Goal: Task Accomplishment & Management: Manage account settings

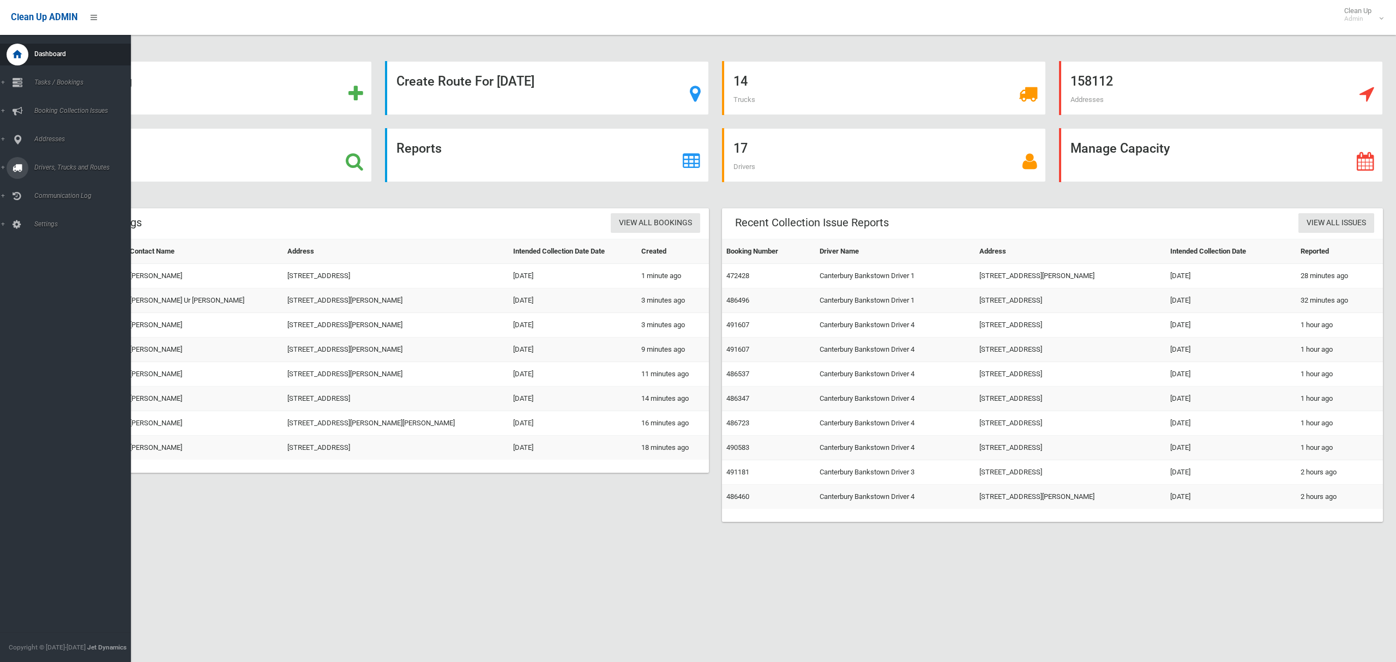
click at [85, 166] on span "Drivers, Trucks and Routes" at bounding box center [81, 168] width 100 height 8
click at [87, 218] on span "Driver Rostering / Shifts" at bounding box center [76, 217] width 91 height 8
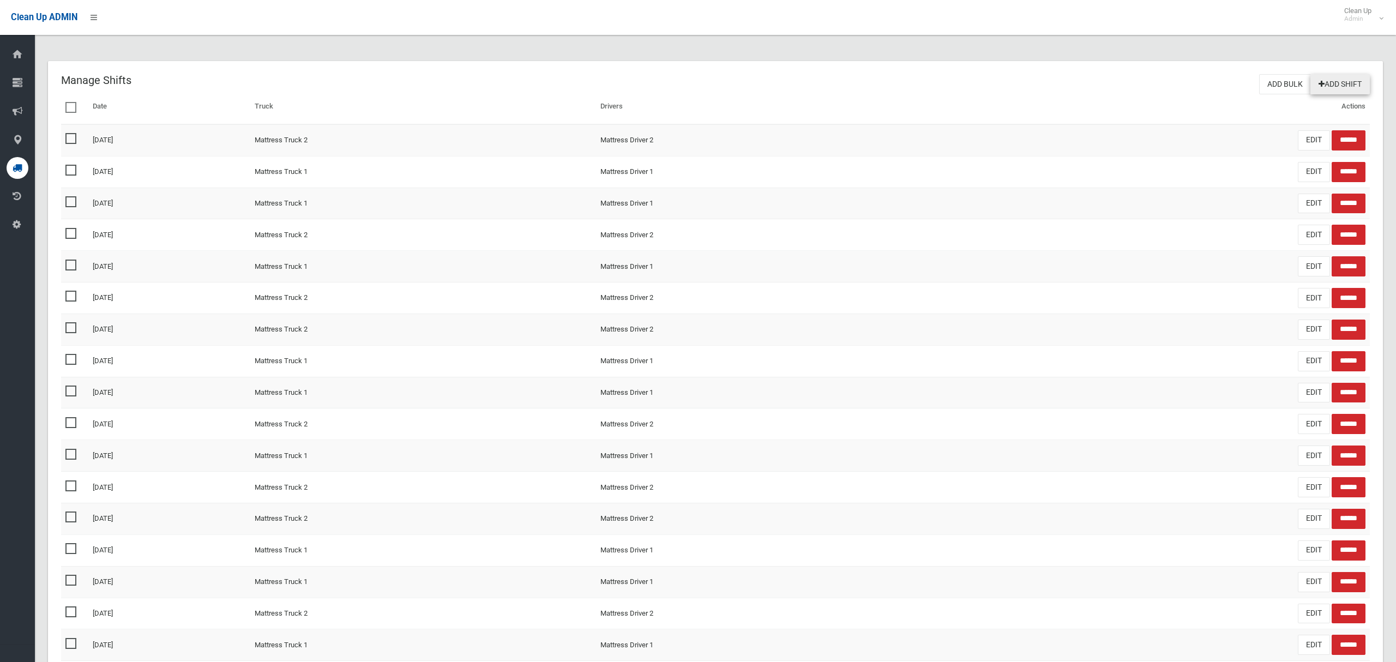
click at [1336, 83] on link "Add Shift" at bounding box center [1339, 84] width 59 height 20
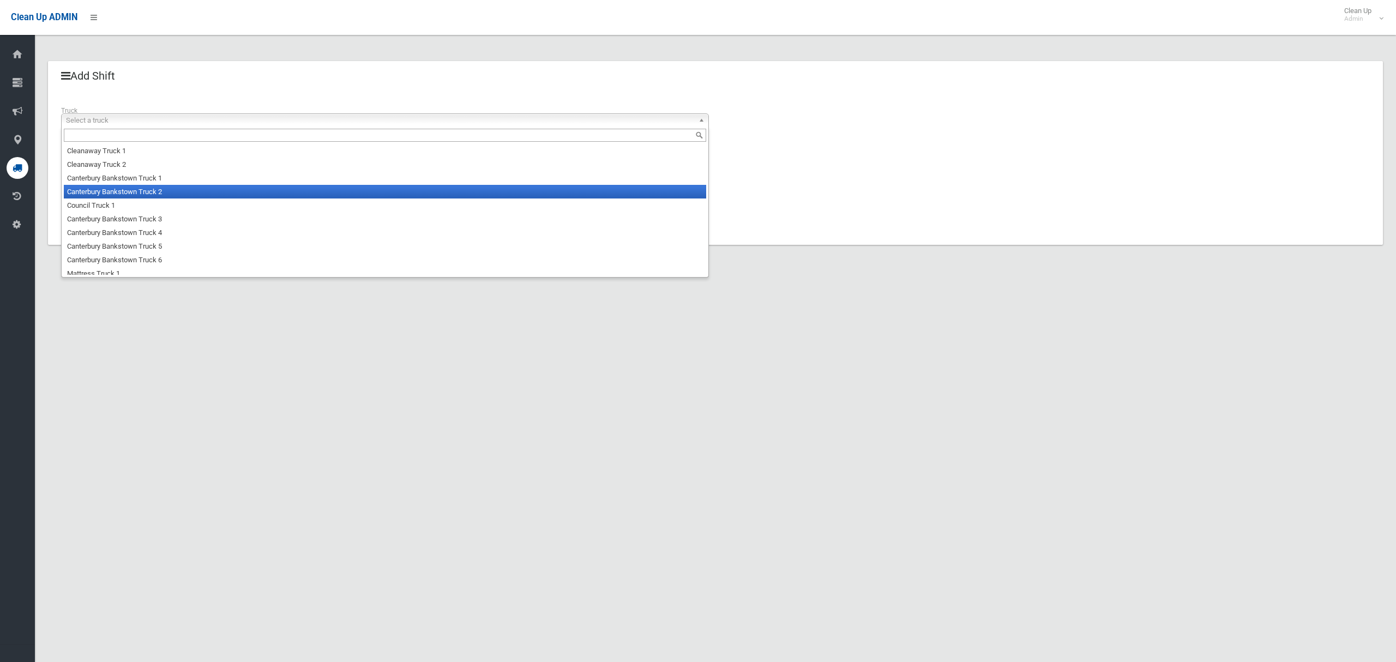
click at [156, 193] on li "Canterbury Bankstown Truck 2" at bounding box center [385, 192] width 642 height 14
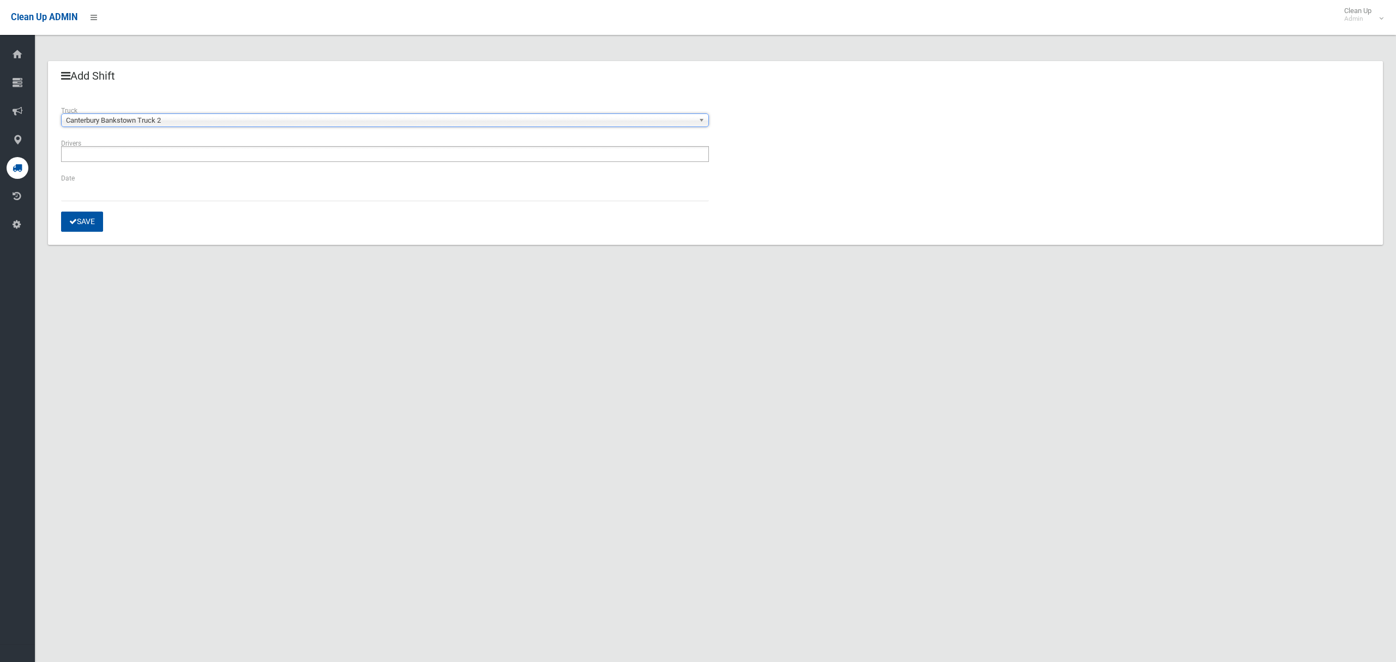
click at [153, 158] on ul at bounding box center [385, 154] width 648 height 16
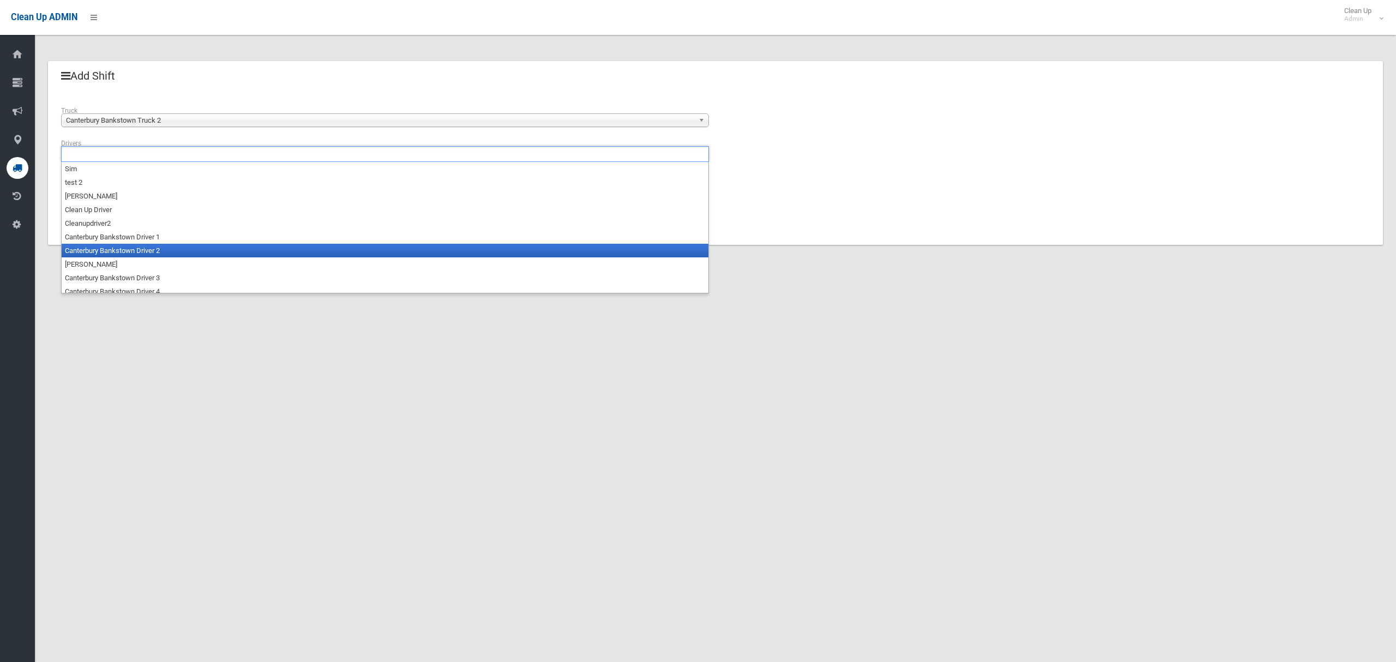
click at [160, 252] on li "Canterbury Bankstown Driver 2" at bounding box center [385, 251] width 647 height 14
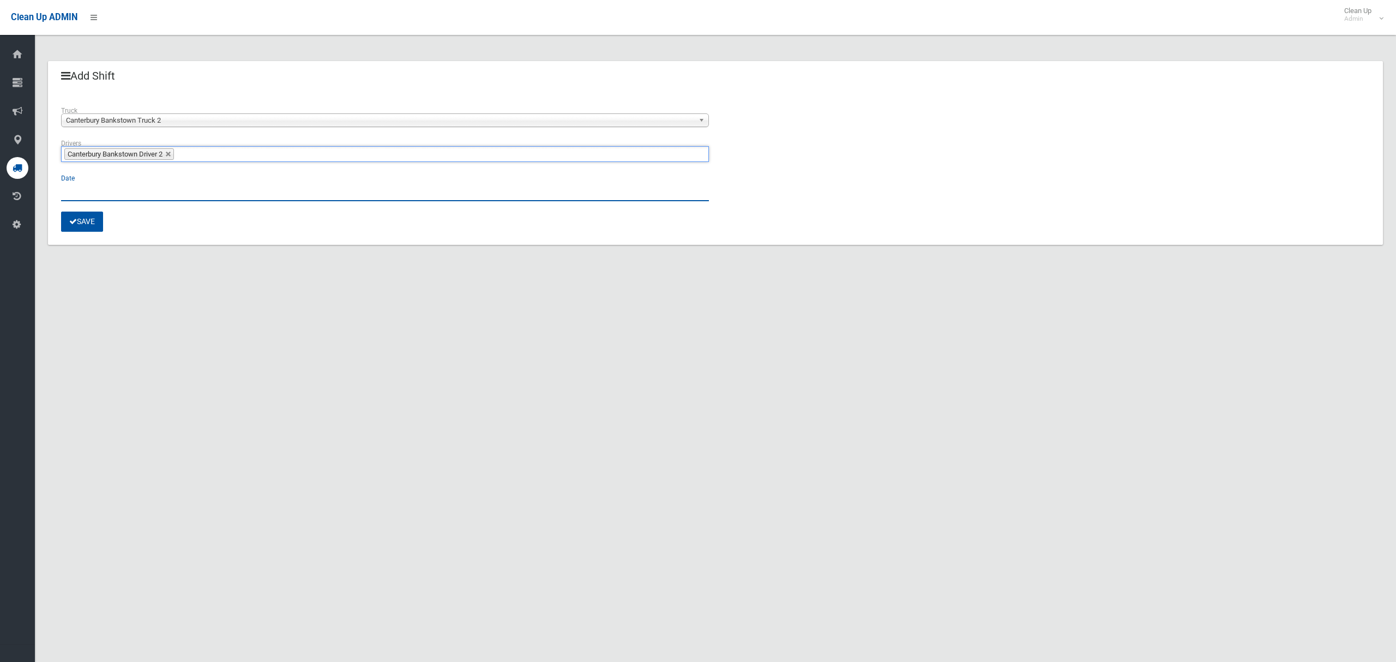
click at [89, 200] on input "text" at bounding box center [385, 191] width 648 height 20
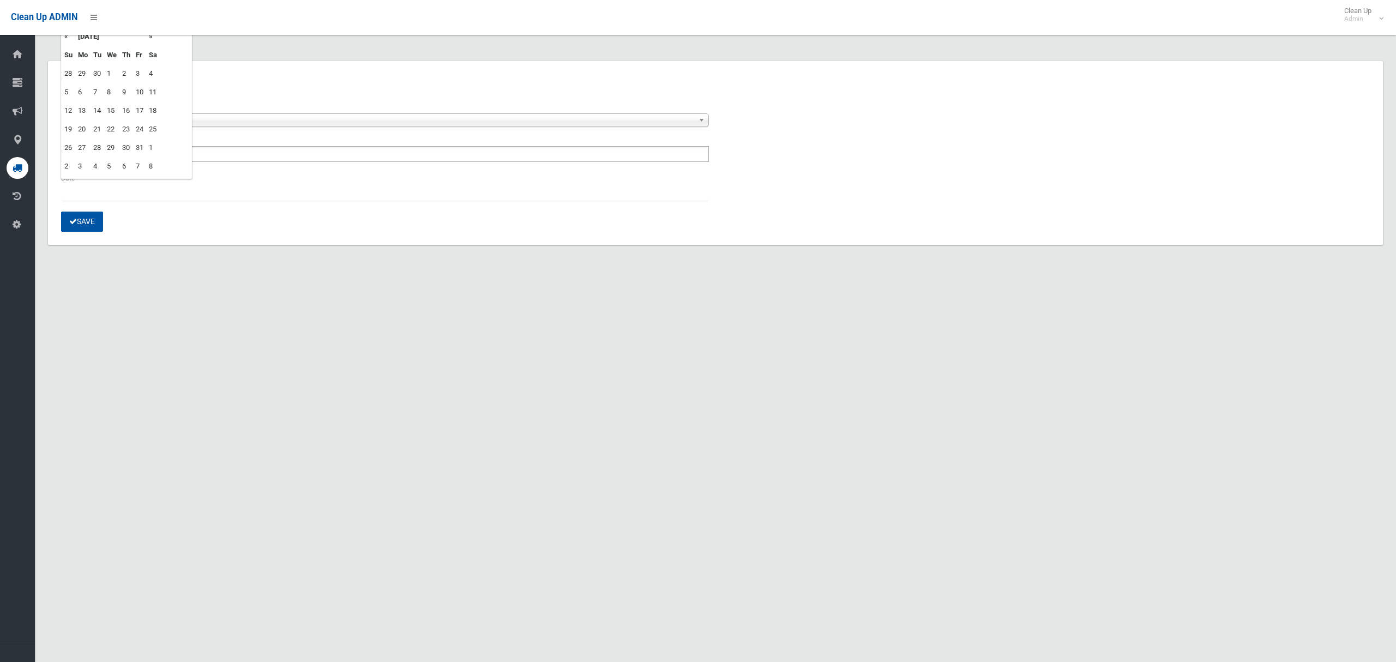
click at [99, 111] on td "14" at bounding box center [98, 110] width 14 height 19
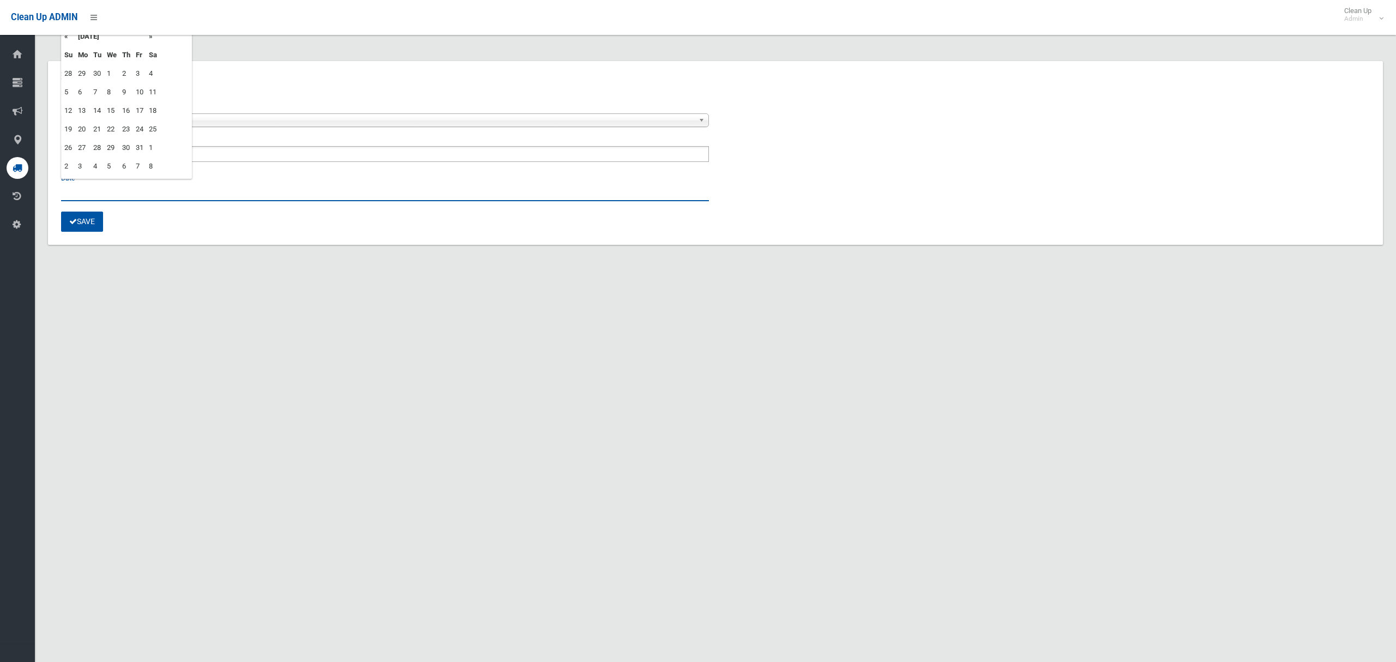
type input "**********"
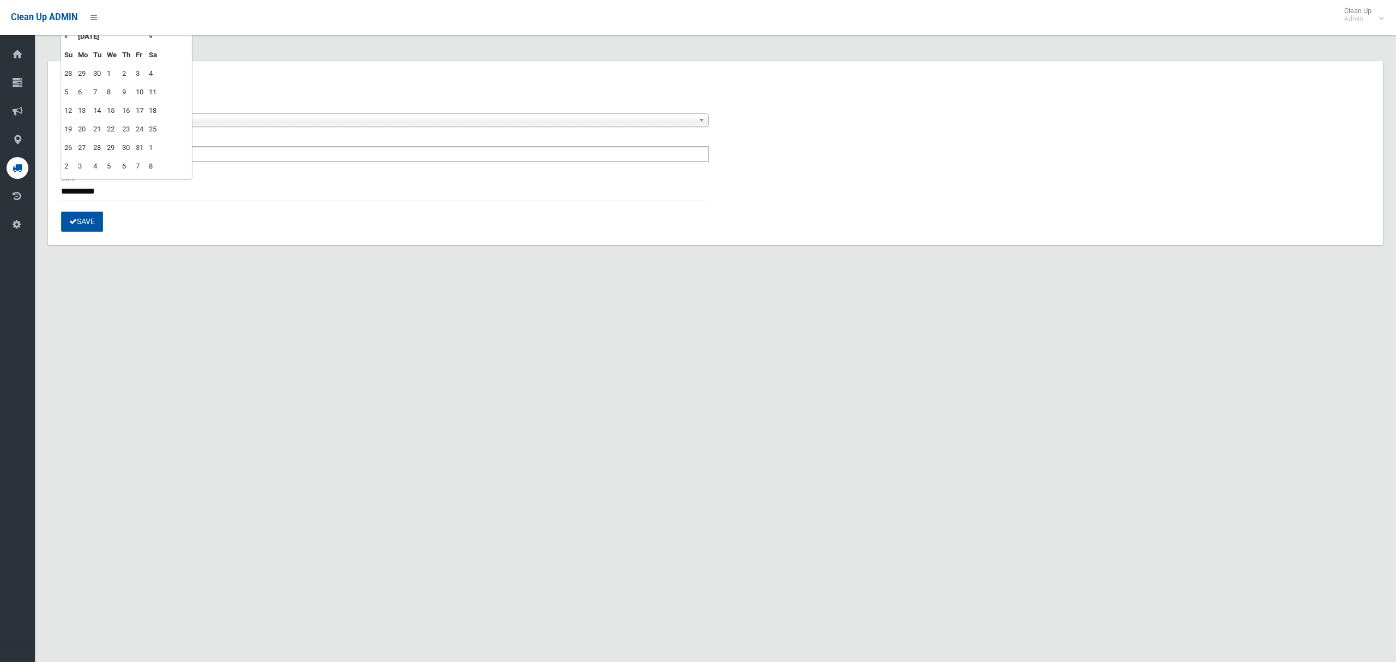
click at [80, 222] on button "Save" at bounding box center [82, 222] width 42 height 20
click at [156, 122] on span "Canterbury Bankstown Truck 2" at bounding box center [380, 120] width 628 height 13
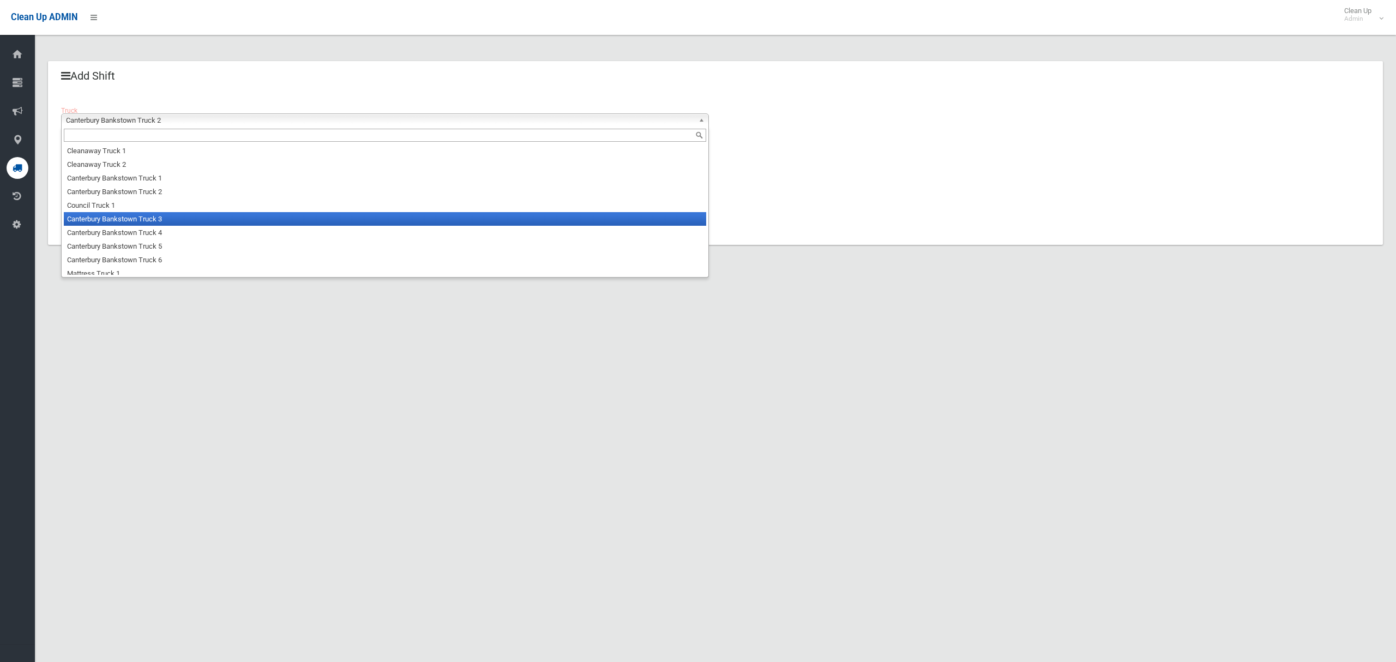
click at [157, 222] on li "Canterbury Bankstown Truck 3" at bounding box center [385, 219] width 642 height 14
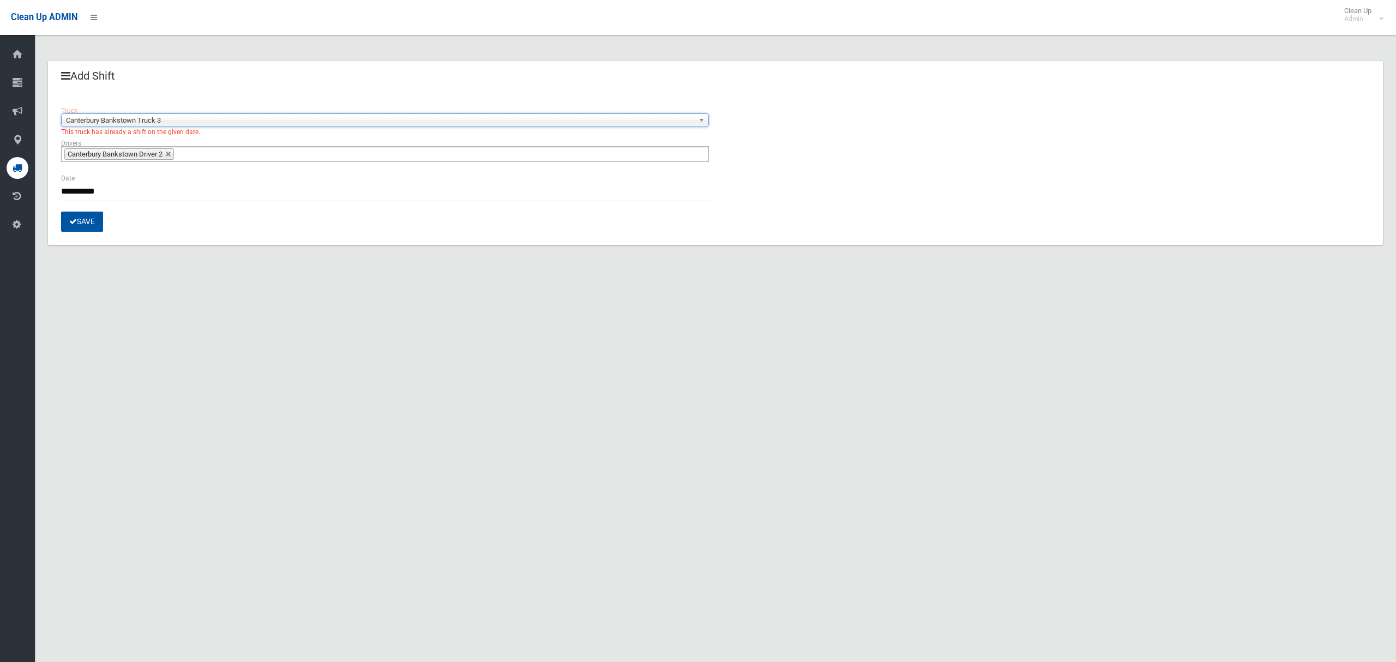
click at [146, 153] on span "Canterbury Bankstown Driver 2" at bounding box center [115, 154] width 95 height 8
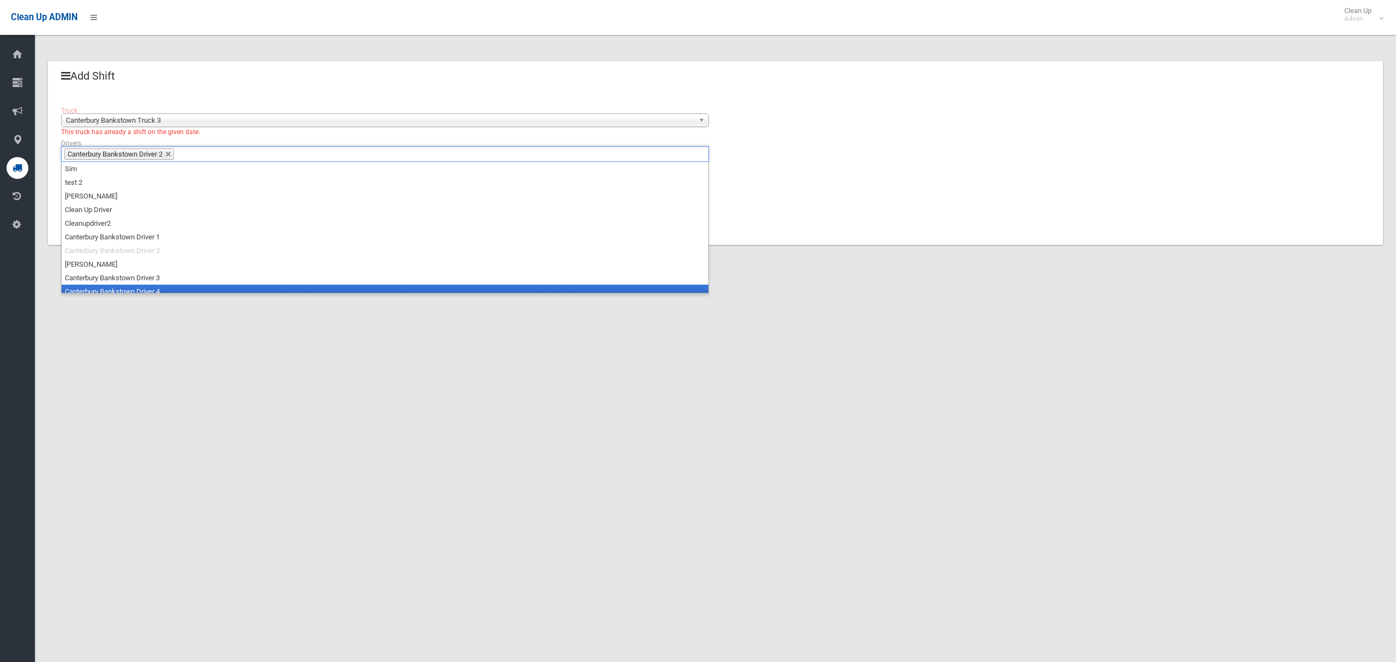
scroll to position [5, 0]
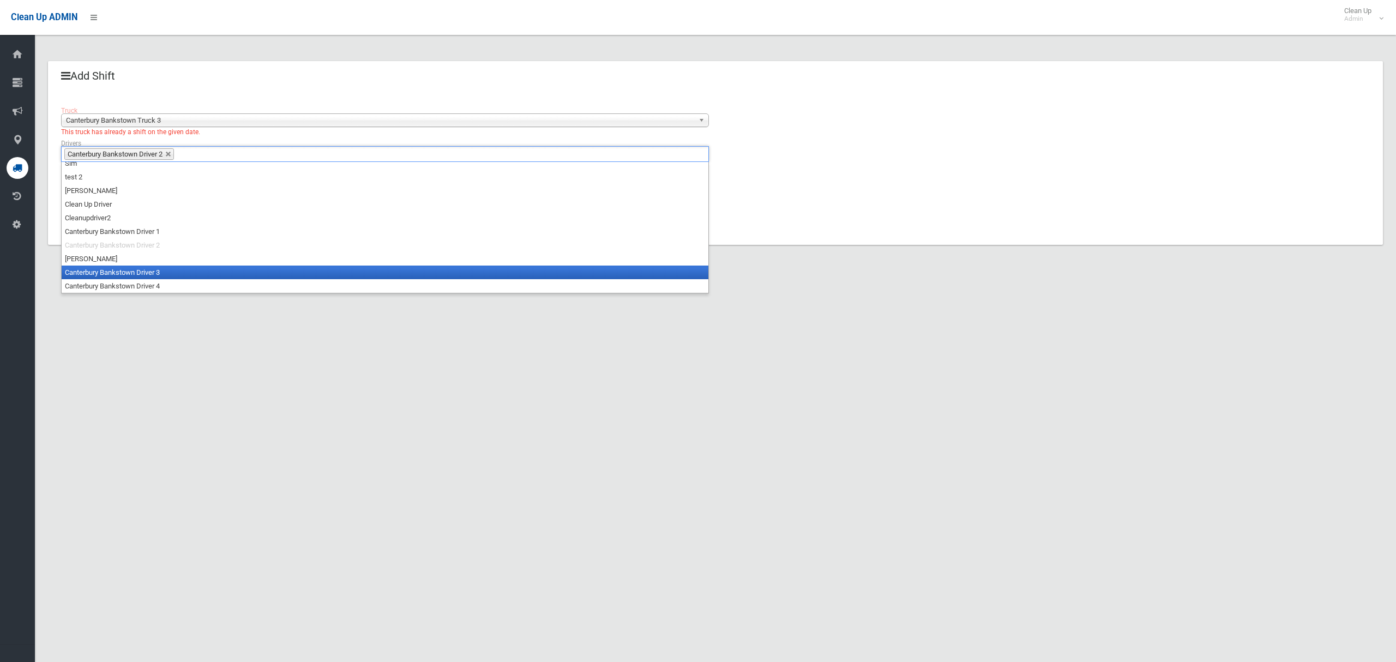
click at [150, 273] on li "Canterbury Bankstown Driver 3" at bounding box center [385, 273] width 647 height 14
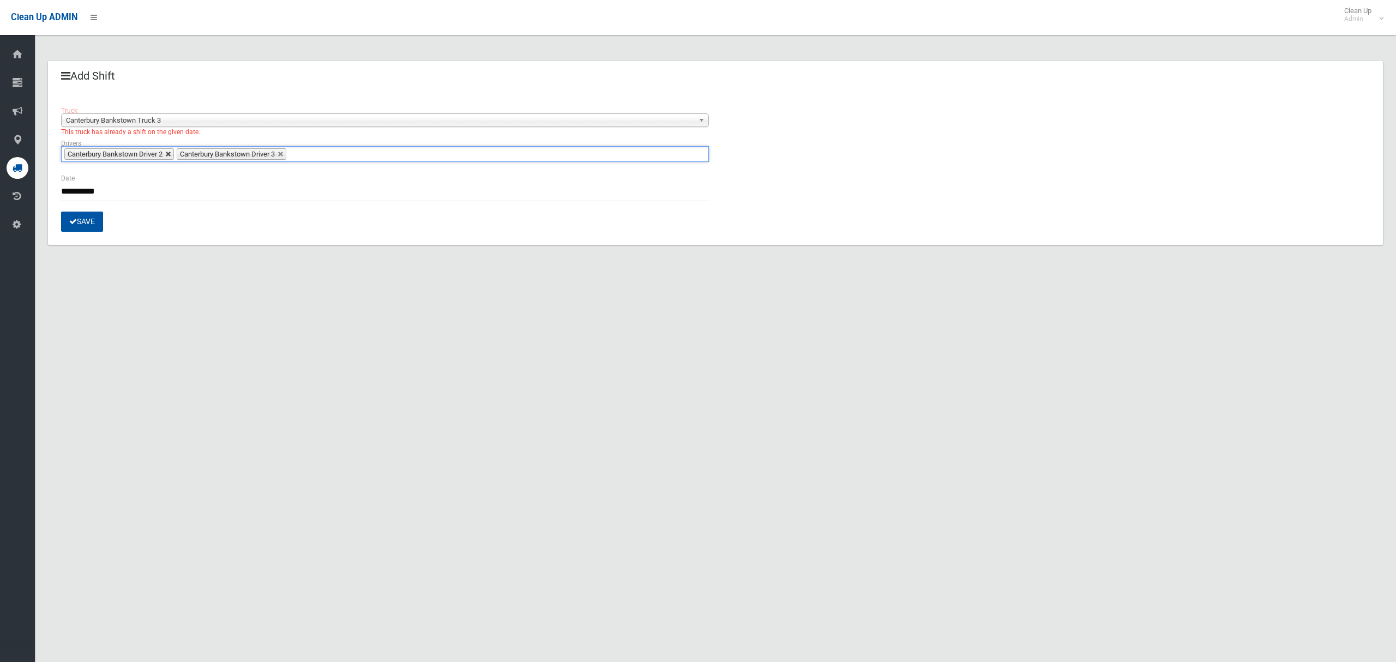
click at [170, 153] on link at bounding box center [168, 154] width 7 height 7
click at [91, 222] on button "Save" at bounding box center [82, 222] width 42 height 20
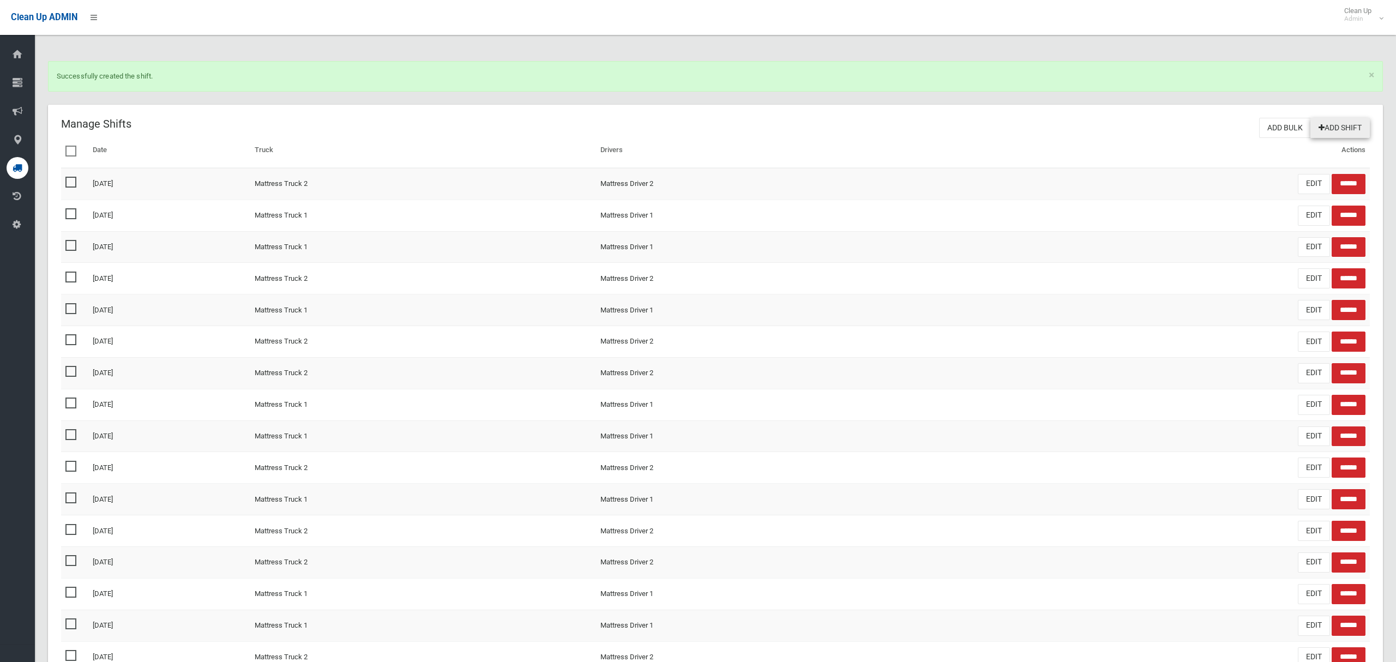
click at [1330, 129] on link "Add Shift" at bounding box center [1339, 128] width 59 height 20
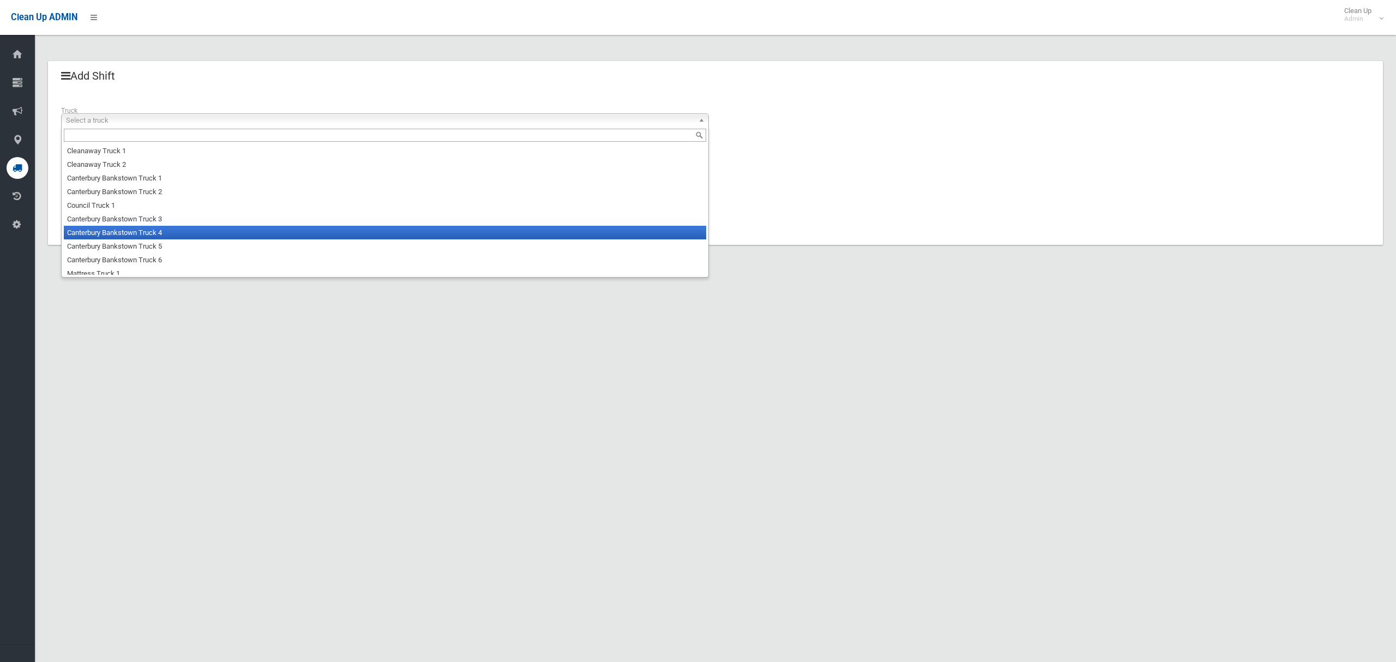
click at [143, 228] on li "Canterbury Bankstown Truck 4" at bounding box center [385, 233] width 642 height 14
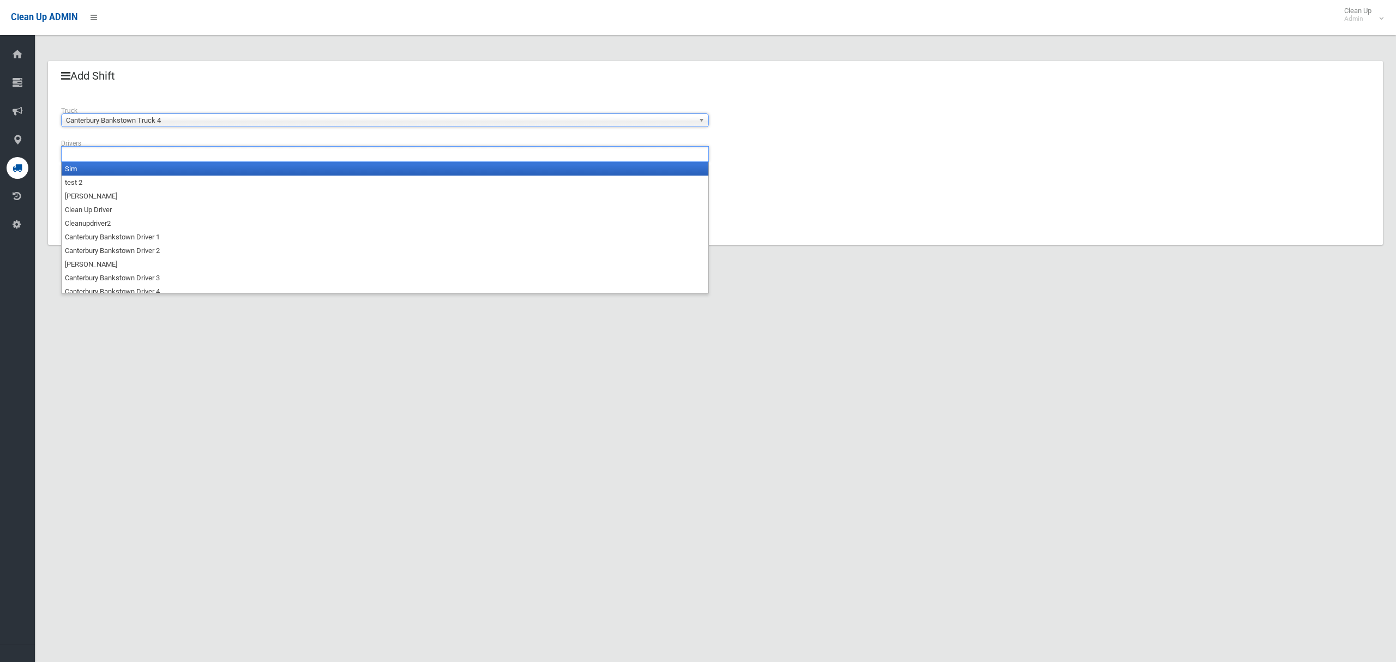
click at [141, 159] on ul at bounding box center [385, 154] width 648 height 16
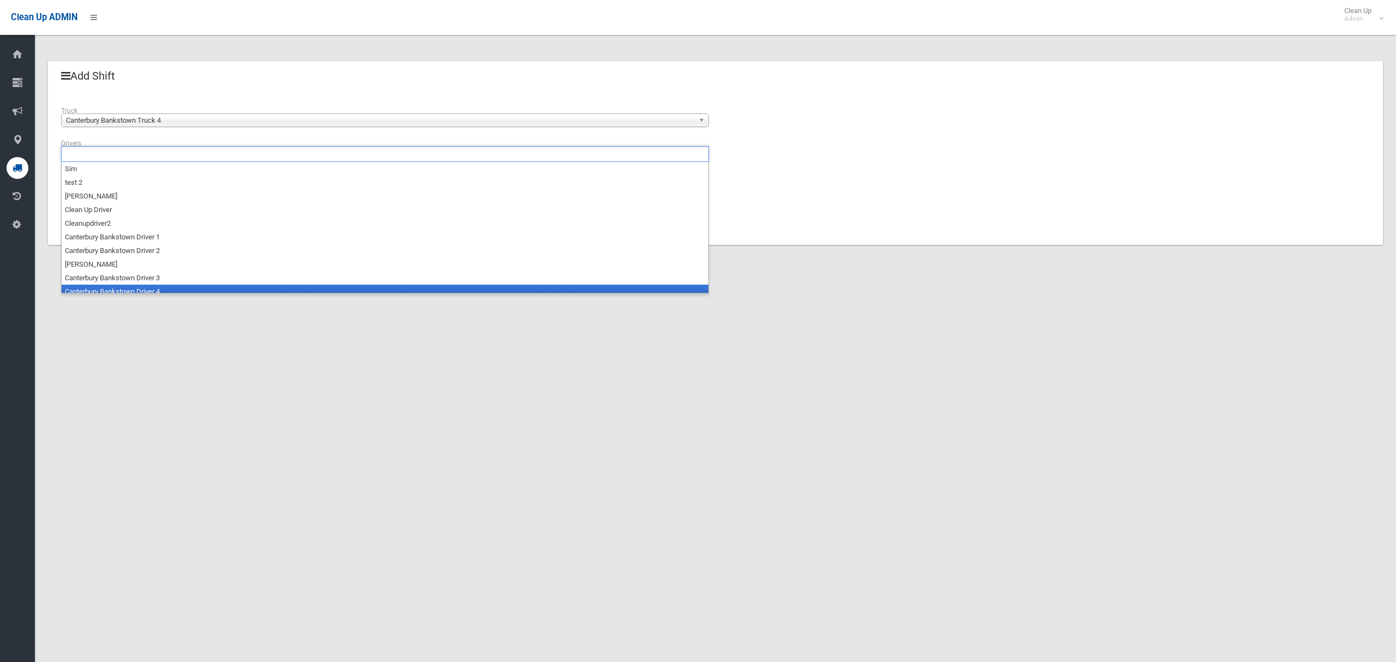
scroll to position [5, 0]
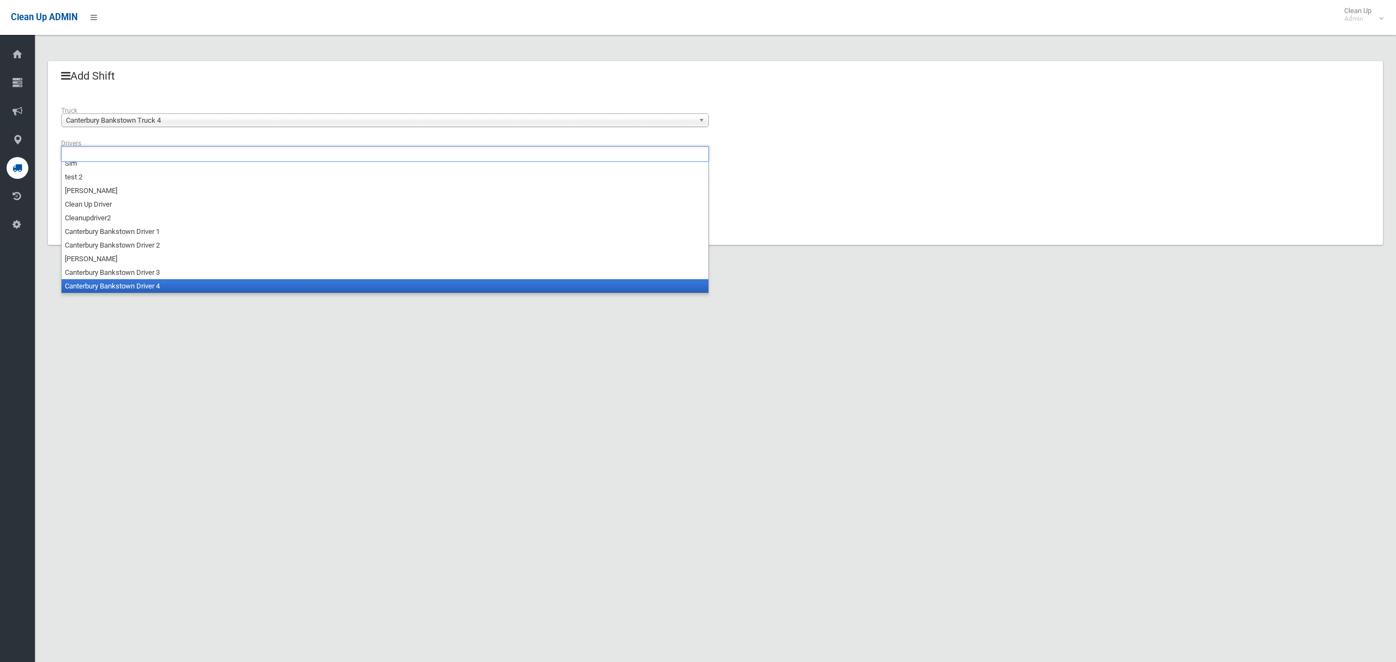
click at [140, 286] on li "Canterbury Bankstown Driver 4" at bounding box center [385, 286] width 647 height 14
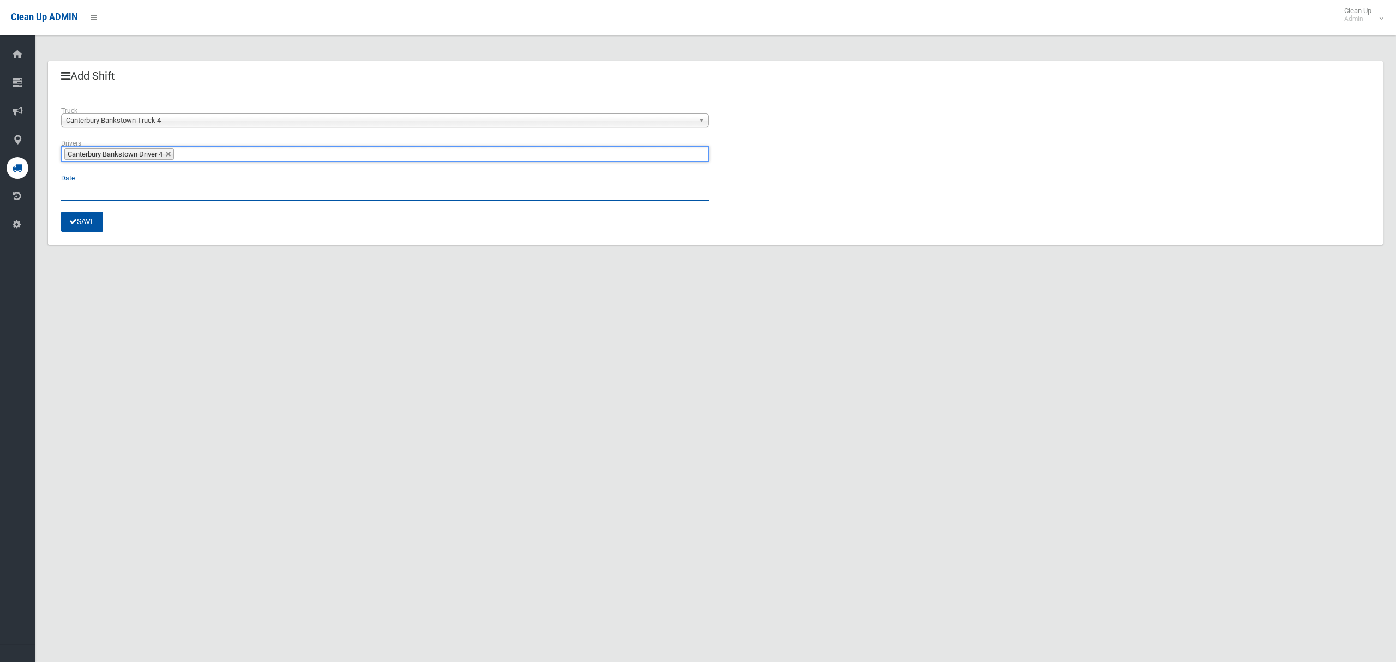
click at [63, 196] on input "text" at bounding box center [385, 191] width 648 height 20
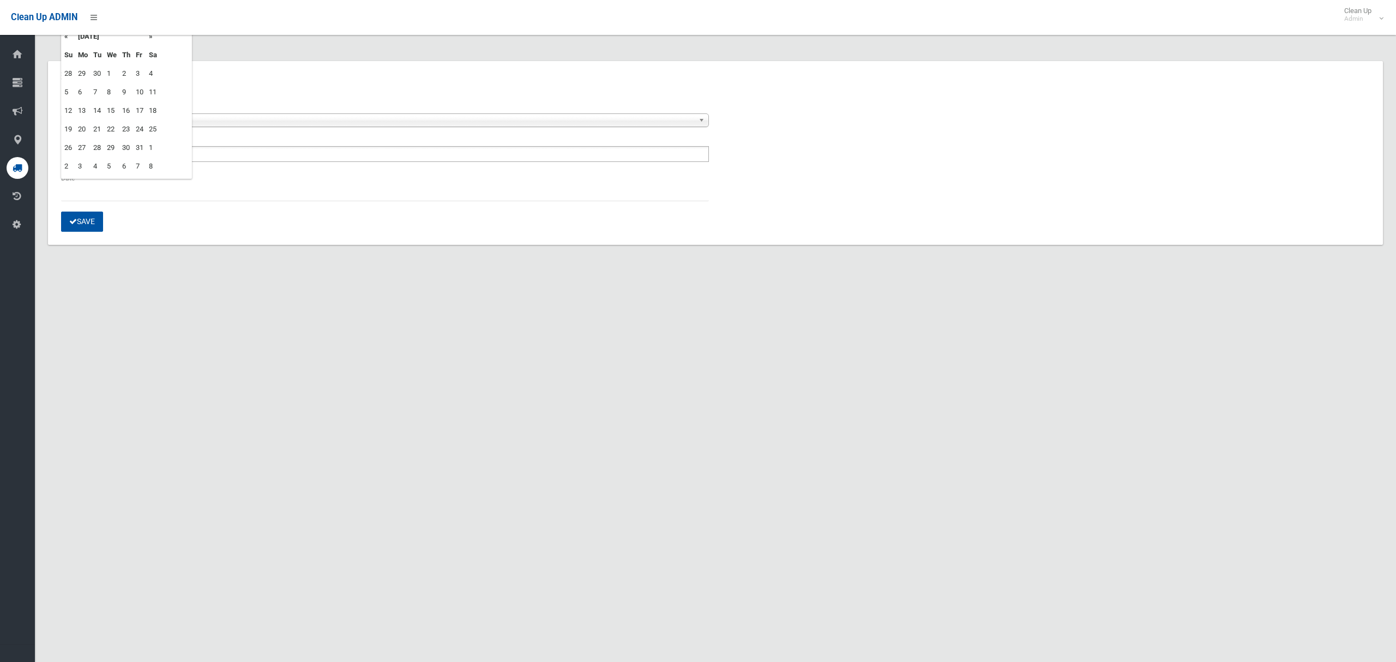
click at [99, 107] on td "14" at bounding box center [98, 110] width 14 height 19
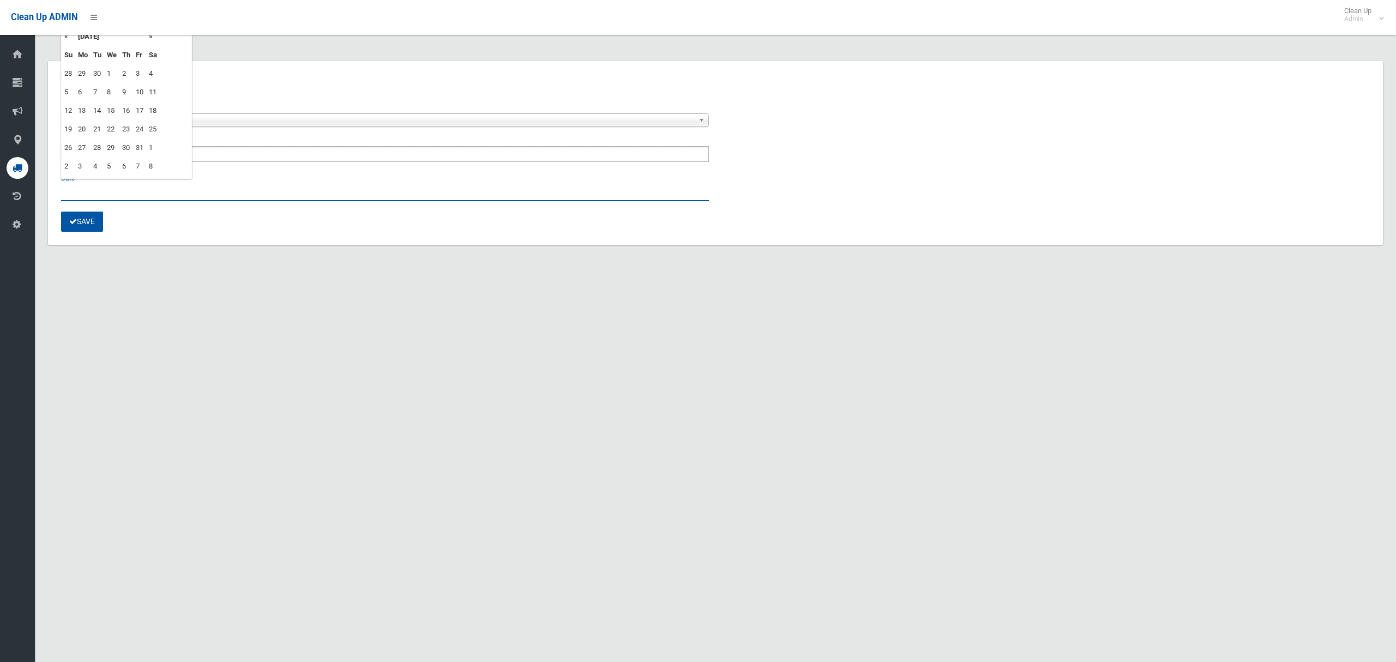
type input "**********"
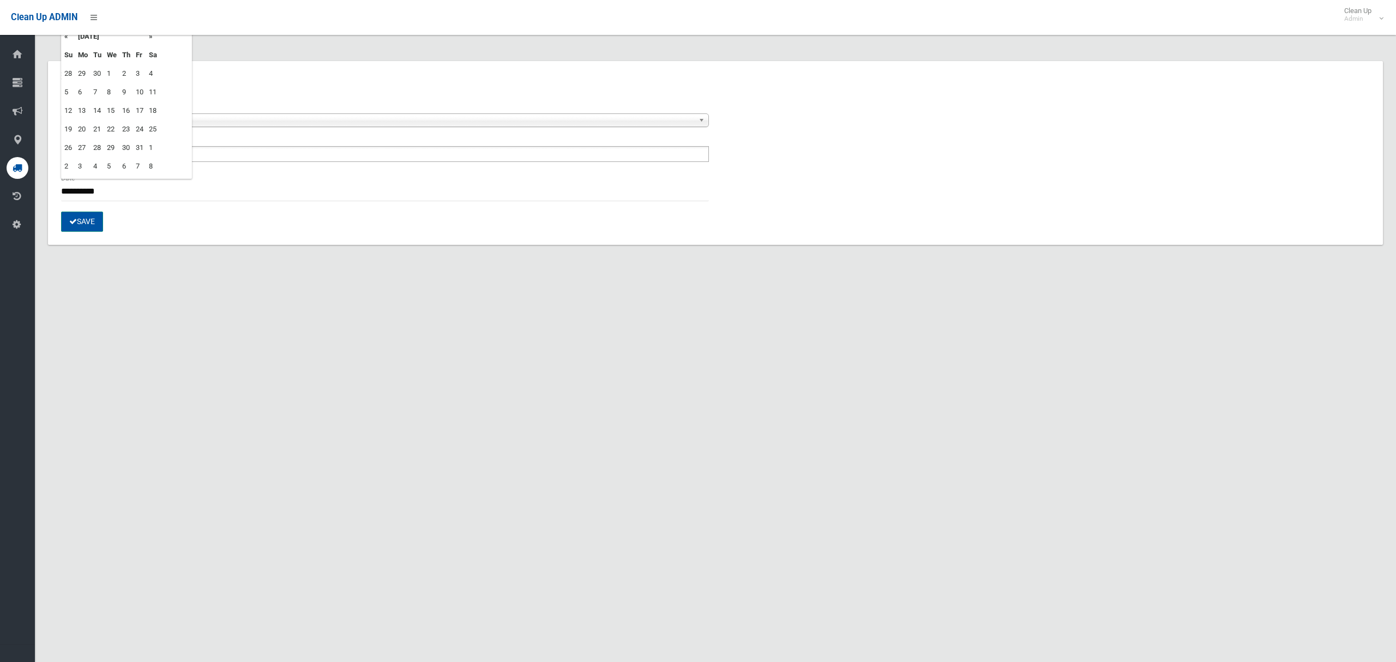
click at [88, 225] on button "Save" at bounding box center [82, 222] width 42 height 20
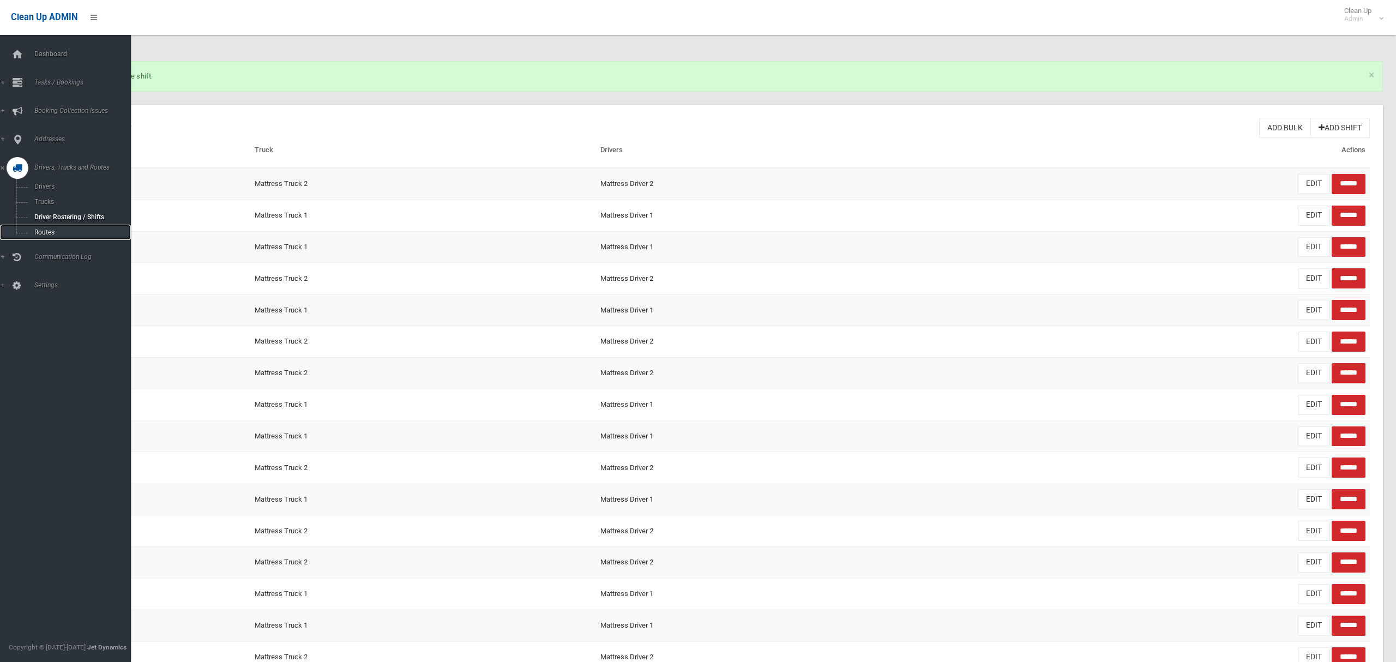
click at [46, 233] on span "Routes" at bounding box center [76, 232] width 91 height 8
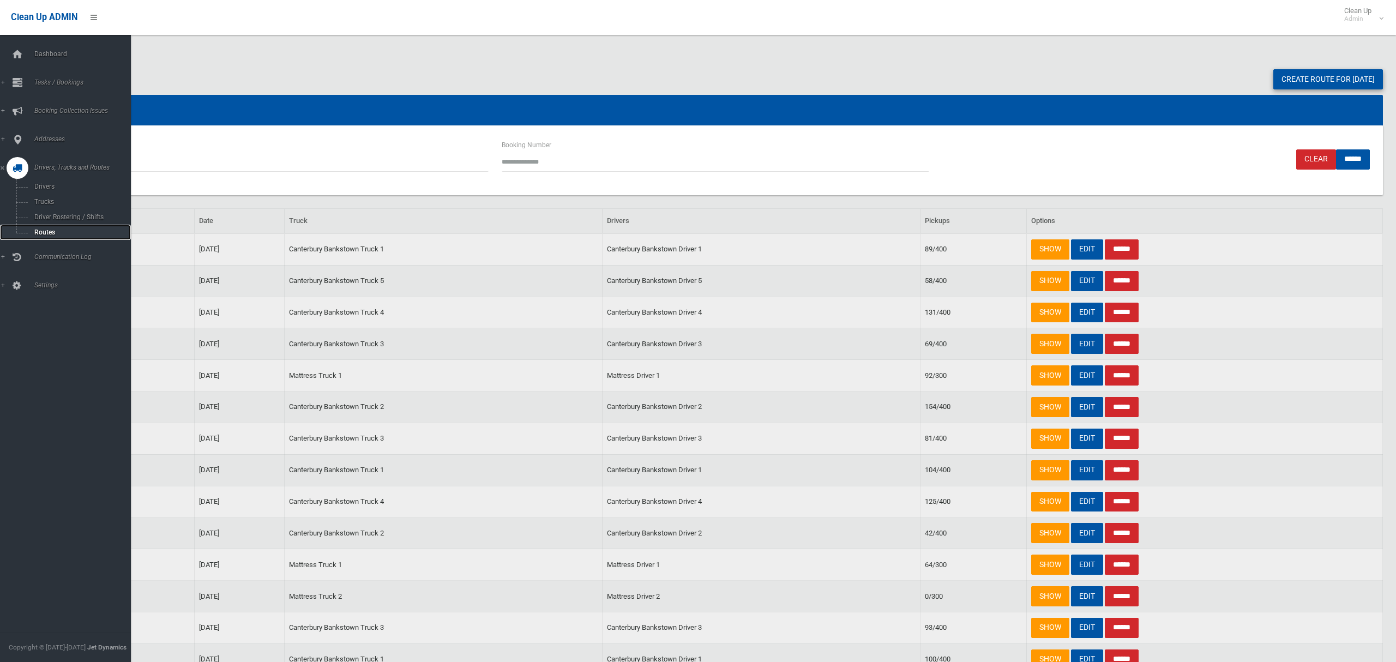
click at [49, 231] on span "Routes" at bounding box center [76, 232] width 91 height 8
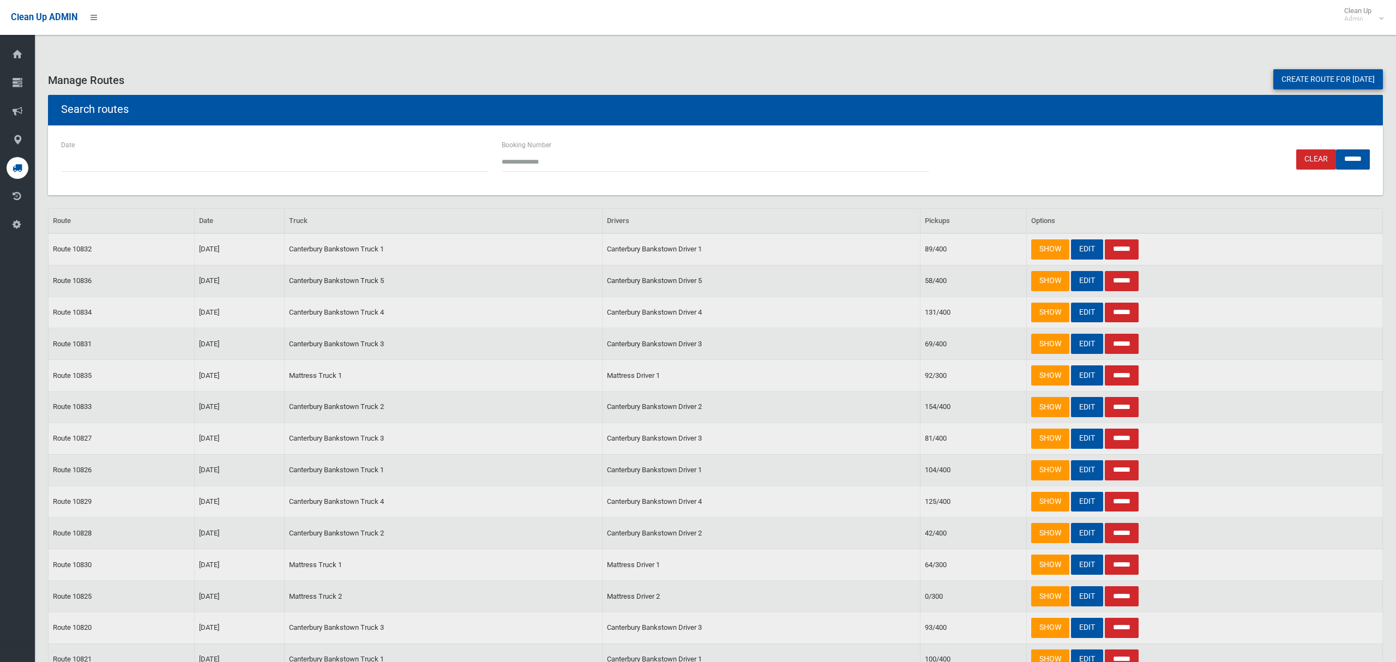
click at [1359, 76] on link "Create route for tomorrow" at bounding box center [1328, 79] width 110 height 20
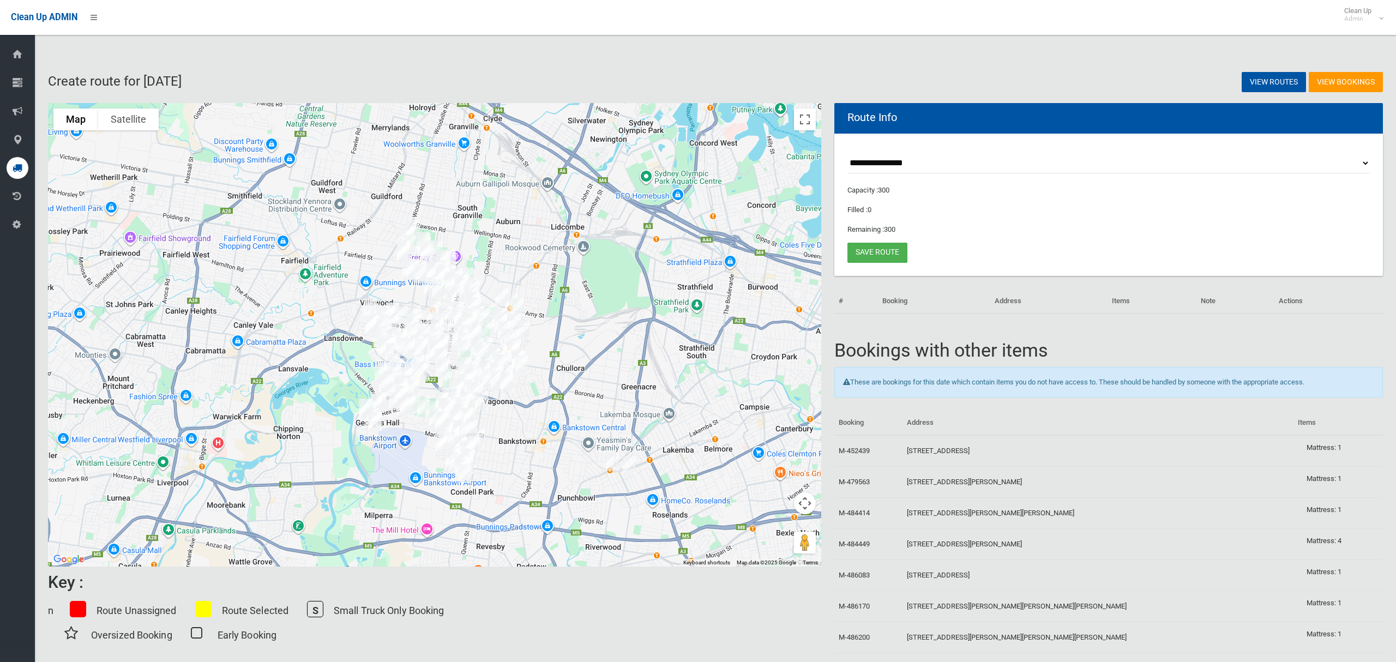
drag, startPoint x: 531, startPoint y: 192, endPoint x: 851, endPoint y: 200, distance: 319.6
click at [708, 275] on div at bounding box center [434, 334] width 773 height 463
click at [875, 165] on select "**********" at bounding box center [1108, 163] width 522 height 20
select select "*****"
click at [847, 153] on select "**********" at bounding box center [1108, 163] width 522 height 20
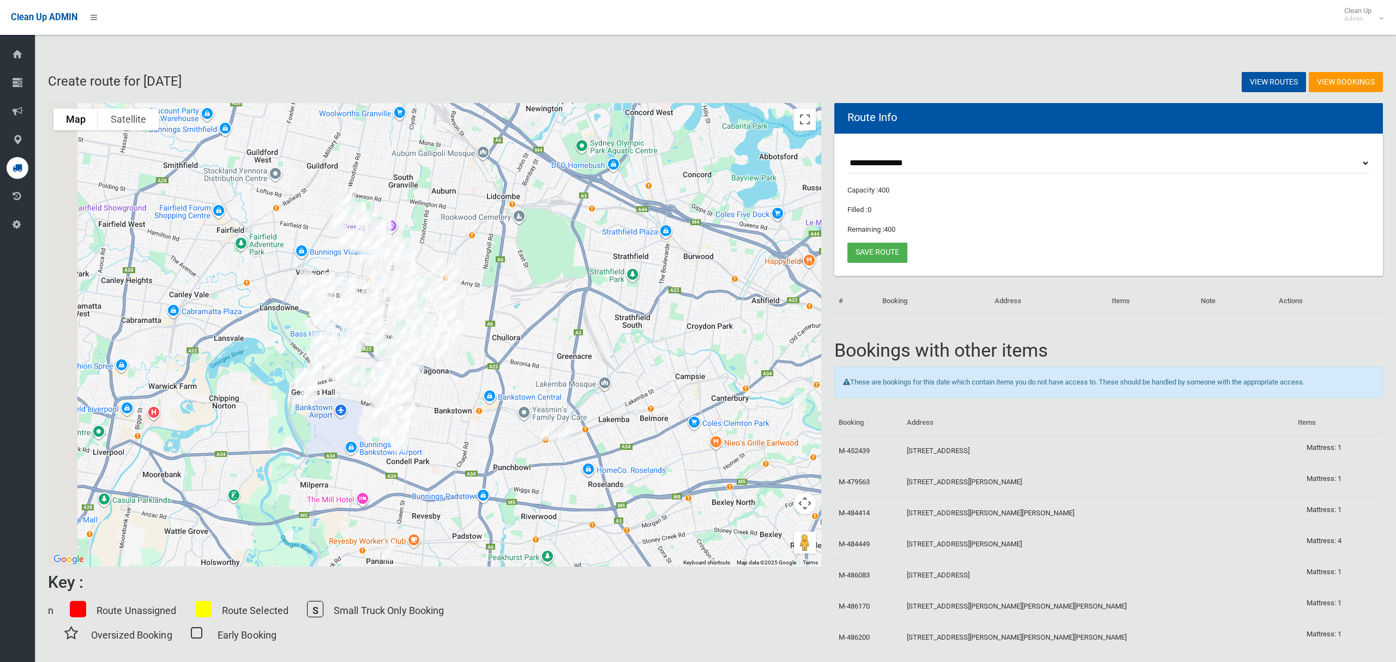
drag, startPoint x: 442, startPoint y: 202, endPoint x: 720, endPoint y: 220, distance: 278.7
click at [637, 273] on div at bounding box center [434, 334] width 773 height 463
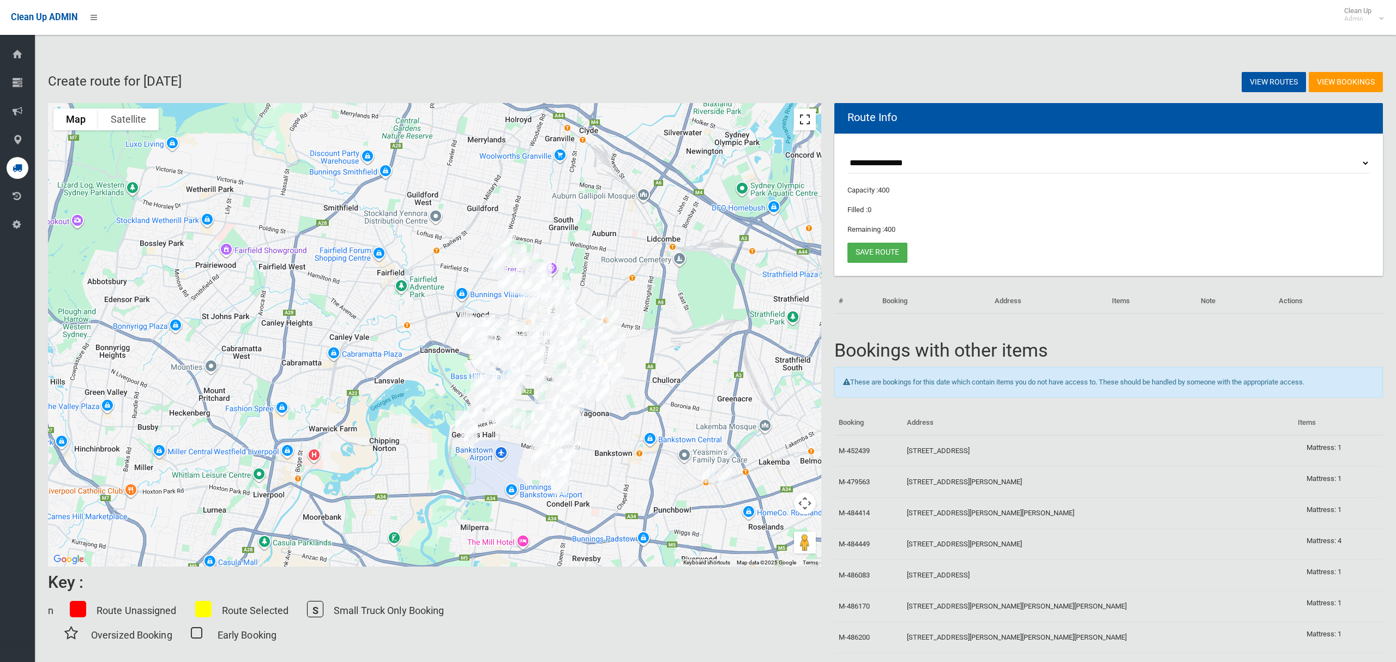
click at [799, 121] on button "Toggle fullscreen view" at bounding box center [805, 120] width 22 height 22
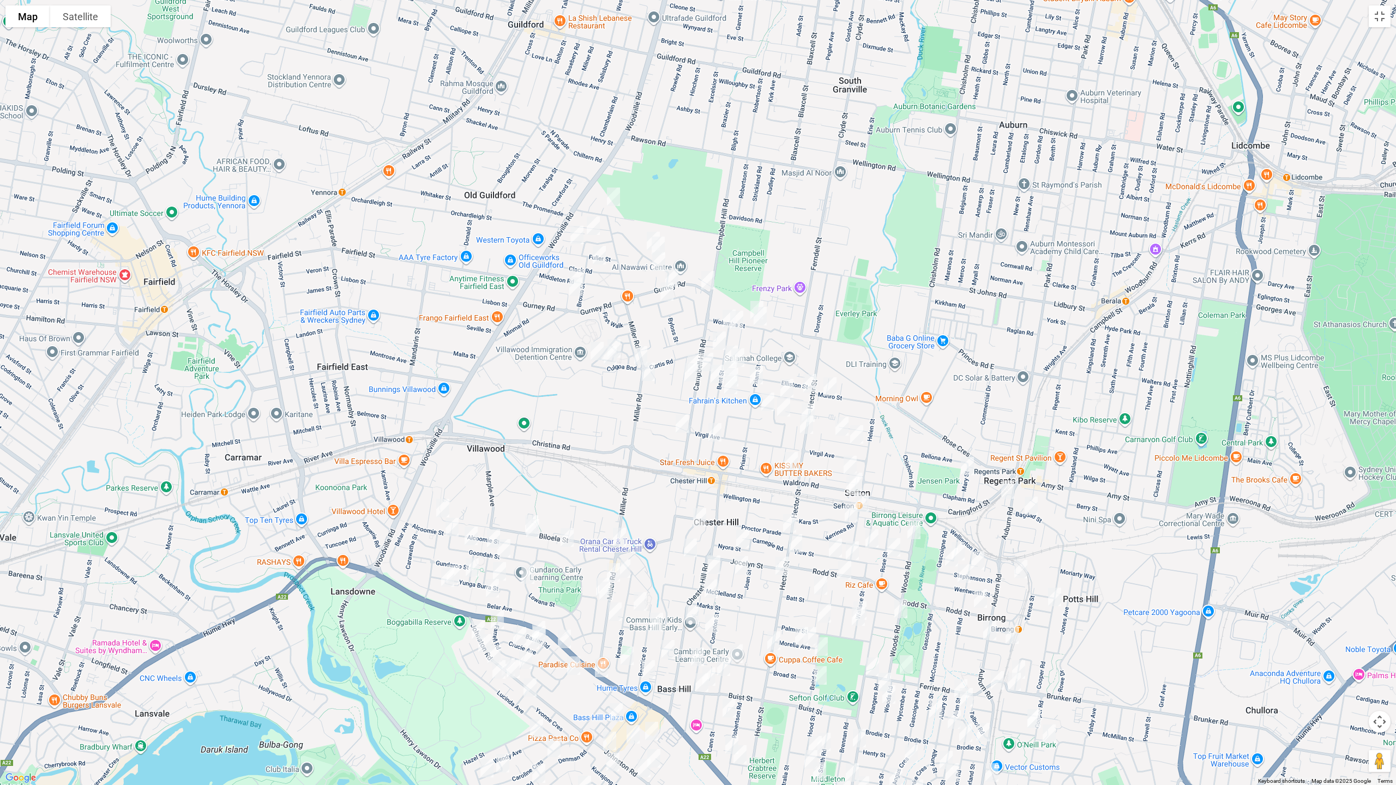
click at [649, 373] on img "1/153 Miller Road, CHESTER HILL NSW 2162" at bounding box center [648, 371] width 22 height 27
click at [812, 406] on img "82 Hector Street, CHESTER HILL NSW 2162" at bounding box center [808, 412] width 22 height 27
click at [806, 427] on img "96 Hector Street, CHESTER HILL NSW 2162" at bounding box center [807, 424] width 22 height 27
click at [798, 545] on img "153 Hector Street, SEFTON NSW 2162" at bounding box center [796, 543] width 22 height 27
click at [781, 568] on img "188 Hector Street, CHESTER HILL NSW 2162" at bounding box center [782, 565] width 22 height 27
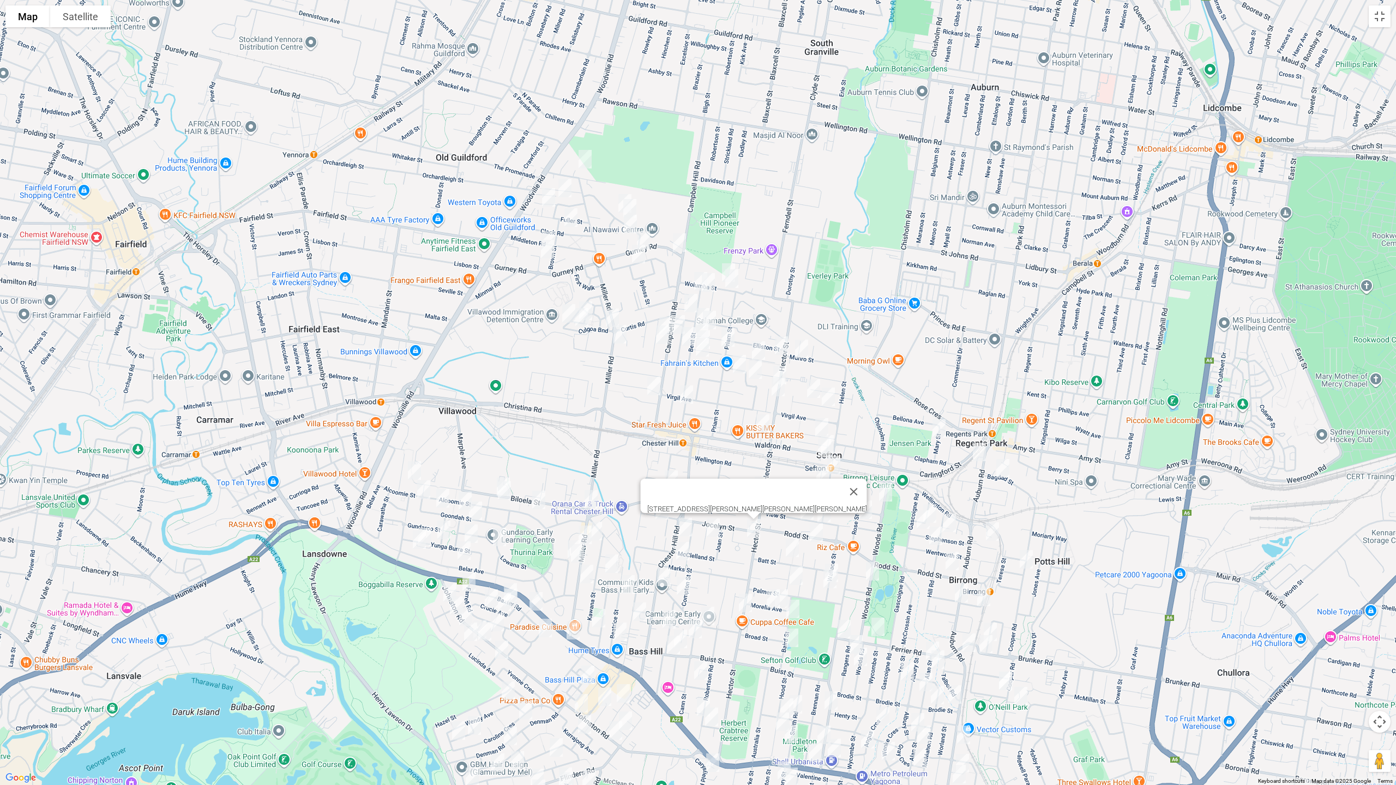
drag, startPoint x: 661, startPoint y: 543, endPoint x: 613, endPoint y: 496, distance: 67.1
click at [626, 497] on div "188 Hector Street, CHESTER HILL NSW 2162" at bounding box center [698, 392] width 1396 height 785
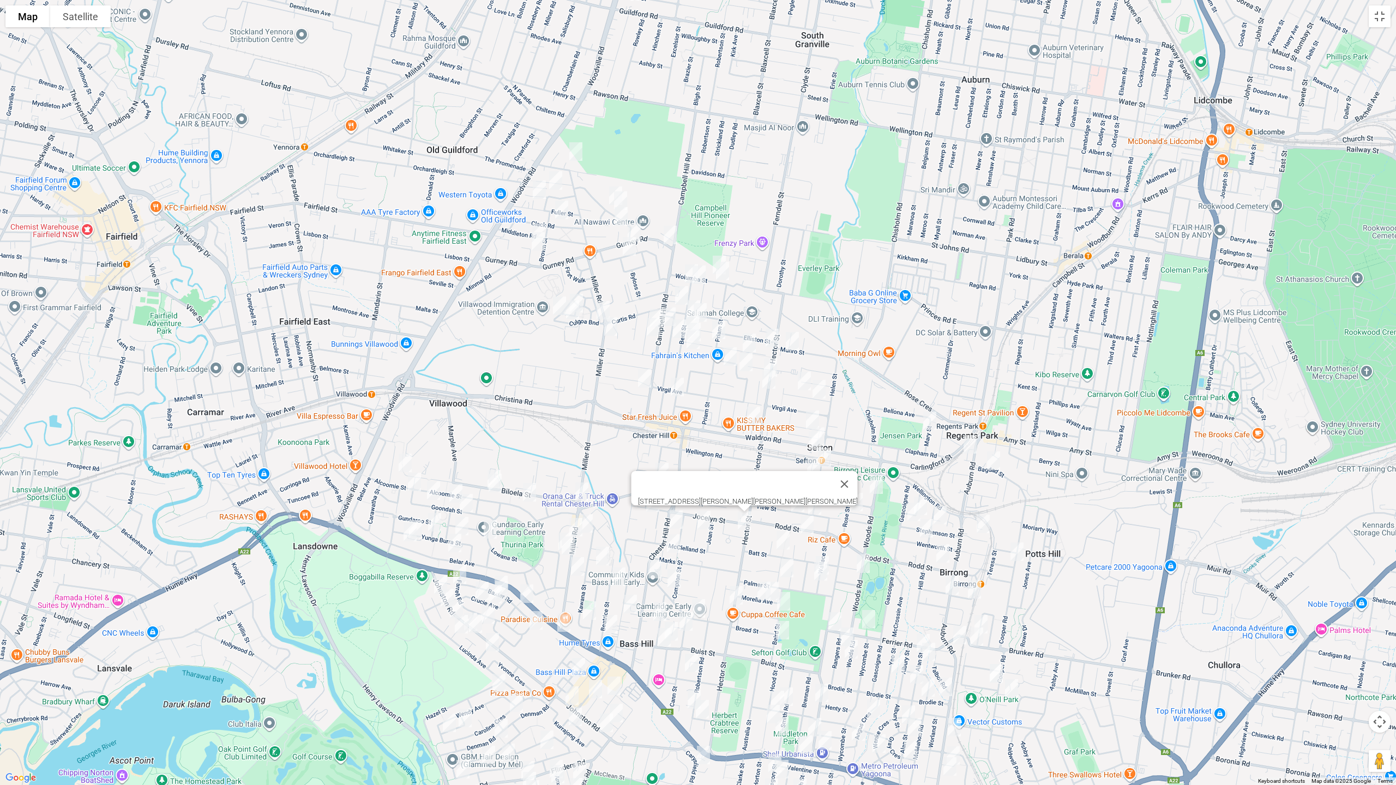
click at [584, 492] on img "280 Miller Road, VILLAWOOD NSW 2163" at bounding box center [582, 491] width 22 height 27
click at [592, 520] on img "241A/241 Miller Road, BASS HILL NSW 2197" at bounding box center [586, 523] width 22 height 27
click at [572, 520] on img "1/298 Miller Road, VILLAWOOD NSW 2163" at bounding box center [576, 527] width 22 height 27
click at [573, 145] on img "1A Cheryl Avenue, CHESTER HILL NSW 2162" at bounding box center [576, 151] width 22 height 27
click at [559, 181] on img "16 Parkham Street, CHESTER HILL NSW 2162" at bounding box center [556, 180] width 22 height 27
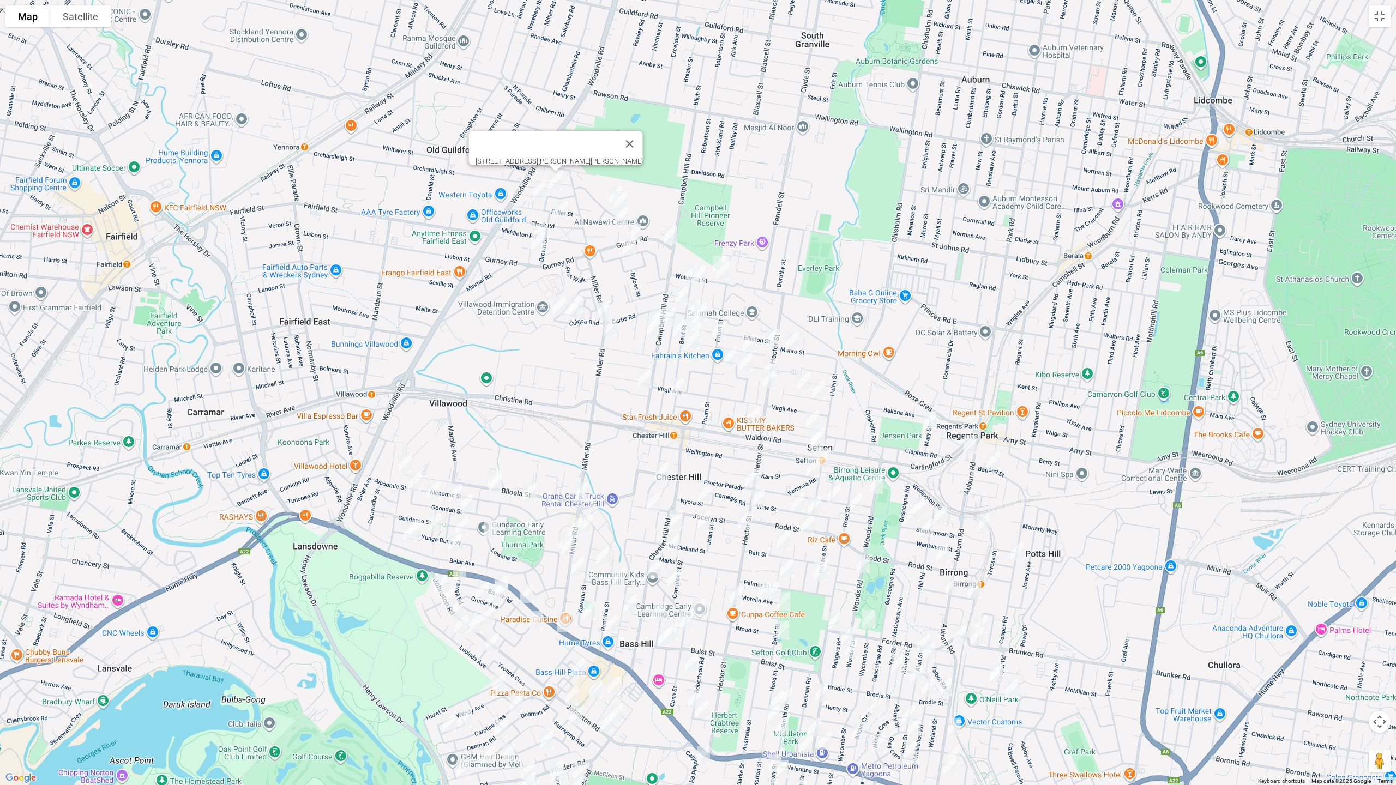
click at [535, 186] on img "34 Fuller Street, CHESTER HILL NSW 2162" at bounding box center [539, 189] width 22 height 27
click at [564, 209] on img "20 Clack Road, CHESTER HILL NSW 2162" at bounding box center [562, 209] width 22 height 27
click at [537, 216] on div "[STREET_ADDRESS][PERSON_NAME][PERSON_NAME][PERSON_NAME]" at bounding box center [698, 392] width 1396 height 785
click at [537, 220] on img "12 St Pauls Place, CHESTER HILL NSW 2162" at bounding box center [539, 232] width 22 height 27
click at [537, 238] on img "4 St Pauls Place, CHESTER HILL NSW 2162" at bounding box center [538, 241] width 22 height 27
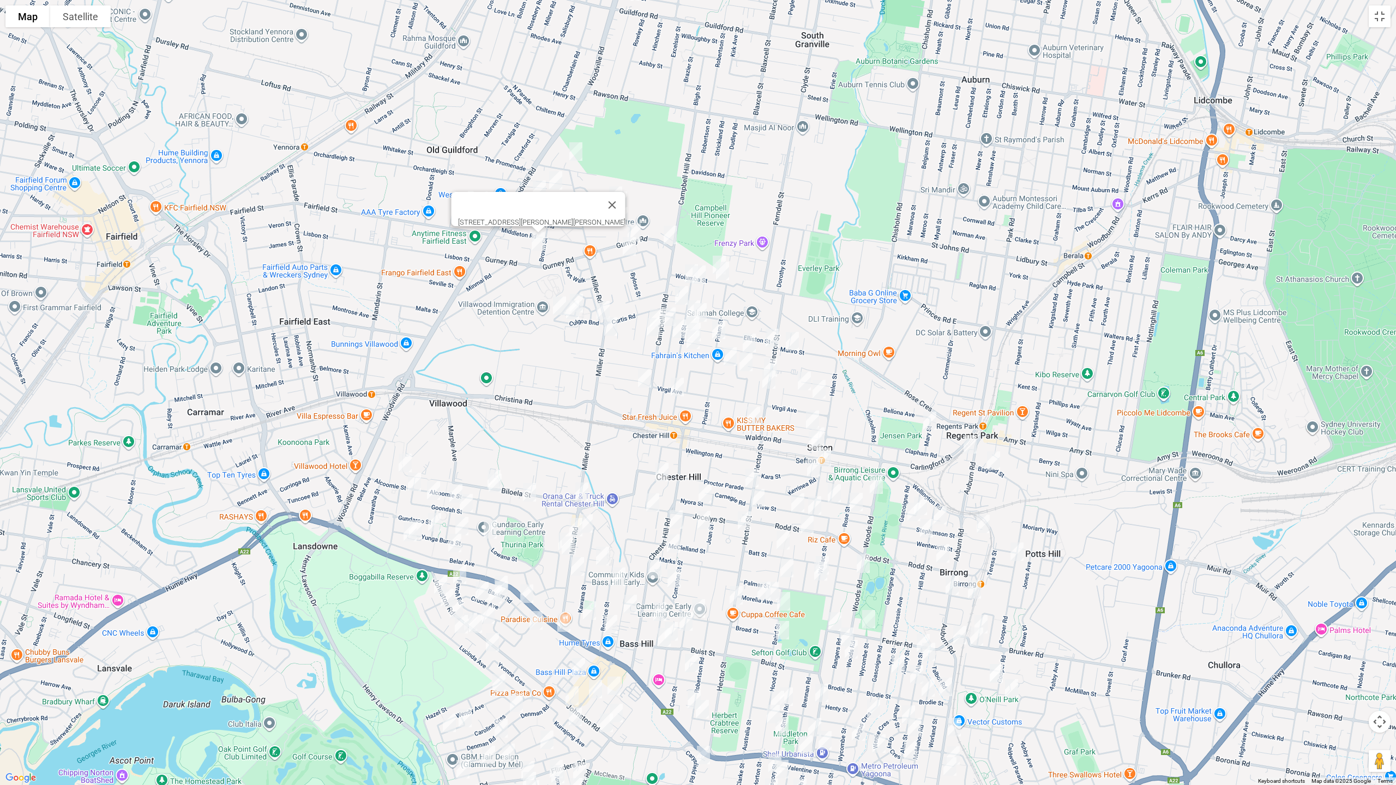
click at [618, 182] on img "1/37 Ian Crescent, CHESTER HILL NSW 2162" at bounding box center [616, 195] width 22 height 27
click at [630, 195] on img "31 Ian Crescent, CHESTER HILL NSW 2162" at bounding box center [621, 200] width 22 height 27
click at [619, 218] on img "10 Mercy Avenue, CHESTER HILL NSW 2162" at bounding box center [621, 216] width 22 height 27
click at [638, 223] on img "25A Gurney Road, CHESTER HILL NSW 2162" at bounding box center [634, 232] width 22 height 27
click at [626, 246] on img "28 Woodland Road, CHESTER HILL NSW 2162" at bounding box center [629, 246] width 22 height 27
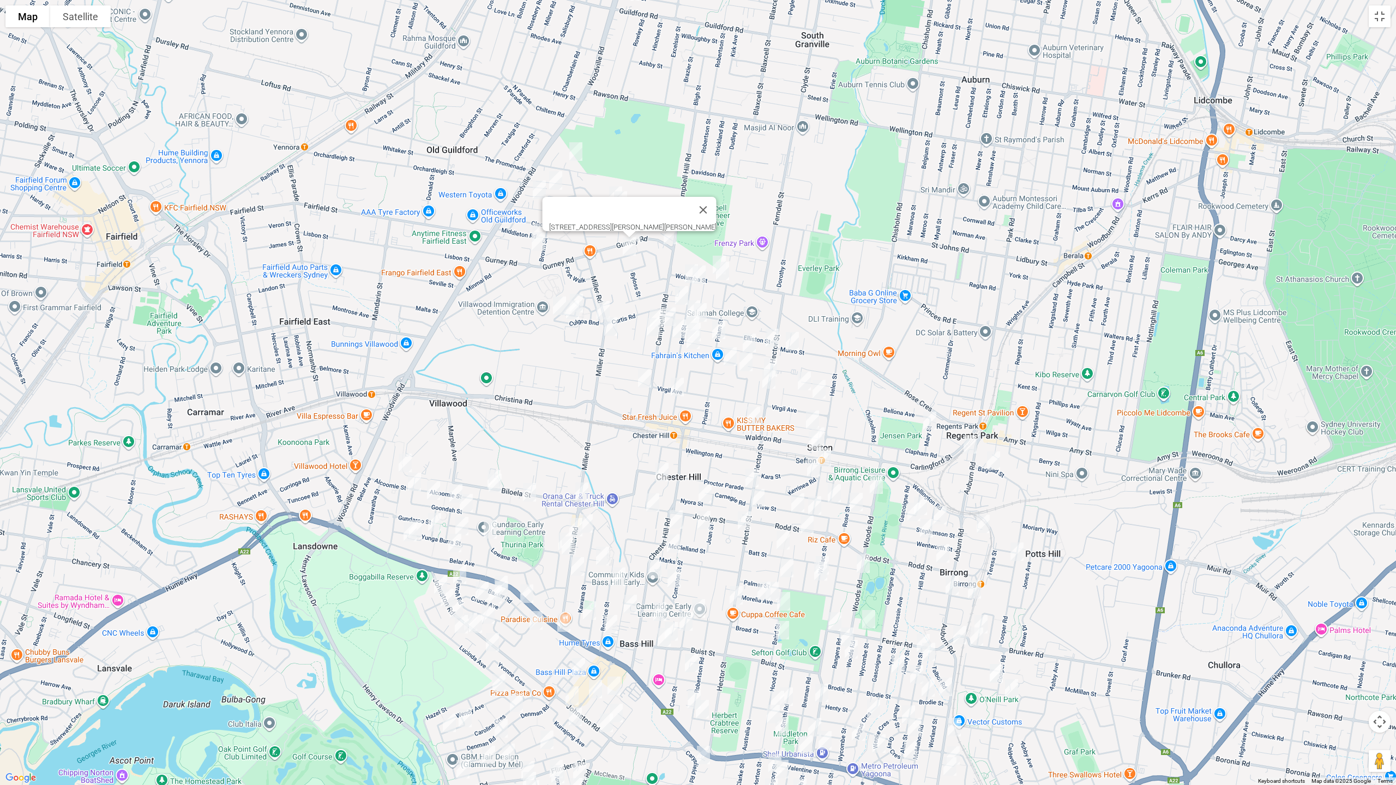
click at [673, 241] on img "1/3A Gurney Road, CHESTER HILL NSW 2162" at bounding box center [670, 234] width 22 height 27
click at [577, 290] on img "41 Bowaga Circuit, VILLAWOOD NSW 2163" at bounding box center [576, 303] width 22 height 27
click at [557, 304] on img "80 Mundowey Entrance, VILLAWOOD NSW 2163" at bounding box center [560, 305] width 22 height 27
click at [552, 300] on img "80 Mundowey Entrance, VILLAWOOD NSW 2163" at bounding box center [560, 305] width 22 height 27
click at [574, 314] on img "42 Culgoa Bend, VILLAWOOD NSW 2163" at bounding box center [573, 309] width 22 height 27
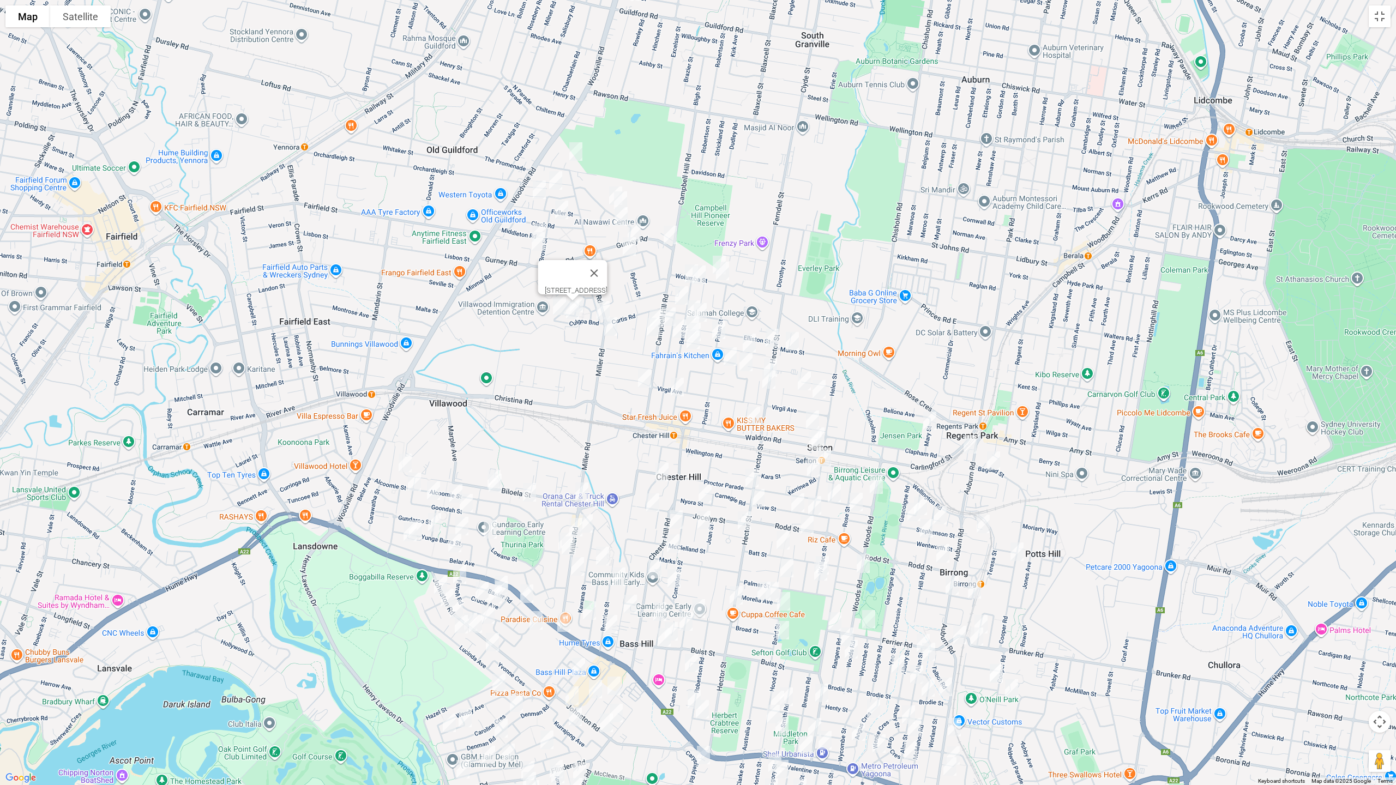
click at [602, 304] on img "4 Culgoa Bend, VILLAWOOD NSW 2163" at bounding box center [603, 310] width 22 height 27
click at [715, 252] on img "6 Wolumba Street, CHESTER HILL NSW 2162" at bounding box center [719, 264] width 22 height 27
click at [725, 273] on img "3 Wolumba Street, CHESTER HILL NSW 2162" at bounding box center [723, 270] width 22 height 27
click at [679, 264] on div "[STREET_ADDRESS][PERSON_NAME][PERSON_NAME]" at bounding box center [698, 392] width 1396 height 785
click at [684, 266] on img "105 Bent Street, CHESTER HILL NSW 2162" at bounding box center [691, 273] width 22 height 27
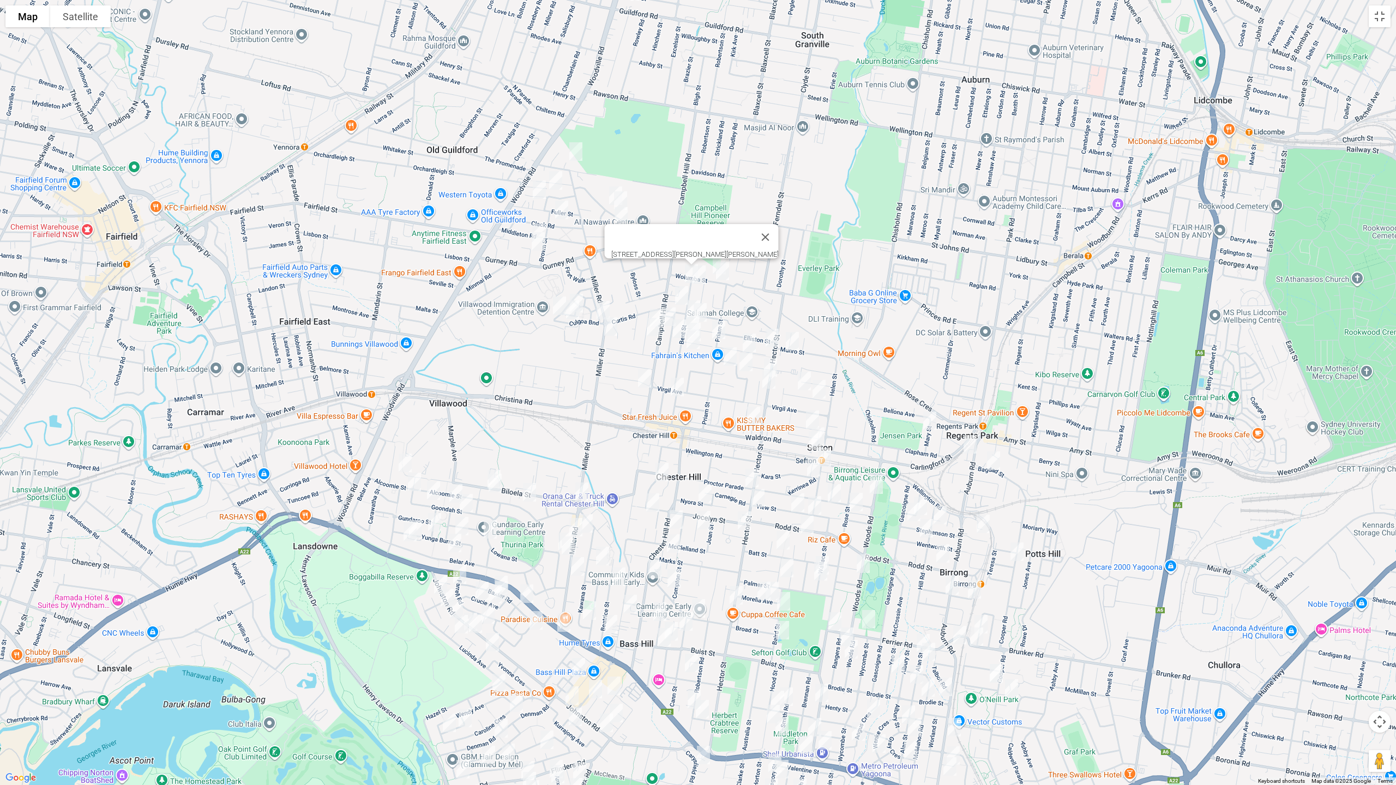
click at [703, 278] on img "84 Bent Street, CHESTER HILL NSW 2162" at bounding box center [699, 274] width 22 height 27
click at [675, 288] on img "36 Arlewis Street, CHESTER HILL NSW 2162" at bounding box center [682, 295] width 22 height 27
click at [658, 303] on img "57 Campbell Hill Road, CHESTER HILL NSW 2162" at bounding box center [669, 316] width 22 height 27
click at [648, 305] on img "17 Wingara Street, CHESTER HILL NSW 2162" at bounding box center [657, 318] width 22 height 27
click at [652, 329] on img "25 Wingara Street, CHESTER HILL NSW 2162" at bounding box center [653, 327] width 22 height 27
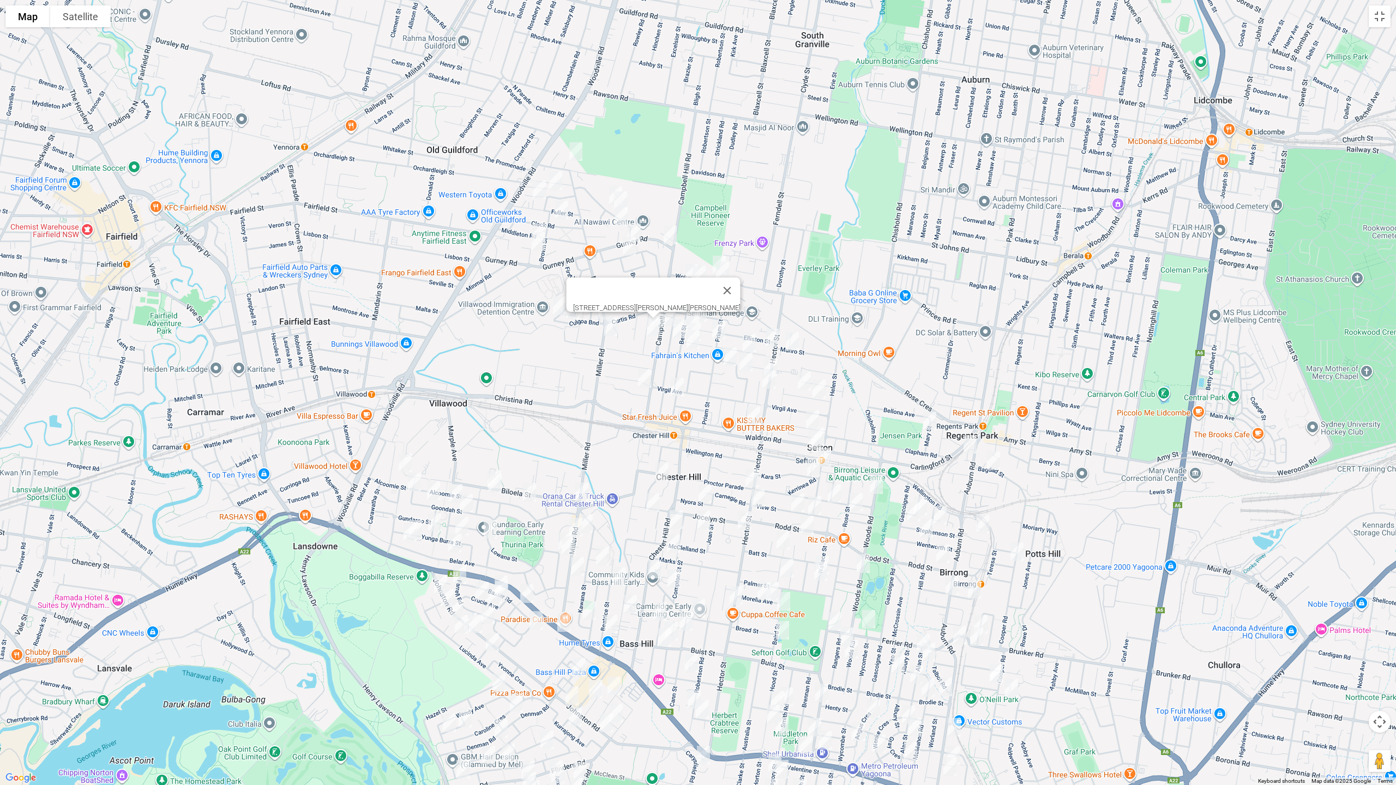
click at [641, 379] on img "4 Banool Street, CHESTER HILL NSW 2162" at bounding box center [645, 378] width 22 height 27
click at [676, 390] on img "21 Bent Street, CHESTER HILL NSW 2162" at bounding box center [677, 386] width 22 height 27
click at [684, 308] on img "60 Bent Street, CHESTER HILL NSW 2162" at bounding box center [694, 309] width 22 height 27
click at [705, 308] on img "68 Elliston Street, CHESTER HILL NSW 2162" at bounding box center [700, 312] width 22 height 27
click at [678, 324] on img "64 Weemala Road, CHESTER HILL NSW 2162" at bounding box center [679, 328] width 22 height 27
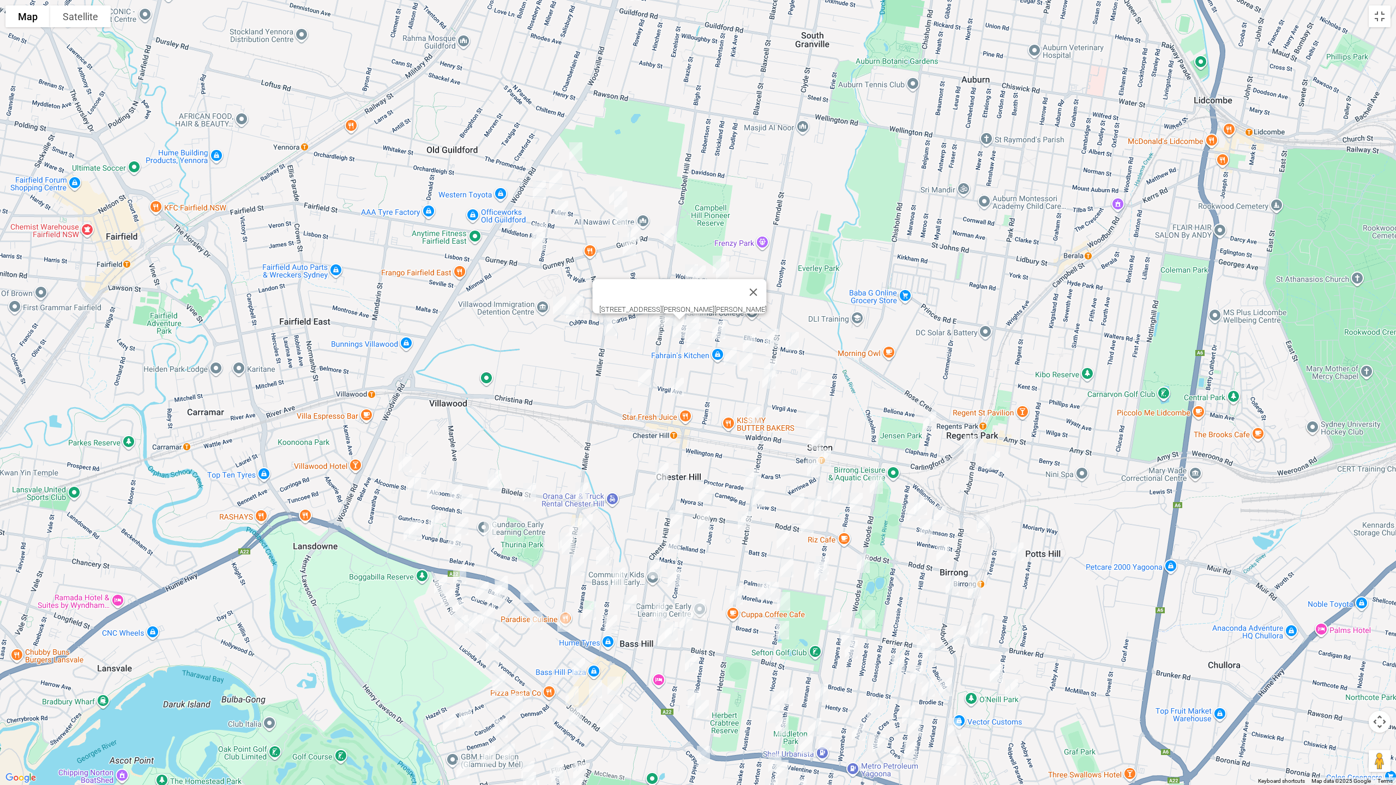
click at [718, 330] on img "52 Priam Street, CHESTER HILL NSW 2162" at bounding box center [719, 329] width 22 height 27
click at [729, 356] on img "3 Jackson Crescent, CHESTER HILL NSW 2162" at bounding box center [730, 356] width 22 height 27
click at [750, 361] on img "27 Burton Avenue, CHESTER HILL NSW 2162" at bounding box center [746, 361] width 22 height 27
drag, startPoint x: 810, startPoint y: 318, endPoint x: 788, endPoint y: 328, distance: 23.9
click at [833, 318] on button "Close" at bounding box center [846, 325] width 26 height 26
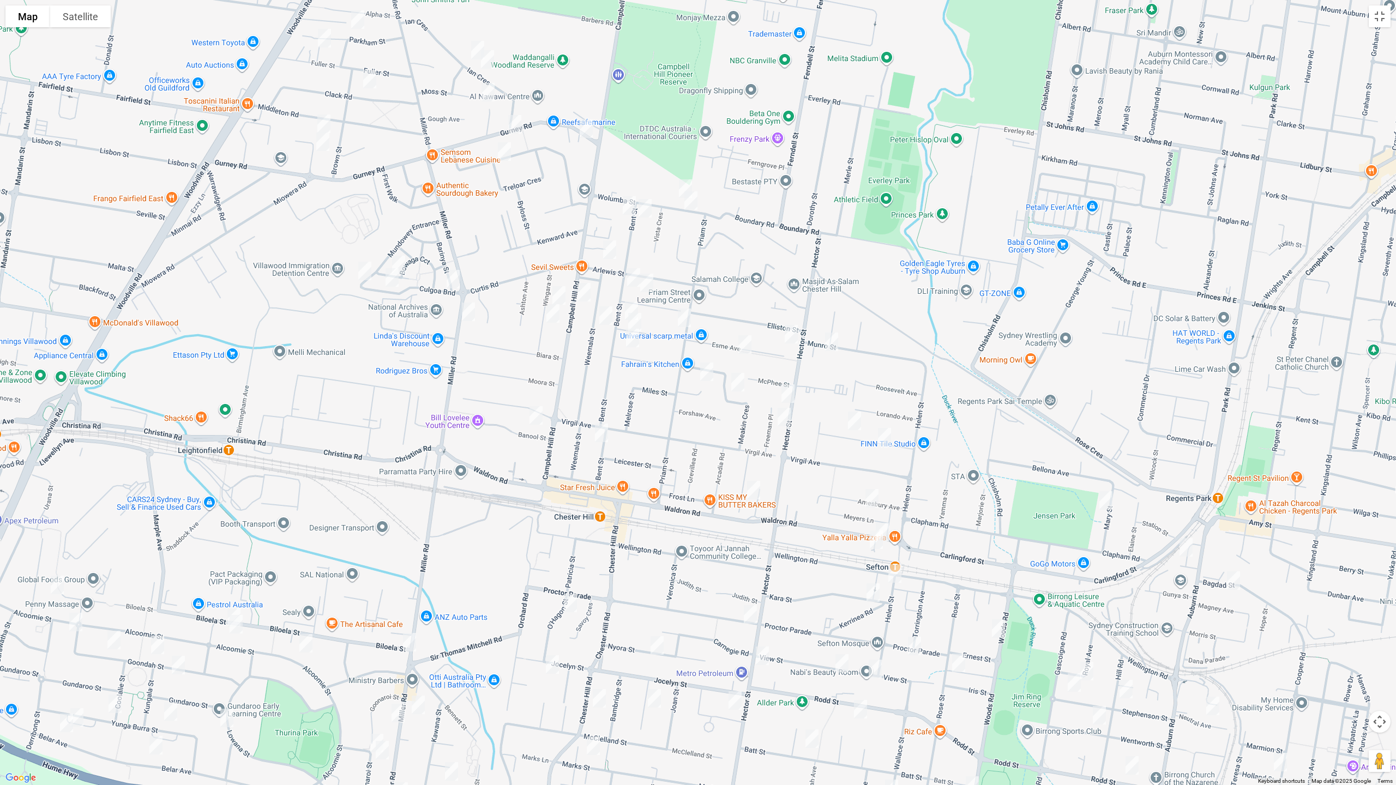
click at [630, 301] on img "70a Esme Avenue, CHESTER HILL NSW 2162" at bounding box center [632, 310] width 22 height 27
click at [638, 316] on img "73 Esme Avenue, CHESTER HILL NSW 2162" at bounding box center [635, 322] width 22 height 27
click at [635, 335] on img "6 Greendale Crescent, CHESTER HILL NSW 2162" at bounding box center [633, 337] width 22 height 27
click at [742, 343] on img "25 Esme Avenue, CHESTER HILL NSW 2162" at bounding box center [745, 344] width 22 height 27
click at [793, 339] on img "2 Esme Avenue, CHESTER HILL NSW 2162" at bounding box center [791, 334] width 22 height 27
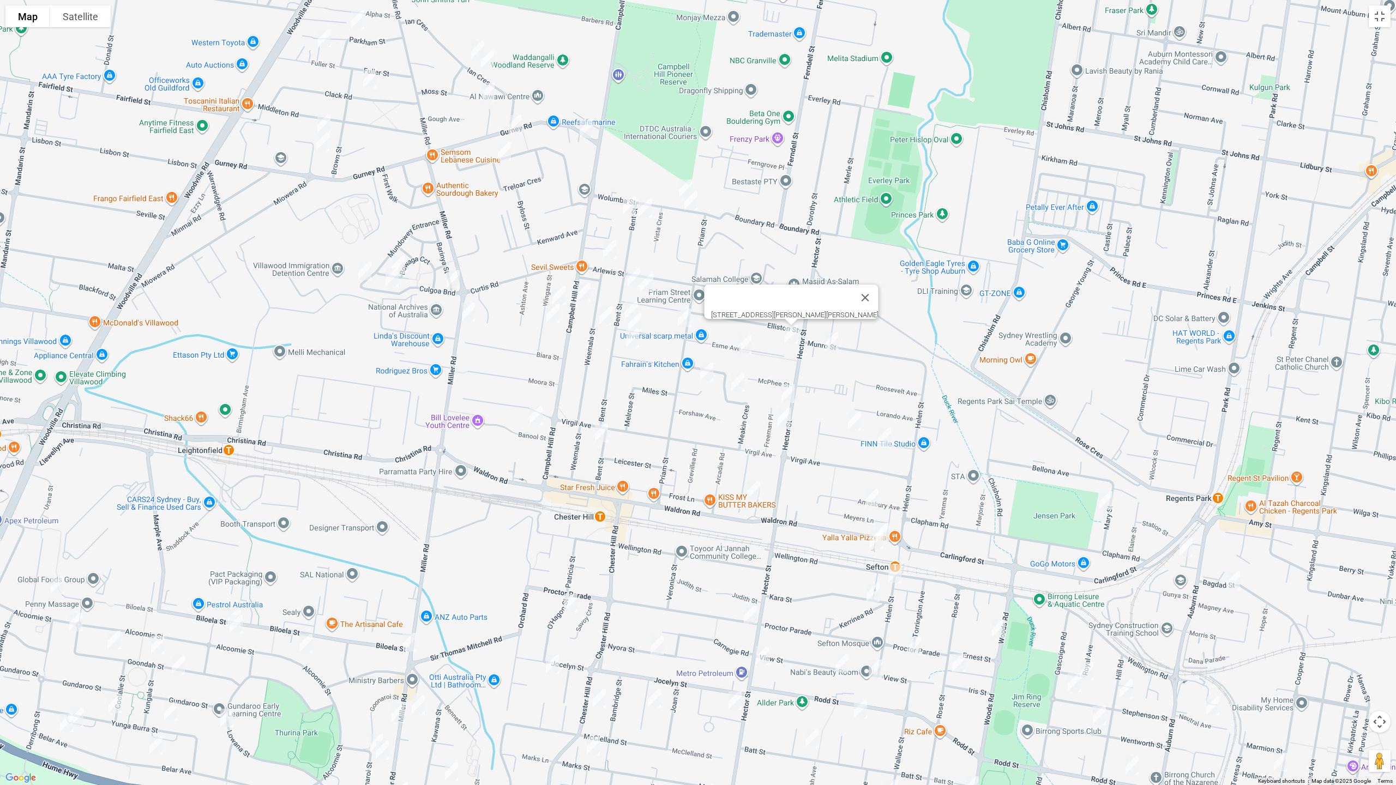
click at [836, 348] on img "43 Munro Street, SEFTON NSW 2162" at bounding box center [832, 341] width 22 height 27
click at [853, 420] on img "28 Chifley Avenue, SEFTON NSW 2162" at bounding box center [855, 420] width 22 height 27
click at [885, 435] on img "11 Chifley Avenue, SEFTON NSW 2162" at bounding box center [884, 437] width 22 height 27
click at [872, 501] on img "13 Amesbury Avenue, SEFTON NSW 2162" at bounding box center [872, 498] width 22 height 27
click at [752, 488] on img "23 Kembla Avenue, CHESTER HILL NSW 2162" at bounding box center [754, 490] width 22 height 27
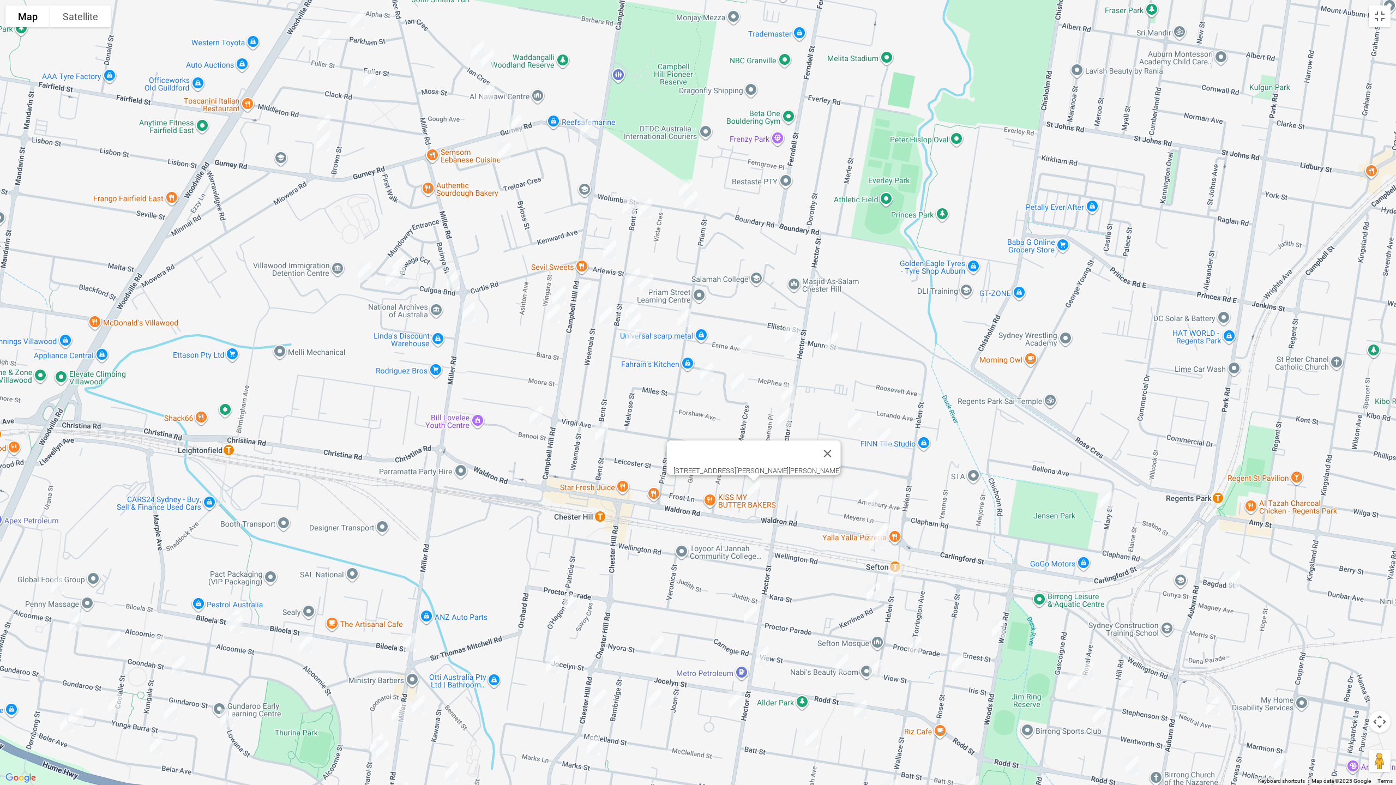
click at [1105, 499] on img "10 Mary Street, REGENTS PARK NSW 2143" at bounding box center [1106, 500] width 22 height 27
click at [889, 527] on img "7 Waldron Road, SEFTON NSW 2162" at bounding box center [882, 532] width 22 height 27
click at [875, 541] on img "9 Waldron Road, SEFTON NSW 2162" at bounding box center [876, 539] width 22 height 27
click at [895, 570] on img "33 Helen Street, SEFTON NSW 2162" at bounding box center [895, 573] width 22 height 27
click at [873, 593] on img "1 Kara Street, SEFTON NSW 2162" at bounding box center [873, 592] width 22 height 27
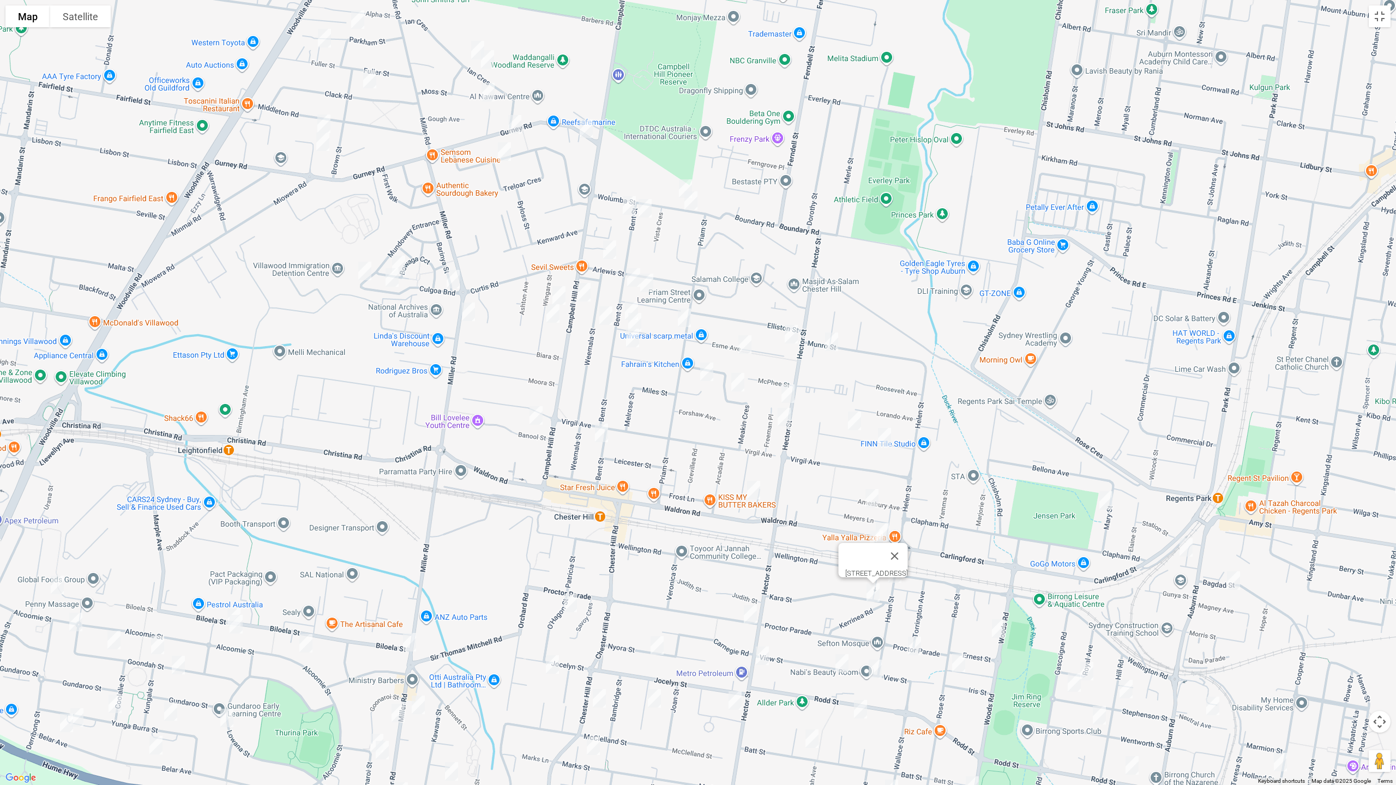
click at [751, 617] on img "71 Proctor Parade, CHESTER HILL NSW 2162" at bounding box center [750, 614] width 22 height 27
click at [654, 647] on img "21 Nyora Street, CHESTER HILL NSW 2162" at bounding box center [657, 645] width 22 height 27
drag, startPoint x: 565, startPoint y: 600, endPoint x: 559, endPoint y: 624, distance: 25.4
click at [565, 599] on img "5 OHagon Street, CHESTER HILL NSW 2162" at bounding box center [570, 602] width 22 height 27
click at [550, 661] on img "91 Jocelyn Street, CHESTER HILL NSW 2162" at bounding box center [552, 664] width 22 height 27
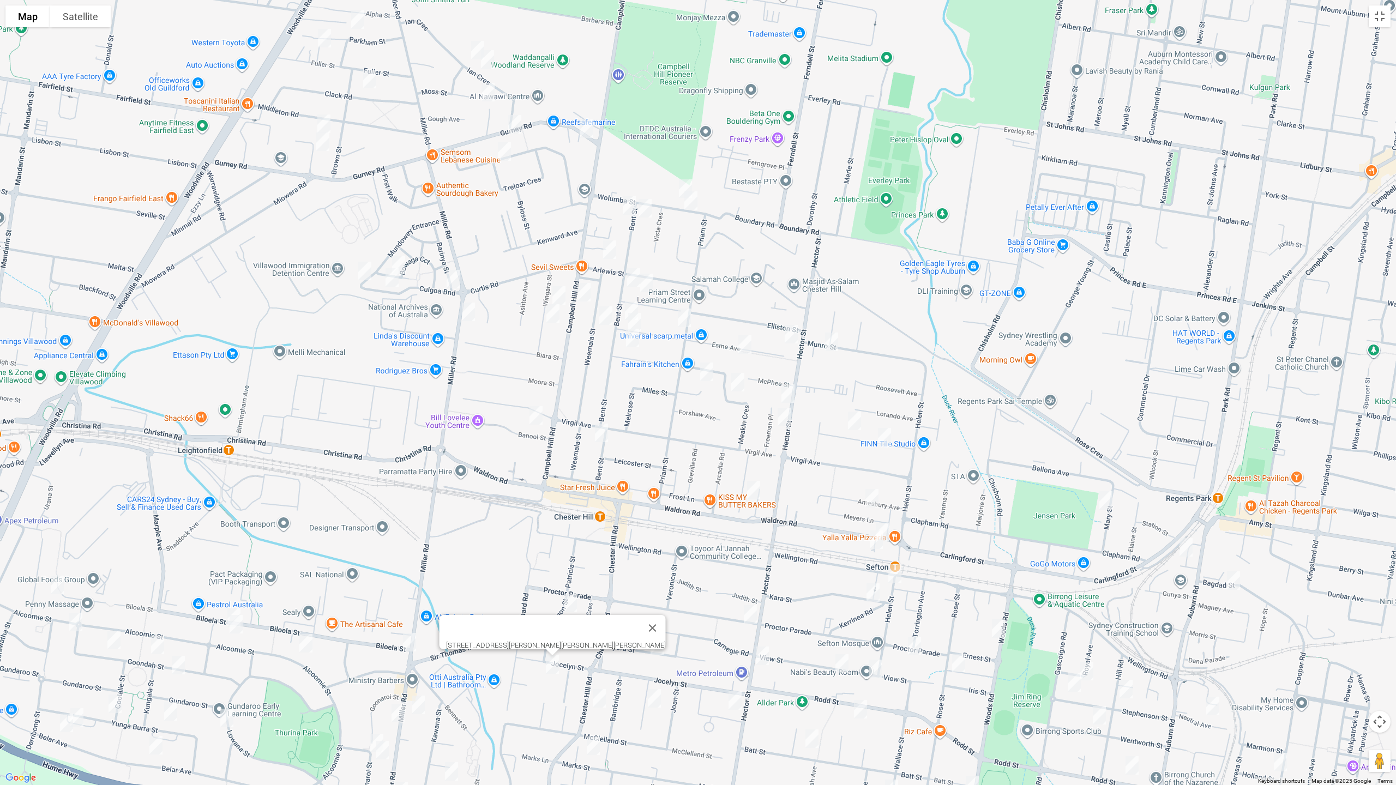
click at [603, 661] on img "63 Chester Hill Road, CHESTER HILL NSW 2162" at bounding box center [599, 698] width 22 height 27
click at [652, 661] on img "1/11 Downshire Parade, CHESTER HILL NSW 2162" at bounding box center [654, 698] width 22 height 27
drag, startPoint x: 593, startPoint y: 745, endPoint x: 613, endPoint y: 741, distance: 20.0
click at [594, 661] on img "64 Marks Street, CHESTER HILL NSW 2162" at bounding box center [593, 745] width 22 height 27
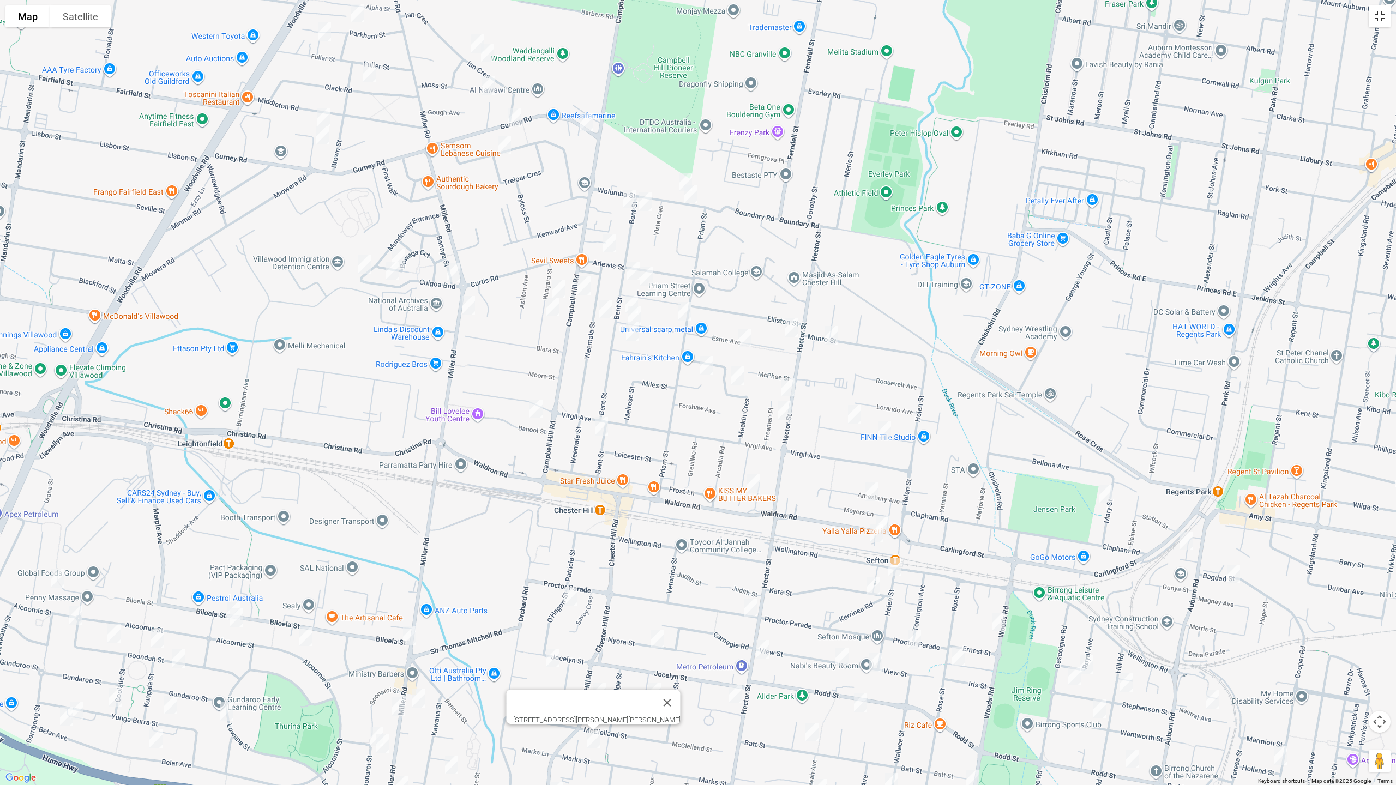
click at [1382, 20] on button "Toggle fullscreen view" at bounding box center [1380, 16] width 22 height 22
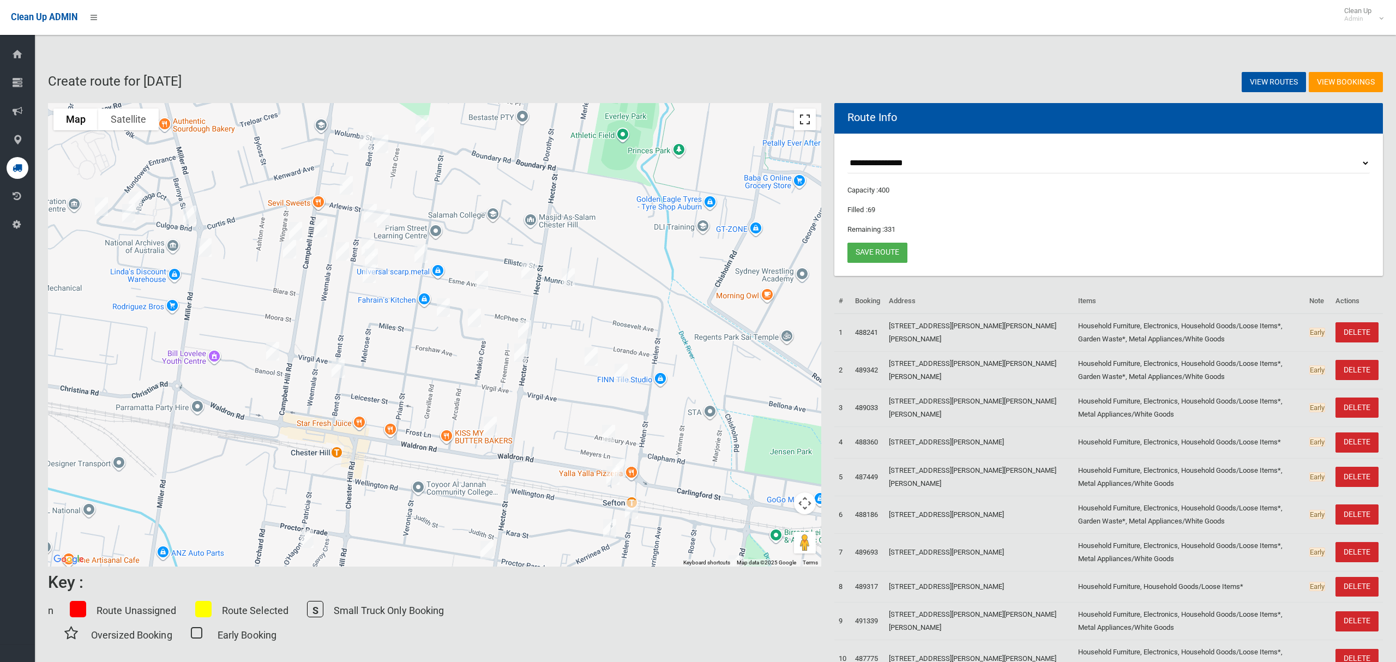
click at [804, 118] on button "Toggle fullscreen view" at bounding box center [805, 120] width 22 height 22
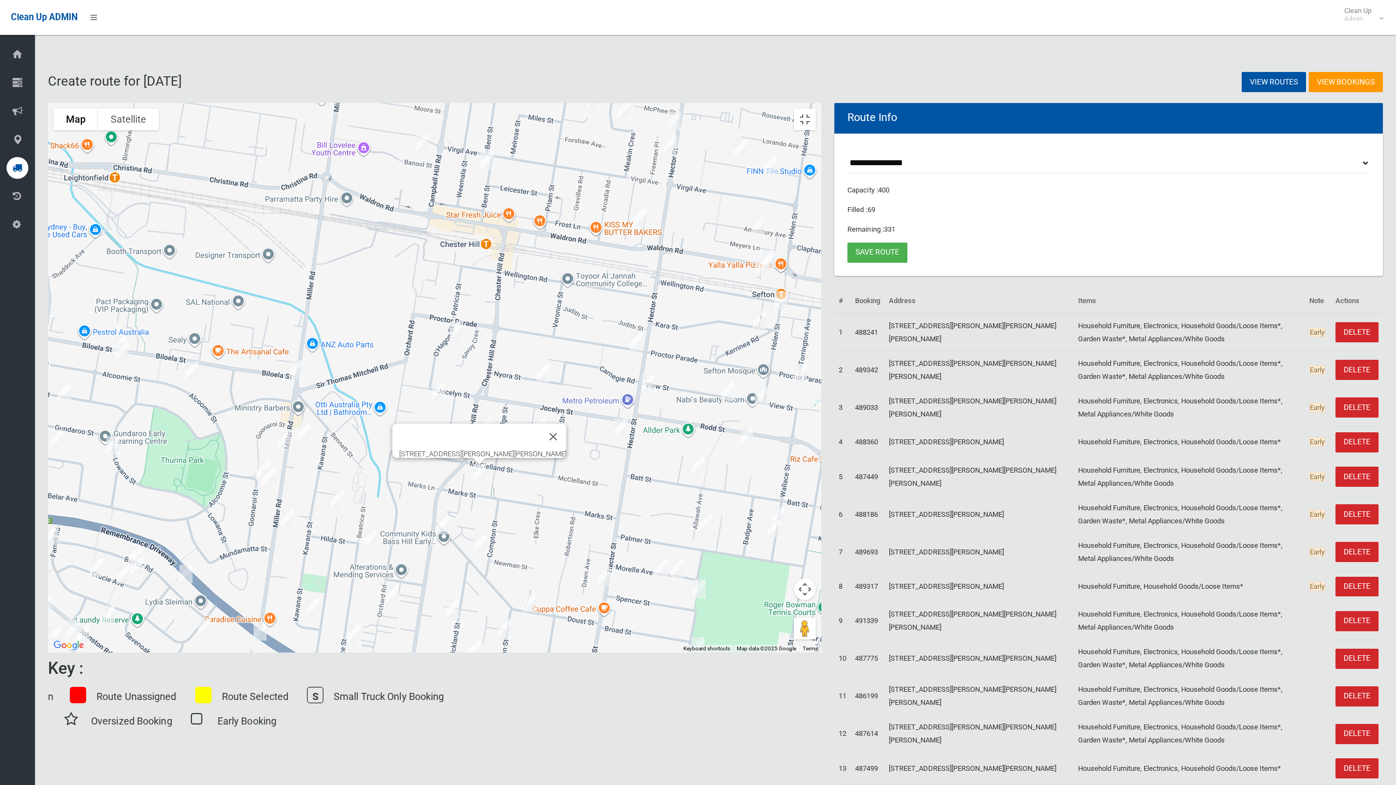
drag, startPoint x: 722, startPoint y: 455, endPoint x: 790, endPoint y: 286, distance: 182.0
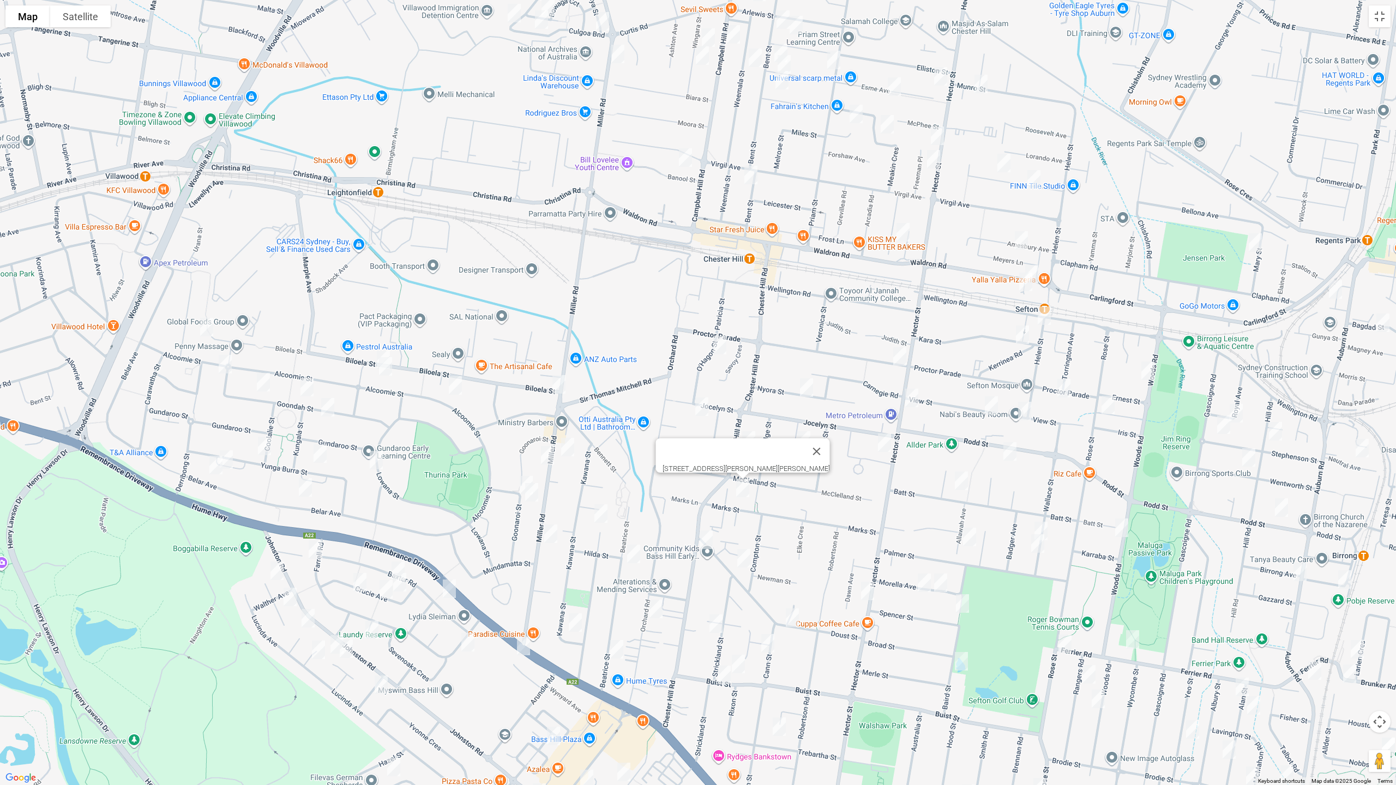
click at [791, 285] on div "[STREET_ADDRESS][PERSON_NAME][PERSON_NAME]" at bounding box center [698, 392] width 1396 height 785
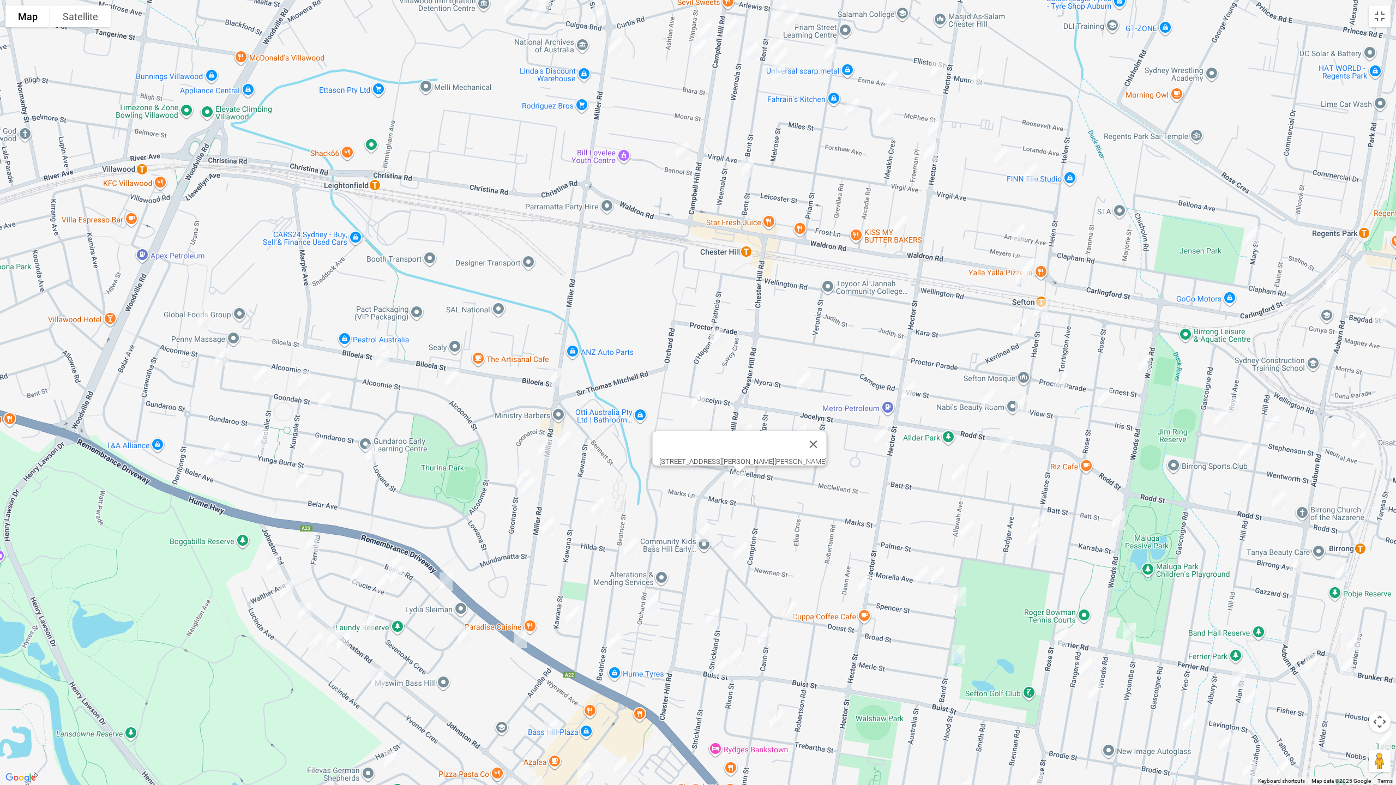
click at [598, 504] on img "51 Adeline Street, BASS HILL NSW 2197" at bounding box center [598, 506] width 22 height 27
click at [636, 549] on img "72 Beatrice Street, BASS HILL NSW 2197" at bounding box center [630, 546] width 22 height 27
click at [698, 528] on img "2 Cann Street, BASS HILL NSW 2197" at bounding box center [703, 532] width 22 height 27
click at [627, 546] on img "72 Beatrice Street, BASS HILL NSW 2197" at bounding box center [630, 546] width 22 height 27
click at [741, 552] on img "19 Cann Street, BASS HILL NSW 2197" at bounding box center [741, 551] width 22 height 27
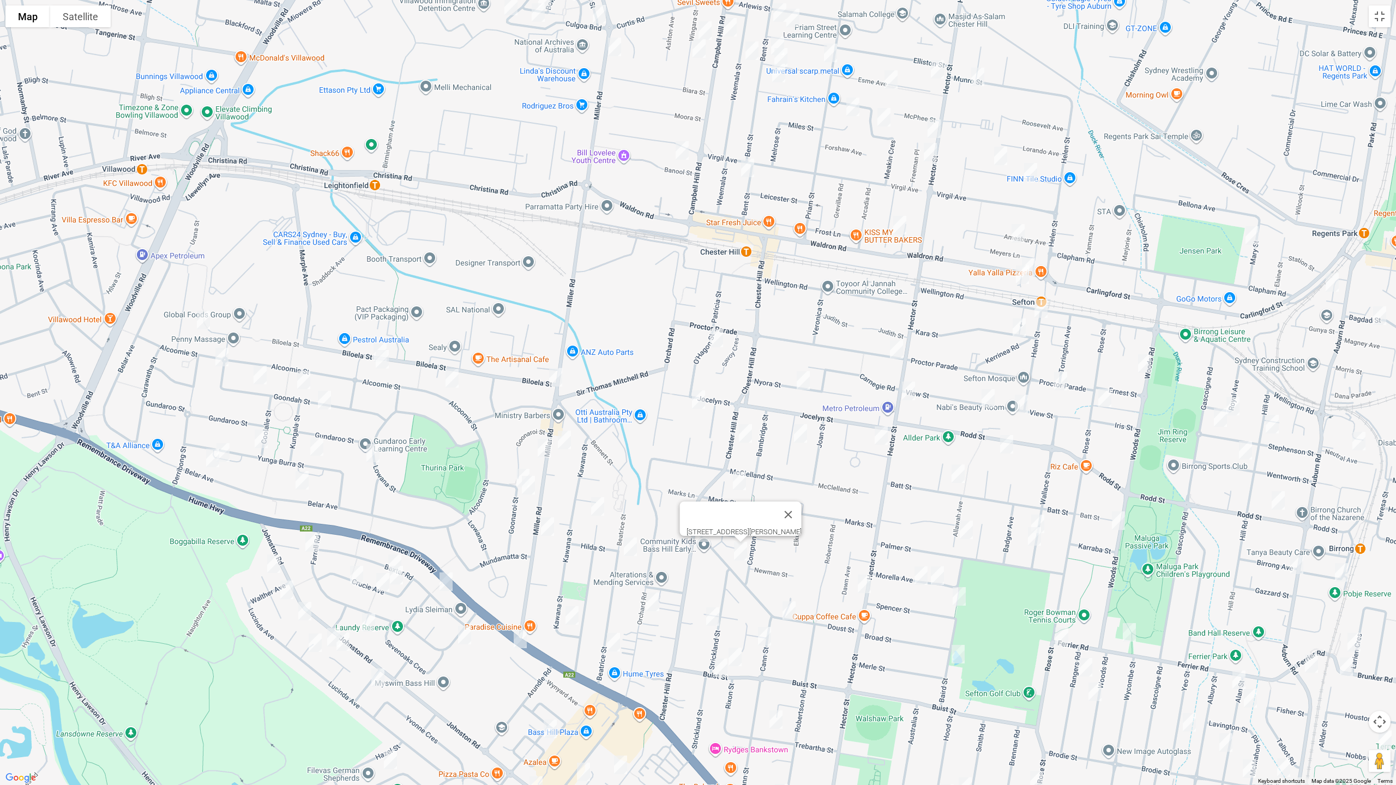
click at [789, 610] on img "21 Doust Street, BASS HILL NSW 2197" at bounding box center [789, 610] width 22 height 27
click at [1377, 14] on button "Toggle fullscreen view" at bounding box center [1380, 16] width 22 height 22
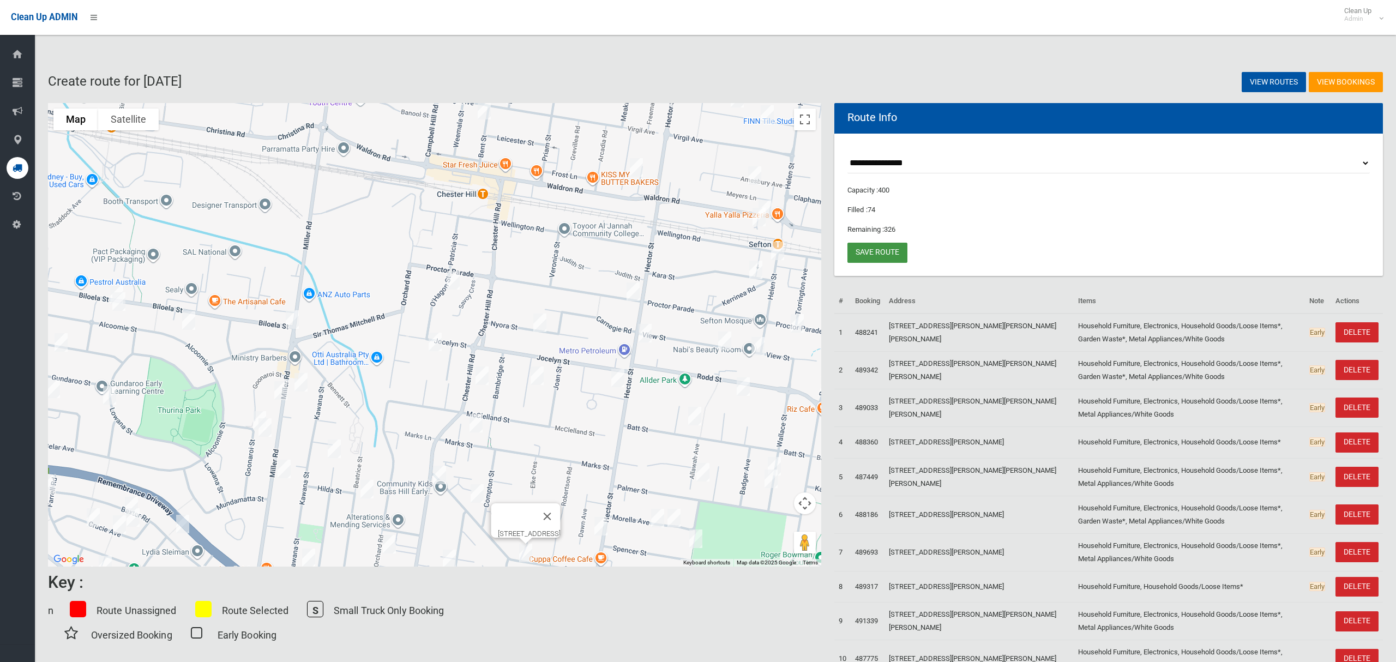
click at [873, 254] on link "Save route" at bounding box center [877, 253] width 60 height 20
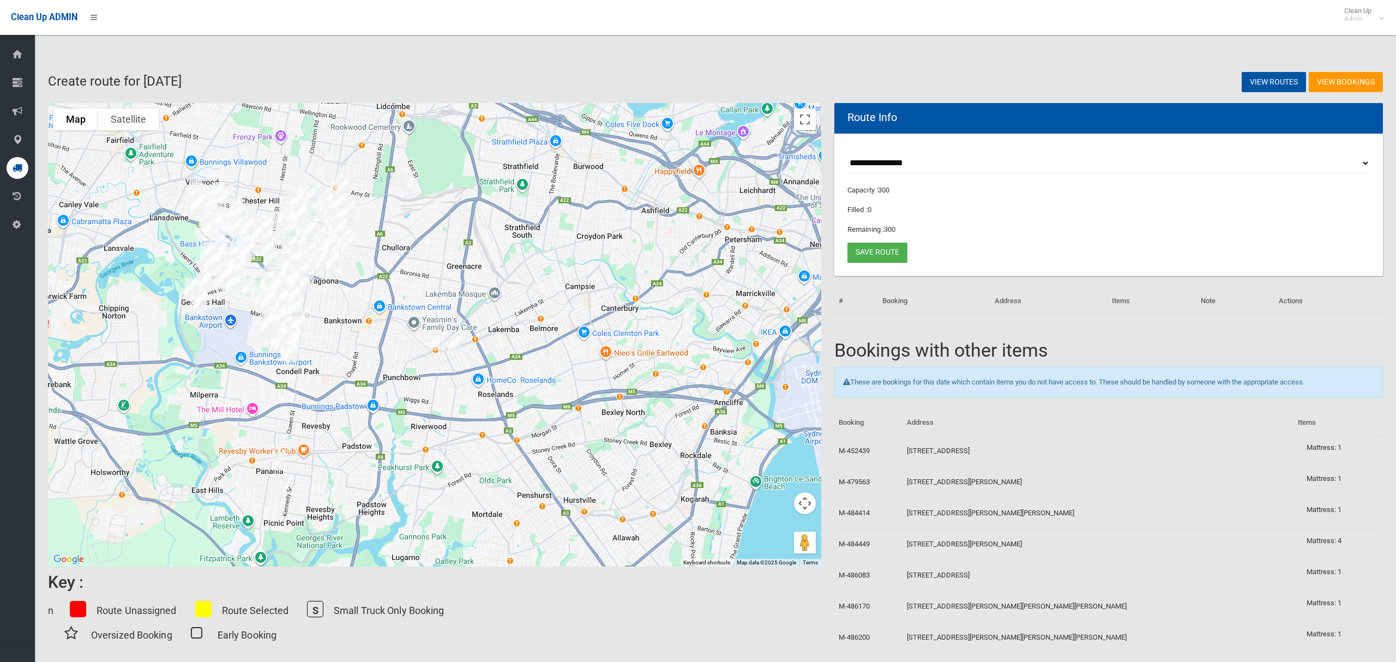
click at [890, 164] on select "**********" at bounding box center [1108, 163] width 522 height 20
select select "*****"
click at [847, 153] on select "**********" at bounding box center [1108, 163] width 522 height 20
click at [803, 124] on button "Toggle fullscreen view" at bounding box center [805, 120] width 22 height 22
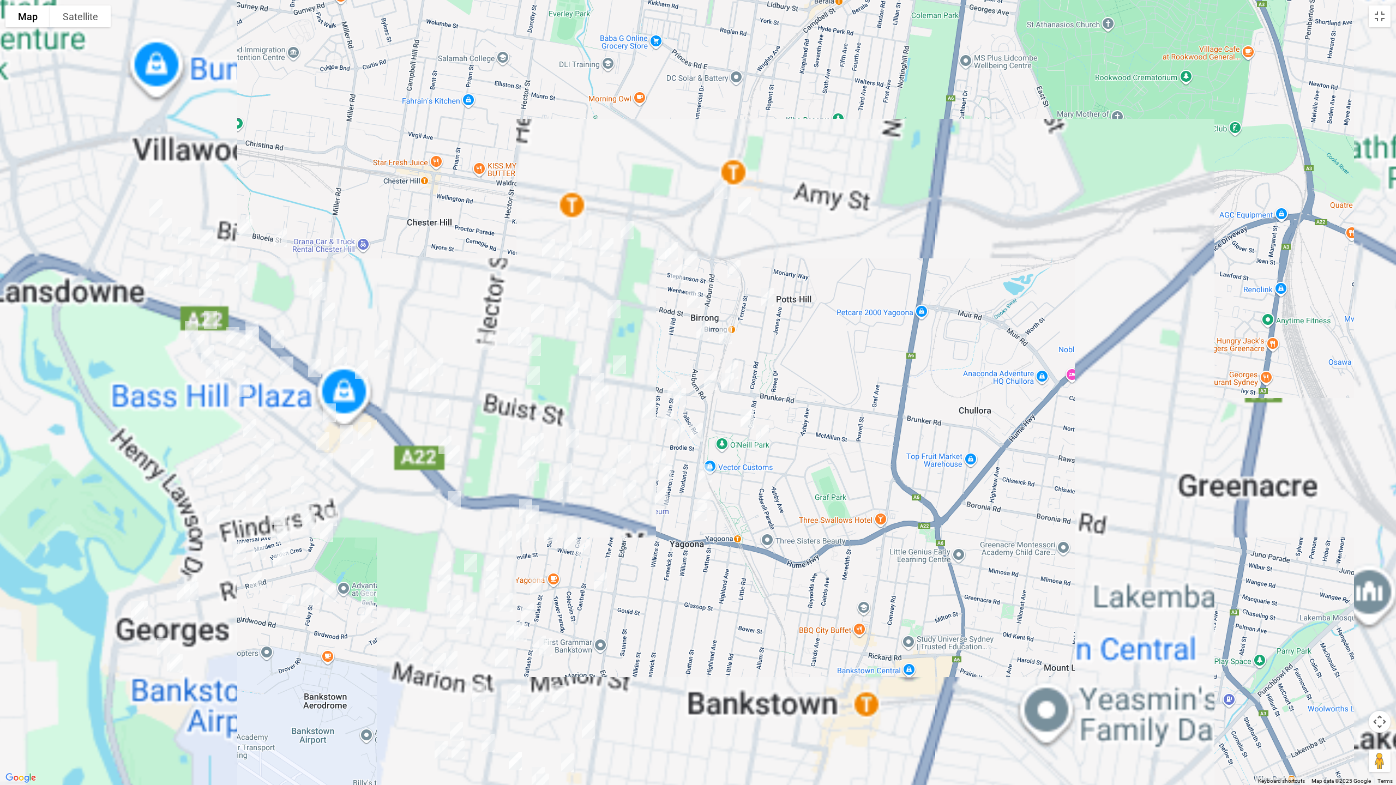
drag, startPoint x: 597, startPoint y: 284, endPoint x: 841, endPoint y: 294, distance: 244.5
click at [841, 295] on div at bounding box center [698, 392] width 1396 height 785
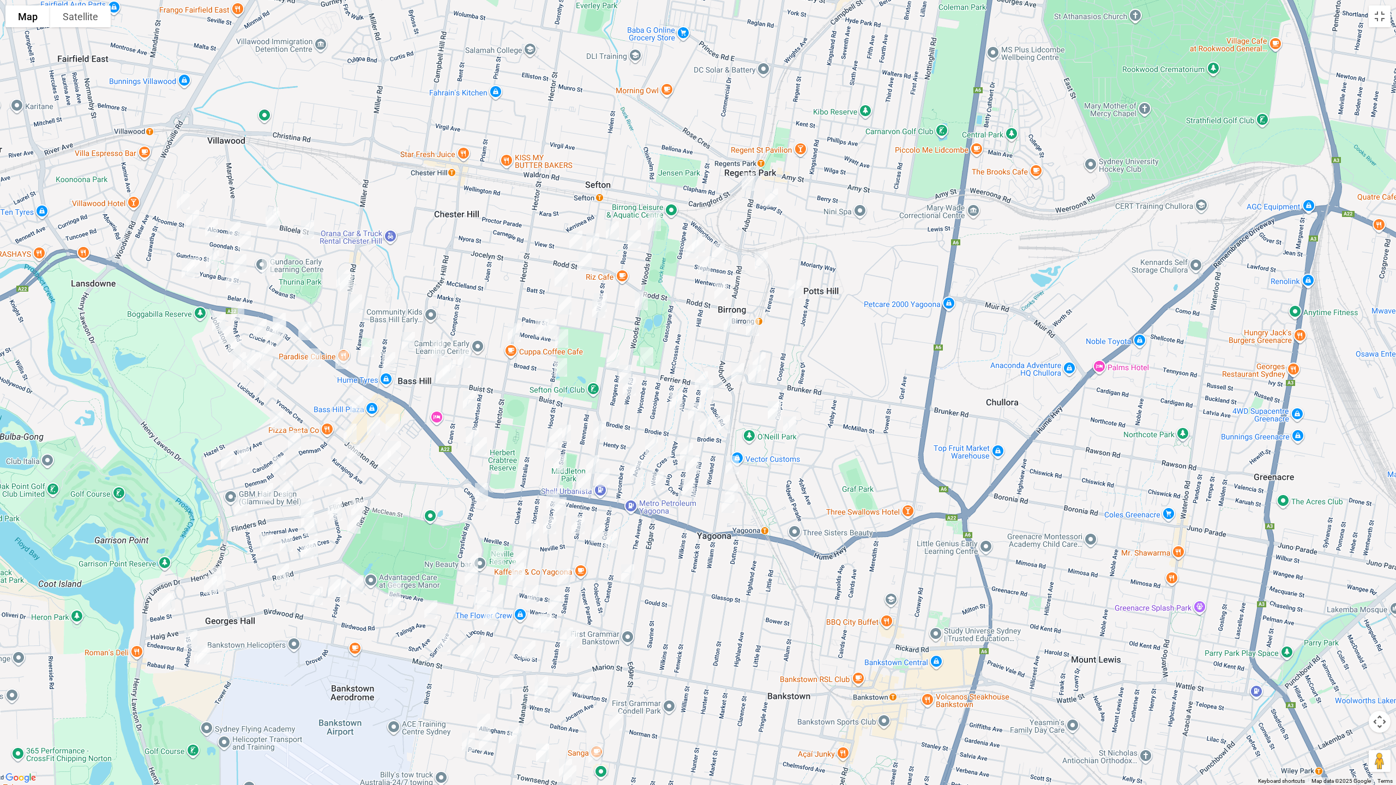
click at [730, 324] on img "114 Auburn Road, BIRRONG NSW 2143" at bounding box center [730, 322] width 22 height 27
click at [737, 369] on img "145 Auburn Road, YAGOONA NSW 2199" at bounding box center [738, 372] width 22 height 27
click at [752, 374] on img "129 Brunker Road, YAGOONA NSW 2199" at bounding box center [755, 373] width 22 height 27
click at [733, 457] on img "175 Auburn Road, YAGOONA NSW 2199" at bounding box center [732, 464] width 22 height 27
click at [727, 513] on img "203 Auburn Road, YAGOONA NSW 2199" at bounding box center [728, 503] width 22 height 27
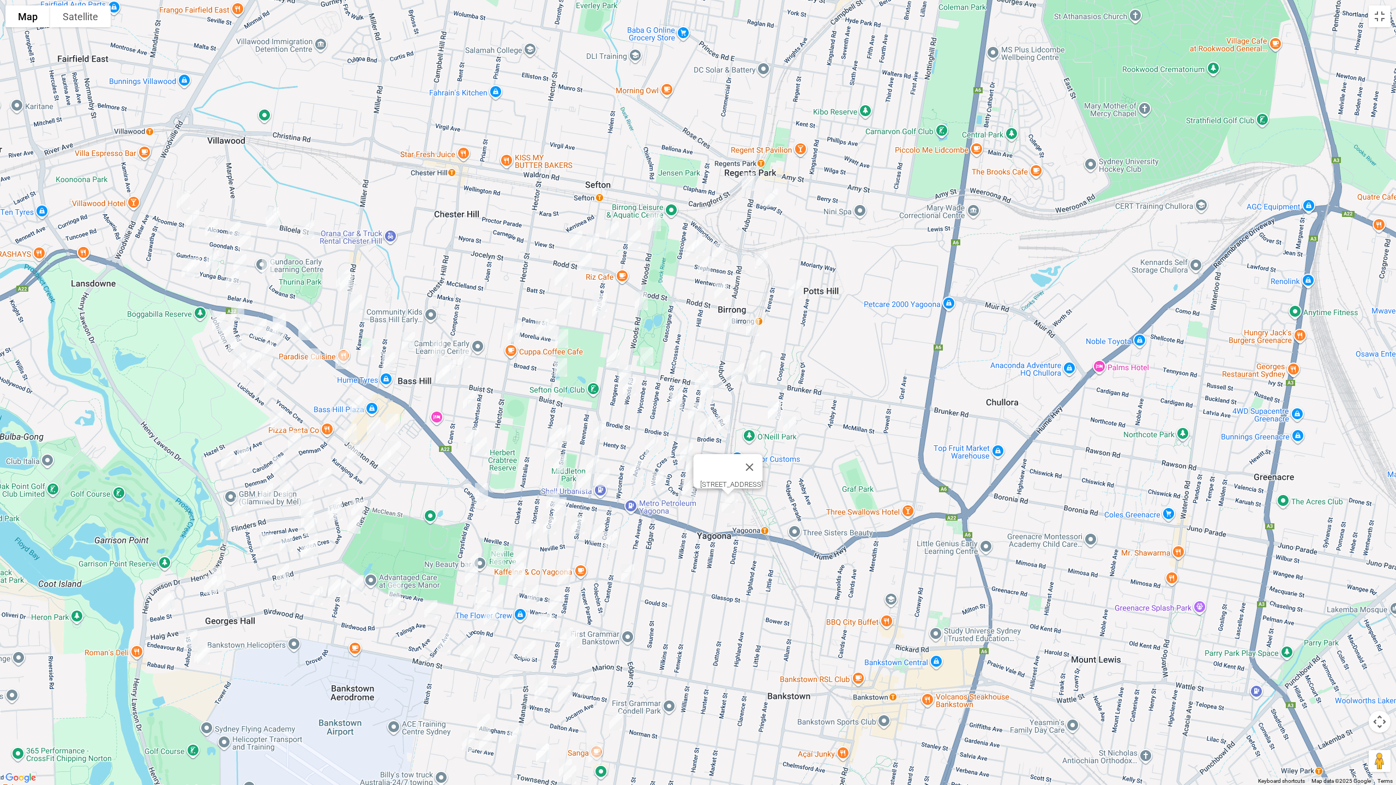
click at [599, 433] on img "202 Rose Street, YAGOONA NSW 2199" at bounding box center [600, 430] width 22 height 27
click at [588, 459] on img "226A Rose Street, YAGOONA NSW 2199" at bounding box center [593, 464] width 22 height 27
drag, startPoint x: 582, startPoint y: 482, endPoint x: 582, endPoint y: 474, distance: 8.2
click at [581, 482] on img "762 Hume Highway, YAGOONA NSW 2199" at bounding box center [584, 481] width 22 height 27
click at [514, 332] on img "254 Hector Street, CHESTER HILL NSW 2162" at bounding box center [514, 332] width 22 height 27
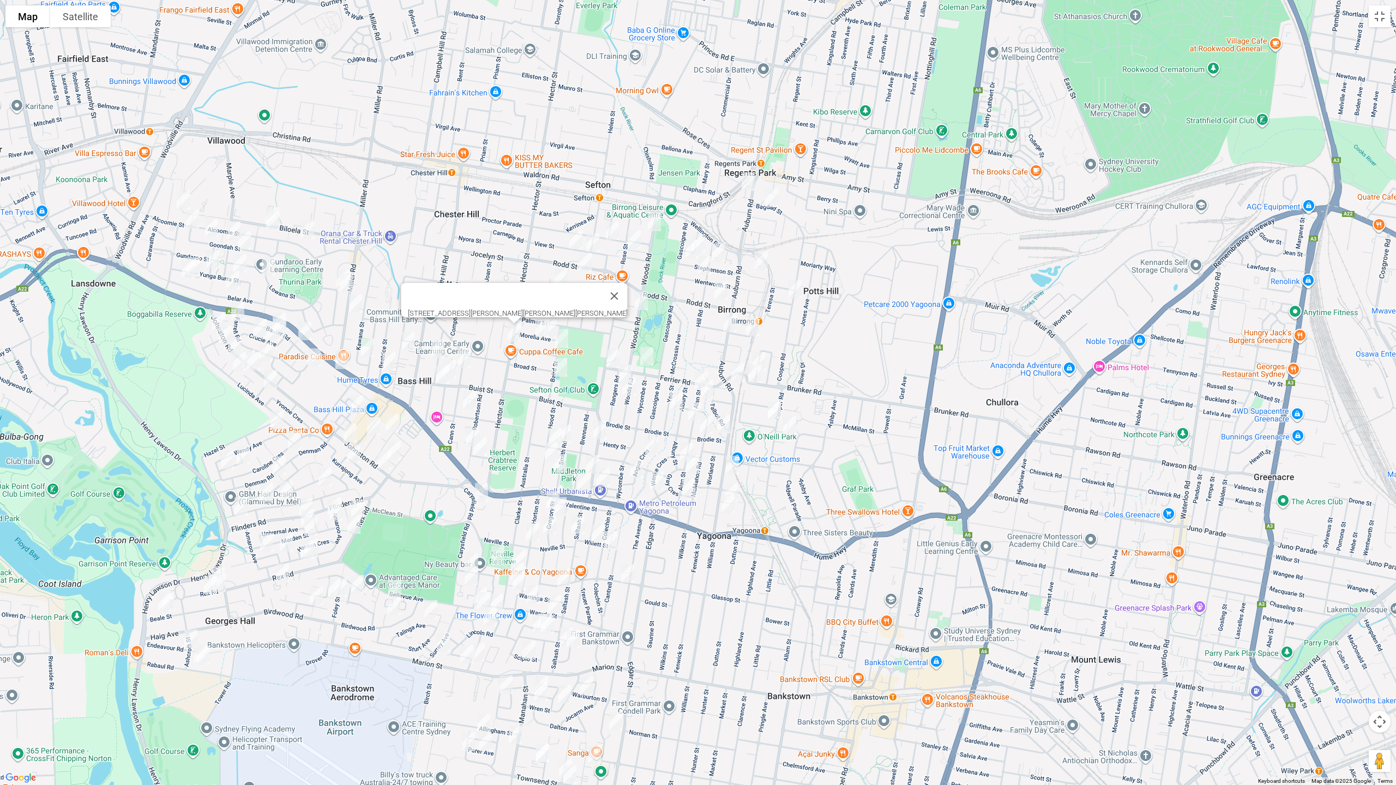
click at [626, 238] on img "31 Rose Street, SEFTON NSW 2162" at bounding box center [634, 239] width 22 height 27
drag, startPoint x: 744, startPoint y: 180, endPoint x: 772, endPoint y: 201, distance: 34.2
click at [746, 180] on img "4 Corliss Street, REGENTS PARK NSW 2143" at bounding box center [748, 181] width 22 height 27
click at [748, 181] on img "4 Corliss Street, REGENTS PARK NSW 2143" at bounding box center [749, 181] width 22 height 27
click at [775, 202] on img "9 Bagdad Street, REGENTS PARK NSW 2143" at bounding box center [772, 198] width 22 height 27
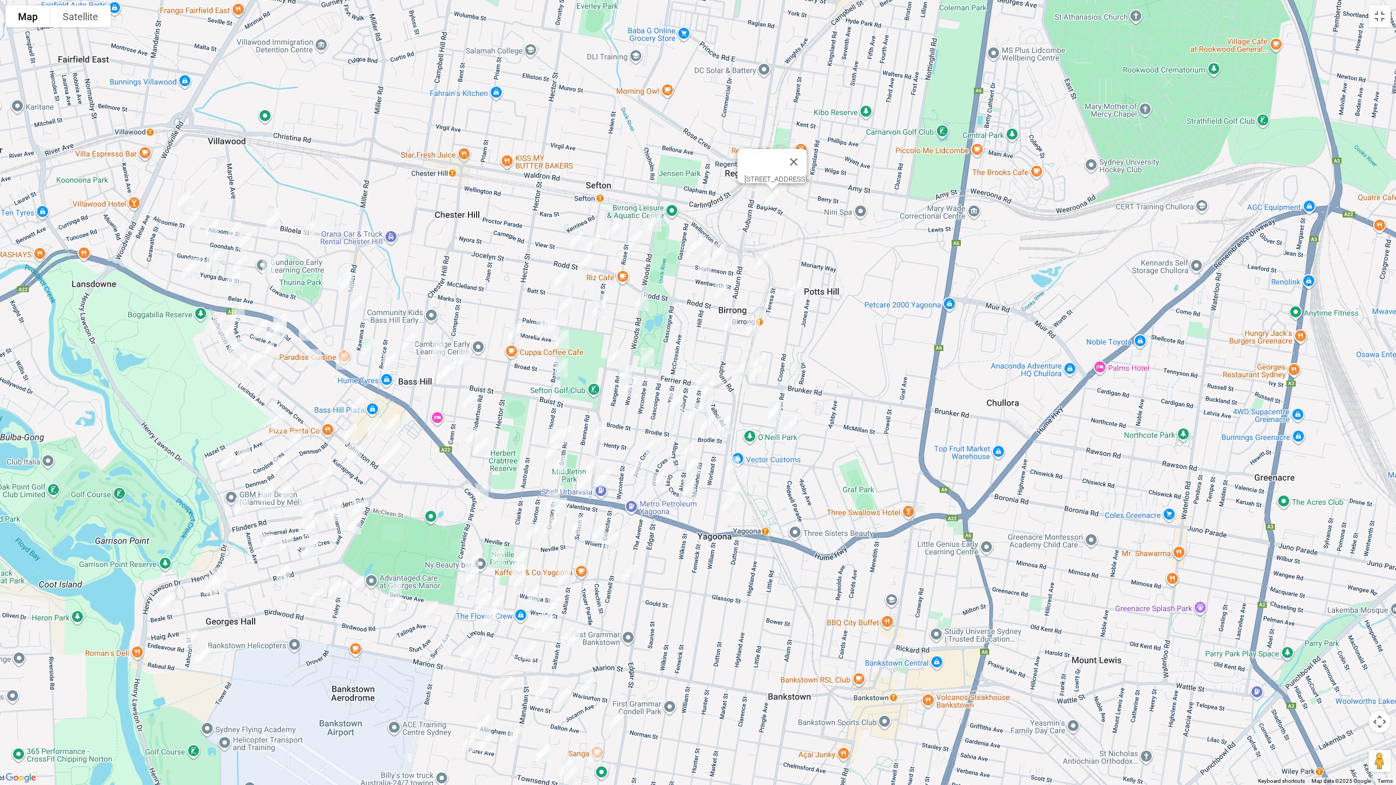
click at [758, 258] on img "10 Neutral Avenue, BIRRONG NSW 2143" at bounding box center [762, 261] width 22 height 27
click at [797, 290] on img "62 Cooper Road, BIRRONG NSW 2143" at bounding box center [796, 289] width 22 height 27
click at [701, 228] on div "62 Cooper Road, BIRRONG NSW 2143" at bounding box center [698, 392] width 1396 height 785
click at [704, 230] on img "19 Royal Avenue, BIRRONG NSW 2143" at bounding box center [699, 243] width 22 height 27
click at [685, 246] on img "38 Stephenson Street, BIRRONG NSW 2143" at bounding box center [693, 249] width 22 height 27
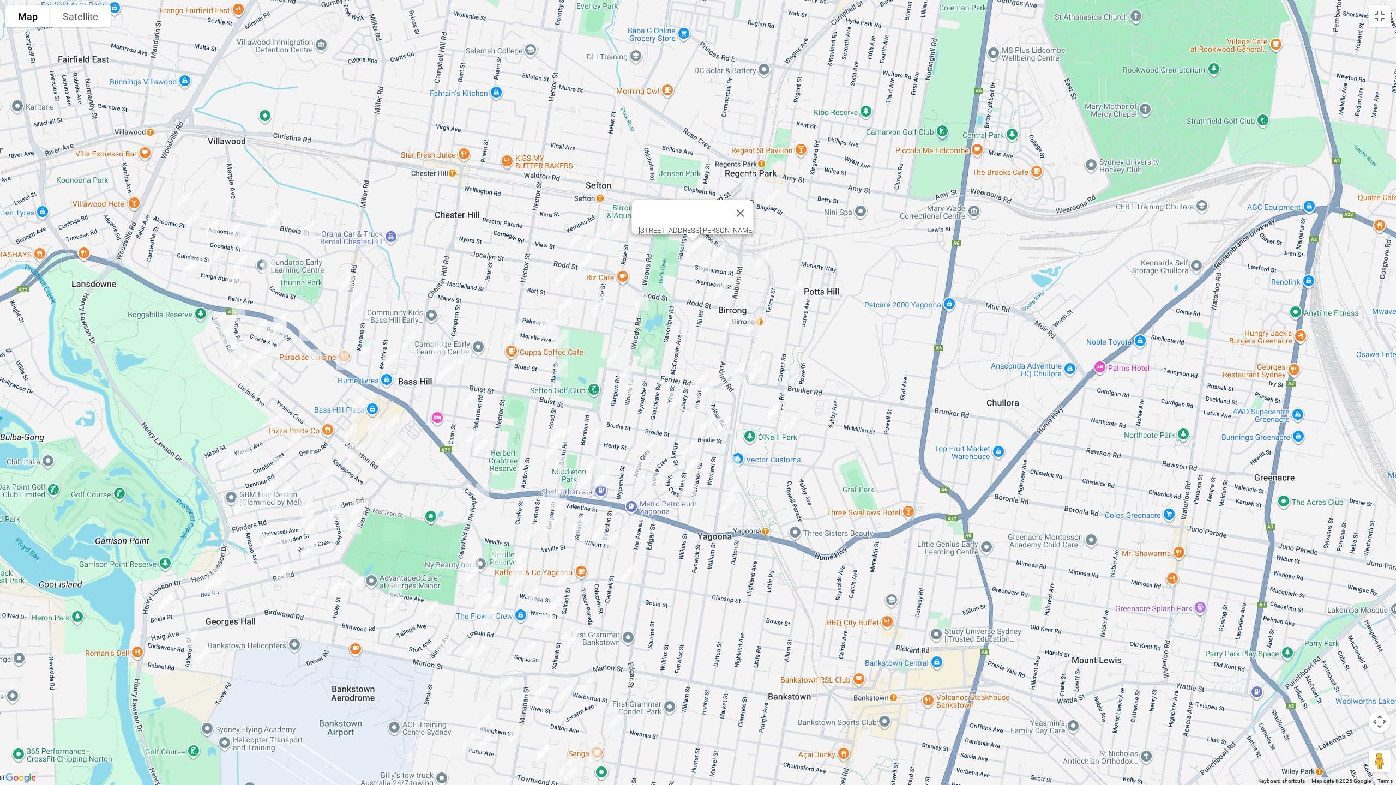
click at [720, 249] on img "26 Hill Road, BIRRONG NSW 2143" at bounding box center [719, 252] width 22 height 27
click at [698, 264] on img "42 Wentworth Street, BIRRONG NSW 2143" at bounding box center [705, 265] width 22 height 27
click at [719, 284] on img "54 Rodd Street, BIRRONG NSW 2143" at bounding box center [721, 291] width 22 height 27
click at [754, 324] on img "3 Moller Avenue, BIRRONG NSW 2143" at bounding box center [753, 327] width 22 height 27
click at [767, 352] on img "64A Larien Crescent, BIRRONG NSW 2143" at bounding box center [760, 361] width 22 height 27
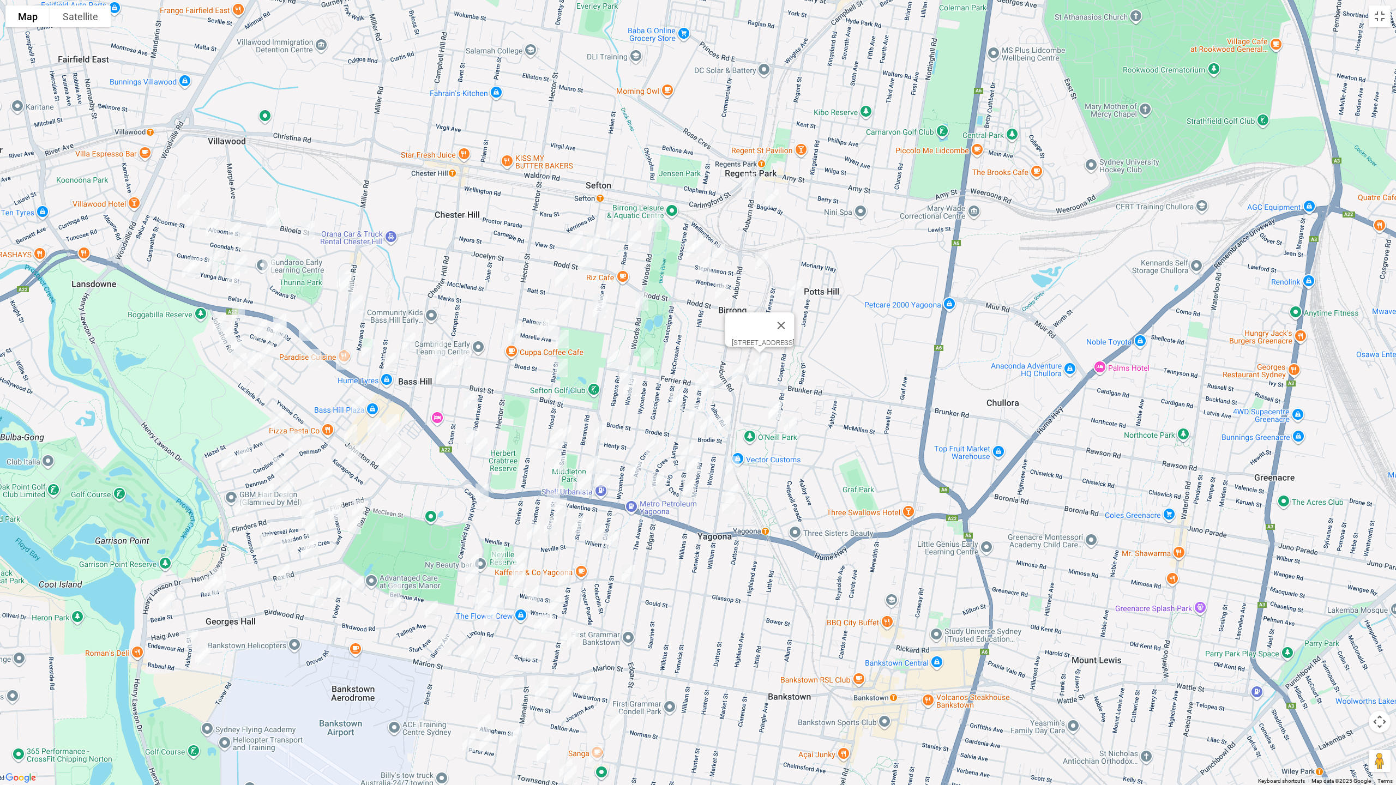
click at [778, 405] on img "2A Nobbs Road, YAGOONA NSW 2199" at bounding box center [775, 410] width 22 height 27
click at [788, 427] on img "4 Merlen Crescent, YAGOONA NSW 2199" at bounding box center [790, 426] width 22 height 27
click at [696, 371] on img "8 Alan Street, YAGOONA NSW 2199" at bounding box center [702, 381] width 22 height 27
click at [710, 396] on img "19 Alan Street, YAGOONA NSW 2199" at bounding box center [707, 389] width 22 height 27
click at [732, 420] on img "4 Brodie Street, YAGOONA NSW 2199" at bounding box center [724, 424] width 22 height 27
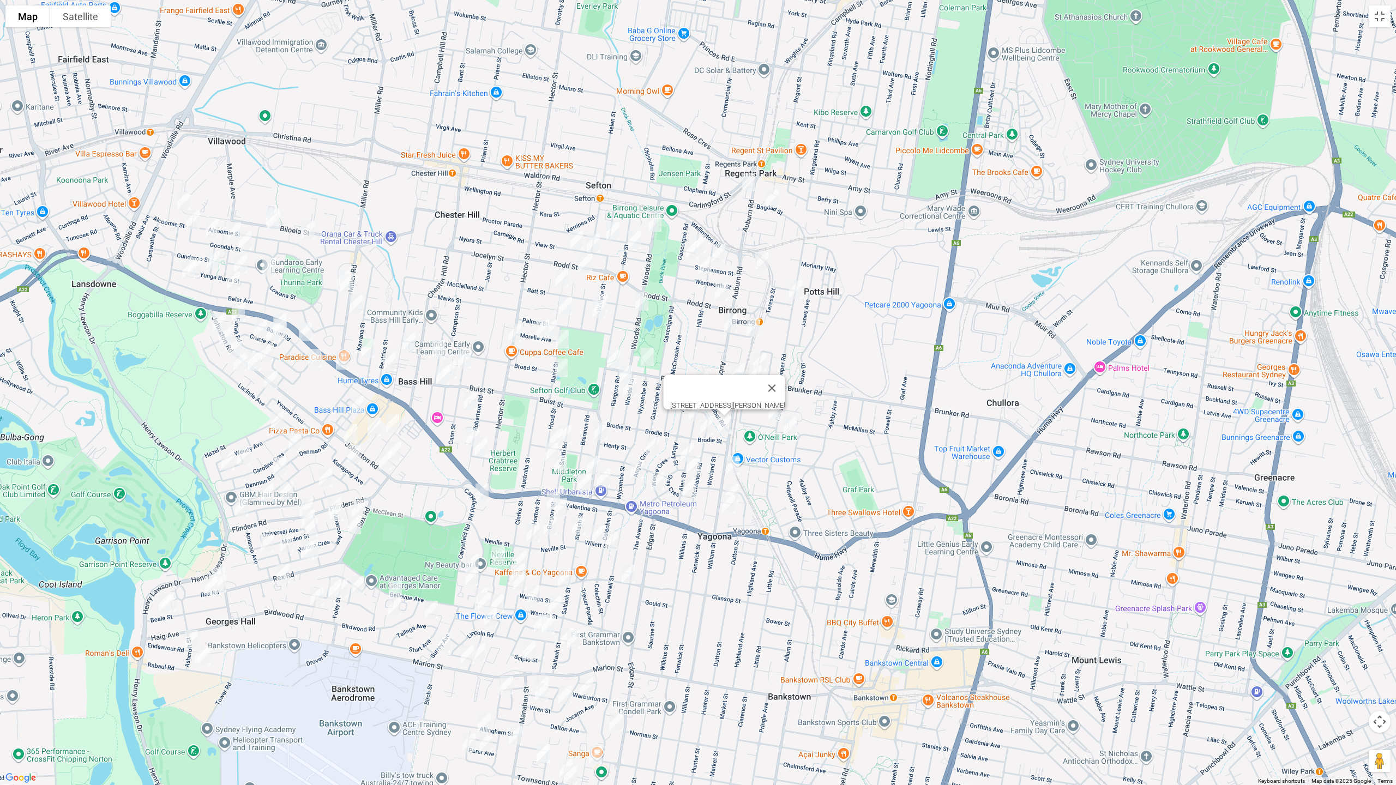
click at [743, 486] on div "[STREET_ADDRESS][PERSON_NAME]" at bounding box center [698, 392] width 1396 height 785
click at [742, 490] on img "2 Petty Avenue, YAGOONA NSW 2199" at bounding box center [732, 493] width 22 height 27
click at [690, 491] on img "123 Alan Street, YAGOONA NSW 2199" at bounding box center [689, 487] width 22 height 27
click at [670, 403] on img "23 Yeo Street, YAGOONA NSW 2199" at bounding box center [677, 401] width 22 height 27
click at [692, 411] on img "36a Alan Street, YAGOONA NSW 2199" at bounding box center [695, 412] width 22 height 27
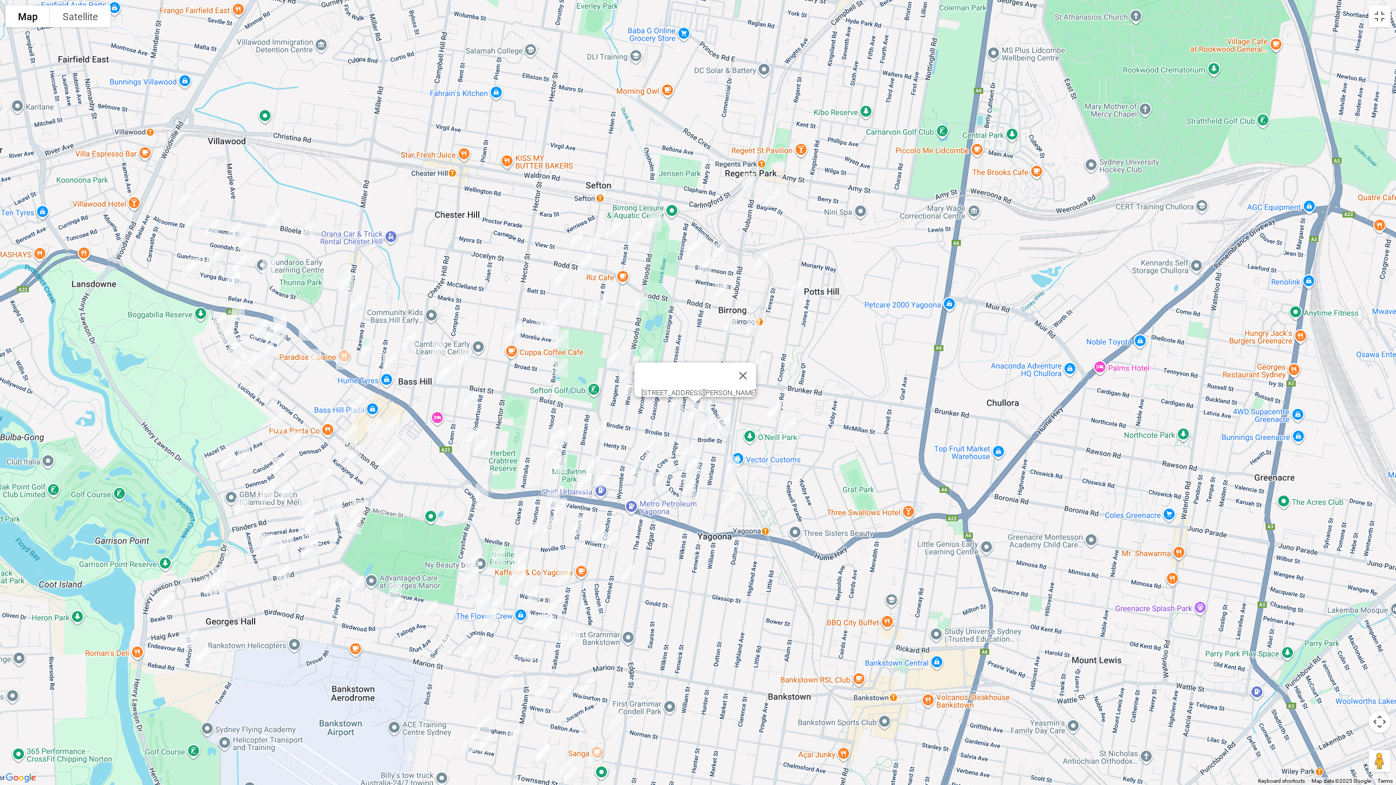
drag, startPoint x: 707, startPoint y: 425, endPoint x: 704, endPoint y: 432, distance: 7.6
click at [706, 425] on img "26 Mc Mahon Road, YAGOONA NSW 2199" at bounding box center [707, 425] width 22 height 27
drag, startPoint x: 685, startPoint y: 442, endPoint x: 694, endPoint y: 455, distance: 15.7
click at [685, 441] on img "4 Gray Crescent, YAGOONA NSW 2199" at bounding box center [687, 452] width 22 height 27
click at [698, 463] on img "99 Alan Street, YAGOONA NSW 2199" at bounding box center [693, 464] width 22 height 27
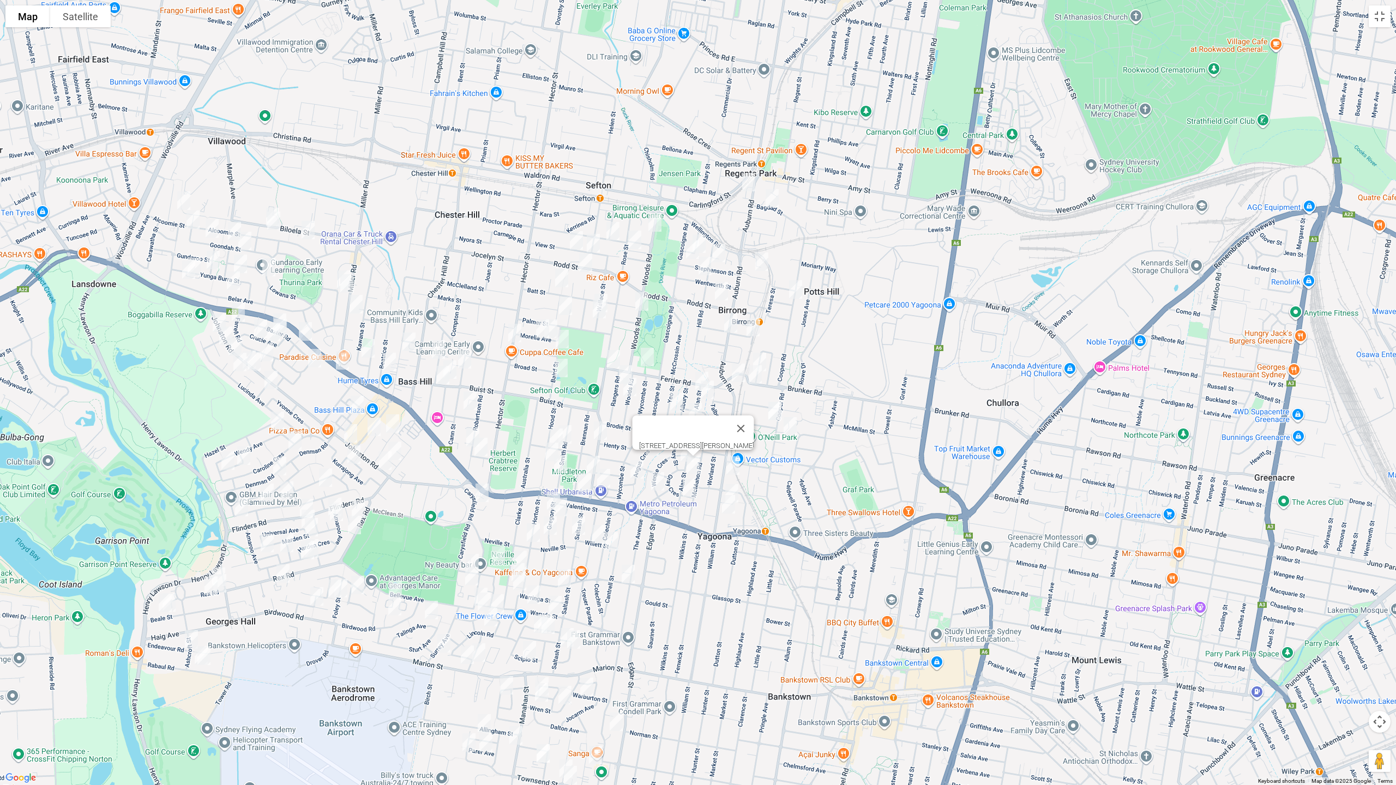
click at [634, 468] on img "58 Angus Crescent, YAGOONA NSW 2199" at bounding box center [637, 469] width 22 height 27
click at [659, 482] on img "66 Wenke Crescent, YAGOONA NSW 2199" at bounding box center [658, 481] width 22 height 27
click at [717, 435] on button "Close" at bounding box center [705, 445] width 26 height 26
click at [655, 445] on img "31 Angus Crescent, YAGOONA NSW 2199" at bounding box center [652, 446] width 22 height 27
click at [605, 478] on img "25 Ruby Street, YAGOONA NSW 2199" at bounding box center [604, 478] width 22 height 27
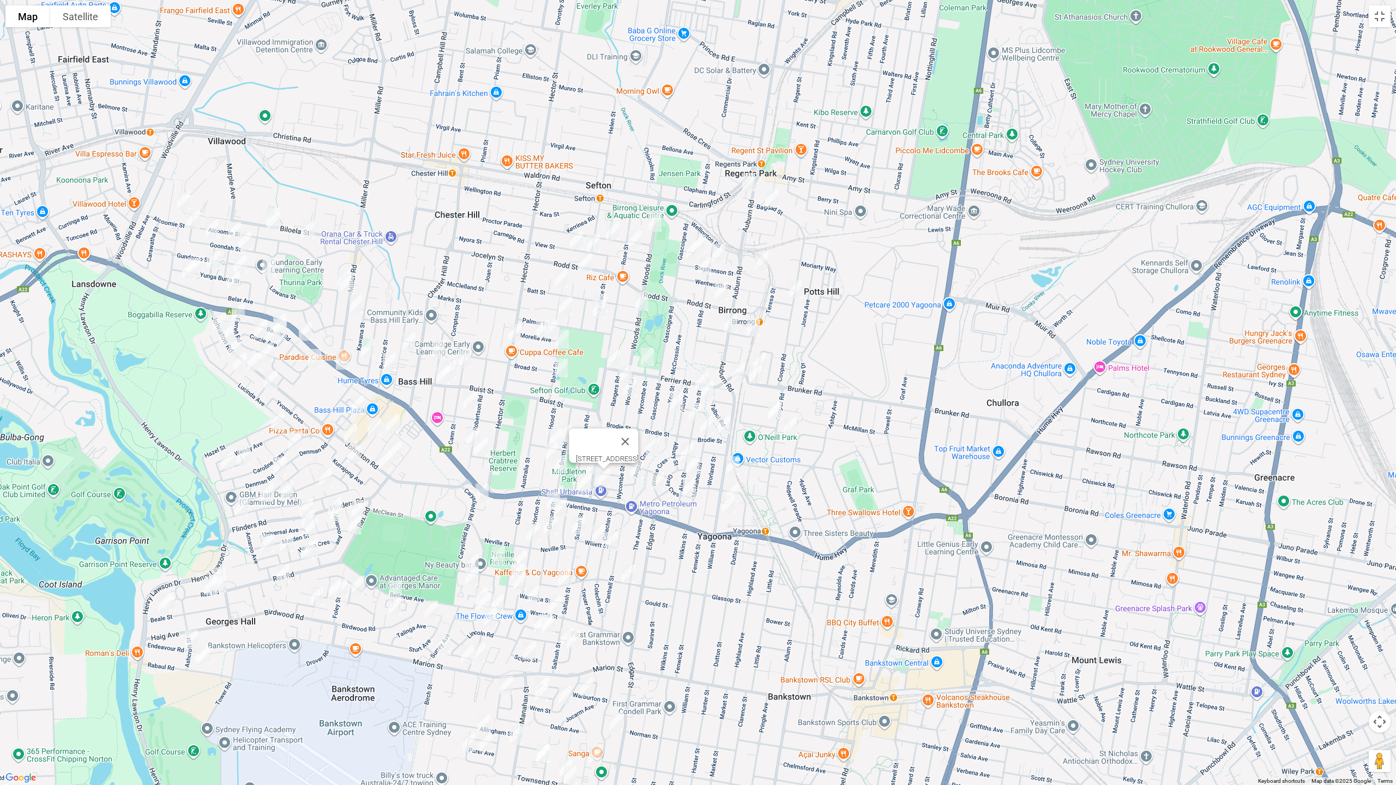
click at [653, 219] on img "12A Woods Road, SEFTON NSW 2162" at bounding box center [655, 222] width 22 height 27
click at [612, 227] on img "9 Proctor Parade, SEFTON NSW 2162" at bounding box center [613, 231] width 22 height 27
click at [575, 233] on img "39 View Street, SEFTON NSW 2162" at bounding box center [576, 240] width 22 height 27
click at [597, 241] on img "21 View Street, SEFTON NSW 2162" at bounding box center [593, 243] width 22 height 27
click at [585, 260] on img "193 Rodd Street, SEFTON NSW 2162" at bounding box center [586, 262] width 22 height 27
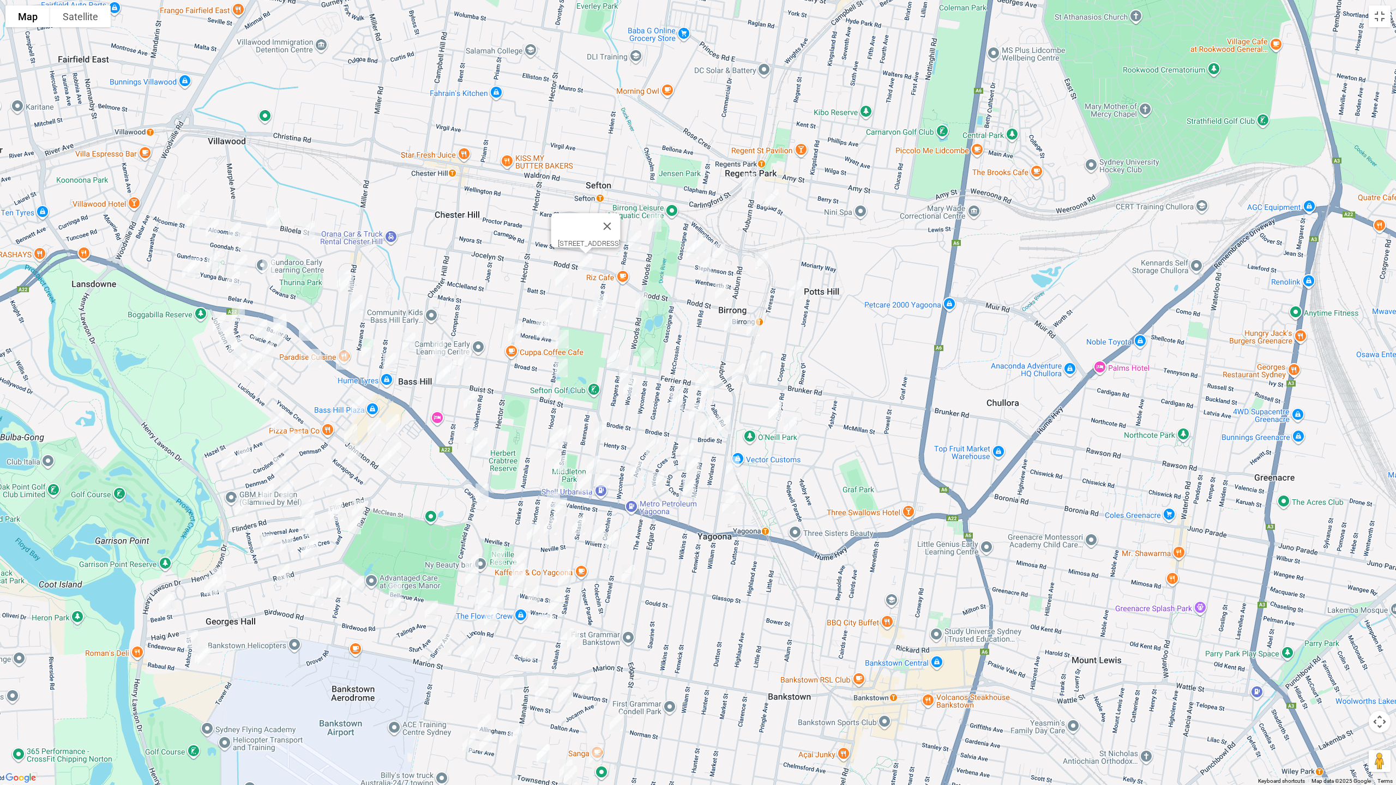
click at [642, 298] on img "64 Woods Road, SEFTON NSW 2162" at bounding box center [642, 301] width 22 height 27
click at [604, 290] on img "34 Wallace Street, SEFTON NSW 2162" at bounding box center [601, 303] width 22 height 27
click at [594, 312] on img "40 Wallace Street, SEFTON NSW 2162" at bounding box center [599, 309] width 22 height 27
click at [646, 353] on img "60 Ferrier Road, BIRRONG NSW 2143" at bounding box center [647, 357] width 22 height 27
click at [609, 353] on img "67 Ferrier Road, YAGOONA NSW 2199" at bounding box center [614, 359] width 22 height 27
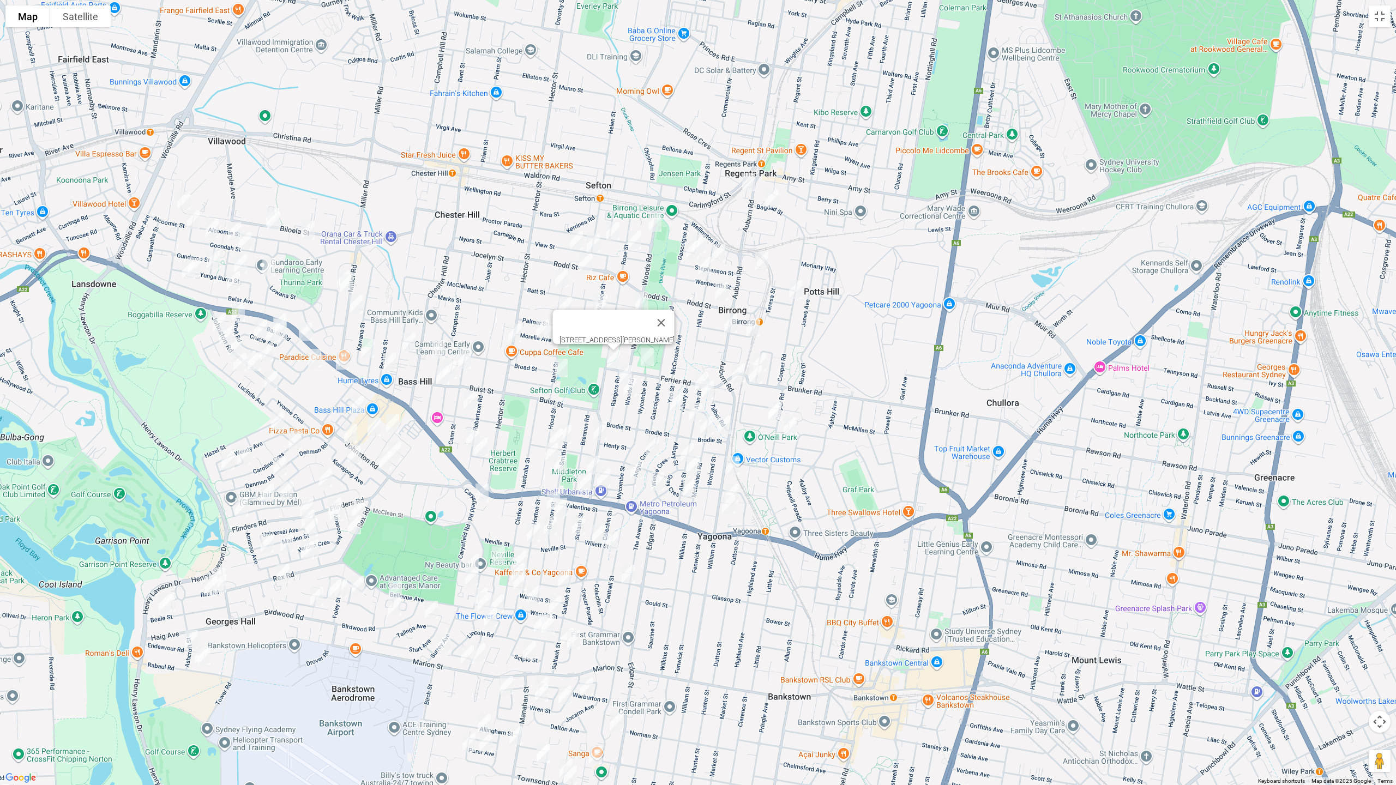
click at [626, 364] on img "11 Rangers Road, YAGOONA NSW 2199" at bounding box center [626, 374] width 22 height 27
click at [634, 389] on img "136 Woods Road, YAGOONA NSW 2199" at bounding box center [630, 386] width 22 height 27
click at [565, 273] on img "60 Batt Street, SEFTON NSW 2162" at bounding box center [562, 277] width 22 height 27
click at [566, 302] on img "23 Allawah Avenue, SEFTON NSW 2162" at bounding box center [566, 305] width 22 height 27
click at [537, 326] on img "33 Morella Avenue, SEFTON NSW 2162" at bounding box center [543, 328] width 22 height 27
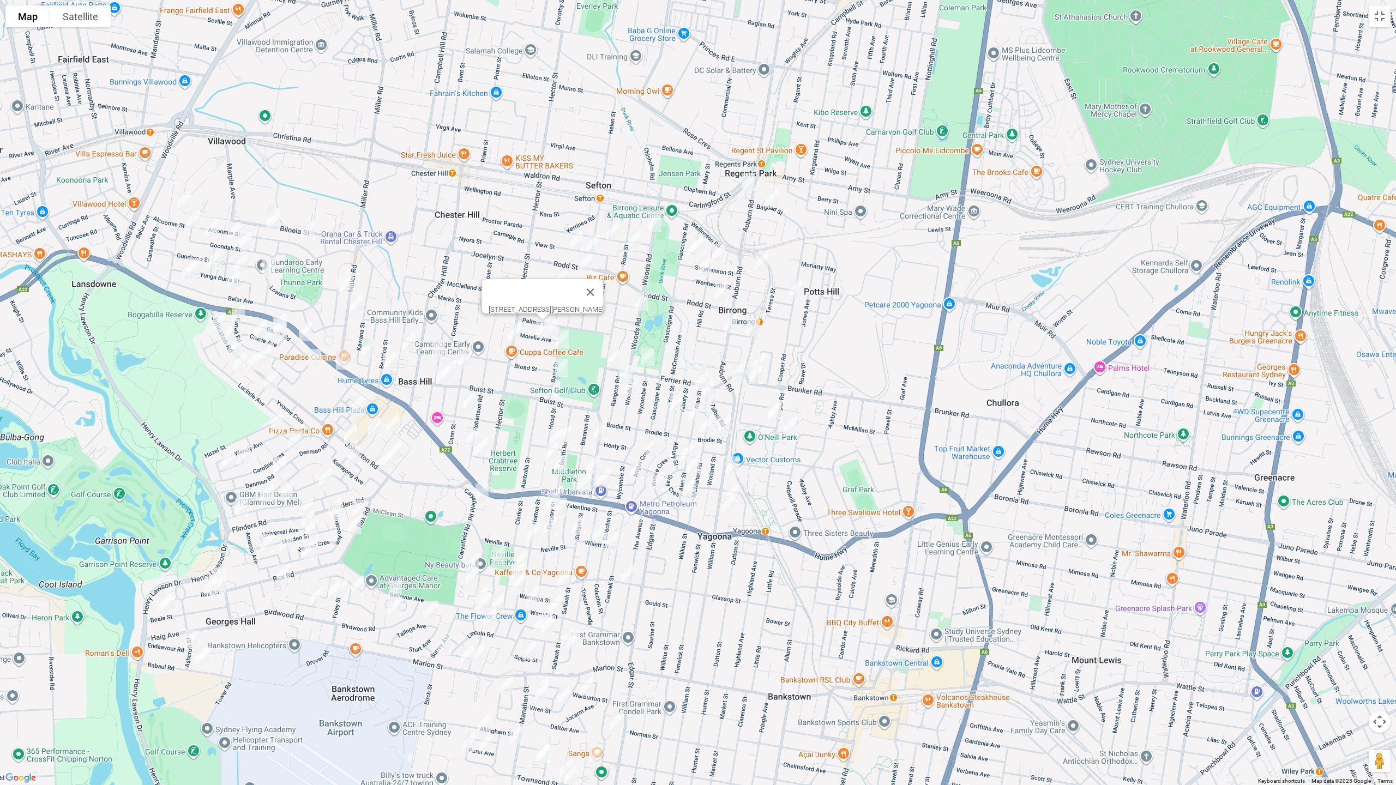
click at [555, 322] on img "23 Morella Avenue, SEFTON NSW 2162" at bounding box center [551, 328] width 22 height 27
click at [569, 339] on img "44 Spencer Street, SEFTON NSW 2162" at bounding box center [562, 339] width 22 height 27
click at [563, 364] on img "13 Baird Street, BASS HILL NSW 2197" at bounding box center [561, 367] width 22 height 27
click at [574, 431] on img "40 Smith Road, YAGOONA NSW 2199" at bounding box center [565, 434] width 22 height 27
click at [552, 431] on img "45 Hood Street, YAGOONA NSW 2199" at bounding box center [556, 437] width 22 height 27
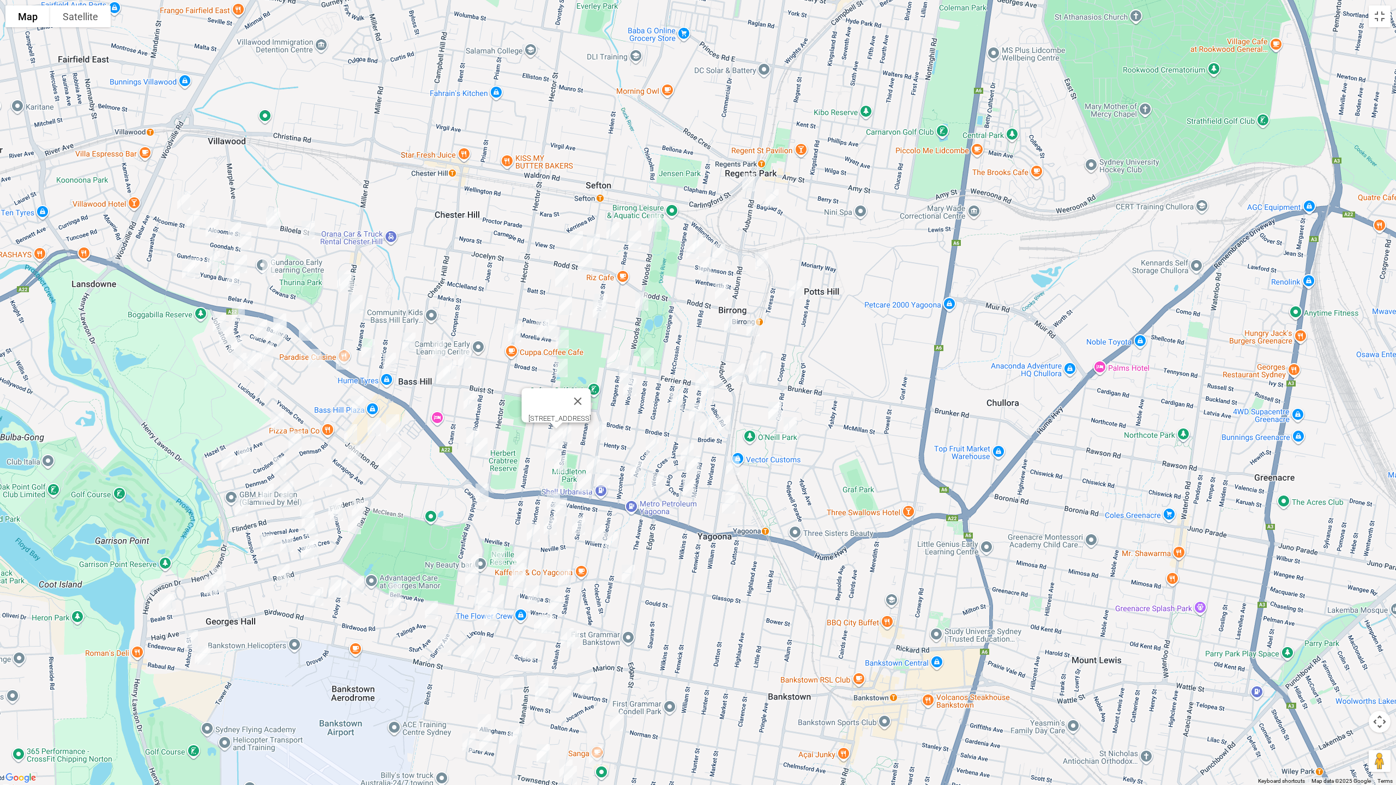
click at [547, 449] on img "61 Hood Street, YAGOONA NSW 2199" at bounding box center [552, 451] width 22 height 27
click at [563, 466] on img "66A Smith Road, YAGOONA NSW 2199" at bounding box center [561, 463] width 22 height 27
click at [469, 432] on img "106 Robertson Road, BASS HILL NSW 2197" at bounding box center [473, 437] width 22 height 27
click at [480, 446] on img "11 Miriam Street, BASS HILL NSW 2197" at bounding box center [481, 446] width 22 height 27
click at [466, 360] on img "58 Cann Street, BASS HILL NSW 2197" at bounding box center [465, 359] width 22 height 27
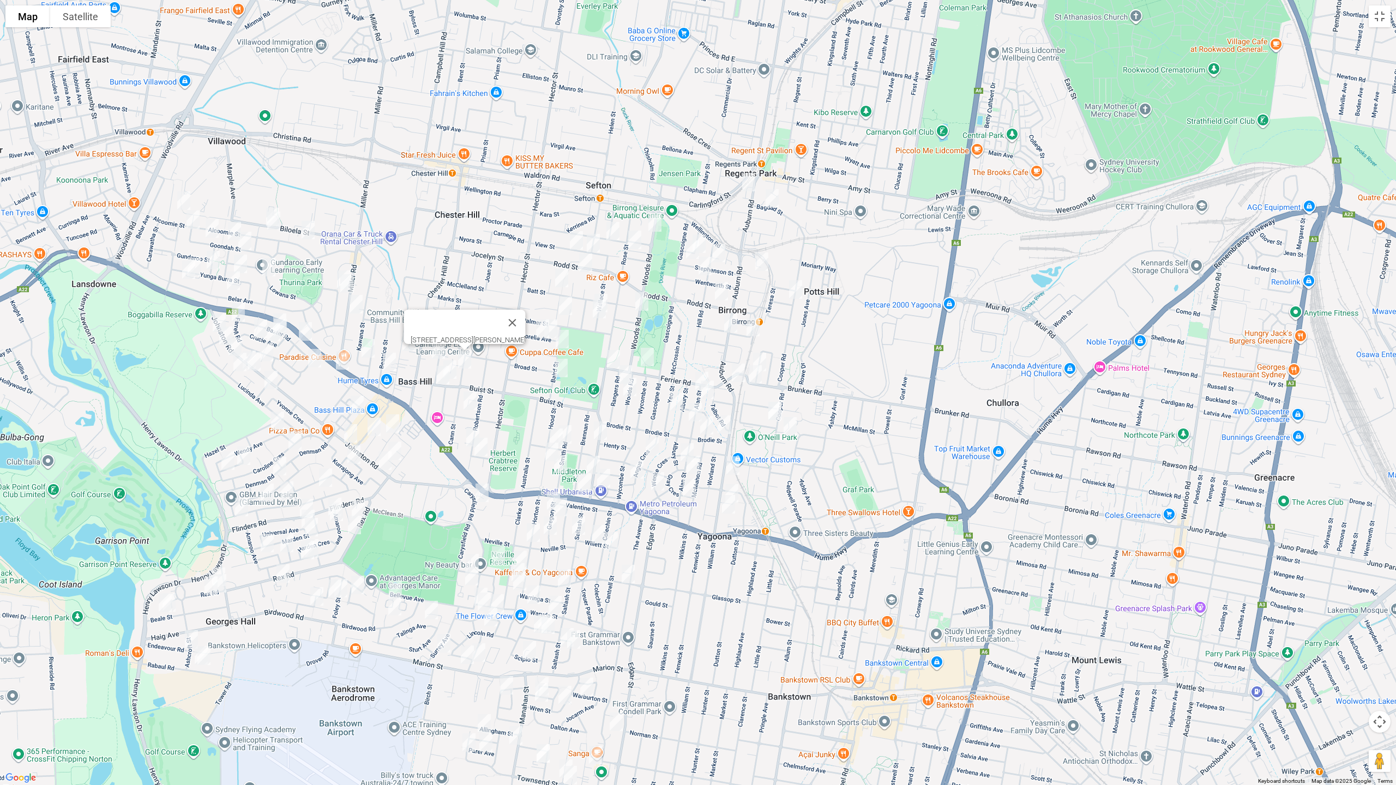
click at [471, 397] on img "28 Trebartha Street, BASS HILL NSW 2197" at bounding box center [470, 400] width 22 height 27
click at [505, 359] on button "Close" at bounding box center [492, 364] width 26 height 26
click at [457, 370] on img "114B Buist Street, BASS HILL NSW 2197" at bounding box center [450, 369] width 22 height 27
click at [437, 378] on img "41 Buist Street, BASS HILL NSW 2197" at bounding box center [443, 375] width 22 height 27
drag, startPoint x: 495, startPoint y: 332, endPoint x: 483, endPoint y: 333, distance: 12.0
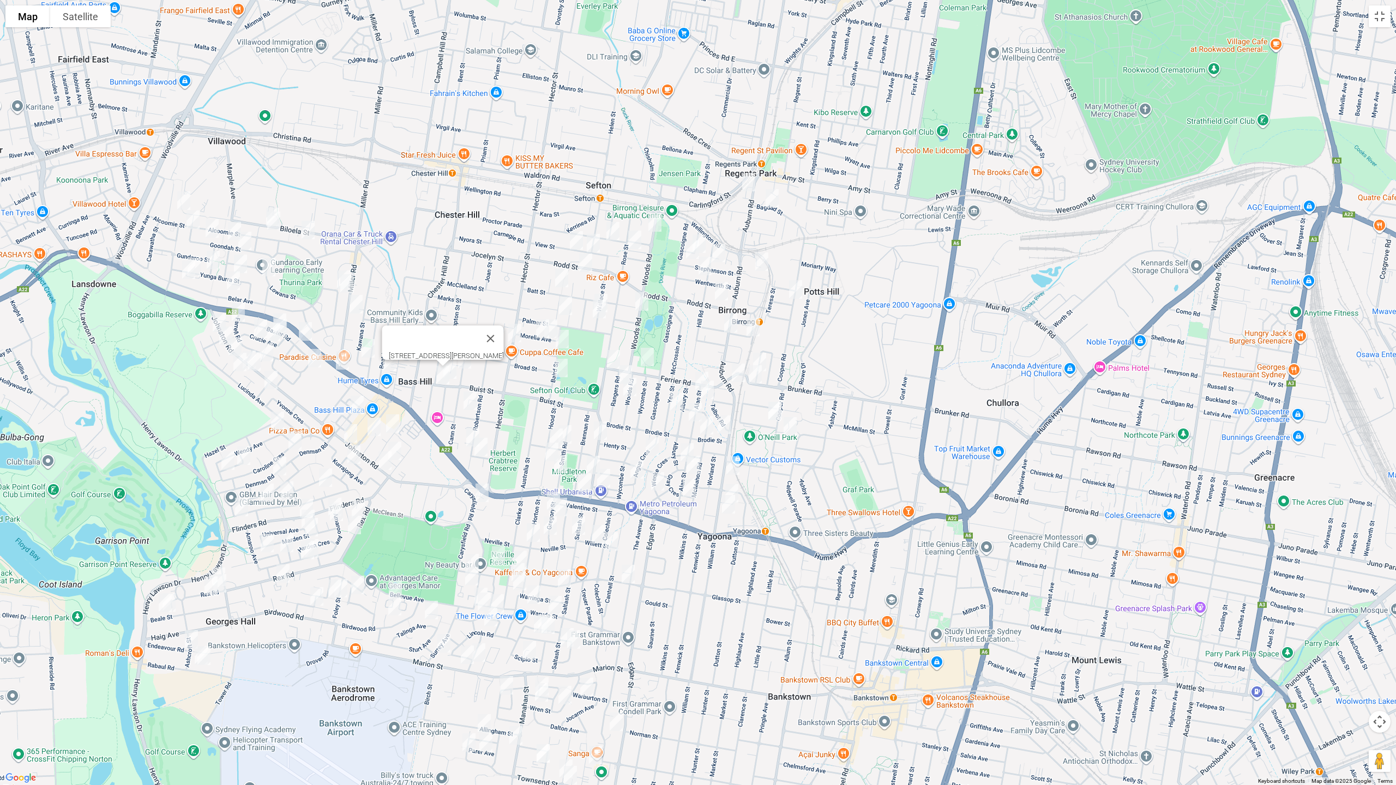
click at [491, 332] on button "Close" at bounding box center [491, 339] width 26 height 26
click at [437, 346] on img "22A Strickland Street, BASS HILL NSW 2197" at bounding box center [438, 349] width 22 height 27
click at [409, 345] on img "28 Orchard Road, BASS HILL NSW 2197" at bounding box center [409, 341] width 22 height 27
click at [1378, 20] on button "Toggle fullscreen view" at bounding box center [1380, 16] width 22 height 22
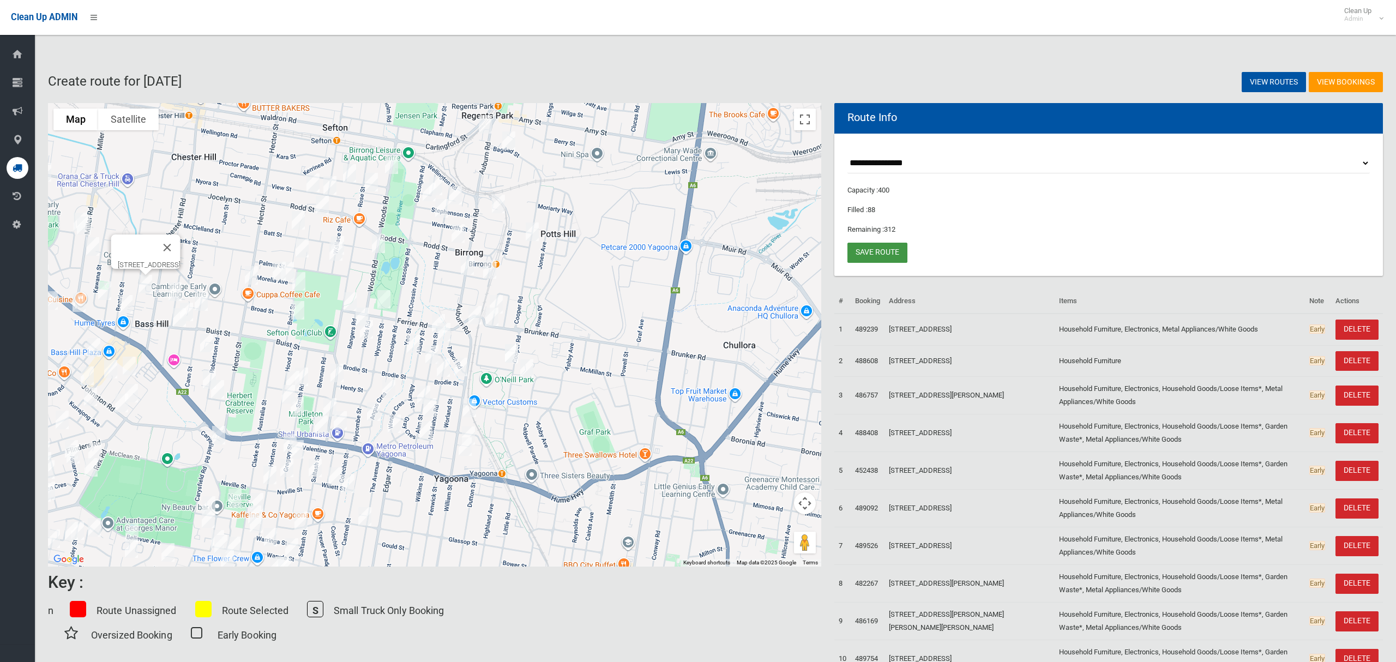
click at [895, 252] on link "Save route" at bounding box center [877, 253] width 60 height 20
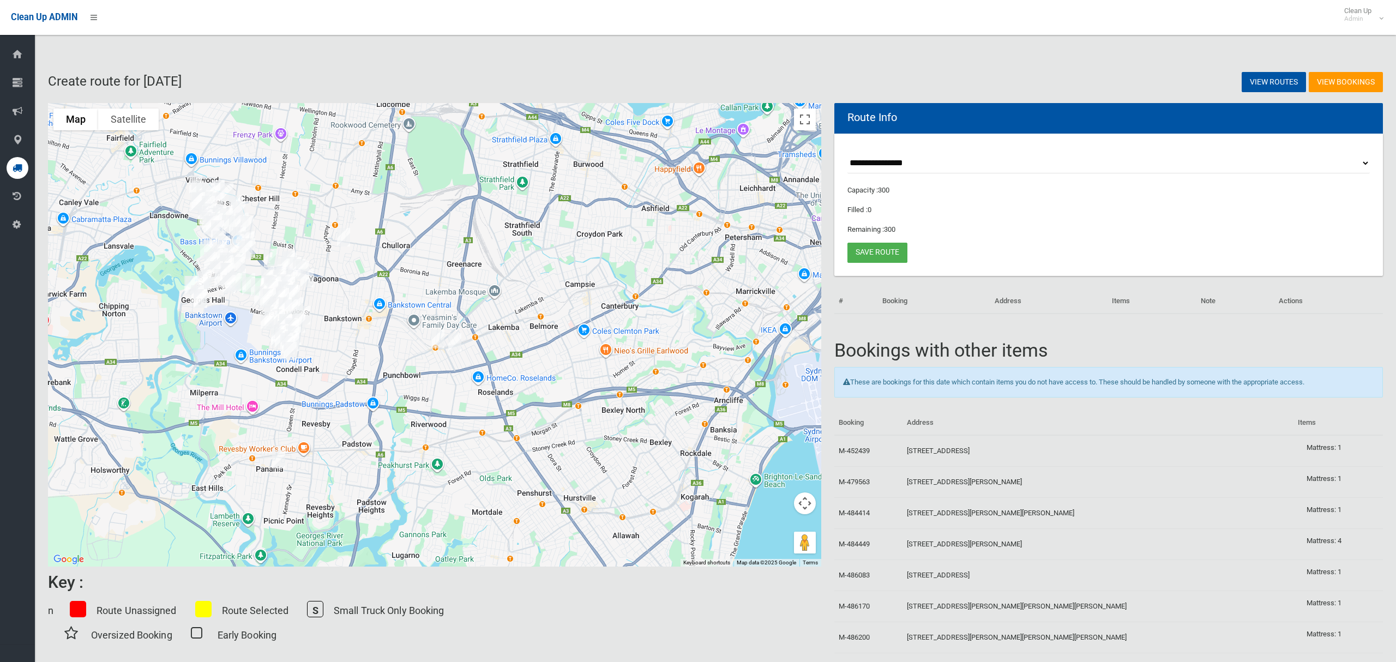
click at [340, 235] on img "2A Nobbs Road, YAGOONA NSW 2199" at bounding box center [344, 237] width 22 height 27
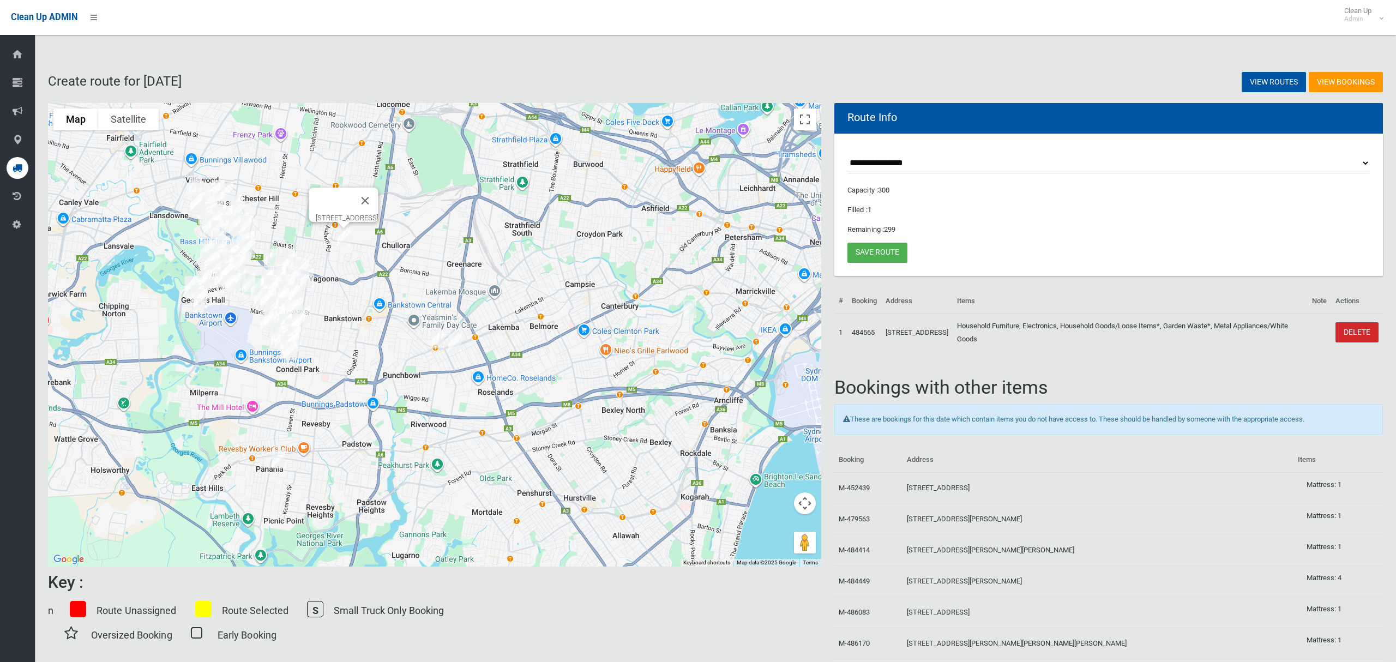
click at [342, 235] on img "2A Nobbs Road, YAGOONA NSW 2199" at bounding box center [344, 237] width 22 height 27
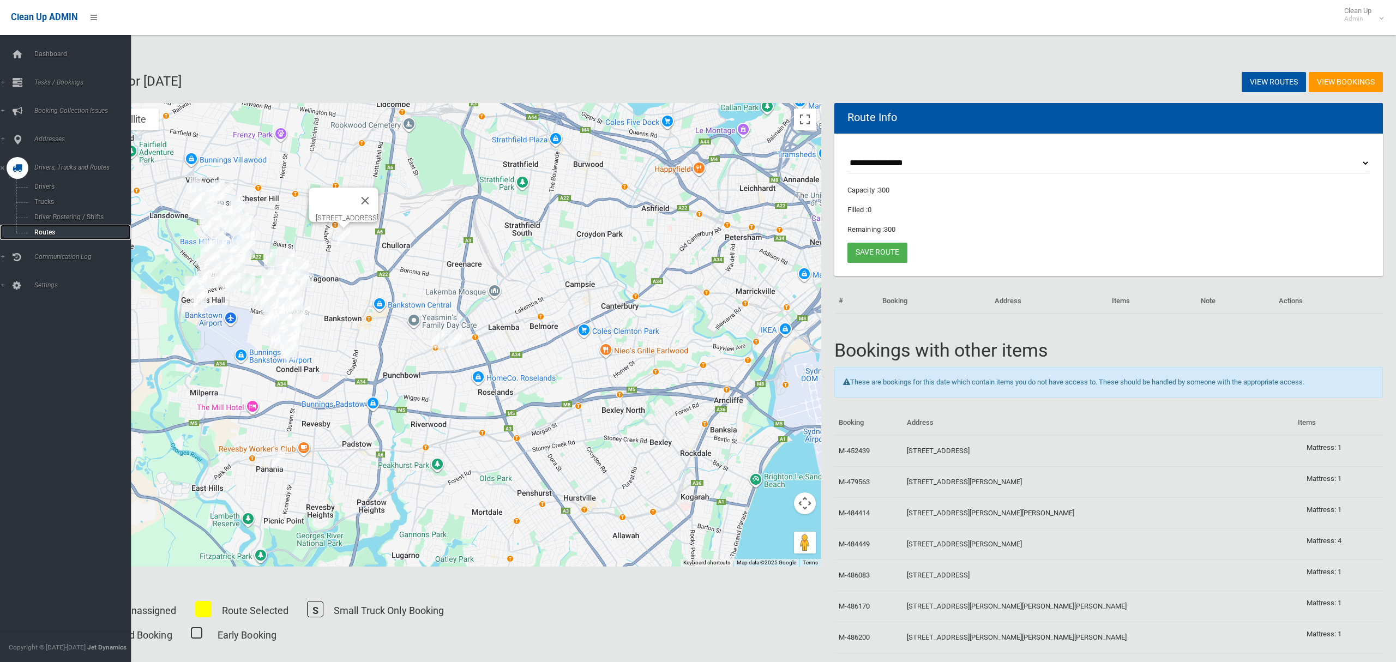
click at [41, 230] on span "Routes" at bounding box center [76, 232] width 91 height 8
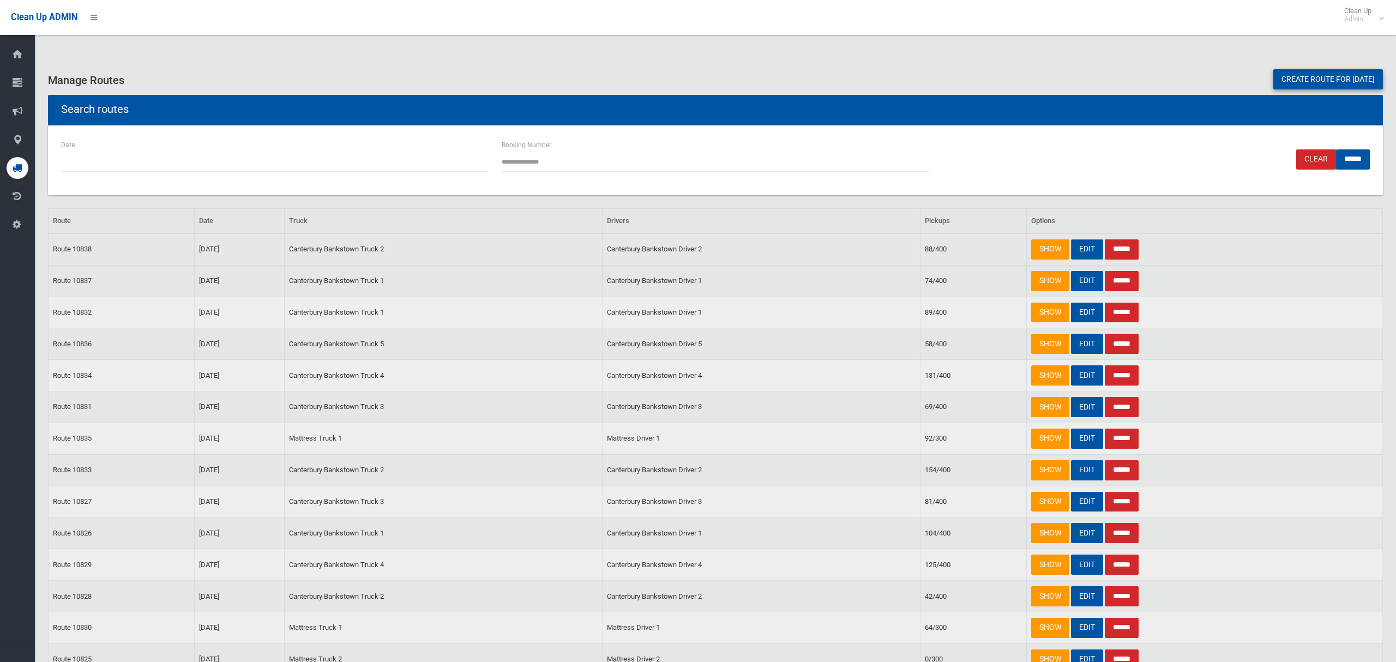
click at [1087, 250] on link "EDIT" at bounding box center [1087, 249] width 32 height 20
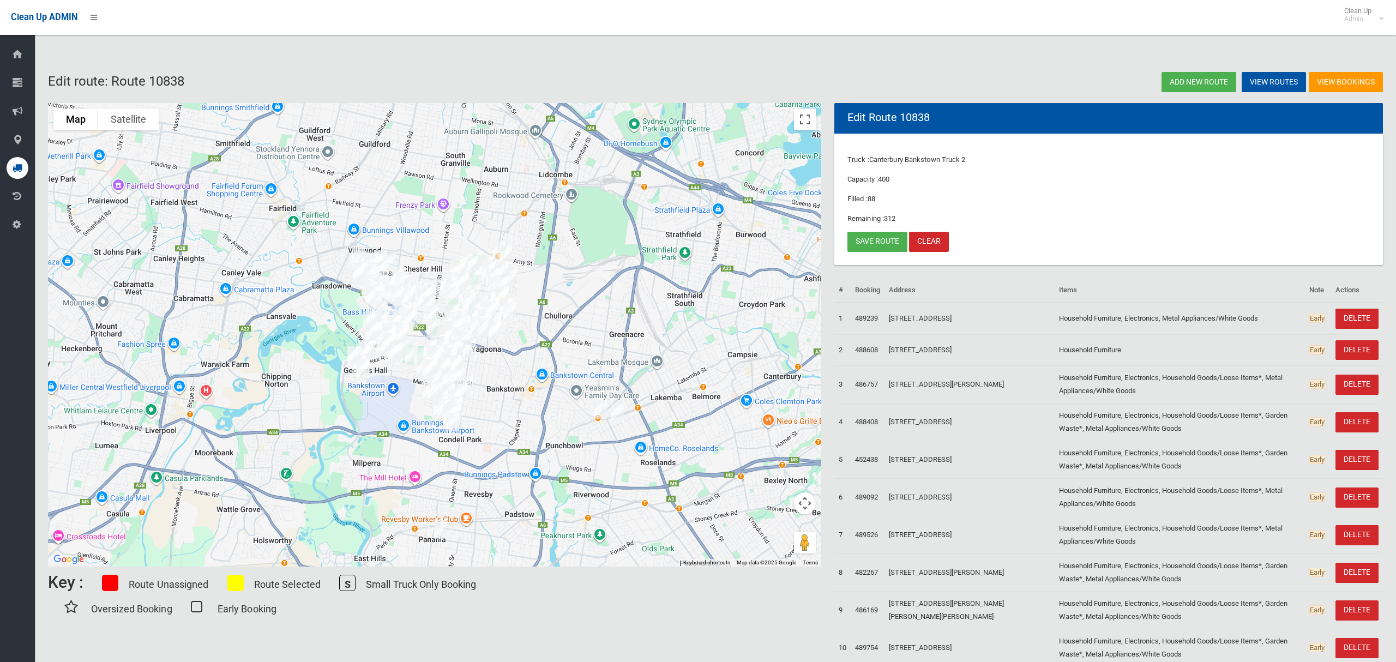
drag, startPoint x: 406, startPoint y: 279, endPoint x: 540, endPoint y: 311, distance: 138.6
click at [542, 336] on div at bounding box center [434, 334] width 773 height 463
click at [802, 128] on button "Toggle fullscreen view" at bounding box center [805, 120] width 22 height 22
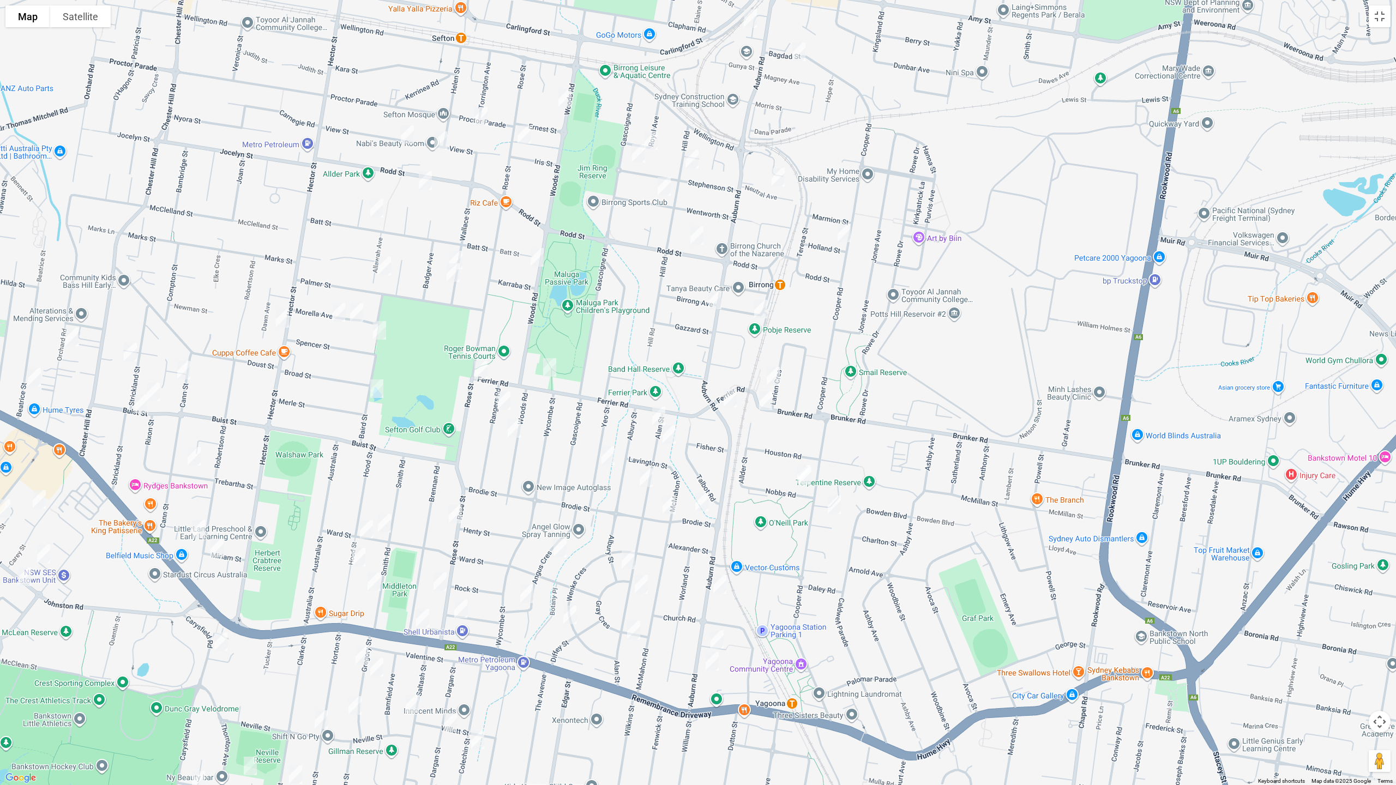
click at [806, 484] on img "2A Nobbs Road, YAGOONA NSW 2199" at bounding box center [805, 475] width 22 height 27
click at [71, 340] on img "28 Orchard Road, BASS HILL NSW 2197" at bounding box center [72, 336] width 22 height 27
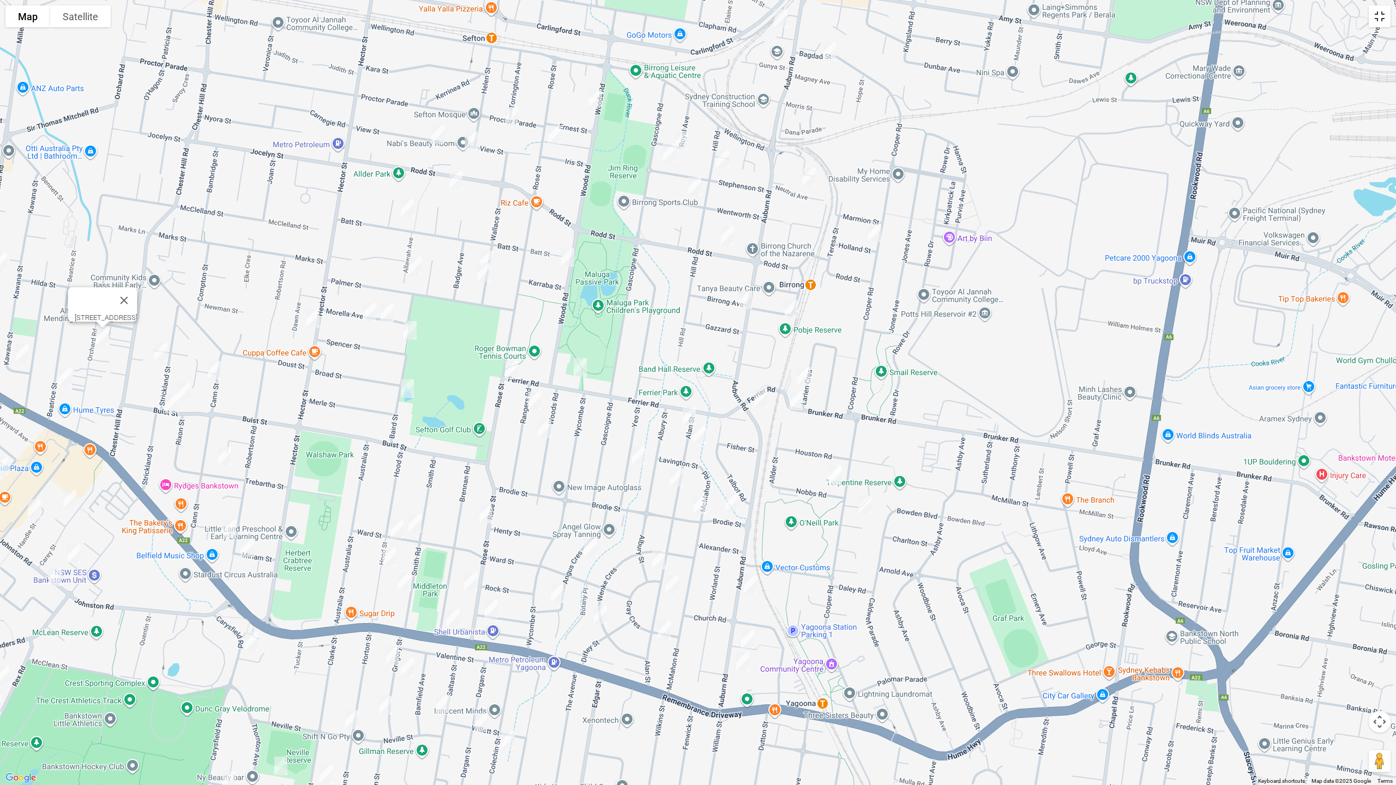
click at [1380, 22] on button "Toggle fullscreen view" at bounding box center [1380, 16] width 22 height 22
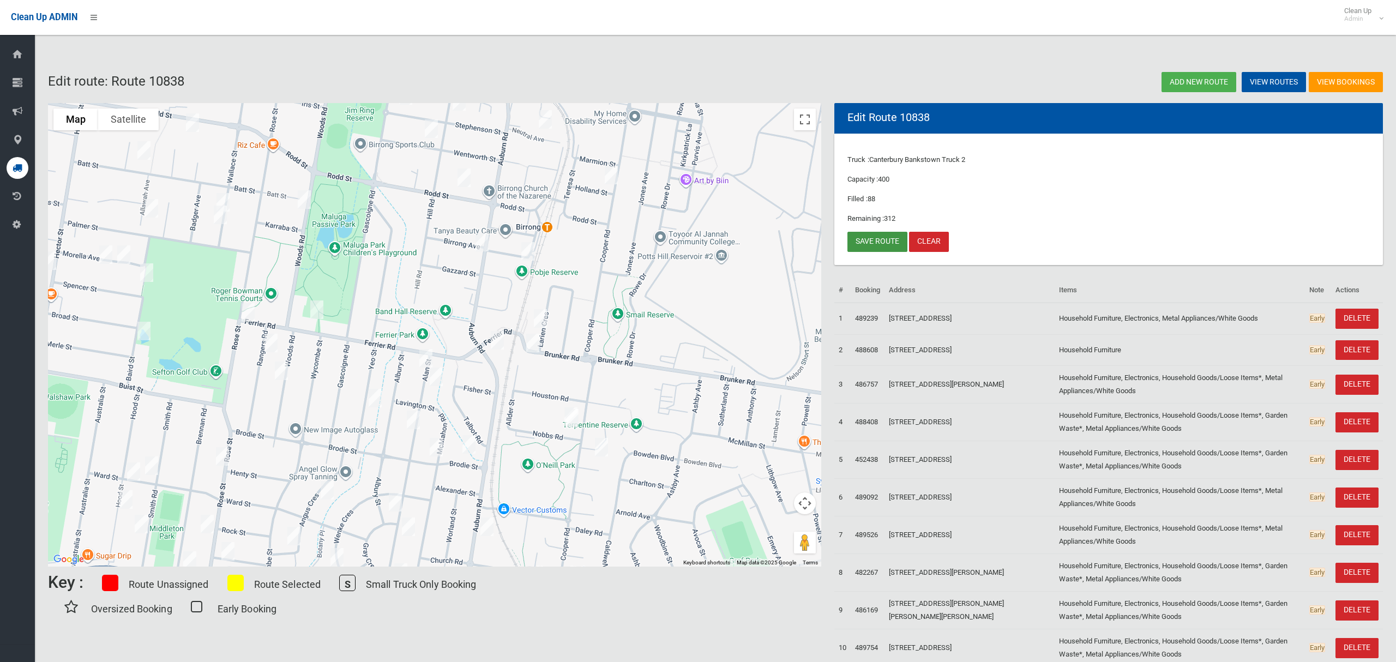
click at [889, 243] on link "Save route" at bounding box center [877, 242] width 60 height 20
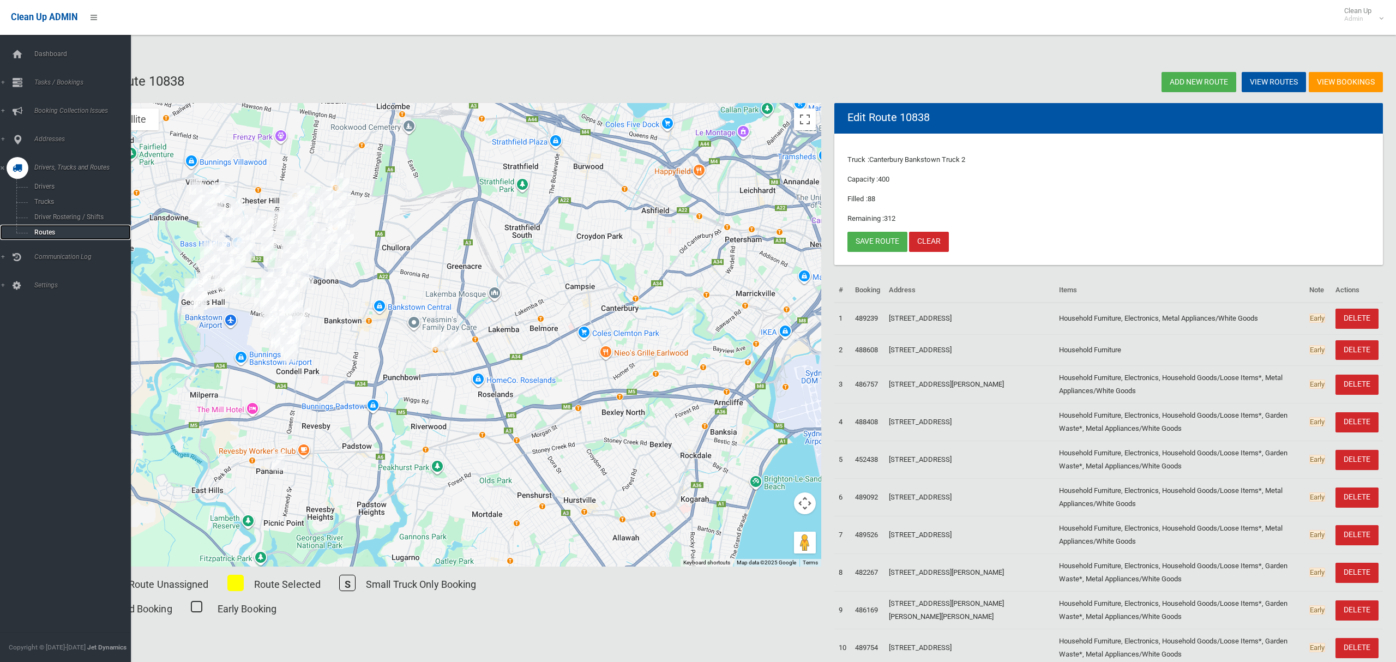
click at [41, 228] on span "Routes" at bounding box center [76, 232] width 91 height 8
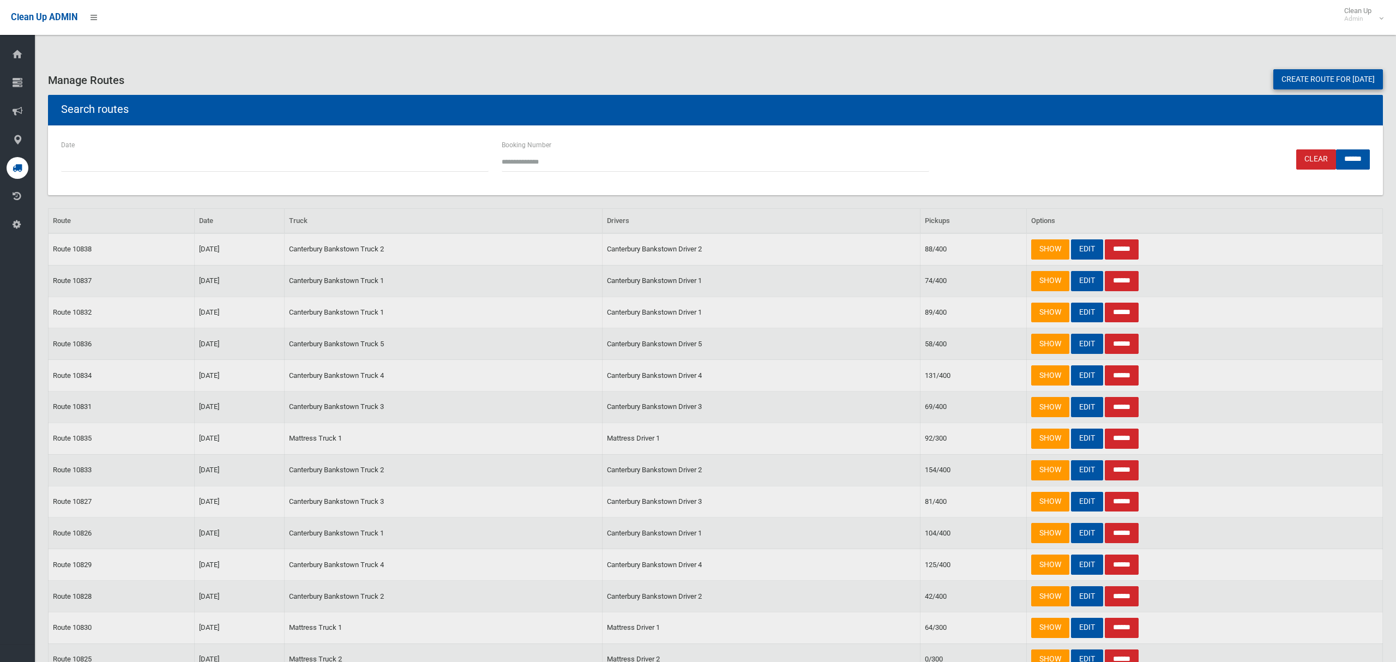
click at [1285, 80] on link "Create route for [DATE]" at bounding box center [1328, 79] width 110 height 20
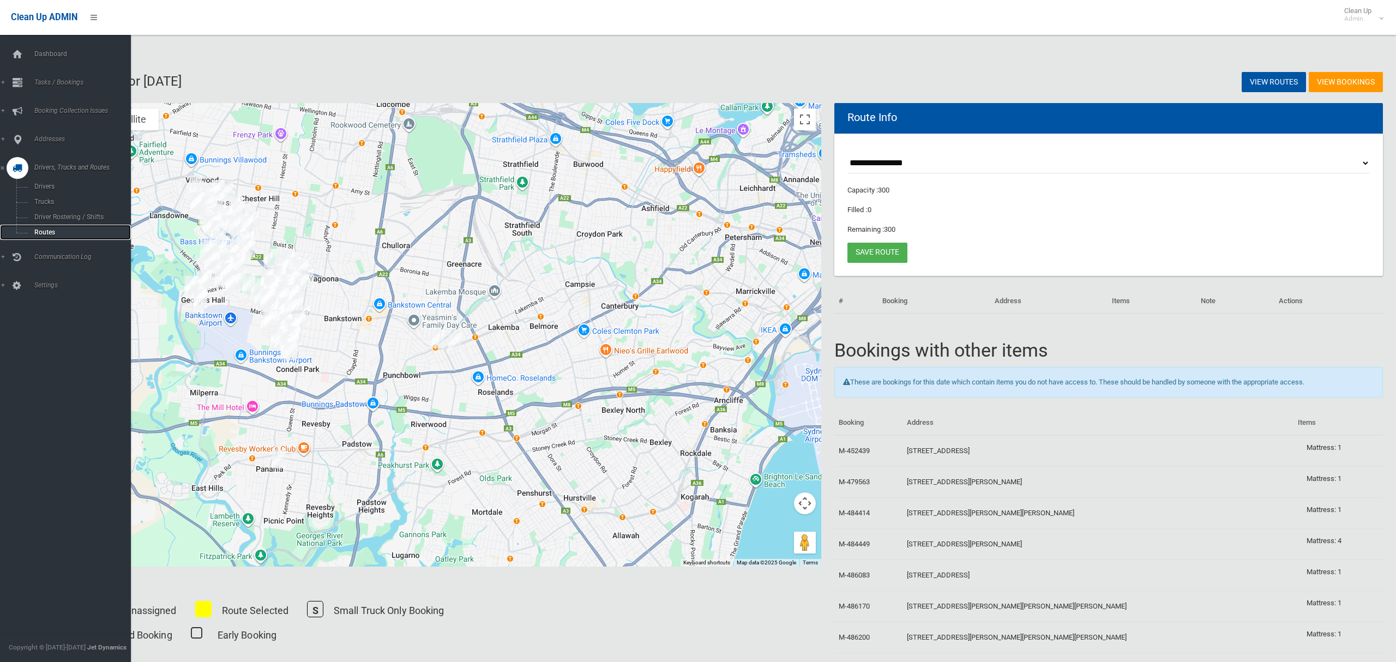
click at [36, 232] on span "Routes" at bounding box center [76, 232] width 91 height 8
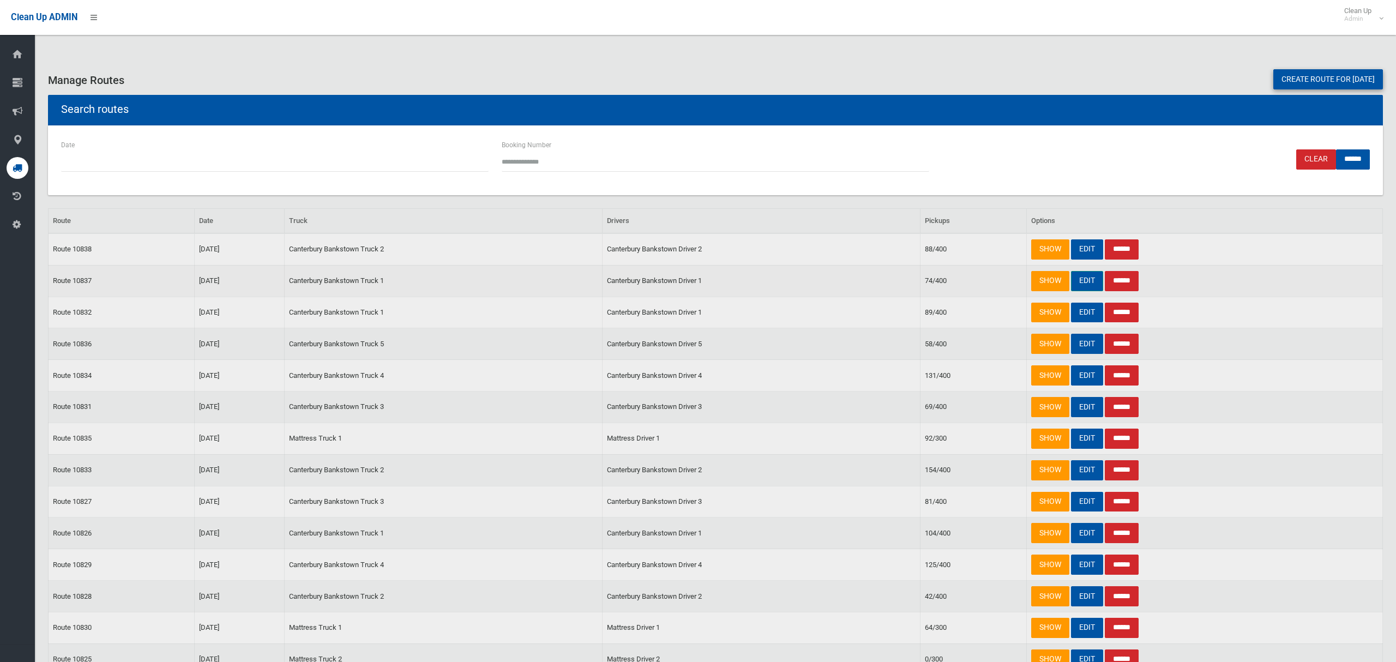
click at [1084, 281] on link "EDIT" at bounding box center [1087, 281] width 32 height 20
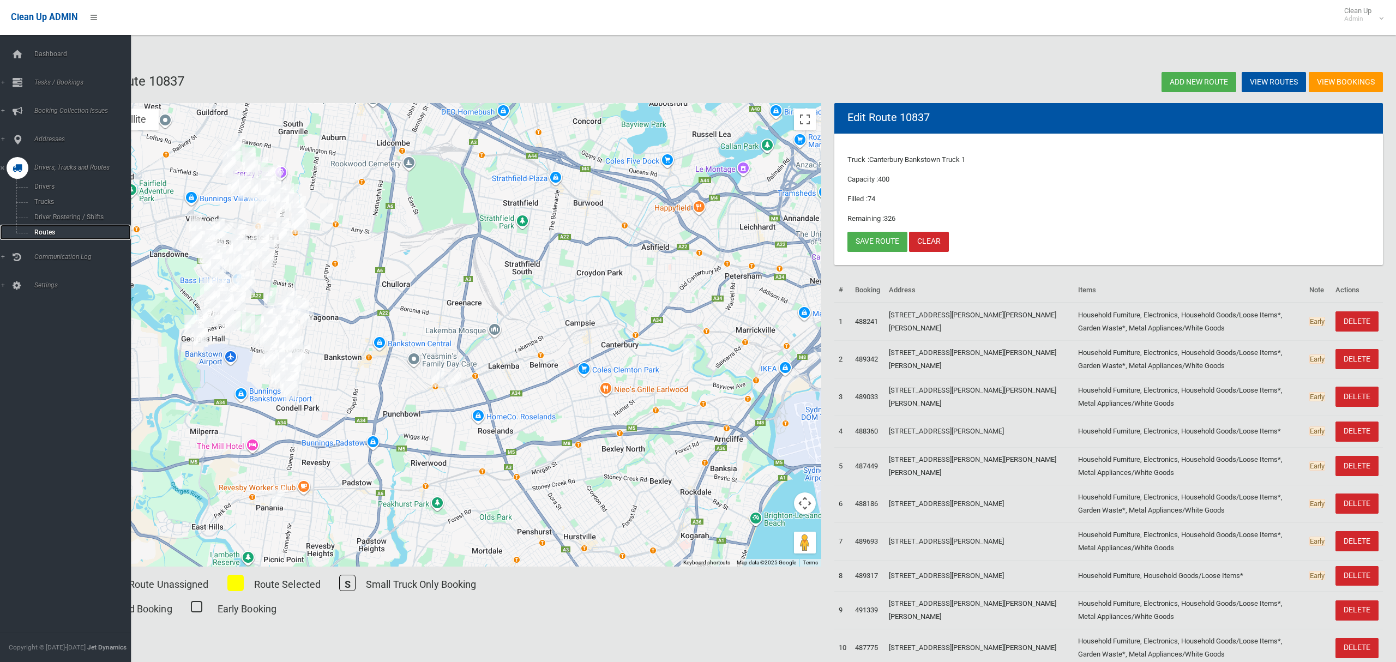
click at [35, 228] on span "Routes" at bounding box center [76, 232] width 91 height 8
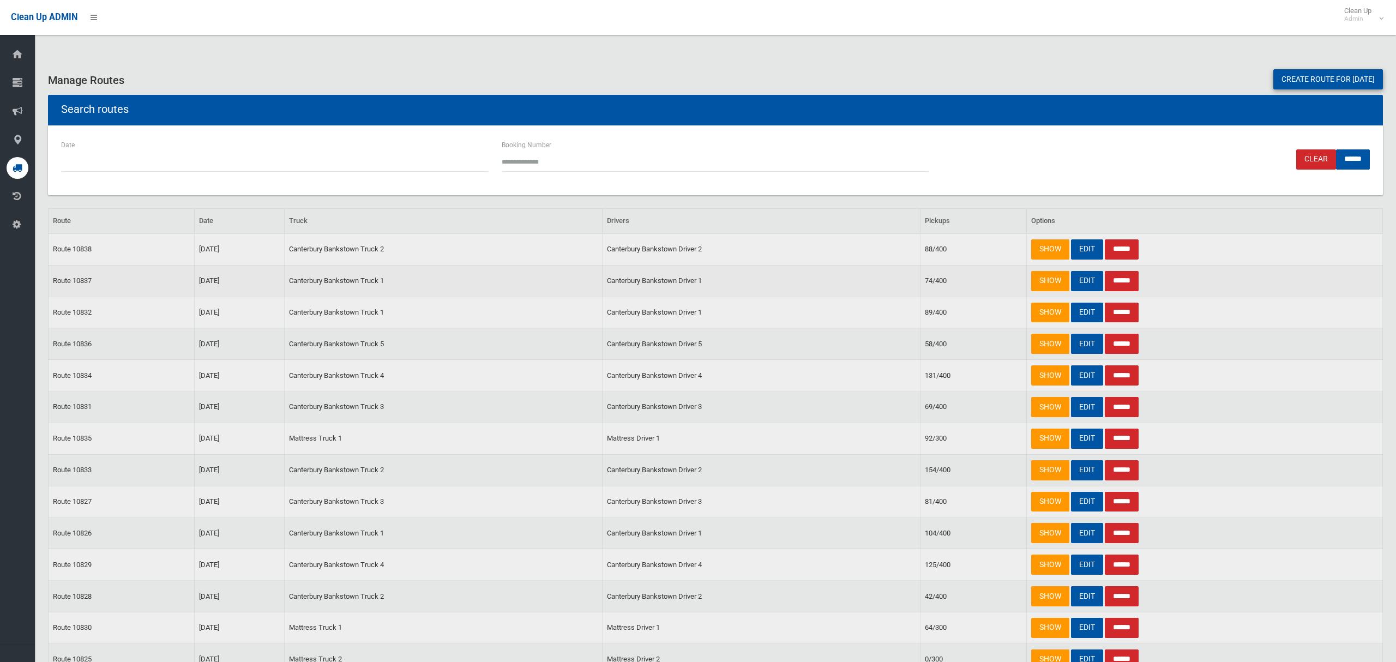
click at [1131, 281] on input "******" at bounding box center [1122, 281] width 34 height 20
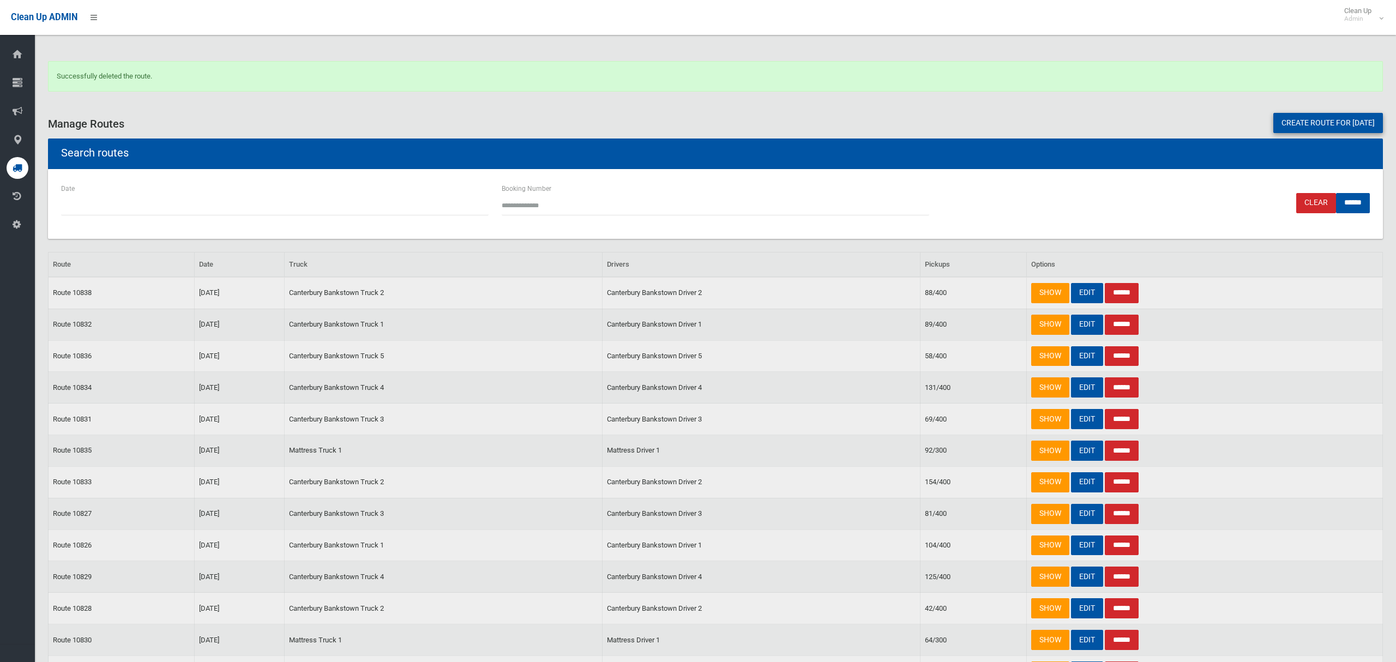
click at [1291, 118] on link "Create route for [DATE]" at bounding box center [1328, 123] width 110 height 20
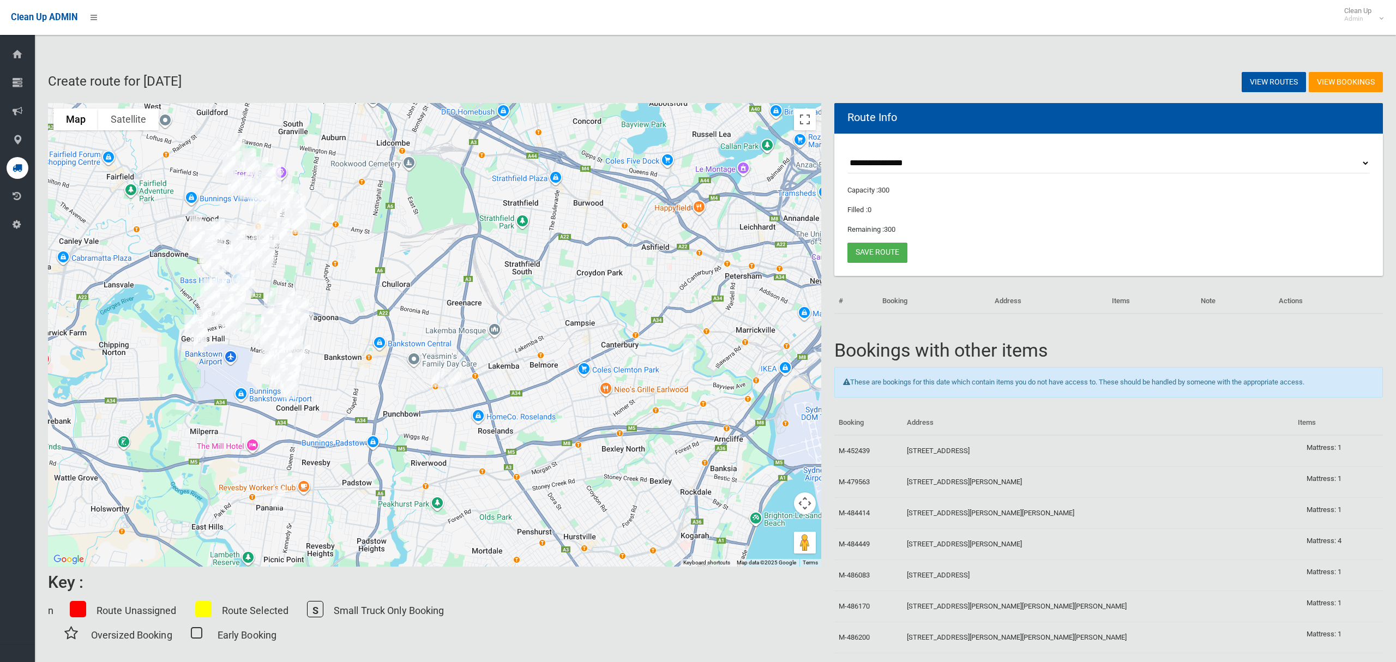
click at [871, 160] on select "**********" at bounding box center [1108, 163] width 522 height 20
select select "*****"
click at [847, 153] on select "**********" at bounding box center [1108, 163] width 522 height 20
click at [805, 122] on button "Toggle fullscreen view" at bounding box center [805, 120] width 22 height 22
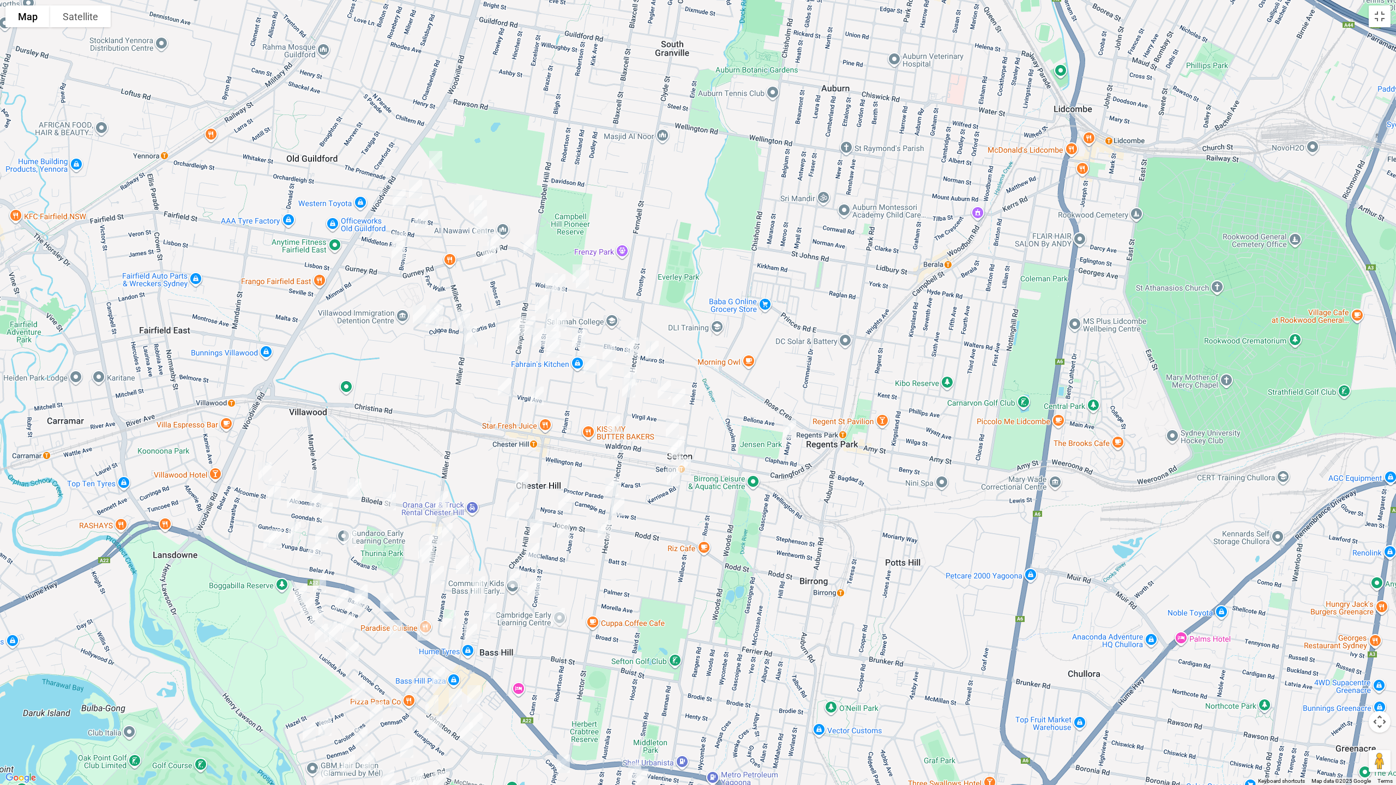
click at [468, 337] on img "1/153 Miller Road, CHESTER HILL NSW 2162" at bounding box center [471, 335] width 22 height 27
click at [635, 371] on img "82 Hector Street, CHESTER HILL NSW 2162" at bounding box center [630, 376] width 22 height 27
click at [630, 388] on img "96 Hector Street, CHESTER HILL NSW 2162" at bounding box center [629, 388] width 22 height 27
click at [612, 504] on img "153 Hector Street, SEFTON NSW 2162" at bounding box center [618, 506] width 22 height 27
click at [602, 527] on img "188 Hector Street, CHESTER HILL NSW 2162" at bounding box center [604, 529] width 22 height 27
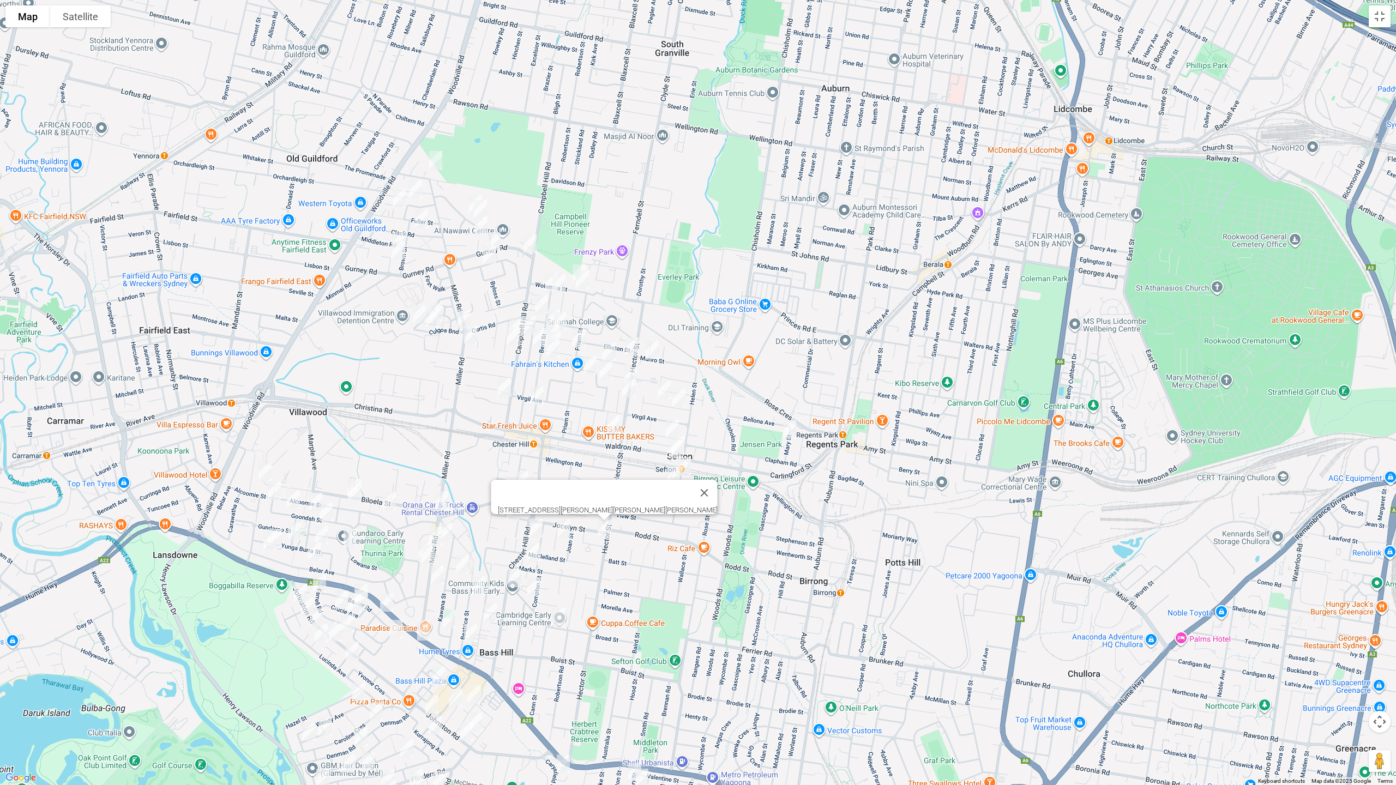
click at [440, 495] on img "280 Miller Road, VILLAWOOD NSW 2163" at bounding box center [442, 500] width 22 height 27
click at [450, 530] on img "241A/241 Miller Road, BASS HILL NSW 2197" at bounding box center [446, 532] width 22 height 27
click at [433, 529] on img "1/298 Miller Road, VILLAWOOD NSW 2163" at bounding box center [436, 535] width 22 height 27
click at [435, 573] on img "3/279 Miller Road, BASS HILL NSW 2197" at bounding box center [437, 575] width 22 height 27
click at [433, 162] on img "1A Cheryl Avenue, CHESTER HILL NSW 2162" at bounding box center [436, 160] width 22 height 27
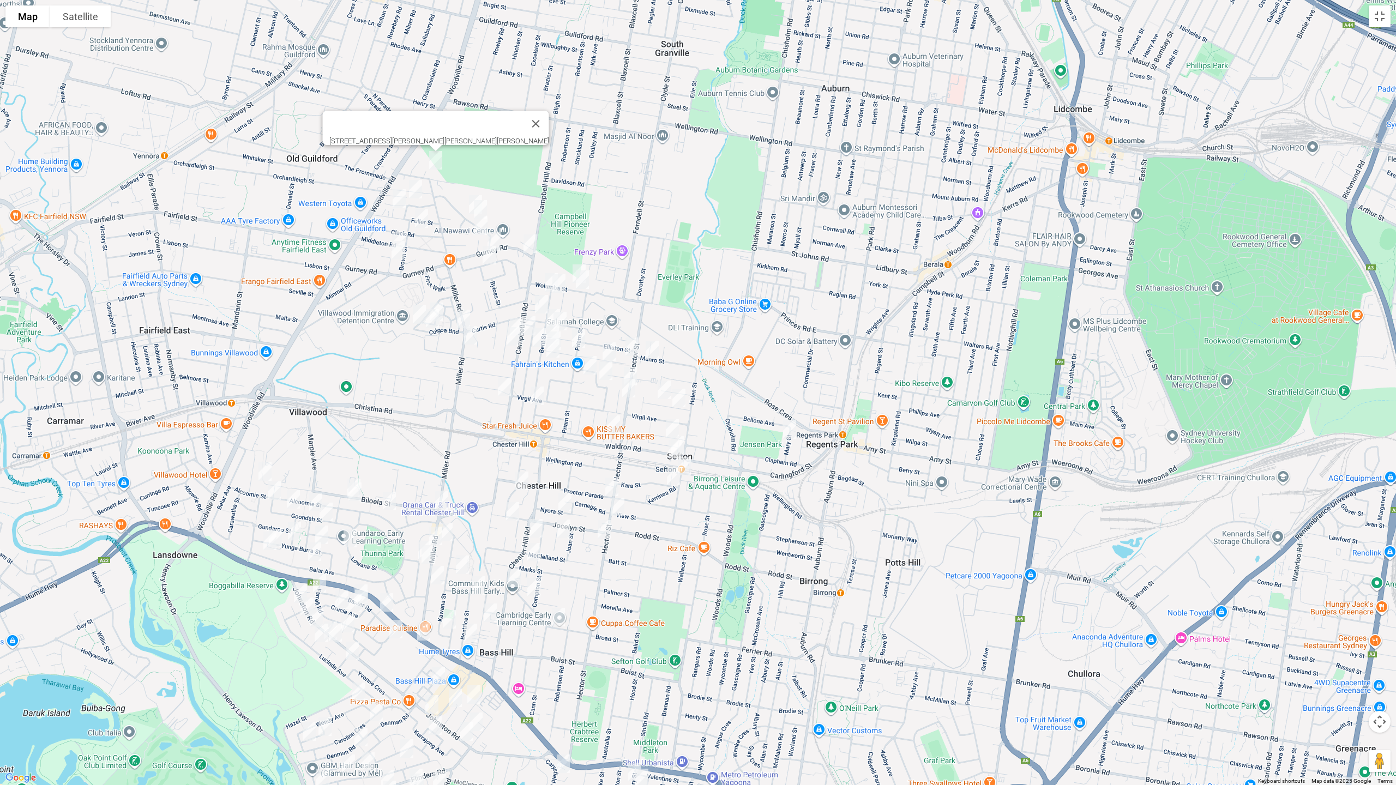
click at [415, 188] on img "16 Parkham Street, CHESTER HILL NSW 2162" at bounding box center [416, 189] width 22 height 27
click at [397, 199] on img "34 Fuller Street, CHESTER HILL NSW 2162" at bounding box center [399, 198] width 22 height 27
click at [425, 223] on img "20 Clack Road, CHESTER HILL NSW 2162" at bounding box center [422, 218] width 22 height 27
click at [418, 216] on img "20 Clack Road, CHESTER HILL NSW 2162" at bounding box center [422, 218] width 22 height 27
click at [395, 228] on img "12 St Pauls Place, CHESTER HILL NSW 2162" at bounding box center [399, 241] width 22 height 27
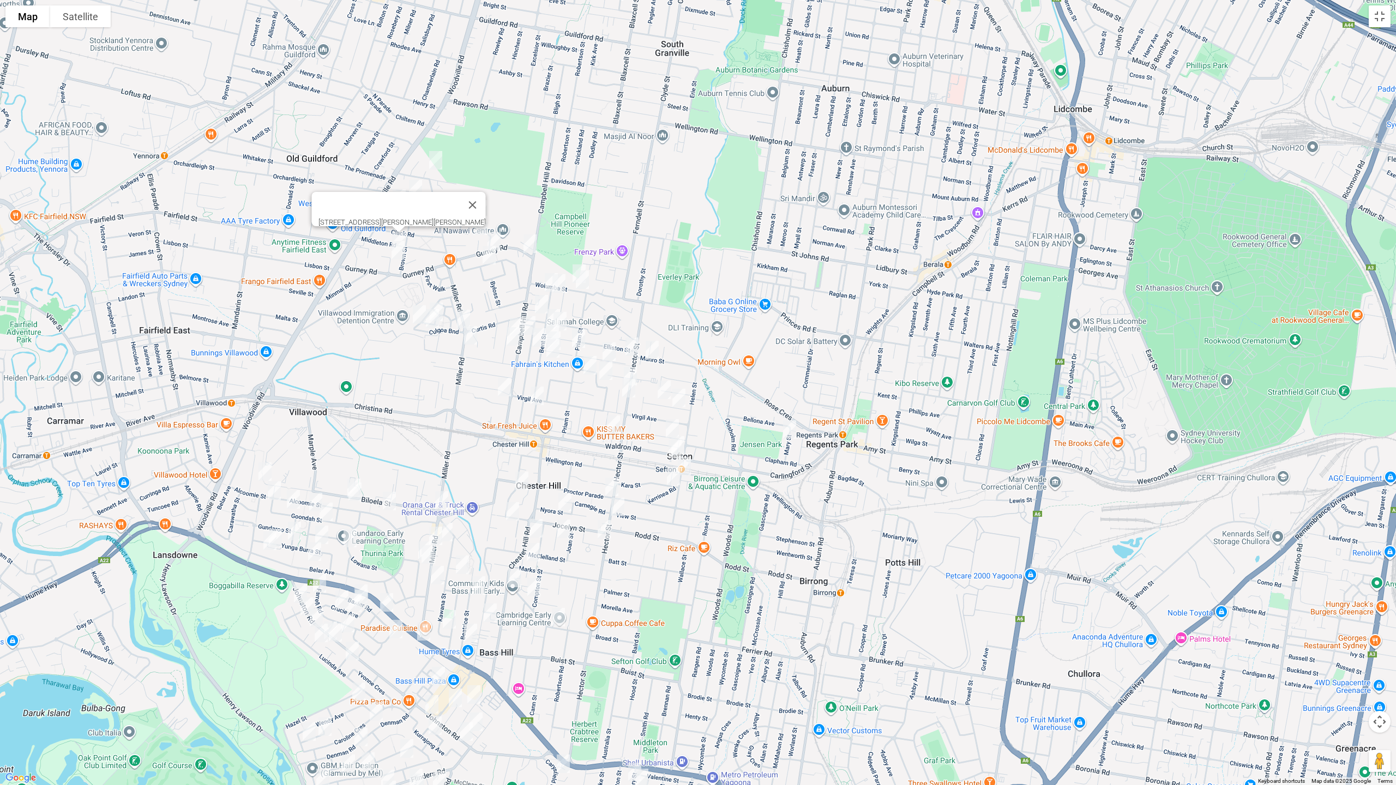
click at [396, 252] on img "4 St Pauls Place, CHESTER HILL NSW 2162" at bounding box center [398, 250] width 22 height 27
click at [484, 206] on img "31 Ian Crescent, CHESTER HILL NSW 2162" at bounding box center [480, 209] width 22 height 27
click at [417, 308] on img "80 Mundowey Entrance, VILLAWOOD NSW 2163" at bounding box center [419, 314] width 22 height 27
click at [445, 302] on img "41 Bowaga Circuit, VILLAWOOD NSW 2163" at bounding box center [436, 311] width 22 height 27
click at [427, 317] on img "42 Culgoa Bend, VILLAWOOD NSW 2163" at bounding box center [432, 318] width 22 height 27
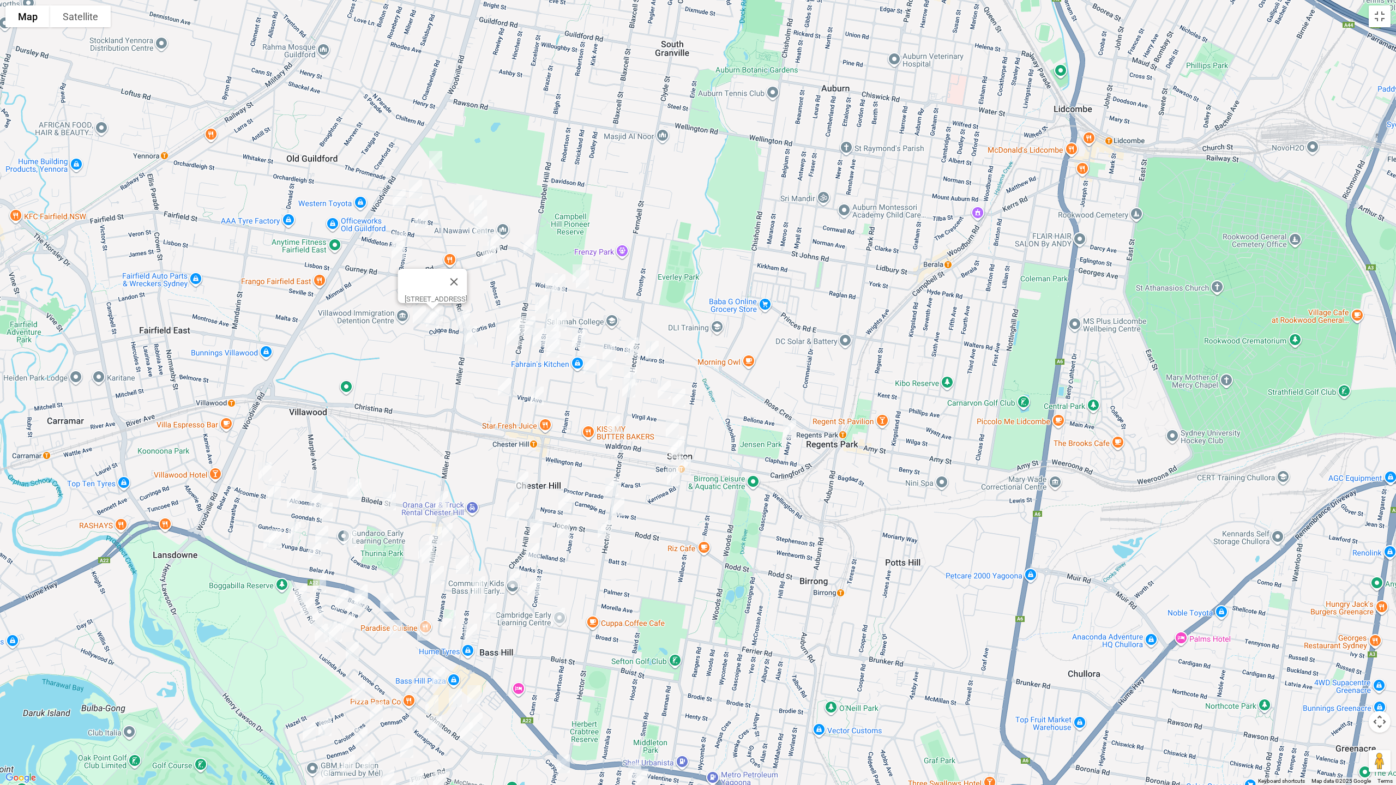
click at [466, 314] on img "4 Culgoa Bend, VILLAWOOD NSW 2163" at bounding box center [464, 318] width 22 height 27
click at [466, 190] on div "4 Culgoa Bend, VILLAWOOD NSW 2163" at bounding box center [698, 392] width 1396 height 785
click at [465, 192] on img "1/37 Ian Crescent, CHESTER HILL NSW 2162" at bounding box center [476, 204] width 22 height 27
click at [477, 220] on img "10 Mercy Avenue, CHESTER HILL NSW 2162" at bounding box center [481, 225] width 22 height 27
click at [496, 231] on img "25A Gurney Road, CHESTER HILL NSW 2162" at bounding box center [494, 241] width 22 height 27
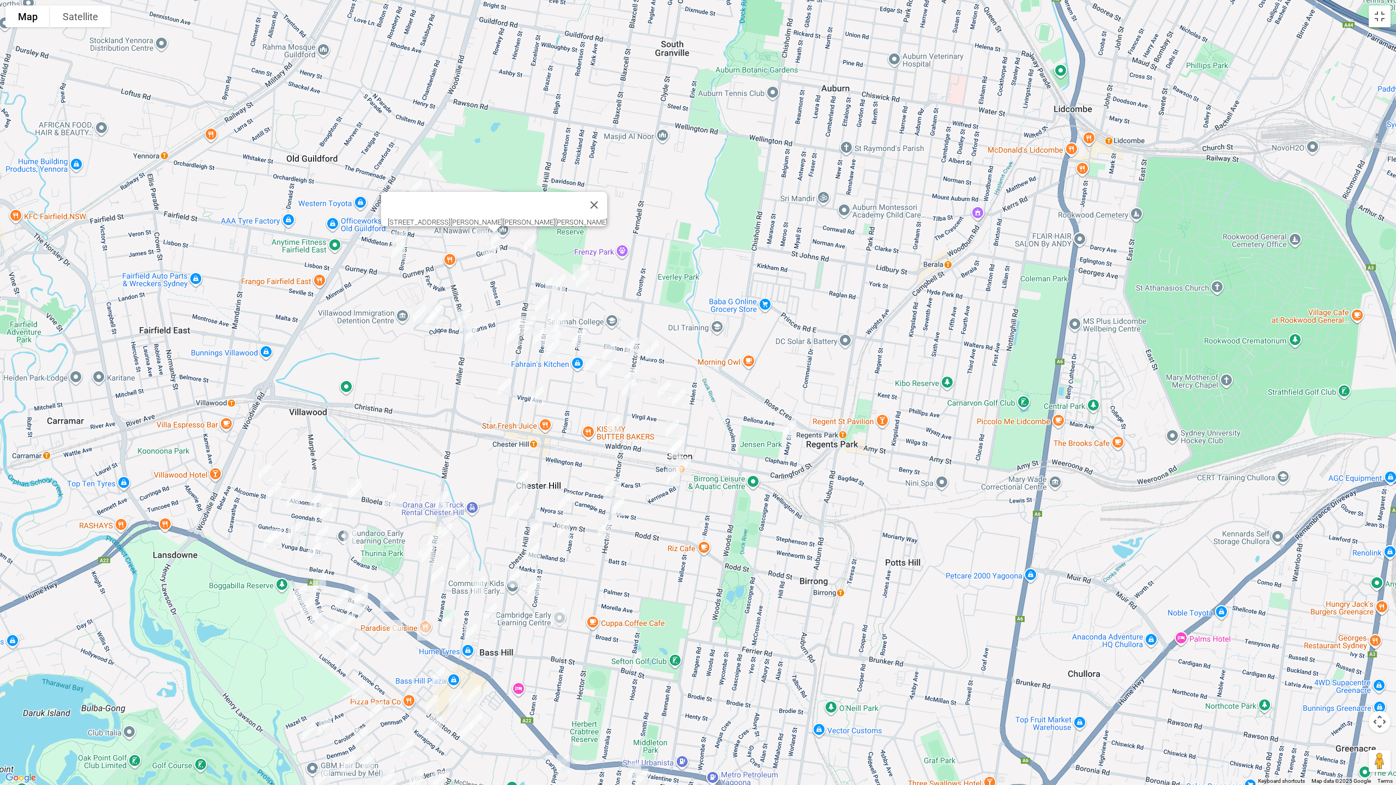
click at [485, 253] on img "28 Woodland Road, CHESTER HILL NSW 2162" at bounding box center [489, 255] width 22 height 27
click at [526, 243] on img "1/3A Gurney Road, CHESTER HILL NSW 2162" at bounding box center [530, 243] width 22 height 27
click at [577, 261] on img "6 Wolumba Street, CHESTER HILL NSW 2162" at bounding box center [579, 273] width 22 height 27
click at [583, 280] on img "3 Wolumba Street, CHESTER HILL NSW 2162" at bounding box center [582, 279] width 22 height 27
drag, startPoint x: 541, startPoint y: 277, endPoint x: 550, endPoint y: 284, distance: 10.9
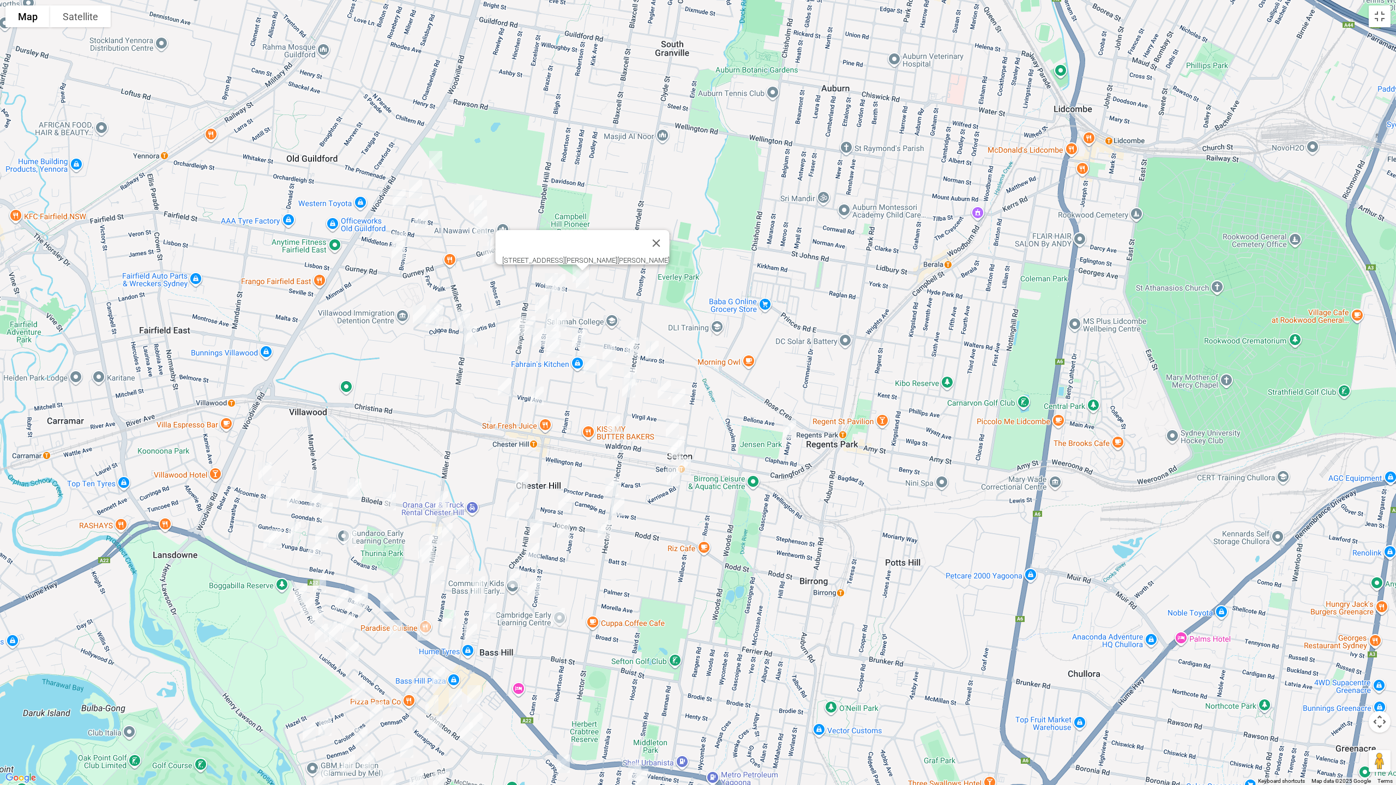
click at [542, 277] on img "105 Bent Street, CHESTER HILL NSW 2162" at bounding box center [551, 282] width 22 height 27
click at [560, 287] on img "84 Bent Street, CHESTER HILL NSW 2162" at bounding box center [559, 283] width 22 height 27
click at [540, 294] on img "36 Arlewis Street, CHESTER HILL NSW 2162" at bounding box center [542, 304] width 22 height 27
click at [511, 314] on img "17 Wingara Street, CHESTER HILL NSW 2162" at bounding box center [516, 327] width 22 height 27
click at [511, 338] on img "25 Wingara Street, CHESTER HILL NSW 2162" at bounding box center [513, 336] width 22 height 27
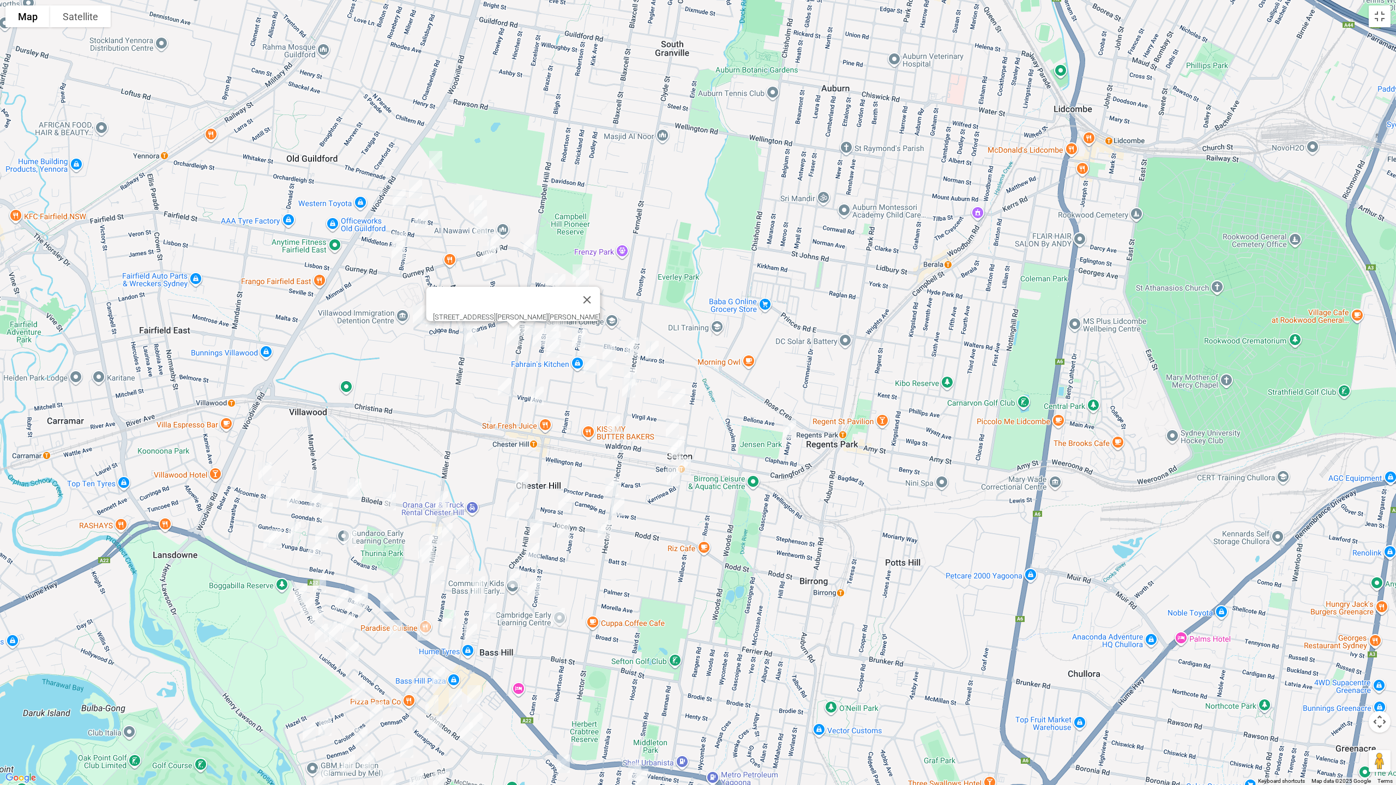
click at [502, 386] on img "4 Banool Street, CHESTER HILL NSW 2162" at bounding box center [504, 386] width 22 height 27
click at [534, 393] on img "21 Bent Street, CHESTER HILL NSW 2162" at bounding box center [537, 395] width 22 height 27
click at [598, 356] on button "Close" at bounding box center [611, 359] width 26 height 26
click at [526, 312] on img "57 Campbell Hill Road, CHESTER HILL NSW 2162" at bounding box center [529, 325] width 22 height 27
click at [539, 333] on img "64 Weemala Road, CHESTER HILL NSW 2162" at bounding box center [539, 337] width 22 height 27
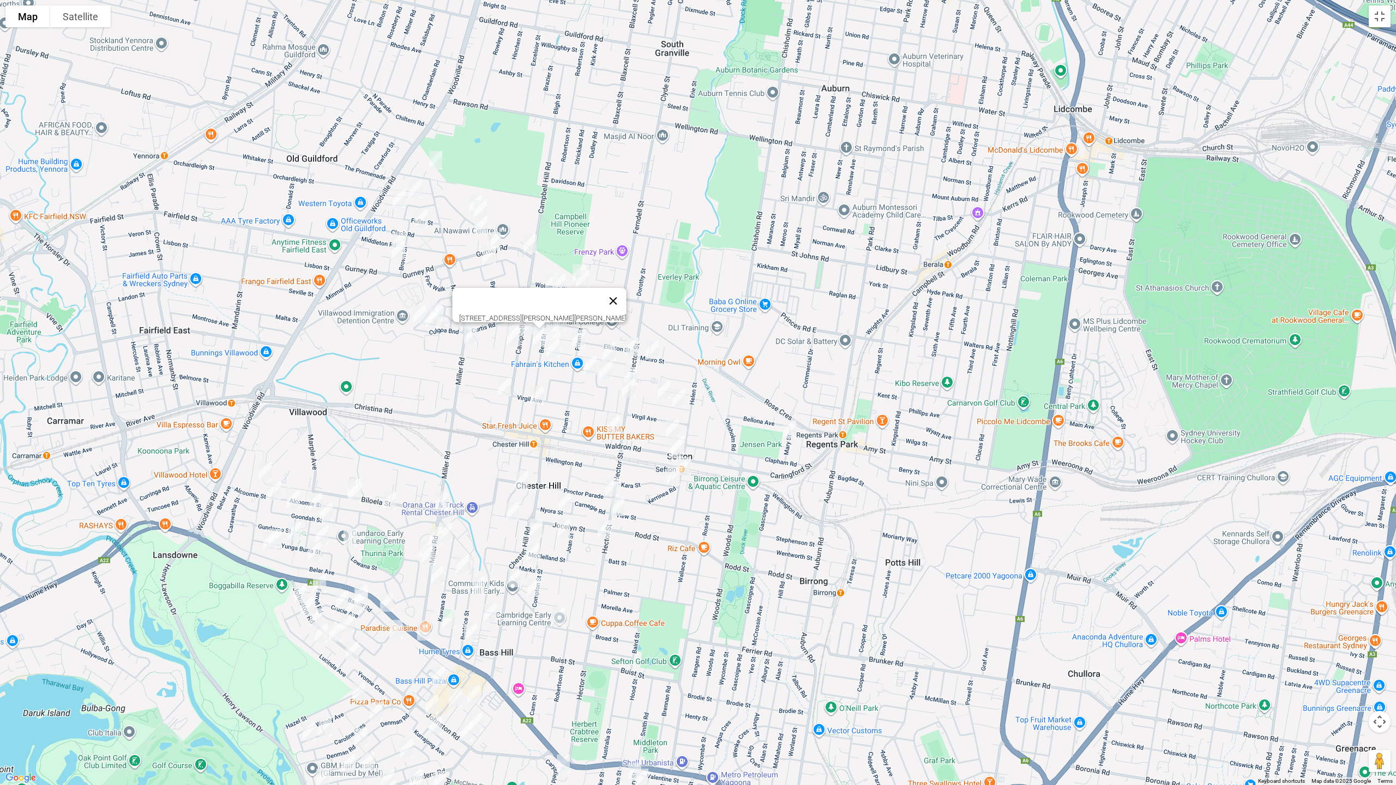
click at [604, 296] on button "Close" at bounding box center [613, 301] width 26 height 26
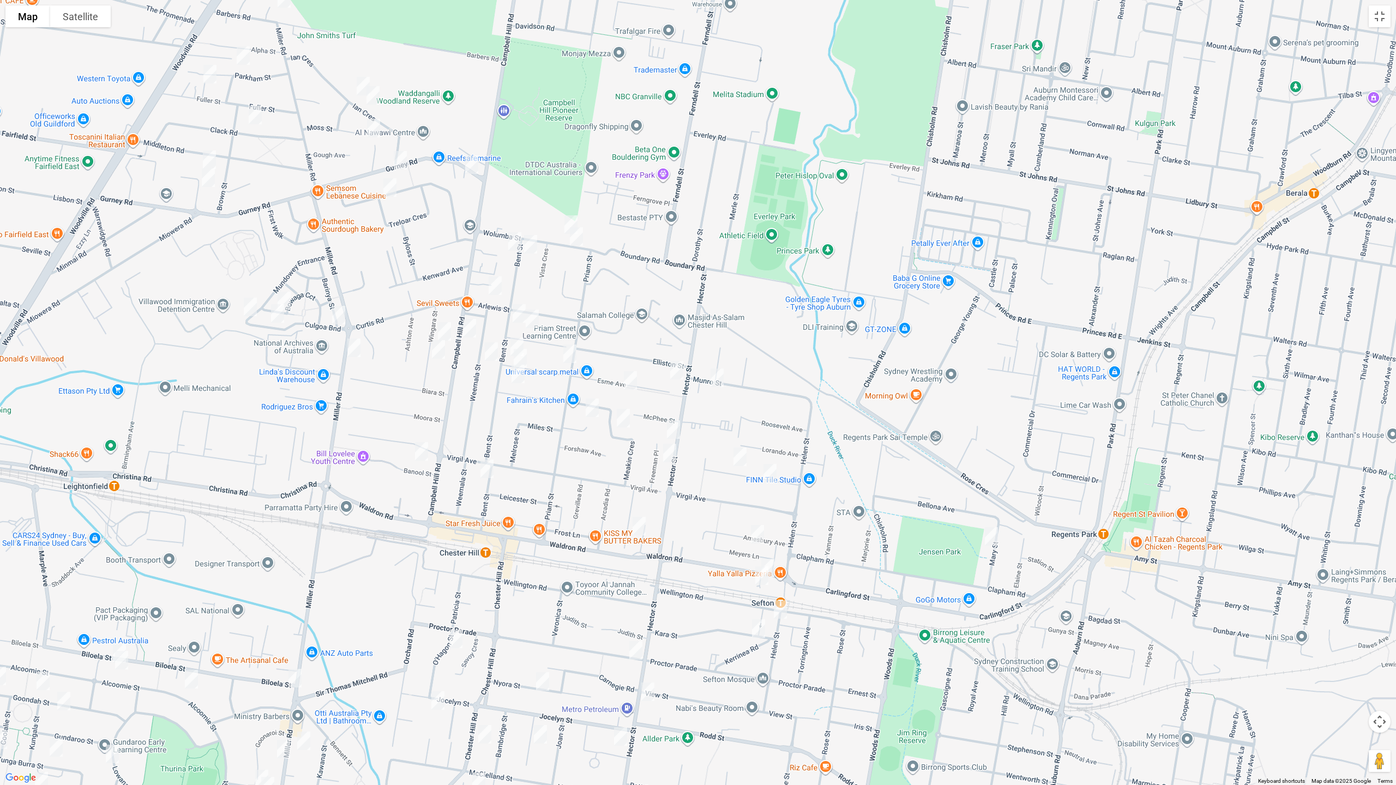
click at [521, 310] on img "68 Elliston Street, CHESTER HILL NSW 2162" at bounding box center [532, 318] width 22 height 27
click at [513, 312] on img "60 Bent Street, CHESTER HILL NSW 2162" at bounding box center [519, 313] width 22 height 27
click at [515, 336] on img "70a Esme Avenue, CHESTER HILL NSW 2162" at bounding box center [517, 346] width 22 height 27
click at [528, 353] on img "73 Esme Avenue, CHESTER HILL NSW 2162" at bounding box center [520, 358] width 22 height 27
click at [515, 376] on img "6 Greendale Crescent, CHESTER HILL NSW 2162" at bounding box center [518, 373] width 22 height 27
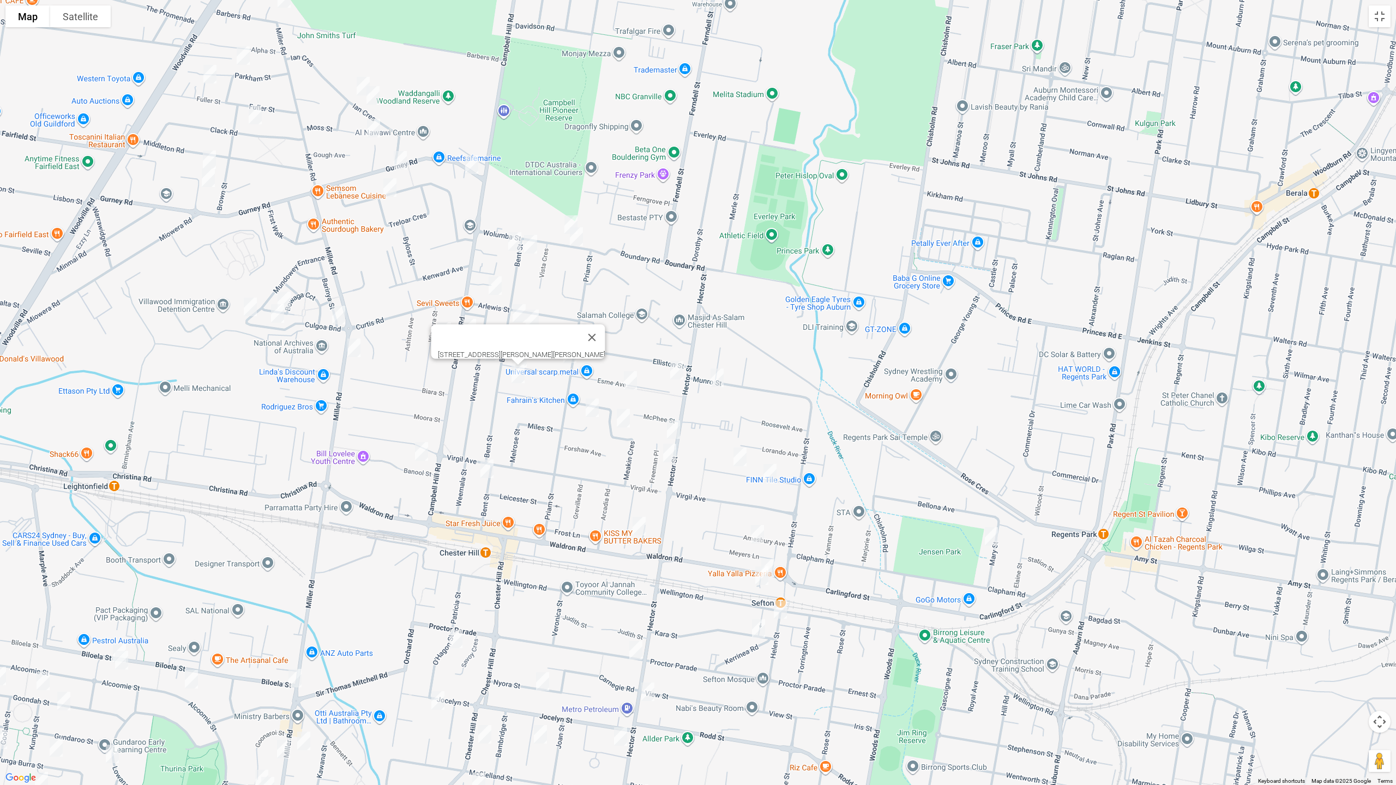
drag, startPoint x: 585, startPoint y: 327, endPoint x: 581, endPoint y: 335, distance: 9.3
click at [585, 329] on button "Close" at bounding box center [592, 337] width 26 height 26
click at [568, 351] on img "52 Priam Street, CHESTER HILL NSW 2162" at bounding box center [570, 353] width 22 height 27
click at [627, 379] on img "25 Esme Avenue, CHESTER HILL NSW 2162" at bounding box center [630, 380] width 22 height 27
click at [588, 408] on img "3 Jackson Crescent, CHESTER HILL NSW 2162" at bounding box center [592, 407] width 22 height 27
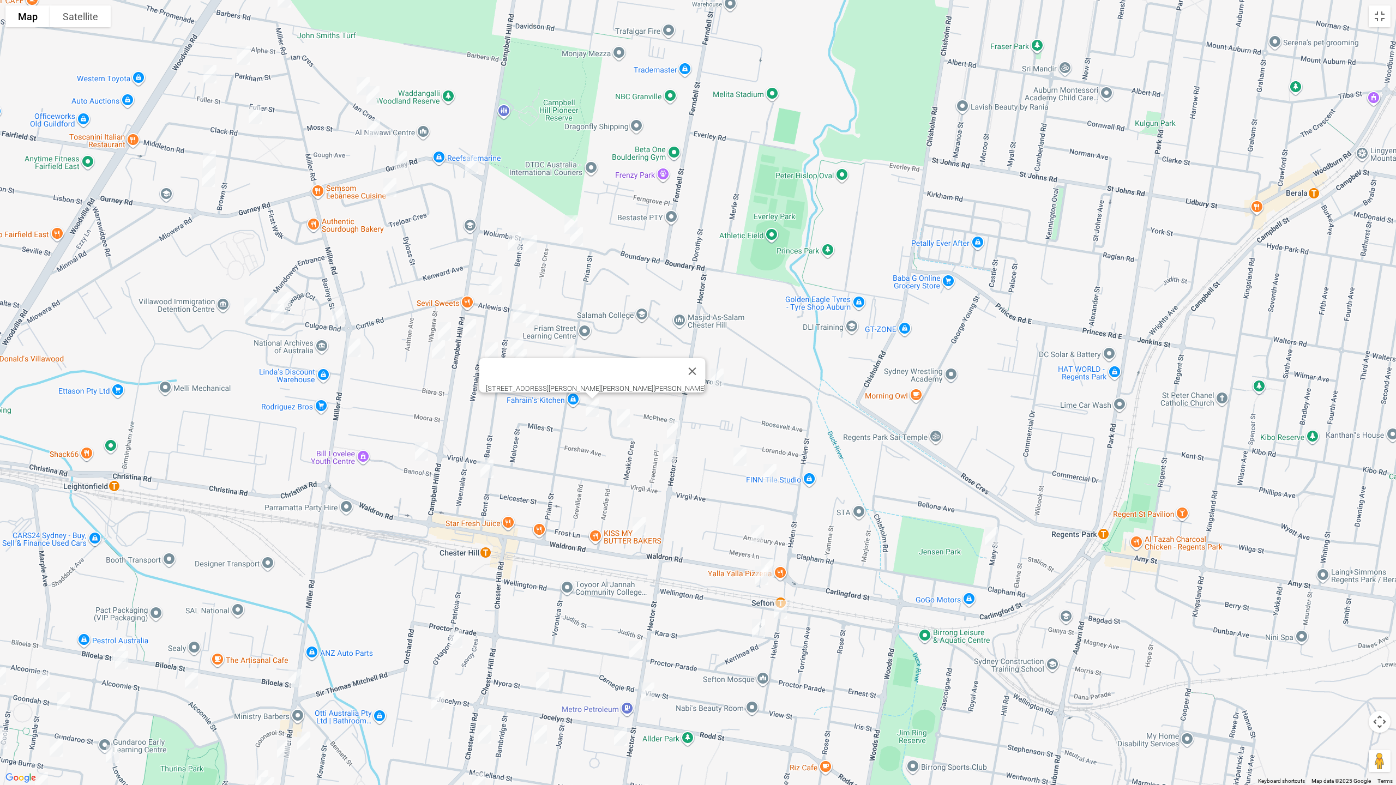
click at [617, 420] on img "27 Burton Avenue, CHESTER HILL NSW 2162" at bounding box center [623, 418] width 22 height 27
click at [710, 376] on button "Close" at bounding box center [723, 382] width 26 height 26
click at [674, 366] on img "2 Esme Avenue, CHESTER HILL NSW 2162" at bounding box center [677, 370] width 22 height 27
drag, startPoint x: 715, startPoint y: 373, endPoint x: 811, endPoint y: 442, distance: 118.0
click at [715, 373] on img "43 Munro Street, SEFTON NSW 2162" at bounding box center [717, 377] width 22 height 27
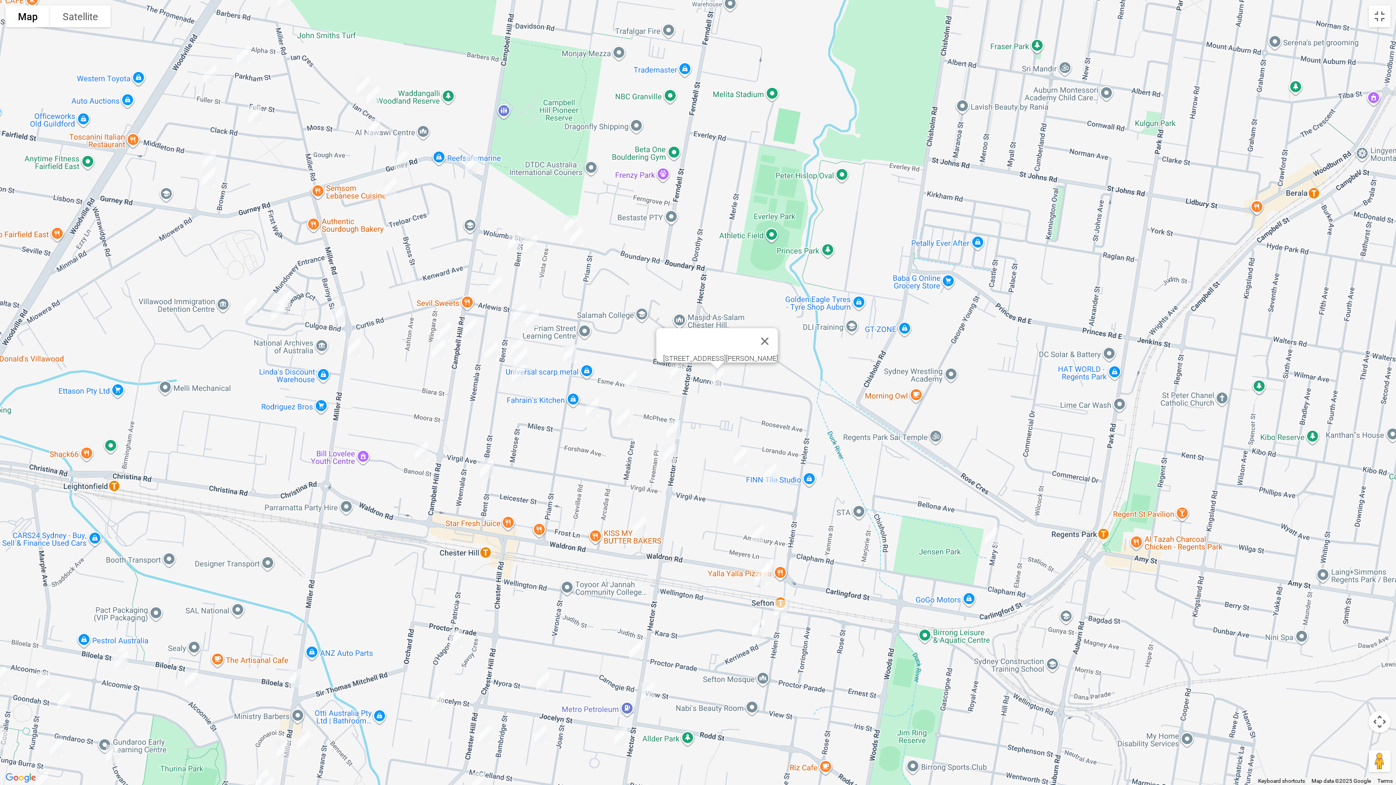
click at [991, 536] on img "10 Mary Street, REGENTS PARK NSW 2143" at bounding box center [991, 536] width 22 height 27
click at [738, 457] on img "28 Chifley Avenue, SEFTON NSW 2162" at bounding box center [740, 456] width 22 height 27
click at [770, 474] on img "11 Chifley Avenue, SEFTON NSW 2162" at bounding box center [770, 473] width 22 height 27
click at [763, 531] on img "13 Amesbury Avenue, SEFTON NSW 2162" at bounding box center [757, 534] width 22 height 27
click at [775, 564] on img "7 Waldron Road, SEFTON NSW 2162" at bounding box center [768, 568] width 22 height 27
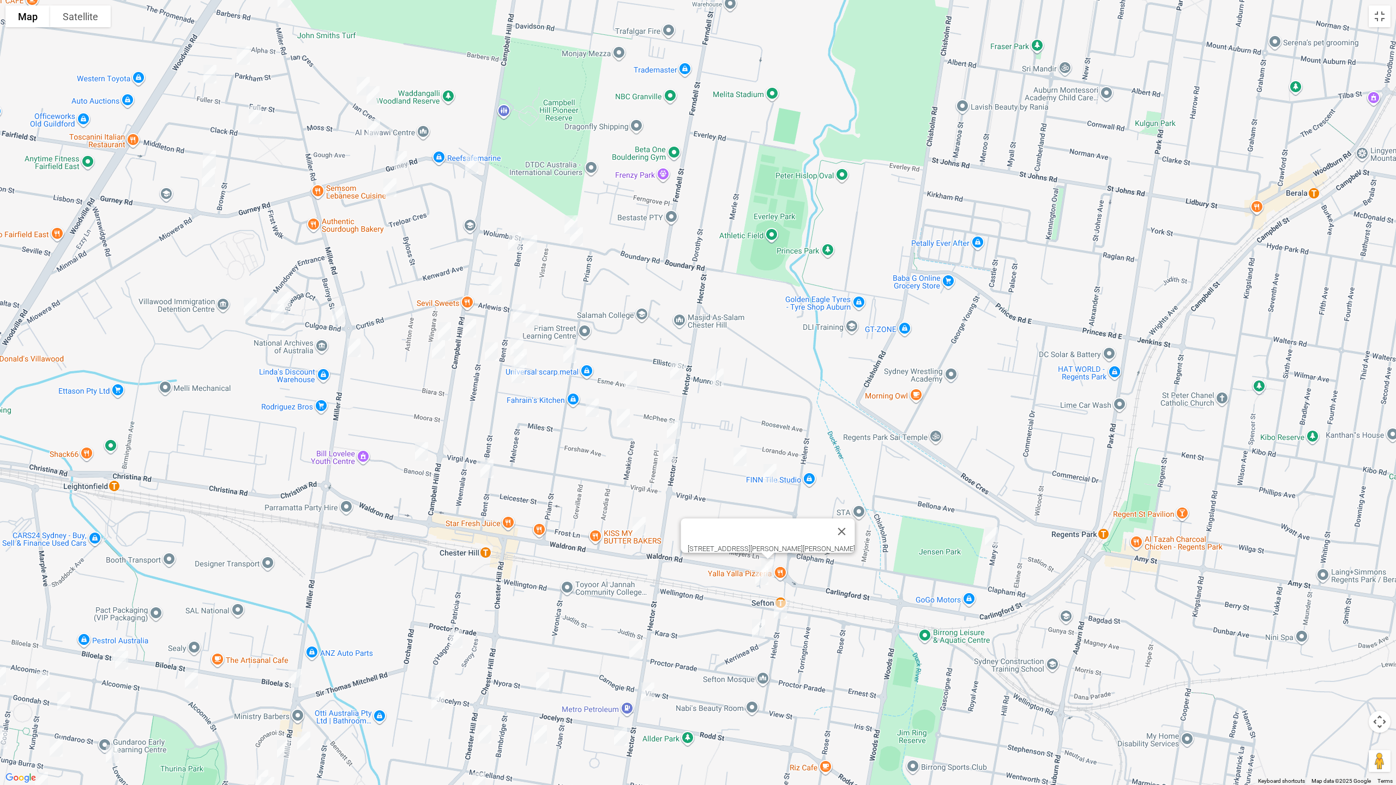
click at [758, 573] on img "9 Waldron Road, SEFTON NSW 2162" at bounding box center [762, 575] width 22 height 27
click at [778, 605] on img "33 Helen Street, SEFTON NSW 2162" at bounding box center [780, 609] width 22 height 27
click at [755, 625] on img "1 Kara Street, SEFTON NSW 2162" at bounding box center [759, 628] width 22 height 27
click at [637, 530] on img "23 Kembla Avenue, CHESTER HILL NSW 2162" at bounding box center [639, 526] width 22 height 27
drag, startPoint x: 639, startPoint y: 649, endPoint x: 644, endPoint y: 653, distance: 6.7
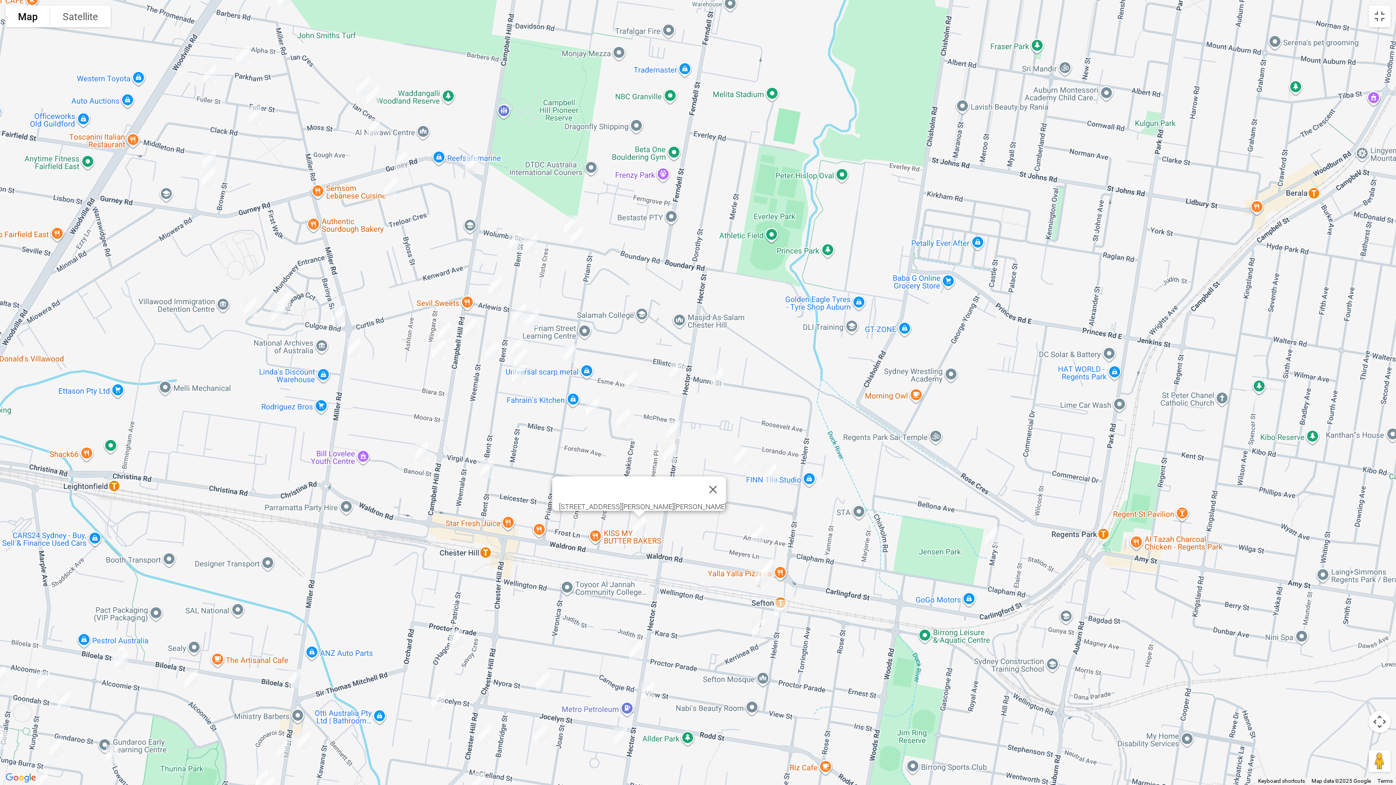
click at [639, 649] on img "71 Proctor Parade, CHESTER HILL NSW 2162" at bounding box center [636, 650] width 22 height 27
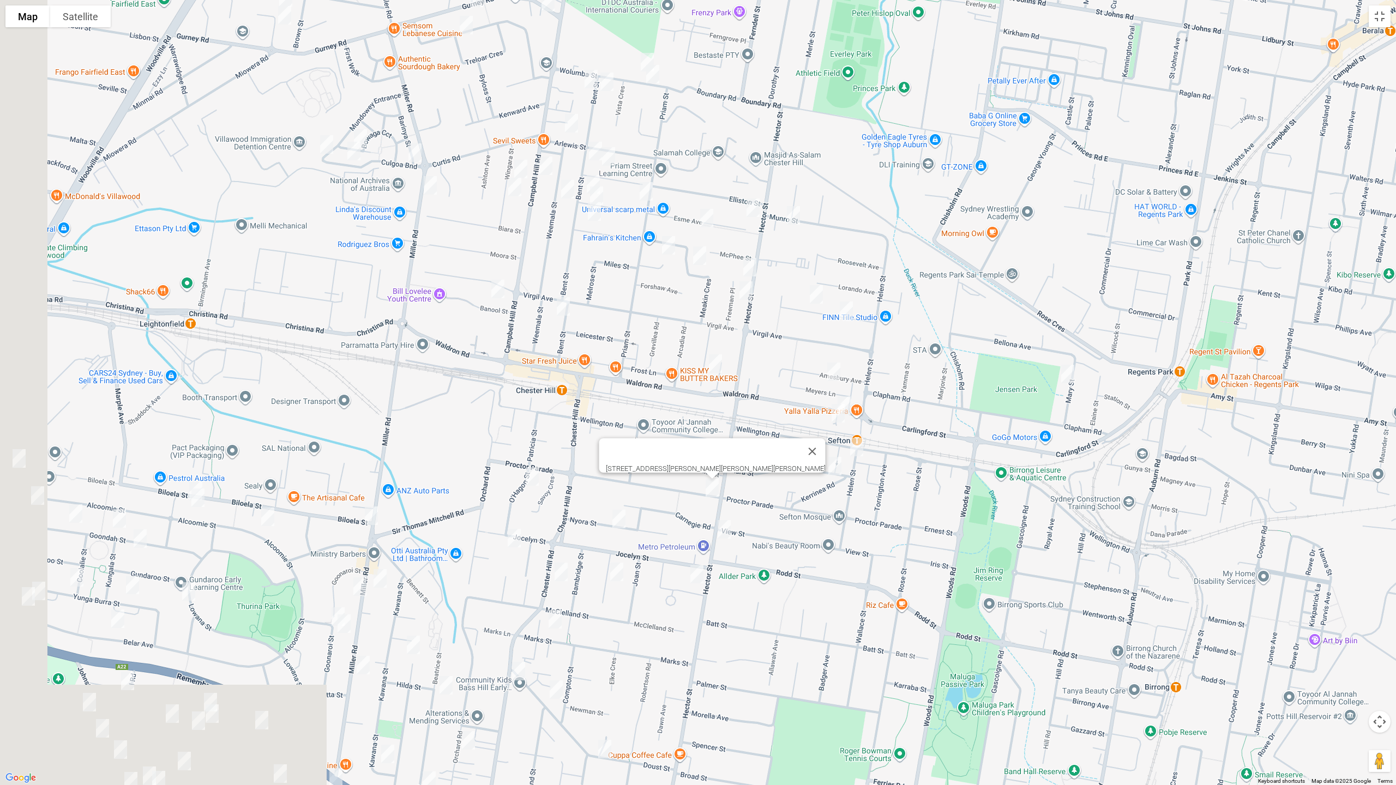
drag, startPoint x: 669, startPoint y: 661, endPoint x: 796, endPoint y: 370, distance: 317.7
click at [796, 370] on div "71 Proctor Parade, CHESTER HILL NSW 2162" at bounding box center [698, 392] width 1396 height 785
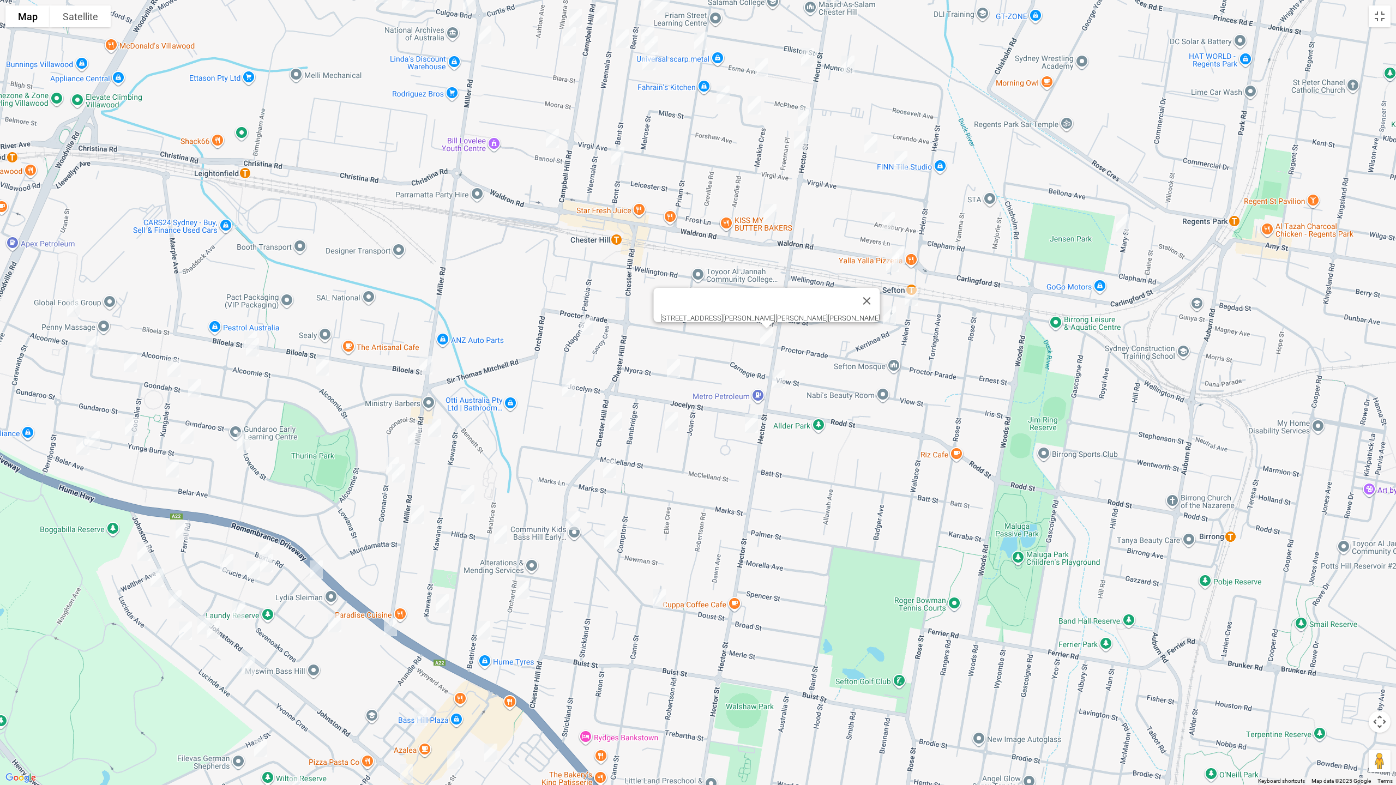
click at [672, 366] on img "21 Nyora Street, CHESTER HILL NSW 2162" at bounding box center [673, 368] width 22 height 27
drag, startPoint x: 582, startPoint y: 320, endPoint x: 579, endPoint y: 326, distance: 7.6
click at [582, 320] on img "5 OHagon Street, CHESTER HILL NSW 2162" at bounding box center [587, 325] width 22 height 27
click at [566, 387] on img "91 Jocelyn Street, CHESTER HILL NSW 2162" at bounding box center [569, 387] width 22 height 27
click at [671, 421] on img "1/11 Downshire Parade, CHESTER HILL NSW 2162" at bounding box center [671, 421] width 22 height 27
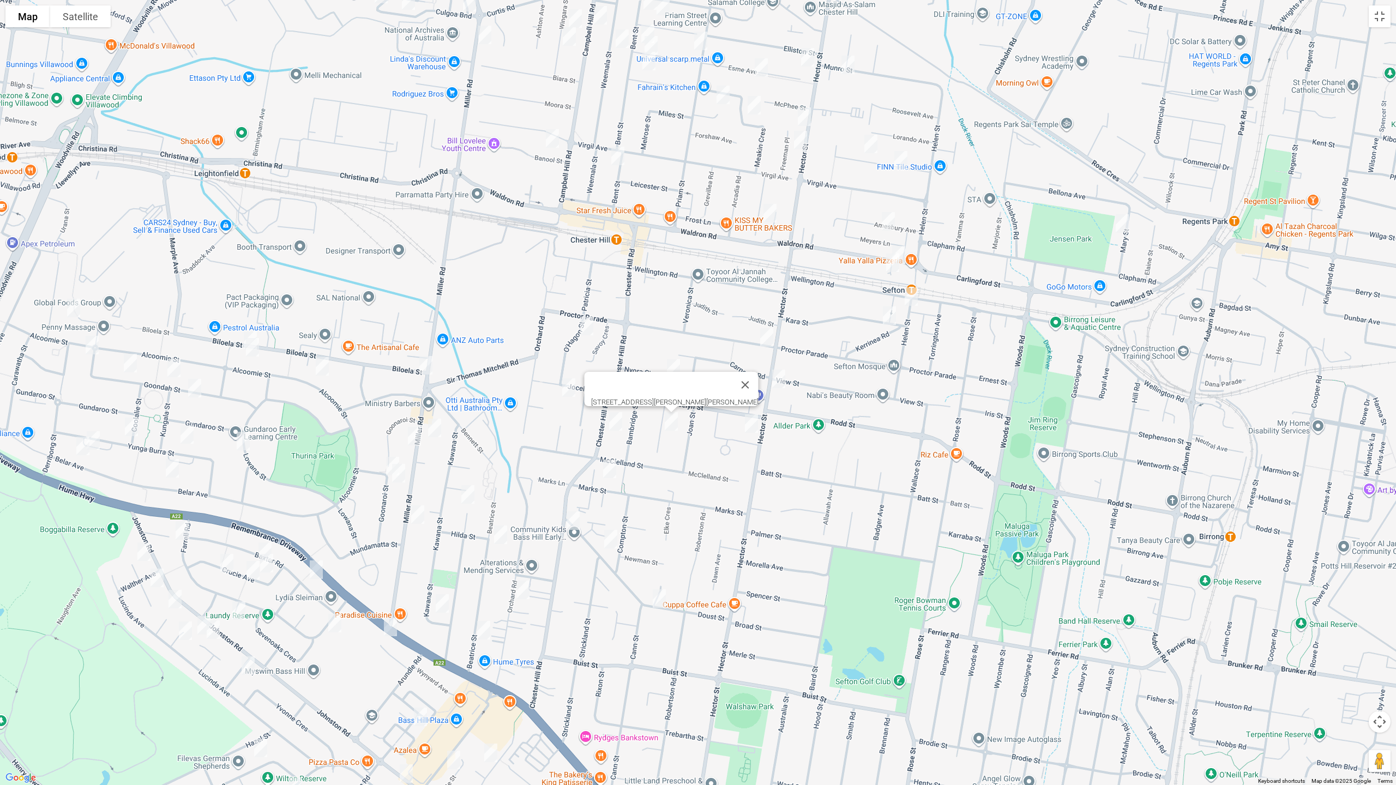
click at [619, 418] on img "63 Chester Hill Road, CHESTER HILL NSW 2162" at bounding box center [616, 421] width 22 height 27
click at [611, 469] on img "64 Marks Street, CHESTER HILL NSW 2162" at bounding box center [610, 468] width 22 height 27
click at [610, 540] on img "19 Cann Street, BASS HILL NSW 2197" at bounding box center [611, 539] width 22 height 27
drag, startPoint x: 655, startPoint y: 599, endPoint x: 642, endPoint y: 588, distance: 16.6
click at [655, 599] on img "21 Doust Street, BASS HILL NSW 2197" at bounding box center [659, 598] width 22 height 27
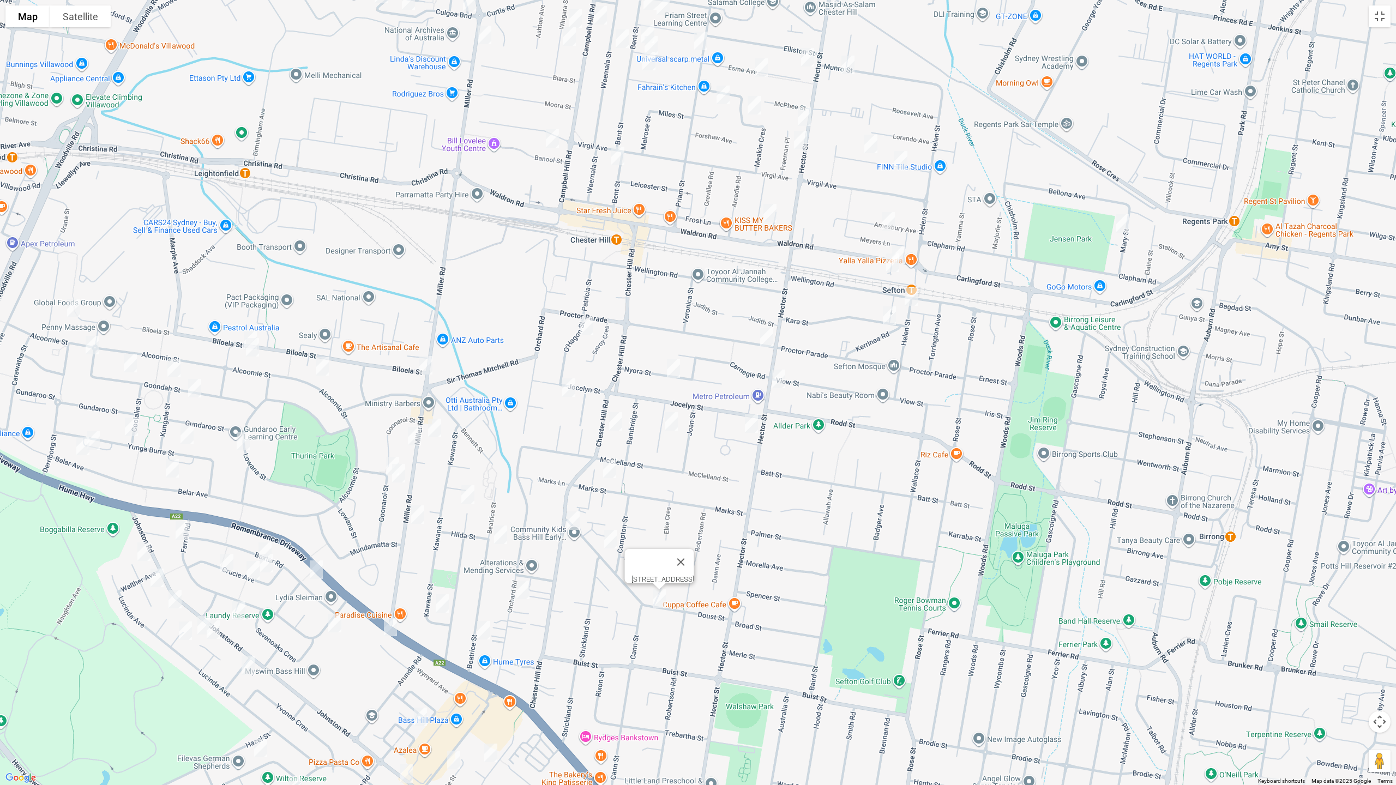
click at [570, 517] on img "2 Cann Street, BASS HILL NSW 2197" at bounding box center [573, 520] width 22 height 27
click at [523, 584] on img "28 Orchard Road, BASS HILL NSW 2197" at bounding box center [523, 589] width 22 height 27
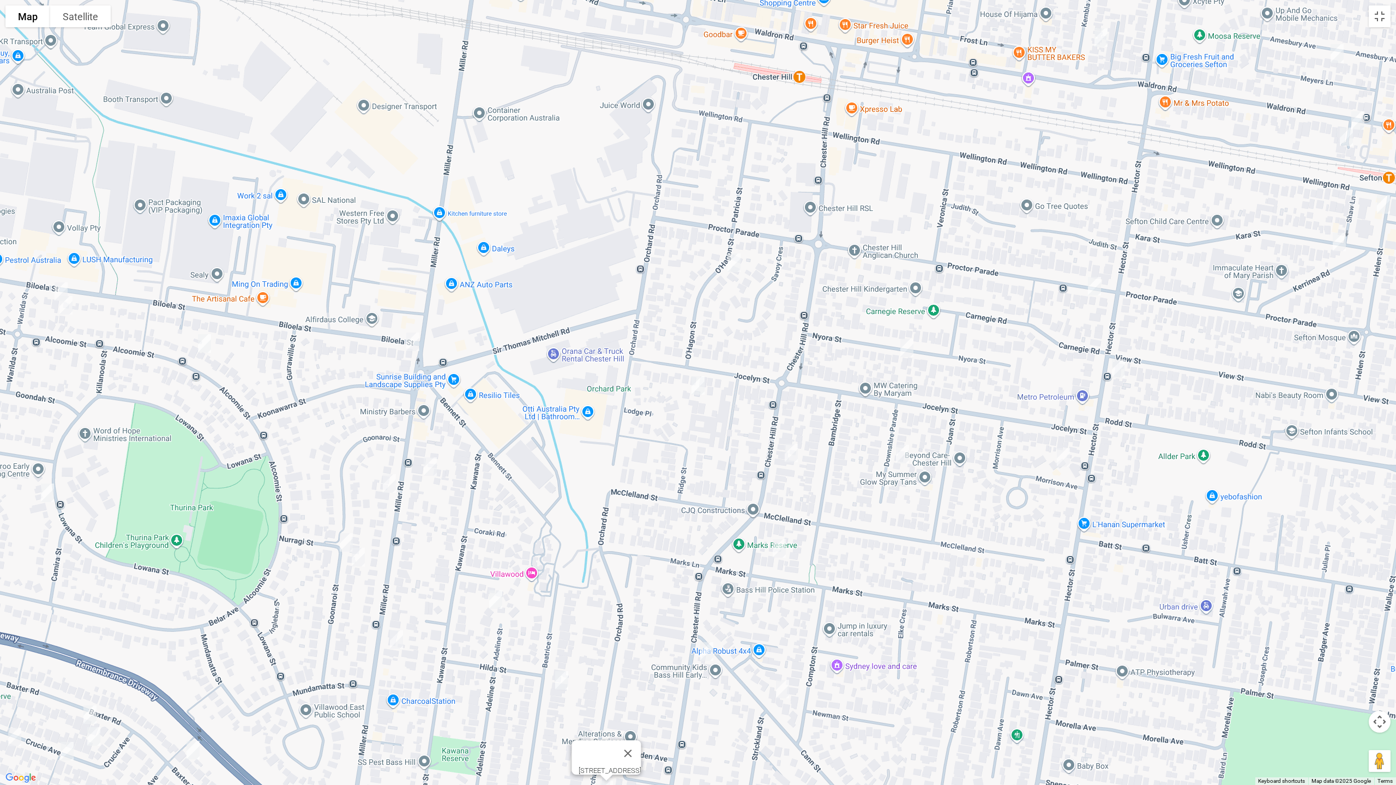
click at [411, 338] on img "280 Miller Road, VILLAWOOD NSW 2163" at bounding box center [413, 341] width 22 height 27
click at [388, 482] on img "1/298 Miller Road, VILLAWOOD NSW 2163" at bounding box center [389, 483] width 22 height 27
click at [494, 600] on img "51 Adeline Street, BASS HILL NSW 2197" at bounding box center [496, 599] width 22 height 27
drag, startPoint x: 562, startPoint y: 680, endPoint x: 572, endPoint y: 670, distance: 14.7
click at [562, 661] on img "72 Beatrice Street, BASS HILL NSW 2197" at bounding box center [562, 680] width 22 height 27
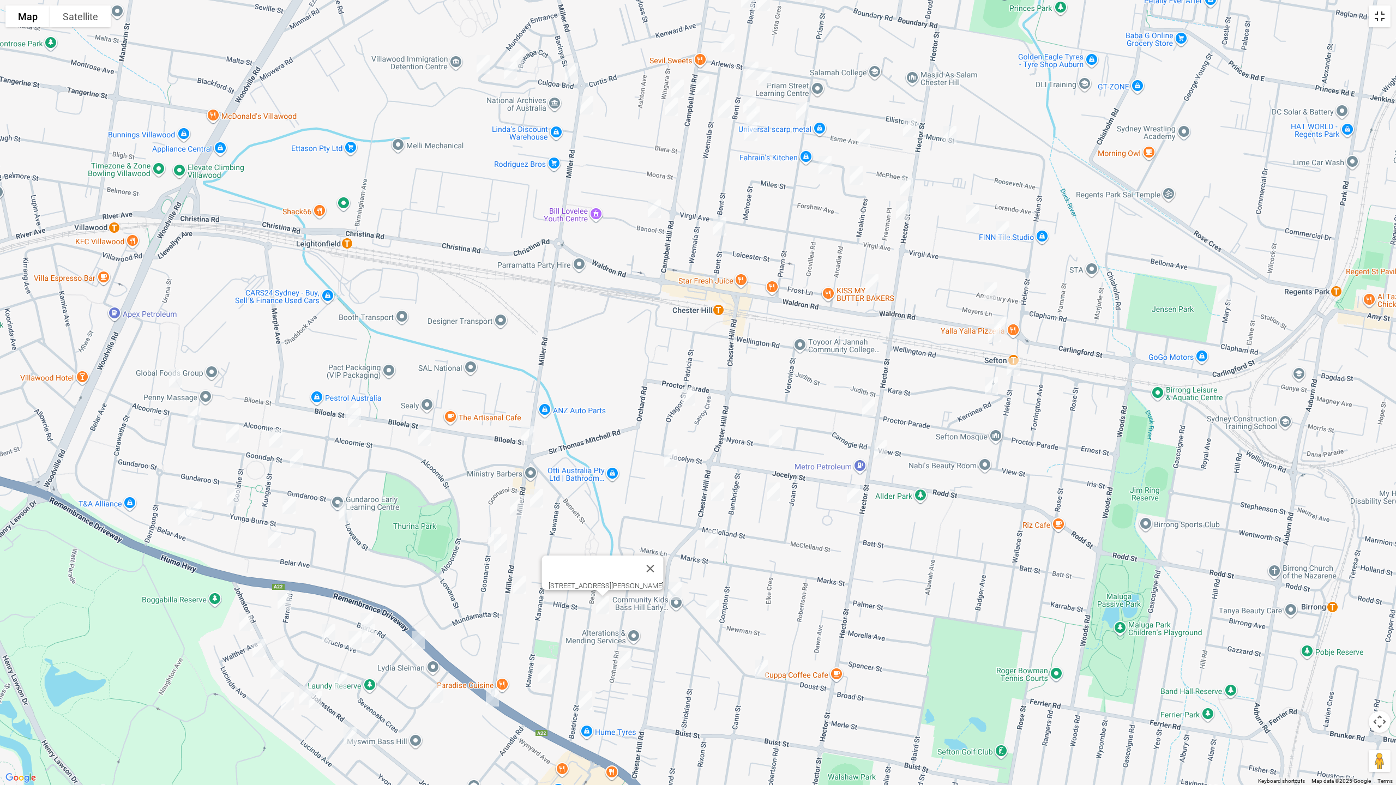
click at [1381, 16] on button "Toggle fullscreen view" at bounding box center [1380, 16] width 22 height 22
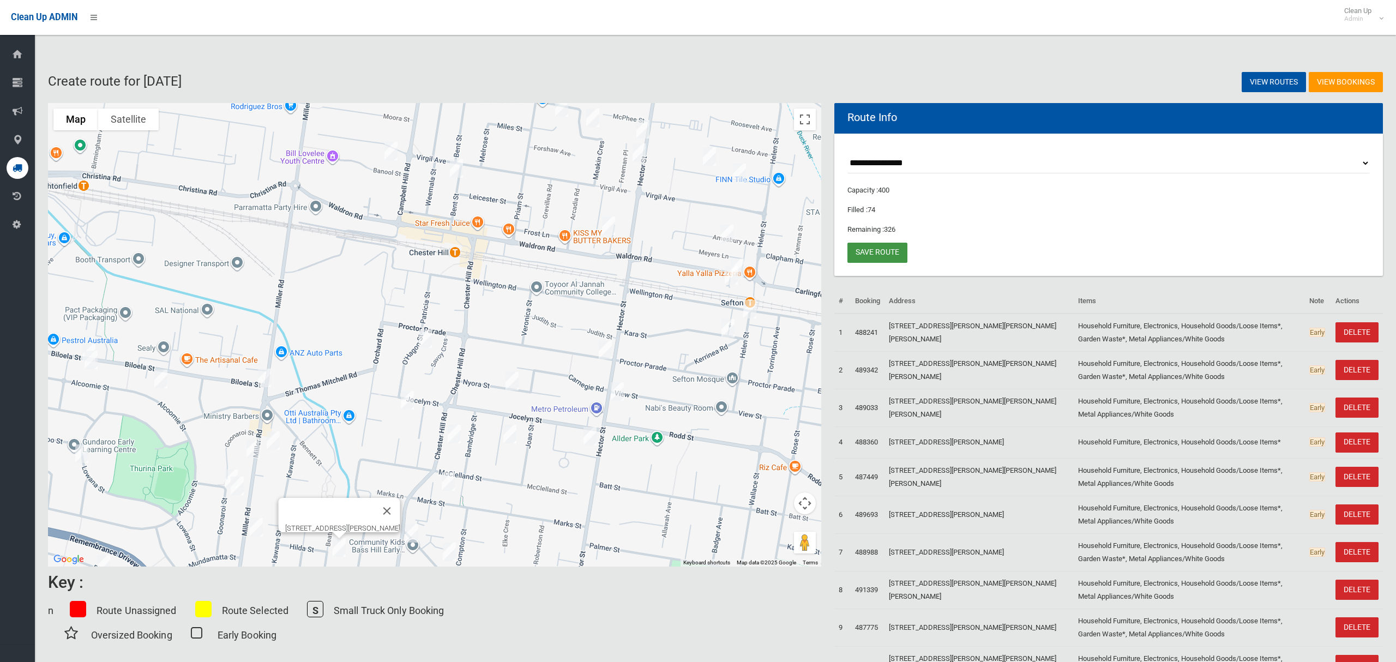
click at [886, 249] on link "Save route" at bounding box center [877, 253] width 60 height 20
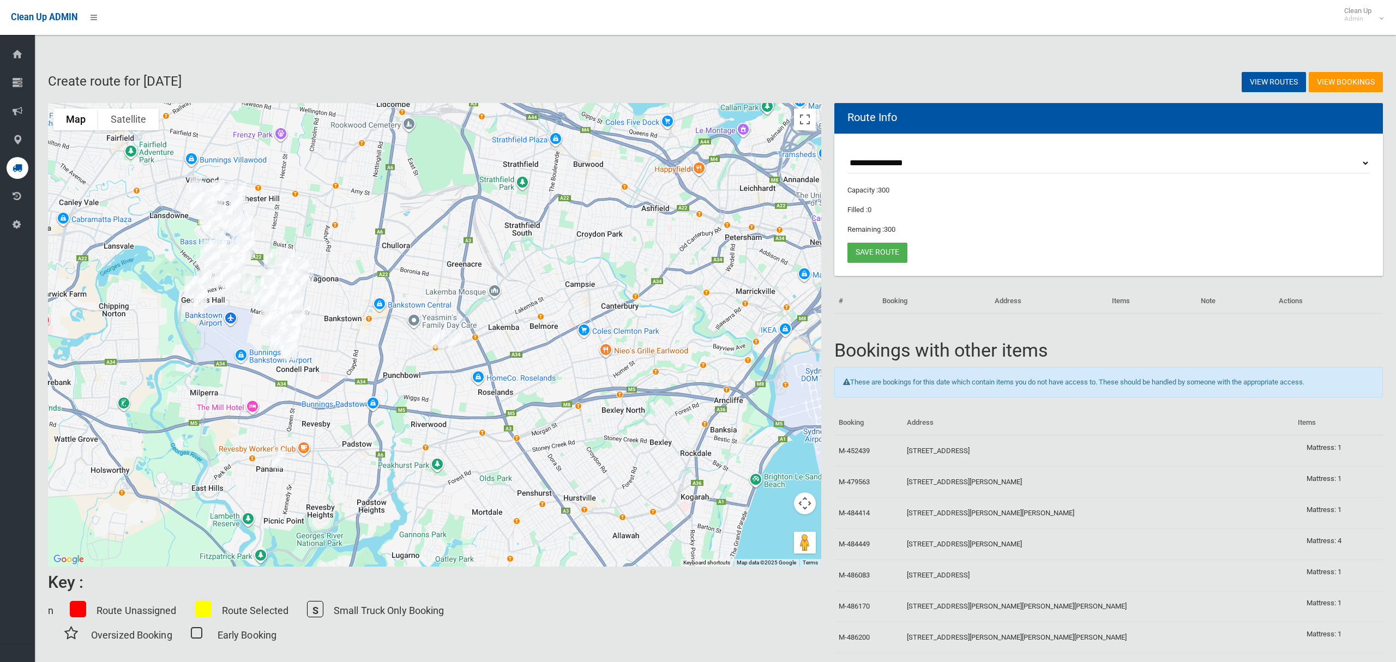
click at [882, 160] on select "**********" at bounding box center [1108, 163] width 522 height 20
select select "*****"
click at [847, 153] on select "**********" at bounding box center [1108, 163] width 522 height 20
click at [800, 116] on button "Toggle fullscreen view" at bounding box center [805, 120] width 22 height 22
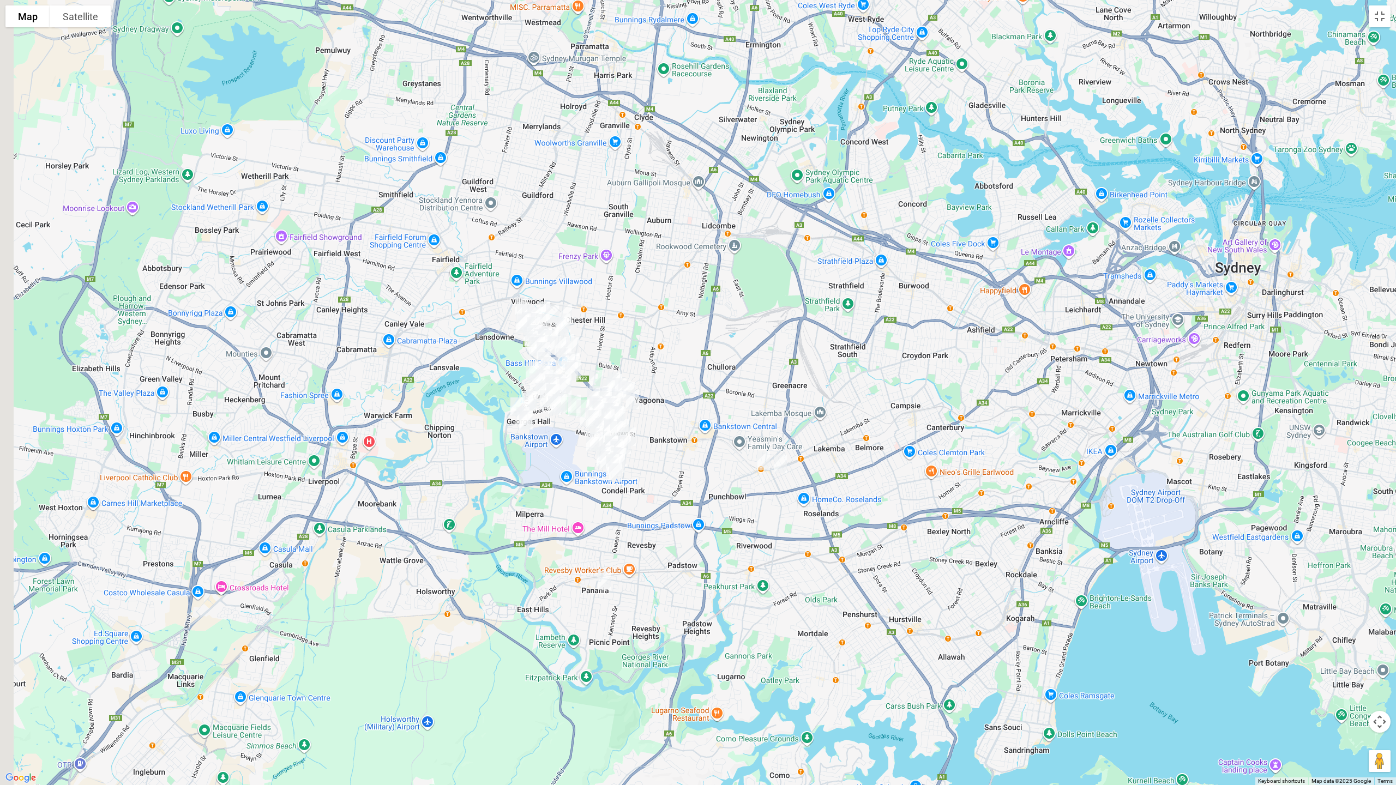
drag, startPoint x: 522, startPoint y: 268, endPoint x: 620, endPoint y: 358, distance: 132.7
click at [620, 358] on div at bounding box center [698, 392] width 1396 height 785
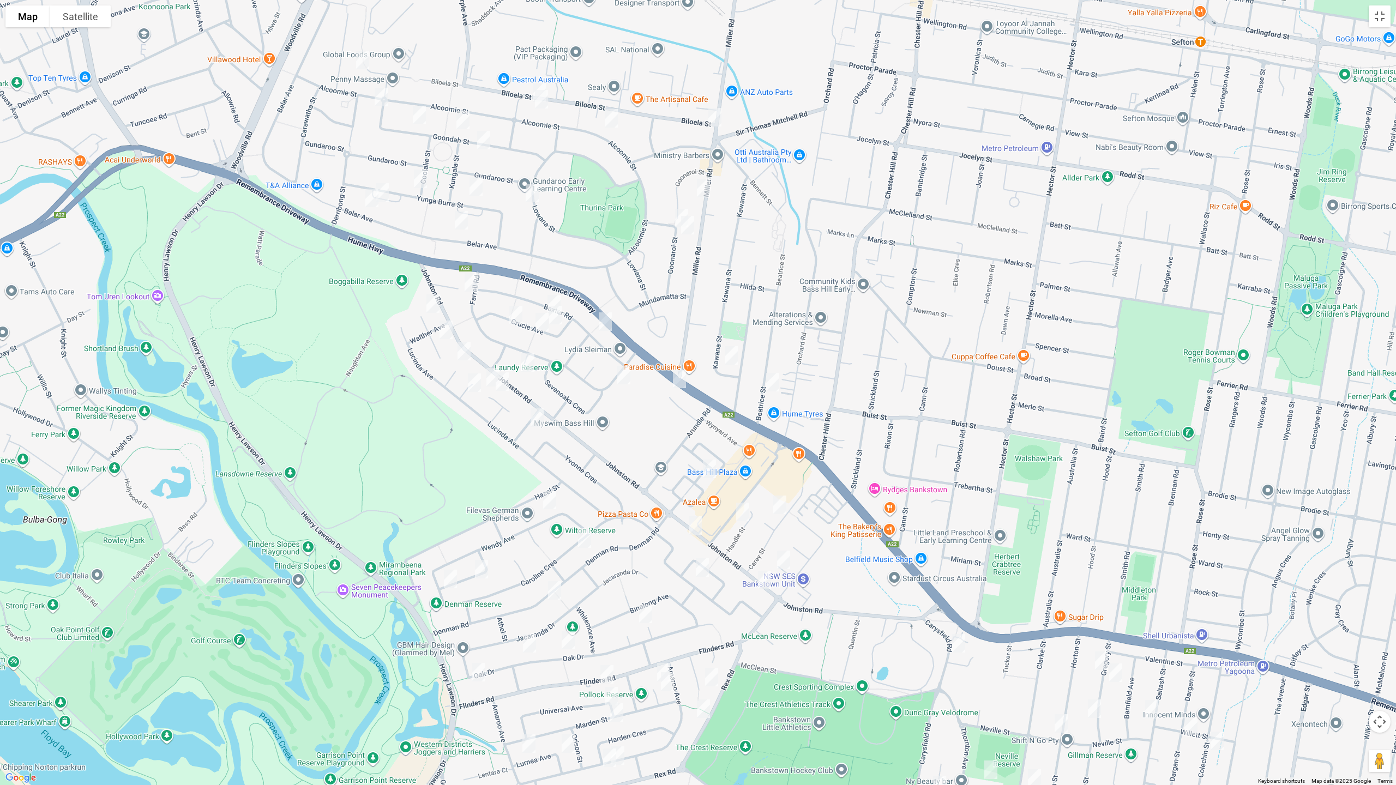
click at [716, 118] on img "280 Miller Road, VILLAWOOD NSW 2163" at bounding box center [715, 117] width 22 height 27
click at [703, 184] on img "1/298 Miller Road, VILLAWOOD NSW 2163" at bounding box center [703, 187] width 22 height 27
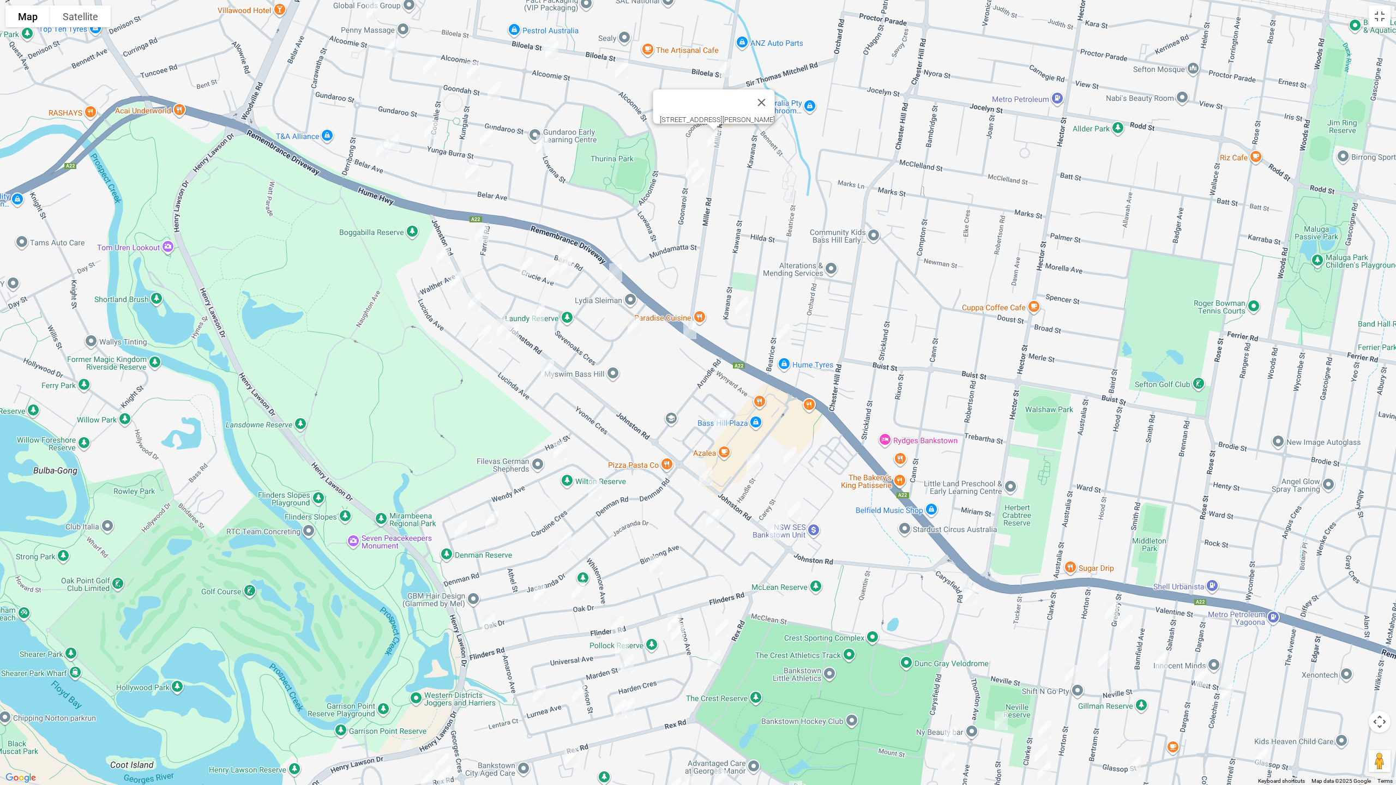
drag, startPoint x: 603, startPoint y: 432, endPoint x: 617, endPoint y: 467, distance: 37.7
click at [619, 479] on div "[STREET_ADDRESS][PERSON_NAME]" at bounding box center [698, 392] width 1396 height 785
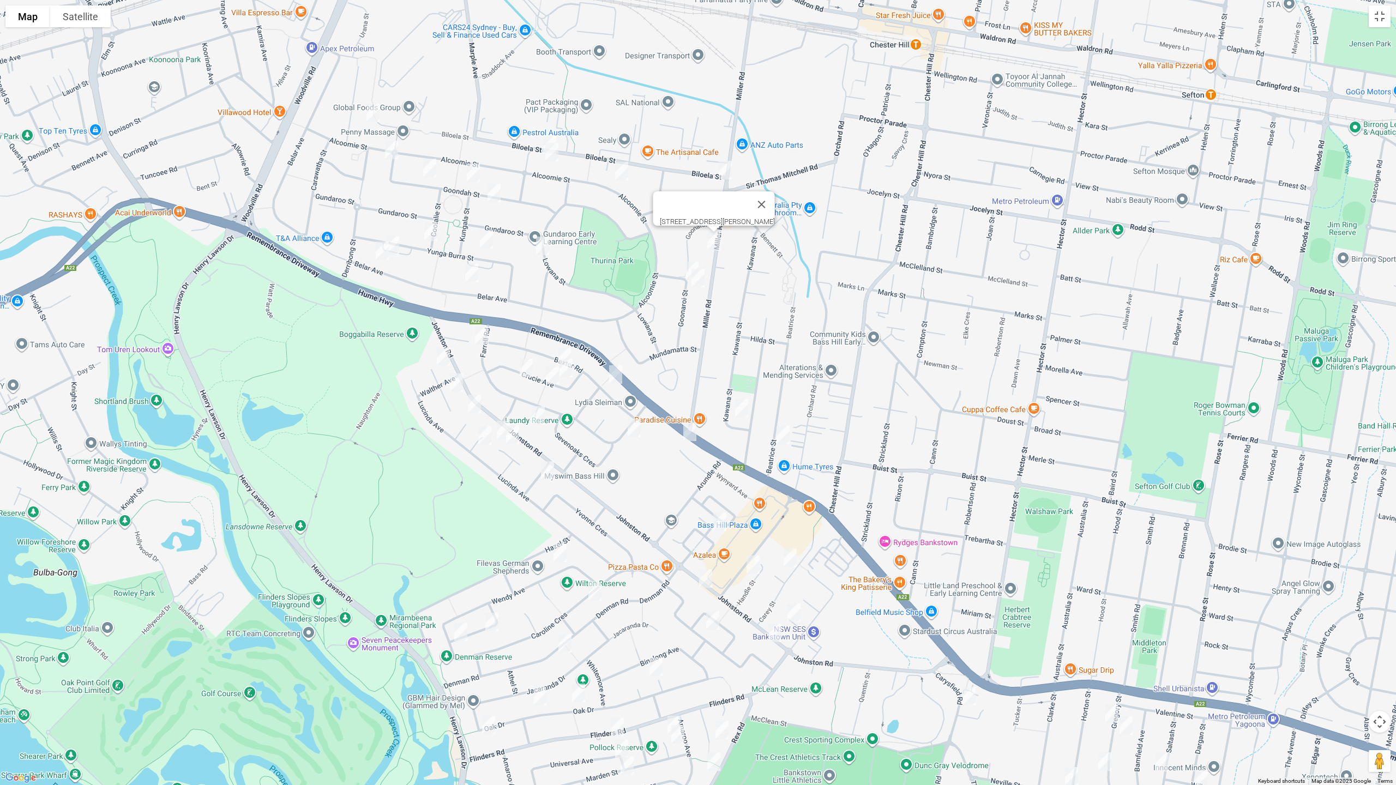
click at [368, 110] on img "129 Biloela Street, VILLAWOOD NSW 2163" at bounding box center [373, 112] width 22 height 27
click at [389, 146] on img "61 Goondah Street, VILLAWOOD NSW 2163" at bounding box center [392, 149] width 22 height 27
click at [429, 163] on img "54 Goondah Street, VILLAWOOD NSW 2163" at bounding box center [430, 167] width 22 height 27
click at [549, 135] on img "67 Biloela Street, VILLAWOOD NSW 2163" at bounding box center [550, 145] width 22 height 27
click at [553, 154] on img "74 Alcoomie Street, VILLAWOOD NSW 2163" at bounding box center [552, 151] width 22 height 27
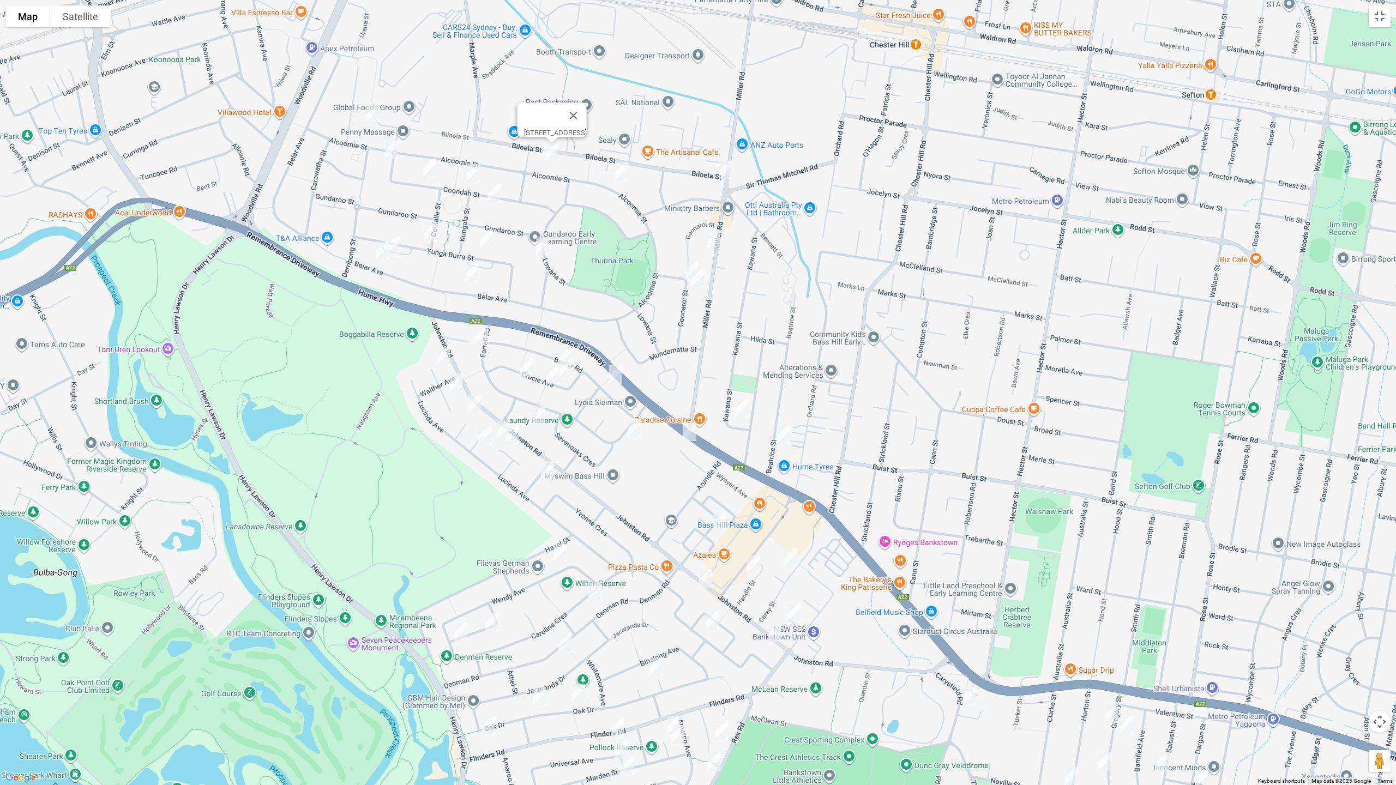
click at [625, 167] on img "44 Alcoomie Street, VILLAWOOD NSW 2163" at bounding box center [622, 171] width 22 height 27
click at [471, 163] on img "32 Goondah Street, VILLAWOOD NSW 2163" at bounding box center [473, 172] width 22 height 27
click at [496, 194] on img "27 Goondah Street, VILLAWOOD NSW 2163" at bounding box center [494, 192] width 22 height 27
click at [430, 234] on img "38 Yunga Burra Street, VILLAWOOD NSW 2163" at bounding box center [431, 231] width 22 height 27
click at [399, 246] on img "63 Yunga Burra Street, VILLAWOOD NSW 2163" at bounding box center [393, 245] width 22 height 27
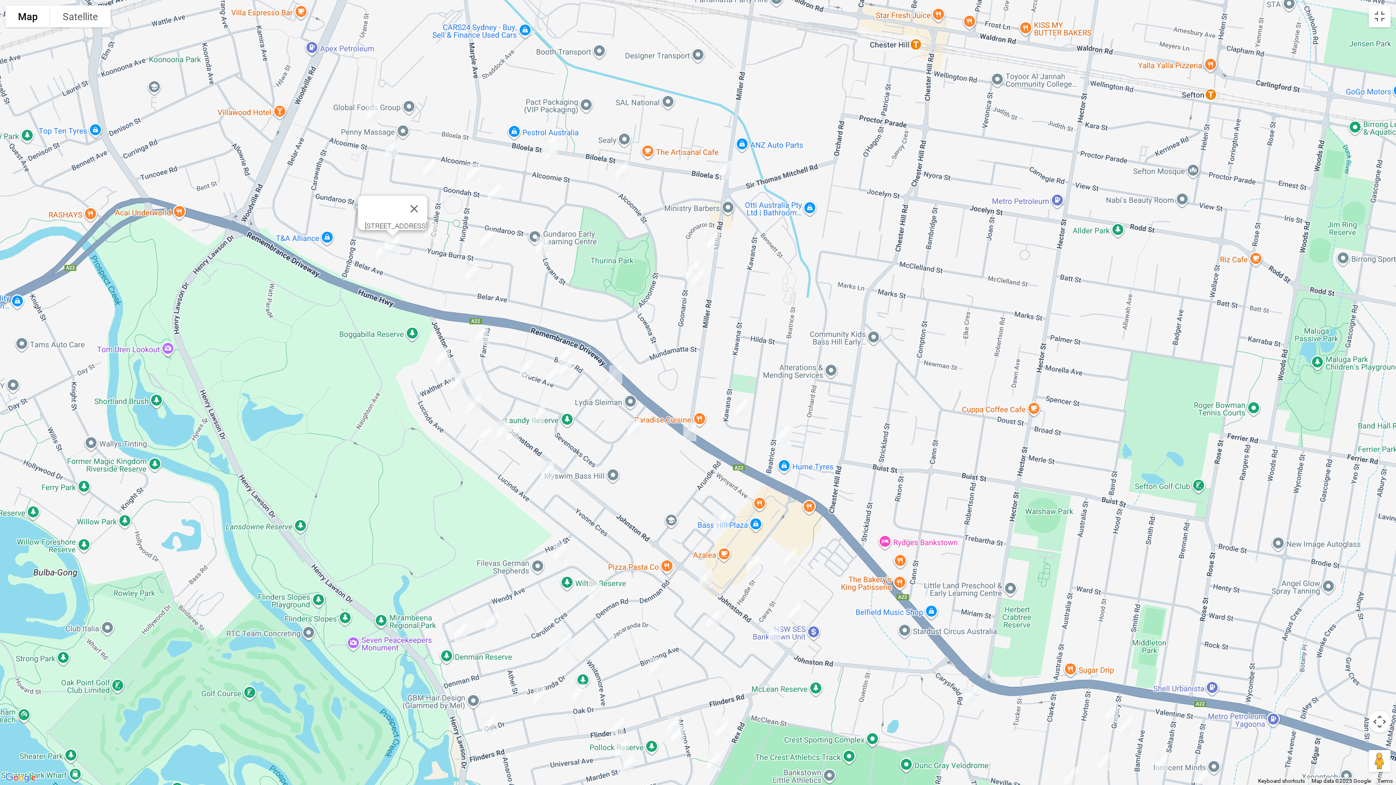
click at [381, 257] on img "69 Belar Avenue, VILLAWOOD NSW 2163" at bounding box center [382, 250] width 22 height 27
click at [482, 242] on img "30 Yunga Burra Street, VILLAWOOD NSW 2163" at bounding box center [486, 239] width 22 height 27
click at [546, 242] on img "40 Lowana Street, VILLAWOOD NSW 2163" at bounding box center [543, 245] width 22 height 27
click at [472, 272] on img "109 Belar Avenue, VILLAWOOD NSW 2163" at bounding box center [472, 273] width 22 height 27
click at [690, 260] on img "15EX Goonaroi Street, VILLAWOOD NSW 2163" at bounding box center [692, 270] width 22 height 27
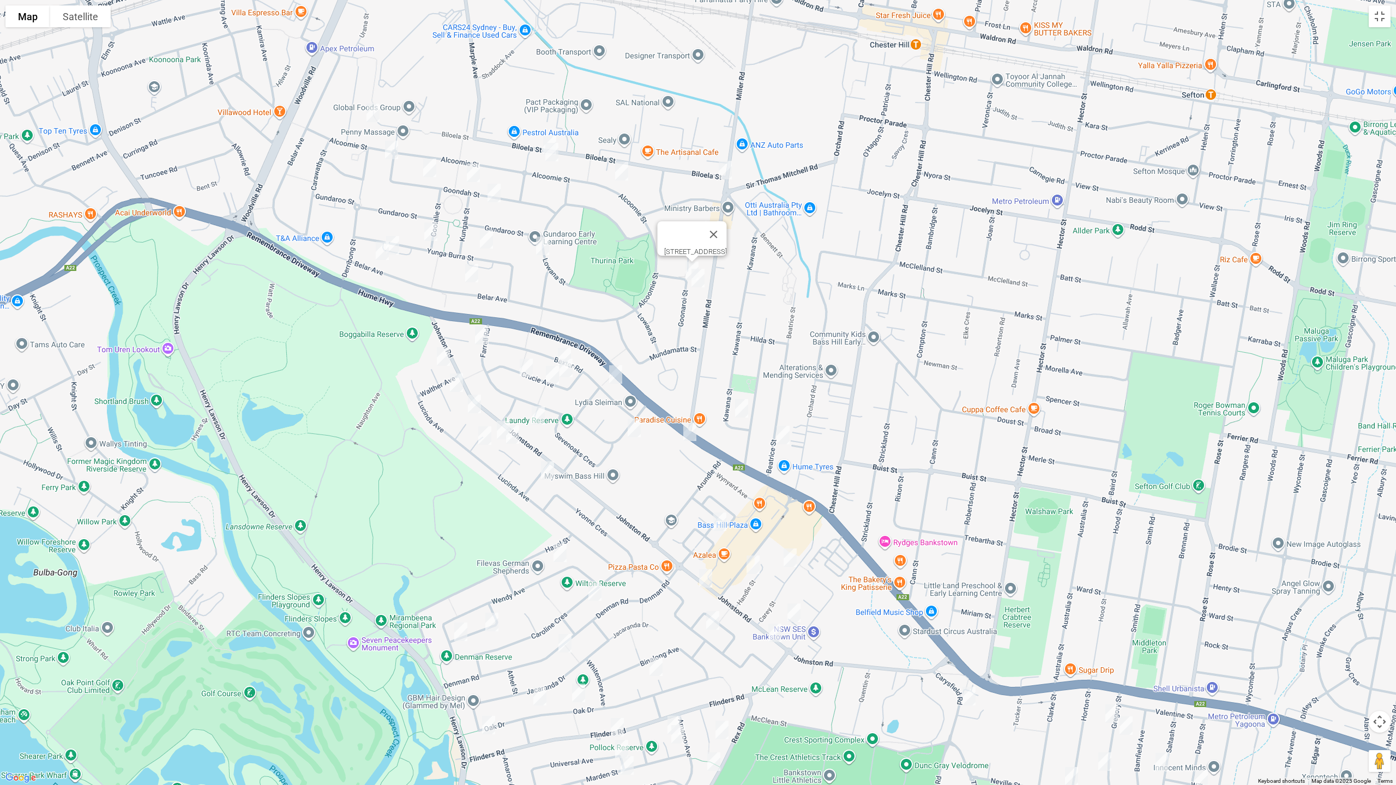
click at [701, 284] on img "29 Goonaroi Street, VILLAWOOD NSW 2163" at bounding box center [698, 277] width 22 height 27
click at [559, 347] on img "29 Baxter Road, BASS HILL NSW 2197" at bounding box center [564, 357] width 22 height 27
click at [479, 340] on img "85 Farrell Road, BASS HILL NSW 2197" at bounding box center [482, 335] width 22 height 27
click at [438, 356] on img "7 Linda Avenue, BASS HILL NSW 2197" at bounding box center [443, 356] width 22 height 27
click at [453, 377] on img "15 Linda Avenue, BASS HILL NSW 2197" at bounding box center [456, 382] width 22 height 27
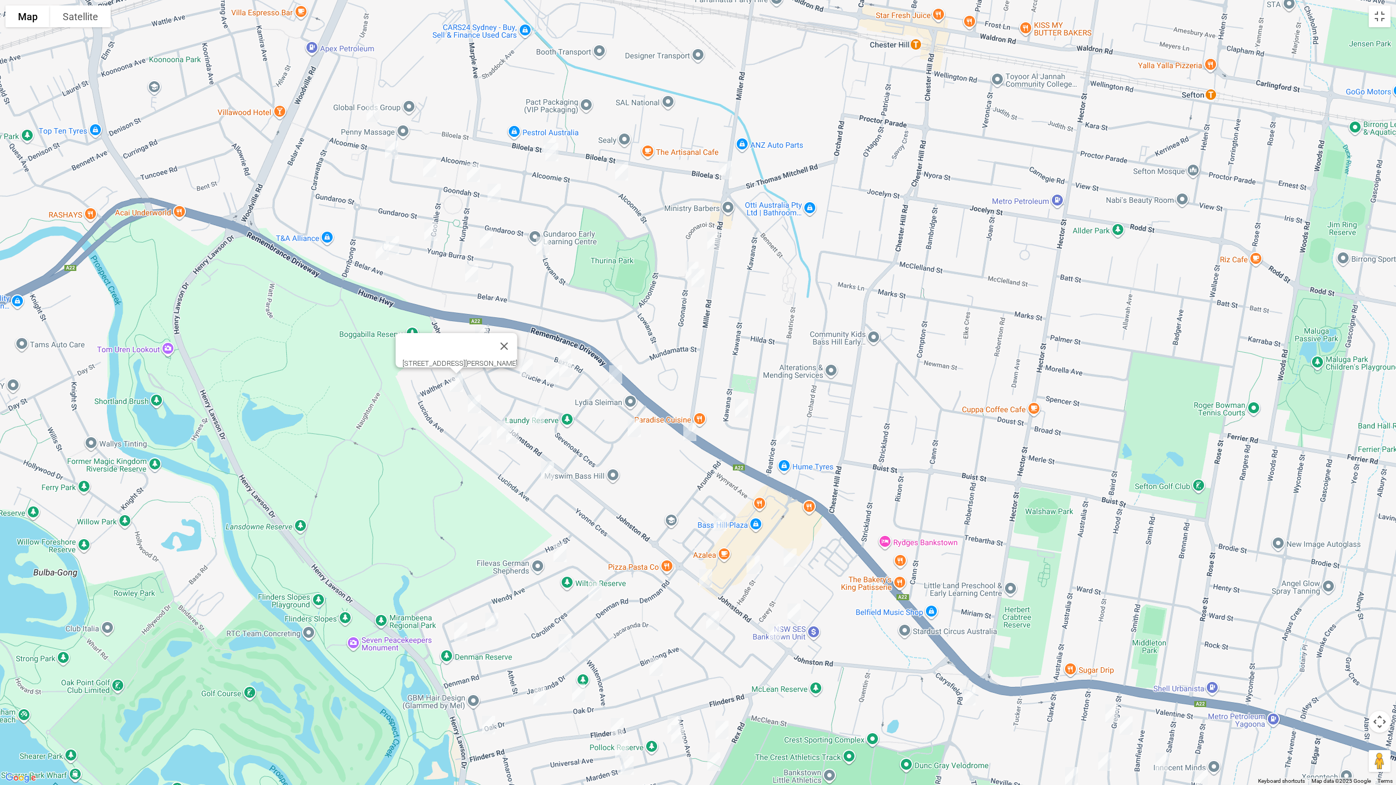
click at [475, 402] on img "6 Cherie Place, BASS HILL NSW 2197" at bounding box center [474, 403] width 22 height 27
click at [481, 434] on img "10 Kirrily Place, BASS HILL NSW 2197" at bounding box center [485, 435] width 22 height 27
click at [520, 391] on button "Close" at bounding box center [506, 399] width 26 height 26
click at [527, 368] on img "31B Crucie Avenue, BASS HILL NSW 2197" at bounding box center [526, 367] width 22 height 27
click at [550, 376] on img "19A Crucie Avenue, BASS HILL NSW 2197" at bounding box center [552, 375] width 22 height 27
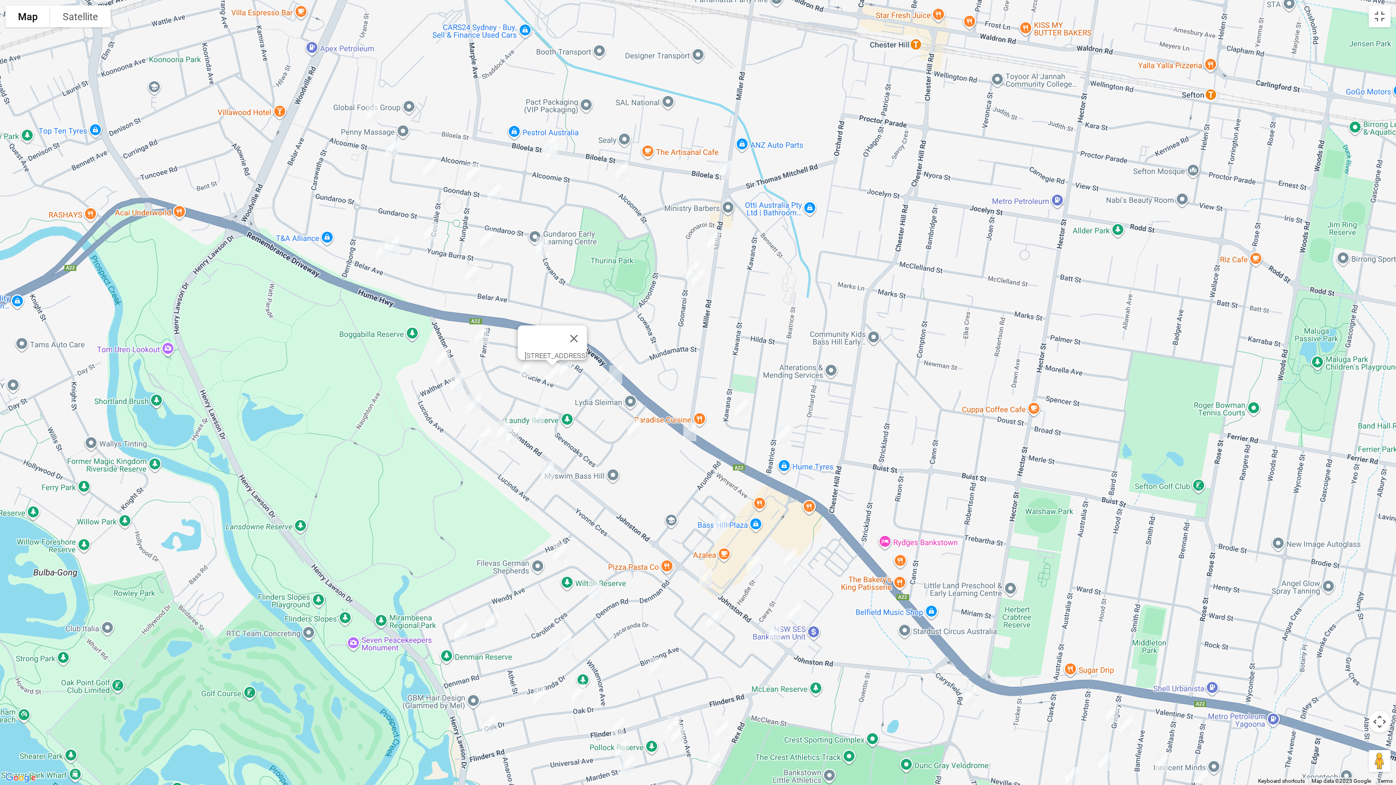
click at [568, 371] on img "10 Crucie Avenue, BASS HILL NSW 2197" at bounding box center [566, 367] width 22 height 27
click at [615, 377] on img "18 Baxter Road, BASS HILL NSW 2197" at bounding box center [616, 374] width 22 height 27
click at [538, 413] on img "5 Henville Place, BASS HILL NSW 2197" at bounding box center [538, 415] width 22 height 27
drag, startPoint x: 495, startPoint y: 419, endPoint x: 503, endPoint y: 428, distance: 12.0
click at [496, 419] on img "12 Amber Place, BASS HILL NSW 2197" at bounding box center [503, 430] width 22 height 27
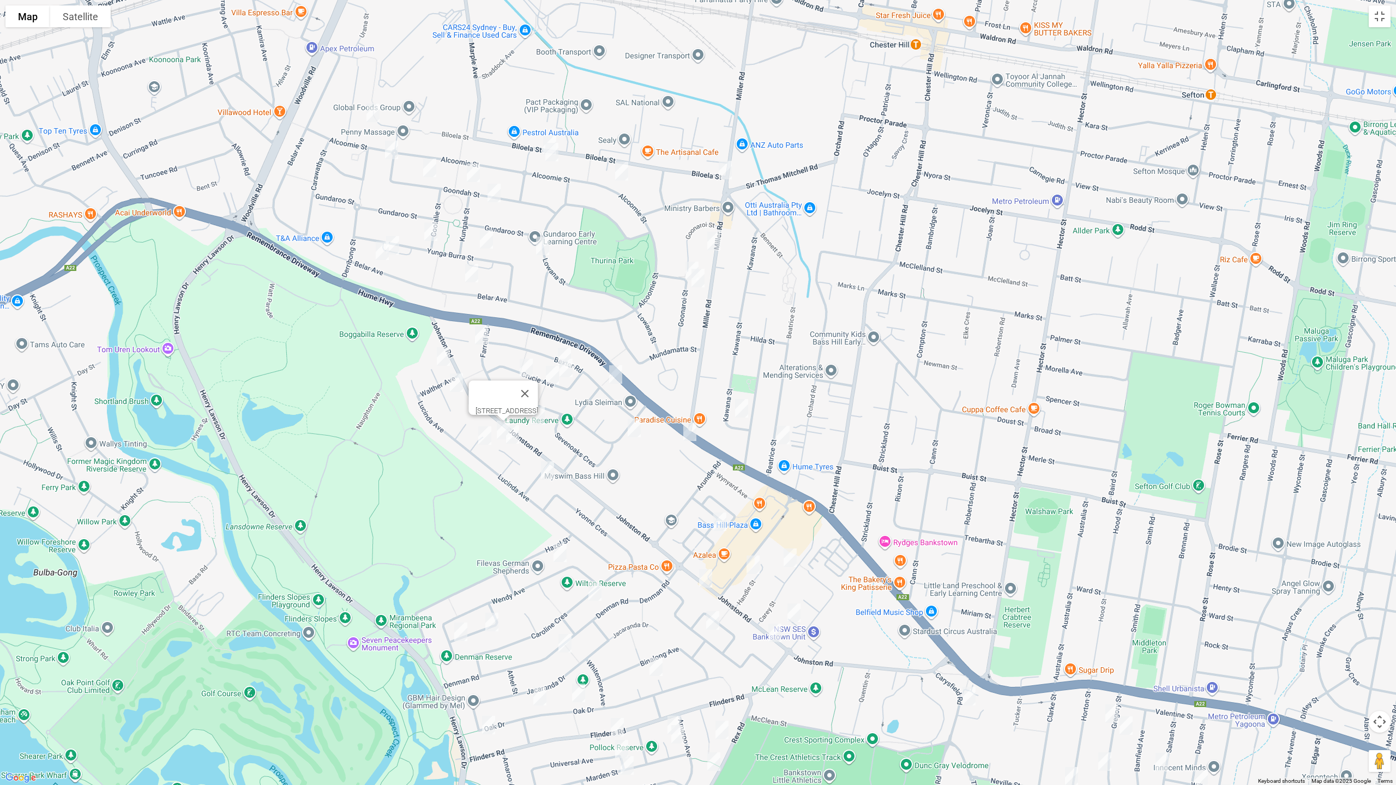
click at [515, 439] on img "14 Amber Place, BASS HILL NSW 2197" at bounding box center [513, 434] width 22 height 27
drag, startPoint x: 545, startPoint y: 466, endPoint x: 583, endPoint y: 460, distance: 38.6
click at [545, 467] on img "7 Brooke Street, BASS HILL NSW 2197" at bounding box center [548, 470] width 22 height 27
click at [640, 431] on img "17 Farrell Road, BASS HILL NSW 2197" at bounding box center [634, 427] width 22 height 27
click at [690, 431] on img "5 Beechwood Place, BASS HILL NSW 2197" at bounding box center [690, 431] width 22 height 27
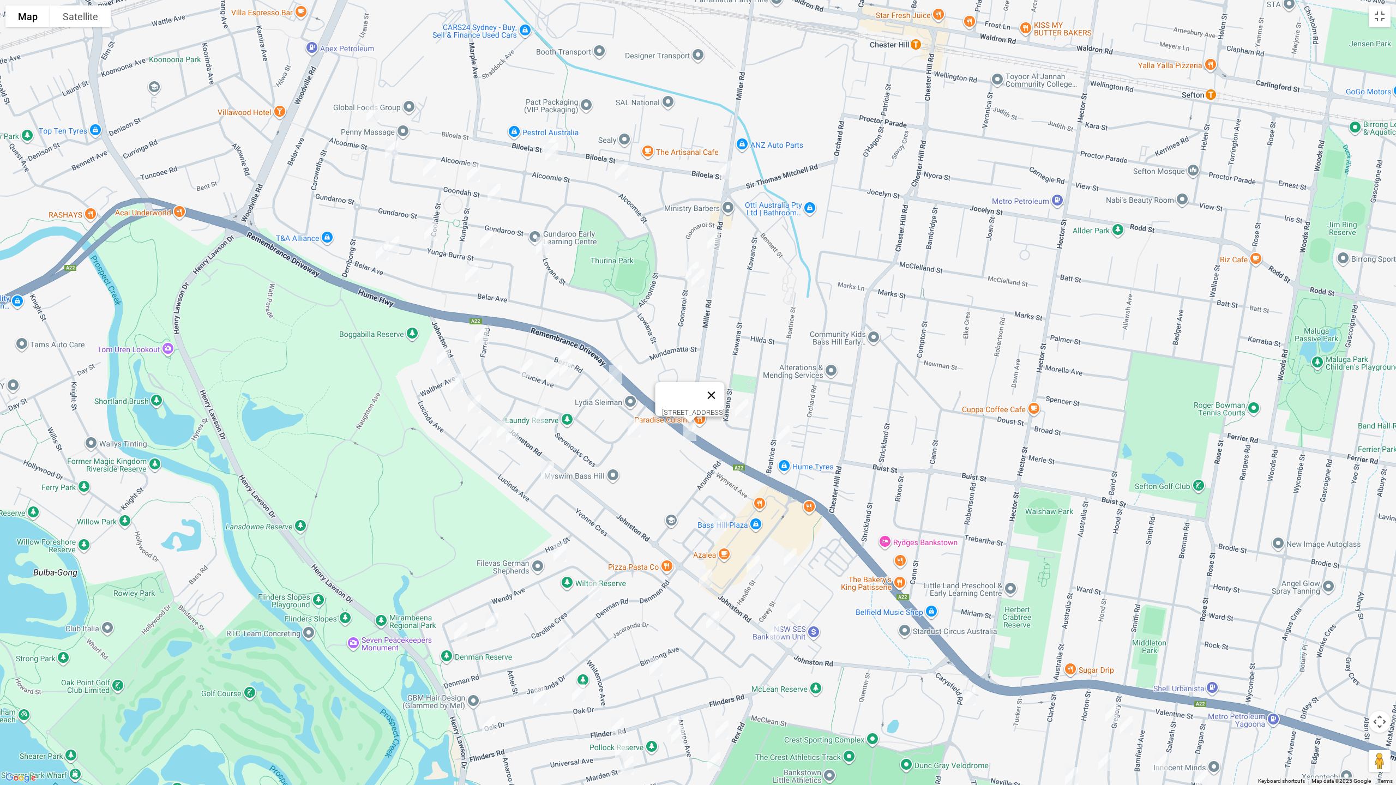
click at [725, 393] on button "Close" at bounding box center [711, 395] width 26 height 26
click at [742, 407] on img "49 Kawana Street, BASS HILL NSW 2197" at bounding box center [742, 408] width 22 height 27
click at [782, 435] on img "14 Beatrice Street, BASS HILL NSW 2197" at bounding box center [783, 434] width 22 height 27
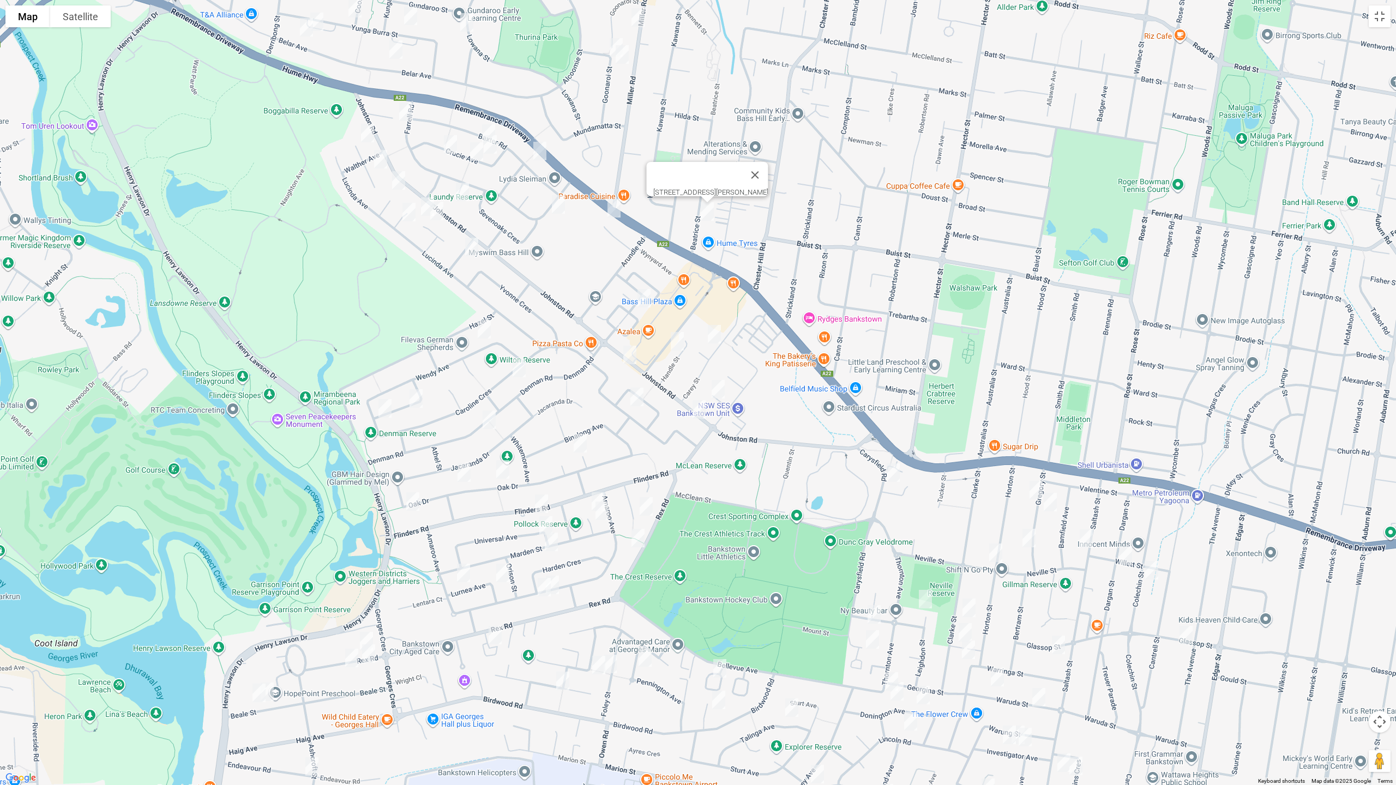
drag, startPoint x: 664, startPoint y: 473, endPoint x: 587, endPoint y: 245, distance: 240.7
click at [587, 245] on div "14 Beatrice Street, BASS HILL NSW 2197" at bounding box center [698, 392] width 1396 height 785
click at [641, 297] on img "17 Union Street, BASS HILL NSW 2197" at bounding box center [644, 298] width 22 height 27
click at [718, 334] on img "19 Carey Street, BASS HILL NSW 2197" at bounding box center [714, 334] width 22 height 27
click at [680, 344] on img "19 Handle Street, BASS HILL NSW 2197" at bounding box center [677, 341] width 22 height 27
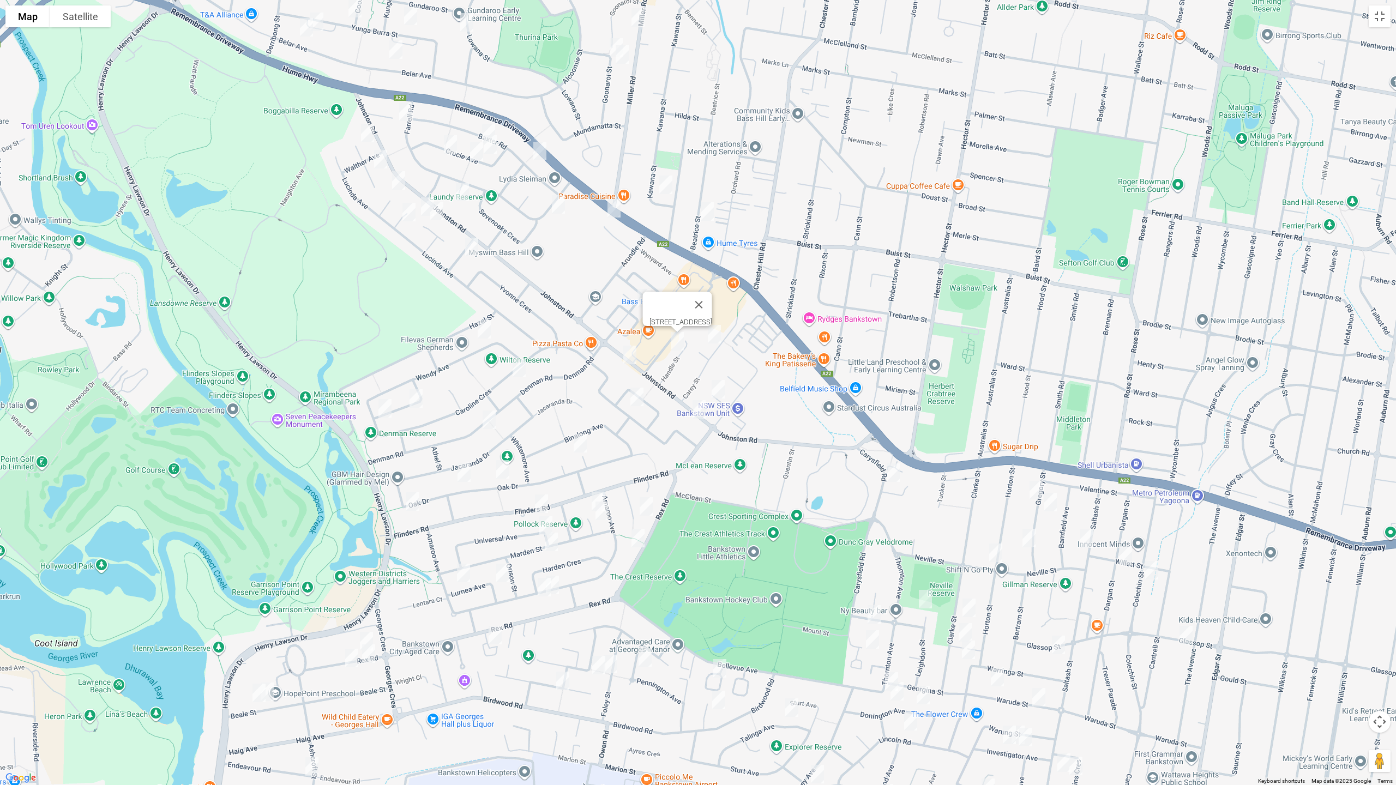
click at [632, 351] on img "105 Johnston Road, BASS HILL NSW 2197" at bounding box center [630, 354] width 22 height 27
click at [719, 383] on img "3 Iona Place, BASS HILL NSW 2197" at bounding box center [718, 389] width 22 height 27
click at [698, 407] on img "69 Johnston Road, BASS HILL NSW 2197" at bounding box center [699, 409] width 22 height 27
click at [638, 402] on img "32A Kurrajong Avenue, GEORGES HALL NSW 2198" at bounding box center [637, 396] width 22 height 27
click at [484, 330] on img "26 Wendy Avenue, GEORGES HALL NSW 2198" at bounding box center [484, 329] width 22 height 27
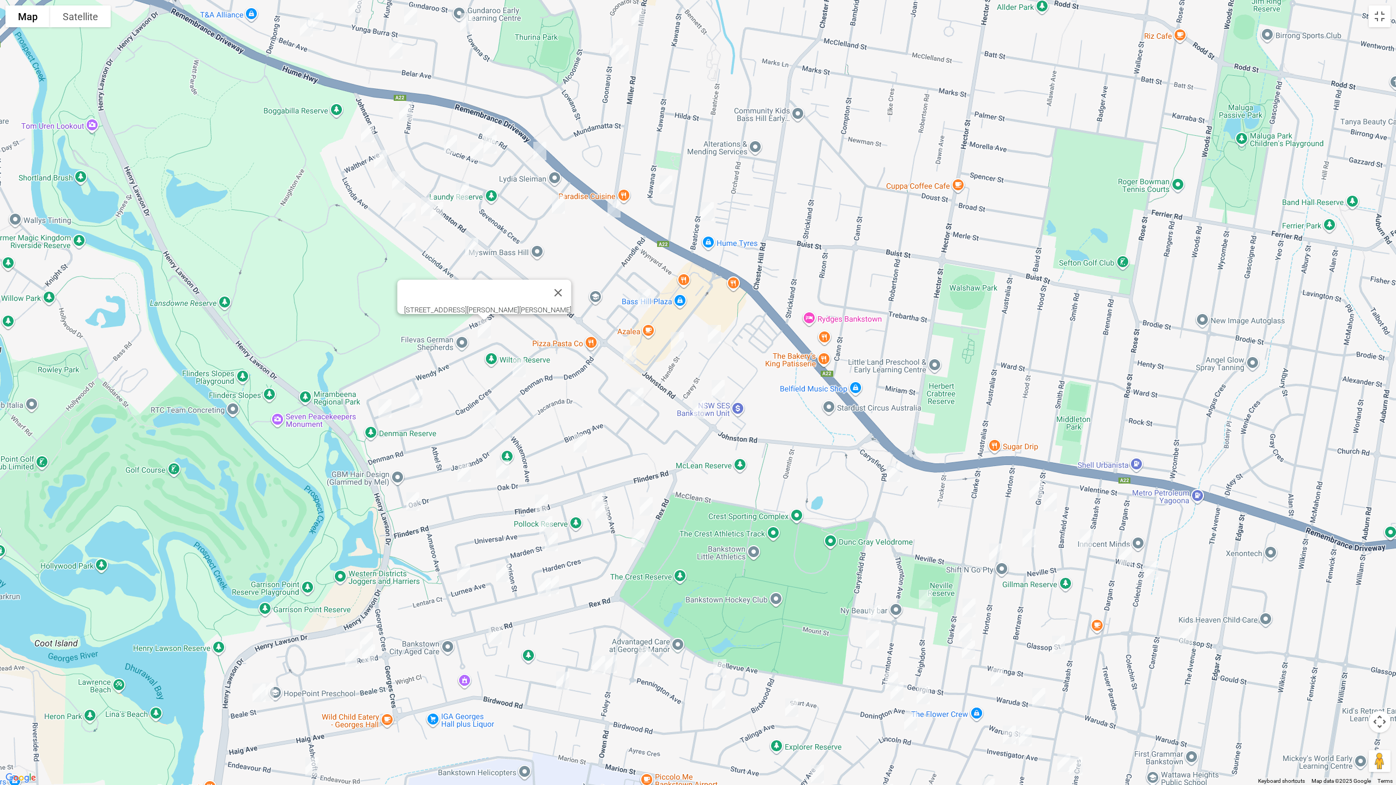
click at [515, 365] on img "37 Caroline Crescent, GEORGES HALL NSW 2198" at bounding box center [519, 367] width 22 height 27
click at [414, 397] on img "19 Josephine Crescent, GEORGES HALL NSW 2198" at bounding box center [416, 398] width 22 height 27
click at [387, 412] on img "61 Wendy Avenue, GEORGES HALL NSW 2198" at bounding box center [385, 408] width 22 height 27
click at [492, 421] on img "58 Denman Road, GEORGES HALL NSW 2198" at bounding box center [489, 419] width 22 height 27
click at [580, 444] on img "2 Bega Place, GEORGES HALL NSW 2198" at bounding box center [580, 443] width 22 height 27
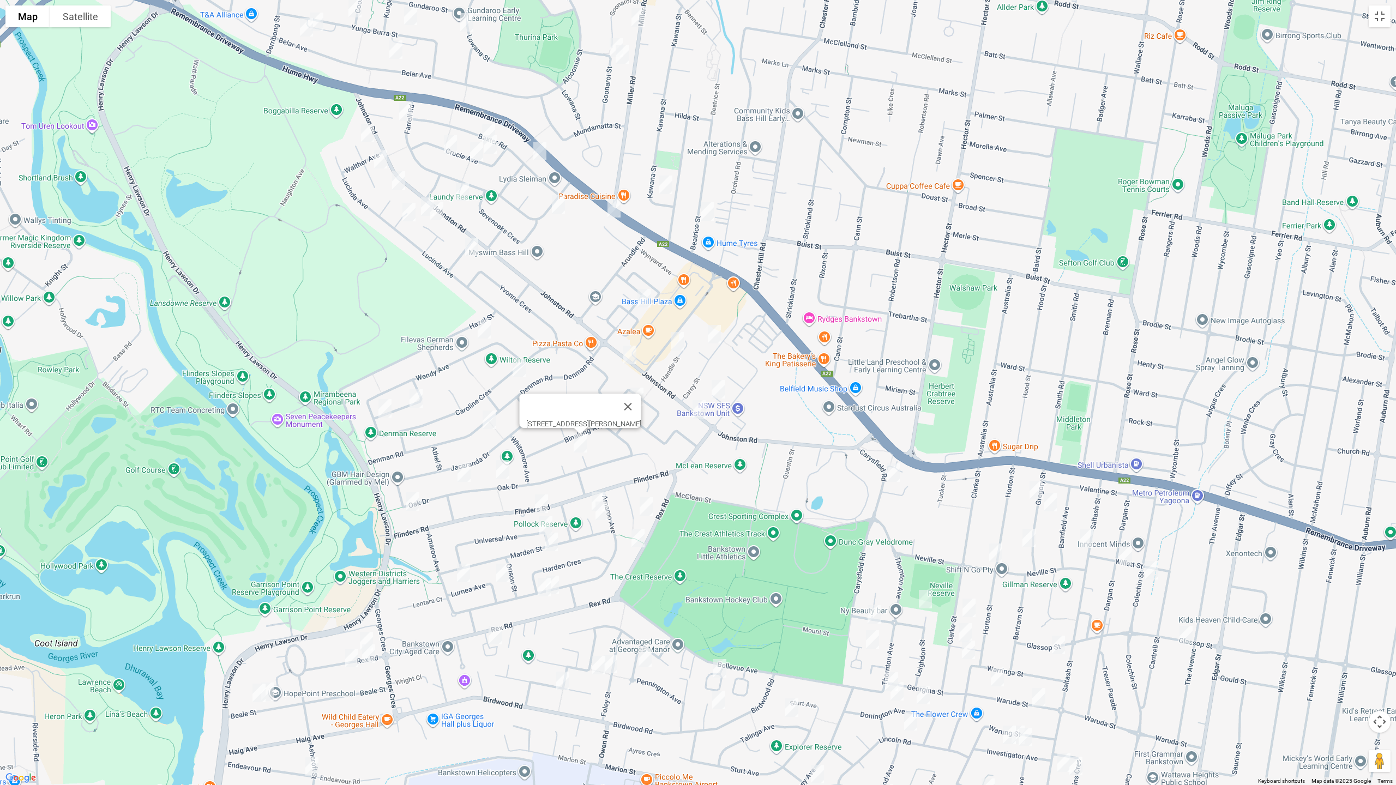
click at [598, 488] on img "7 Barlow Place, GEORGES HALL NSW 2198" at bounding box center [598, 501] width 22 height 27
click at [603, 511] on img "9 Barlow Place, GEORGES HALL NSW 2198" at bounding box center [602, 510] width 22 height 27
click at [646, 505] on img "15 Anembo Avenue, GEORGES HALL NSW 2198" at bounding box center [646, 506] width 22 height 27
drag, startPoint x: 637, startPoint y: 538, endPoint x: 623, endPoint y: 539, distance: 13.6
click at [636, 538] on img "54 Rex Road, GEORGES HALL NSW 2198" at bounding box center [638, 538] width 22 height 27
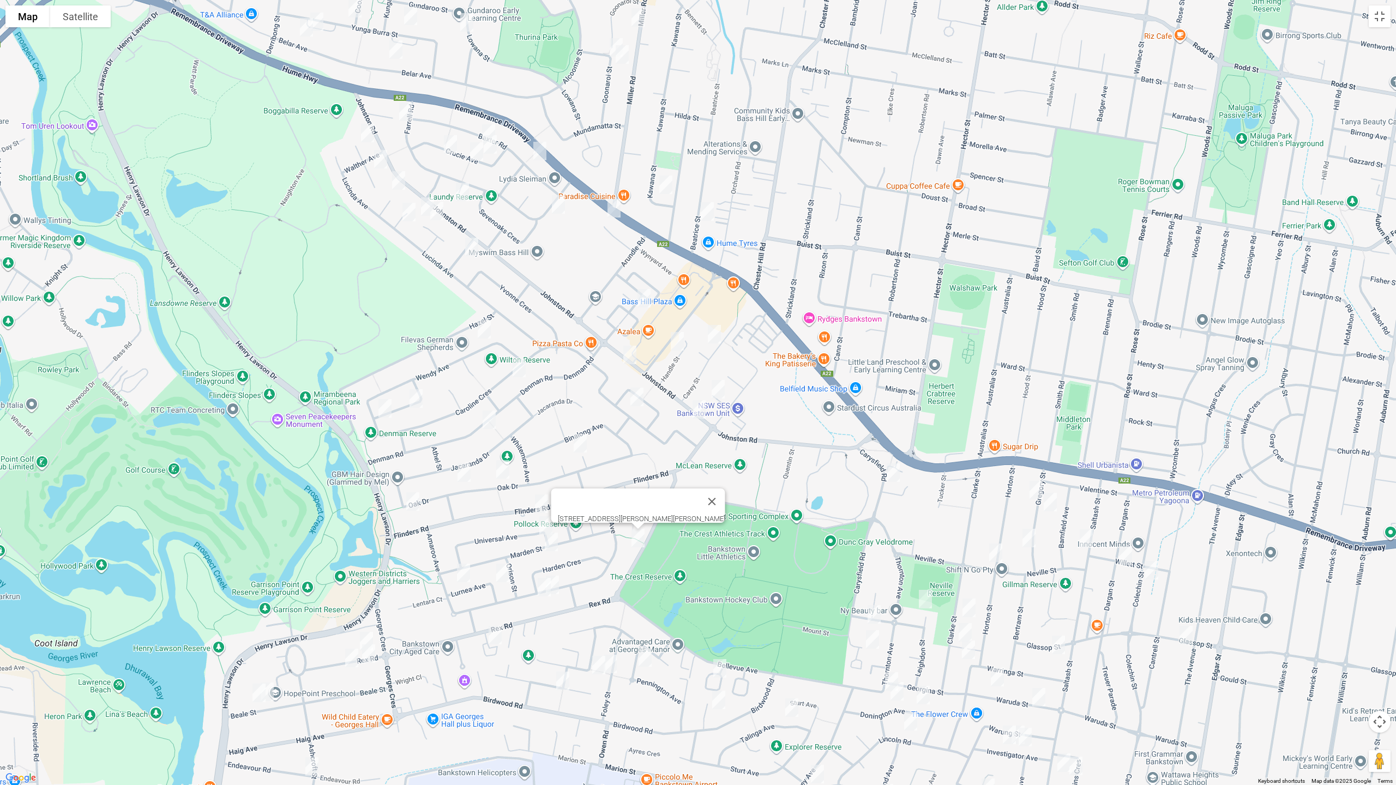
click at [509, 469] on img "40 Oak Drive, GEORGES HALL NSW 2198" at bounding box center [503, 469] width 22 height 27
click at [461, 474] on img "24 Oak Drive, GEORGES HALL NSW 2198" at bounding box center [464, 472] width 22 height 27
click at [413, 499] on img "5 Oak Drive, GEORGES HALL NSW 2198" at bounding box center [413, 501] width 22 height 27
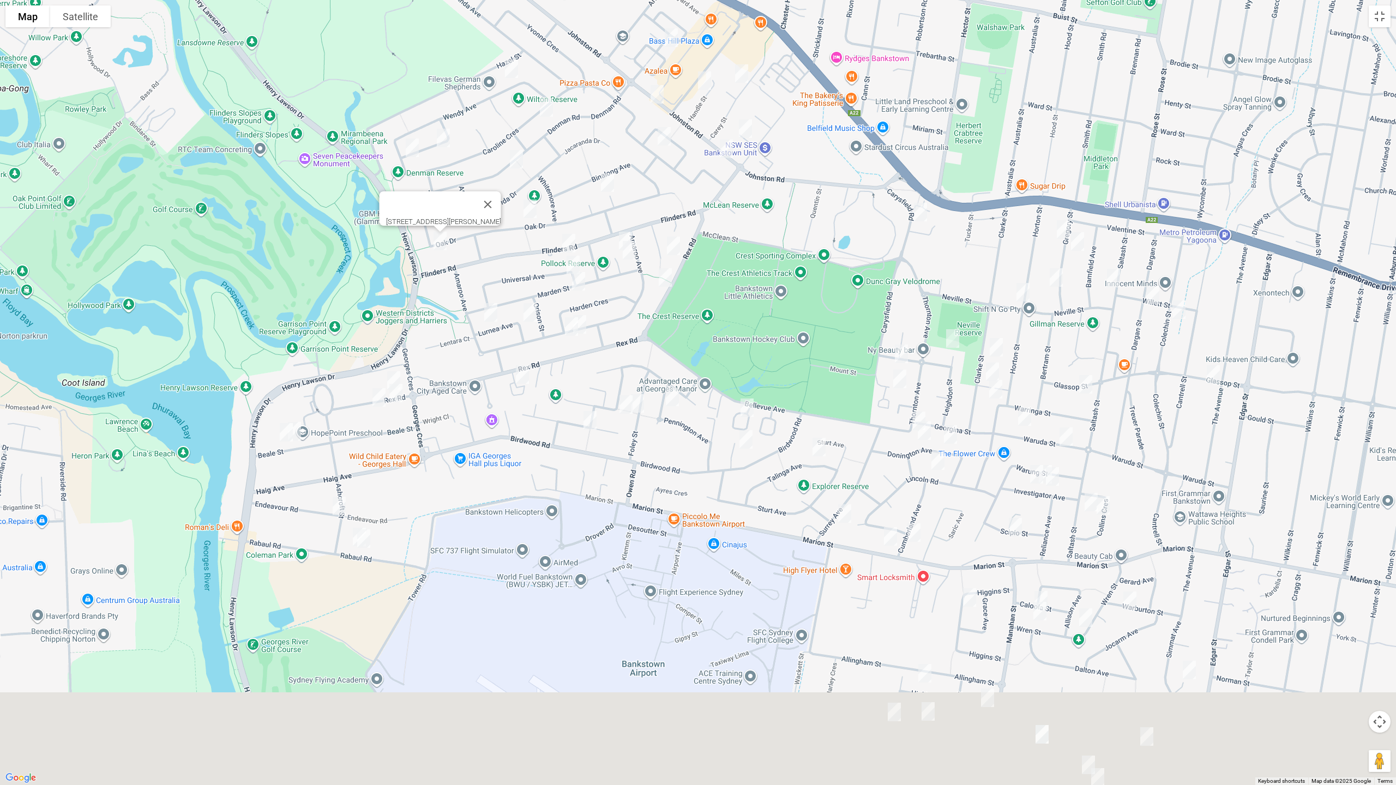
drag, startPoint x: 462, startPoint y: 513, endPoint x: 486, endPoint y: 268, distance: 246.0
click at [489, 260] on div "5 Oak Drive, GEORGES HALL NSW 2198" at bounding box center [698, 392] width 1396 height 785
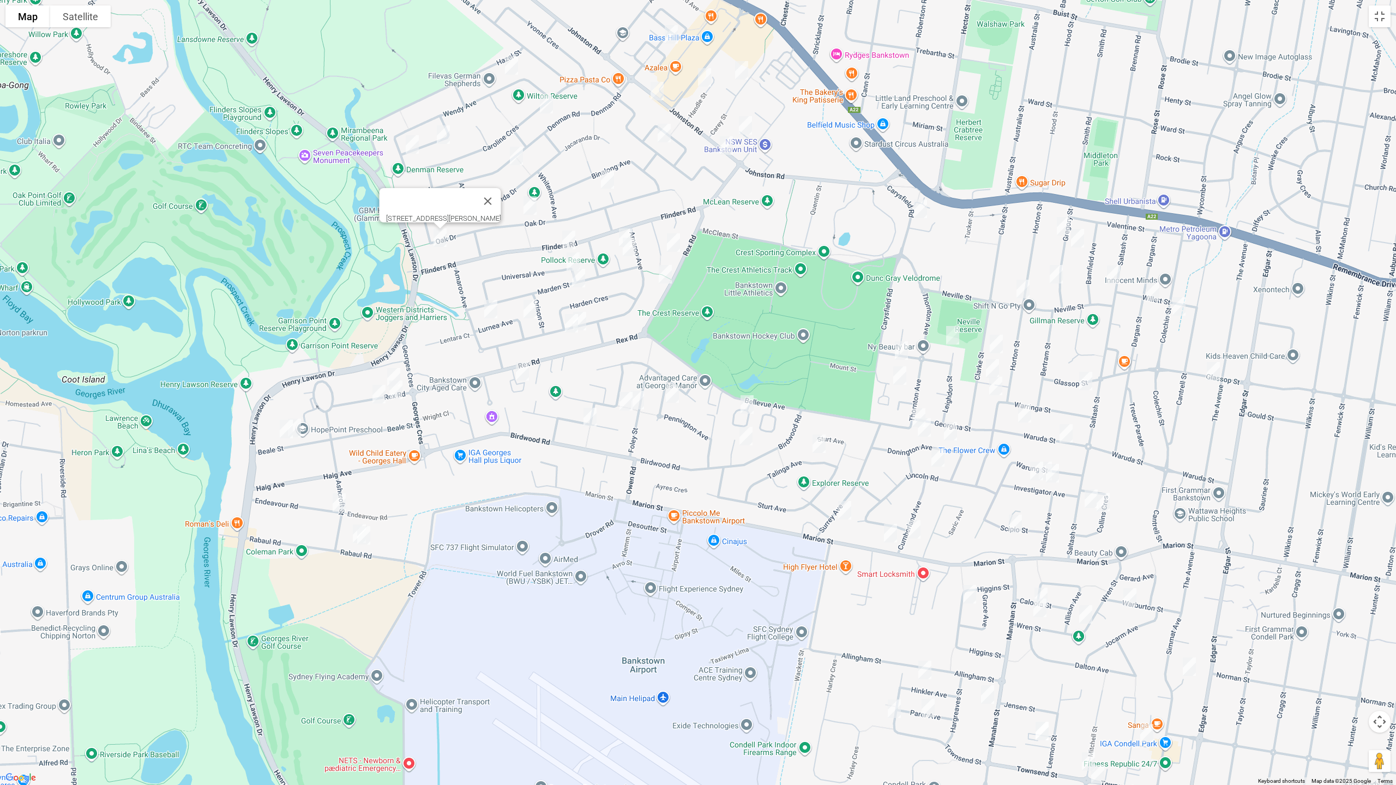
click at [284, 429] on img "52 Beale Street, GEORGES HALL NSW 2198" at bounding box center [286, 428] width 22 height 27
click at [300, 431] on img "48 Beale Street, GEORGES HALL NSW 2198" at bounding box center [295, 427] width 22 height 27
click at [342, 502] on img "19 Ashcroft Street, GEORGES HALL NSW 2198" at bounding box center [339, 502] width 22 height 27
click at [351, 539] on img "20 Rabaul Road, GEORGES HALL NSW 2198" at bounding box center [359, 533] width 22 height 27
click at [368, 539] on img "18 Rabaul Road, GEORGES HALL NSW 2198" at bounding box center [364, 535] width 22 height 27
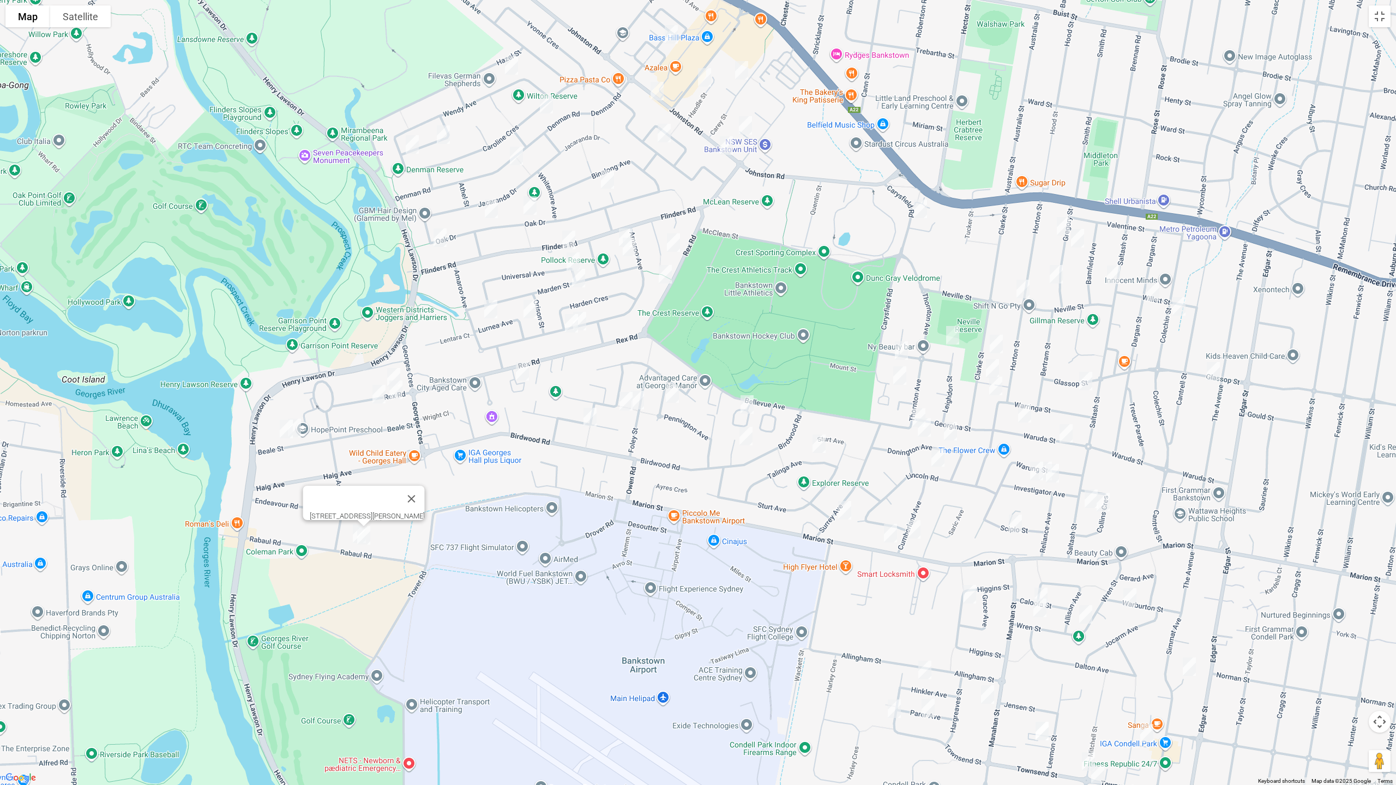
click at [377, 399] on img "173 Rex Road, GEORGES HALL NSW 2198" at bounding box center [379, 394] width 22 height 27
click at [396, 395] on img "165A Rex Road, GEORGES HALL NSW 2198" at bounding box center [396, 389] width 22 height 27
click at [459, 345] on button "Close" at bounding box center [470, 353] width 26 height 26
click at [390, 371] on img "154 Rex Road, GEORGES HALL NSW 2198" at bounding box center [394, 377] width 22 height 27
drag, startPoint x: 493, startPoint y: 306, endPoint x: 513, endPoint y: 315, distance: 21.5
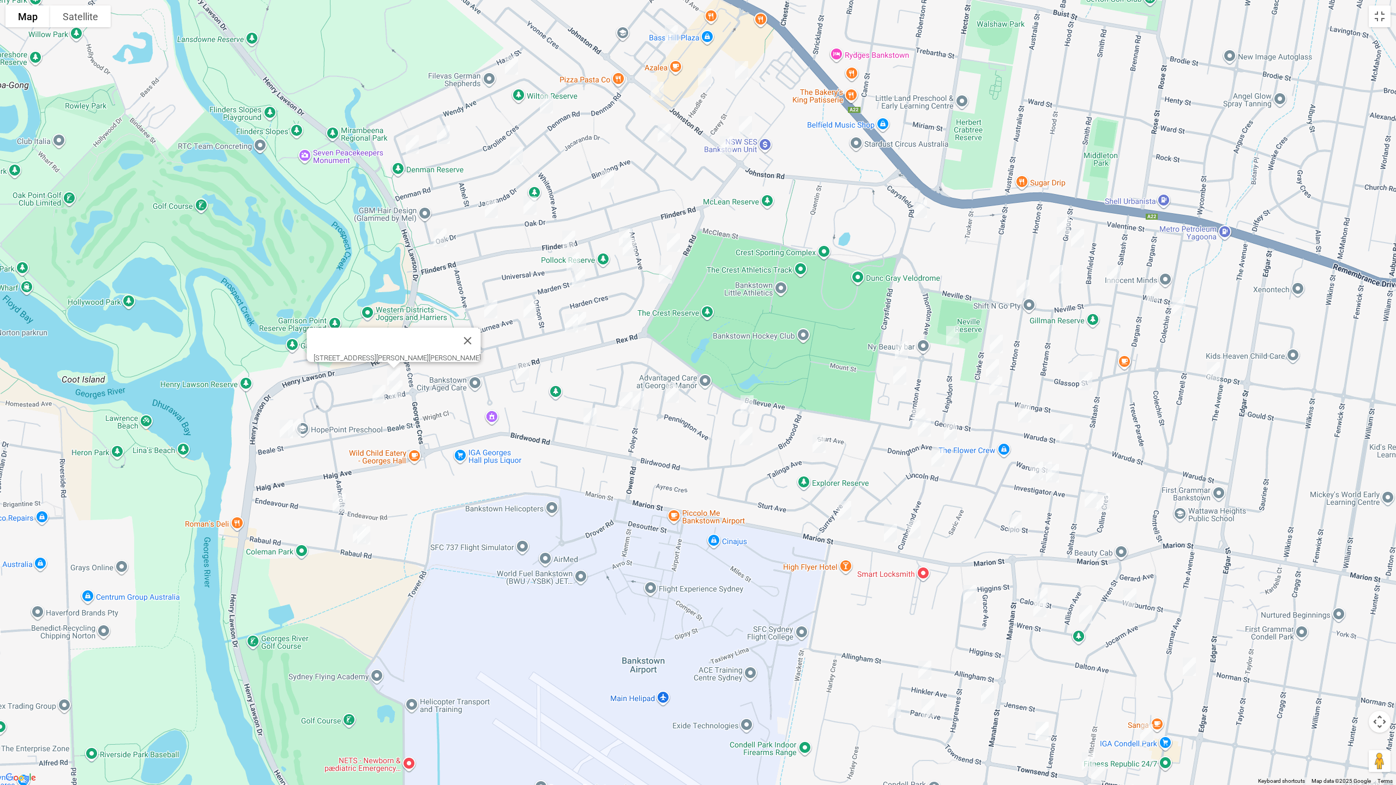
click at [492, 307] on img "5 Lurnea Avenue, GEORGES HALL NSW 2198" at bounding box center [491, 309] width 22 height 27
click at [529, 308] on img "21 Lurnea Avenue, GEORGES HALL NSW 2198" at bounding box center [530, 309] width 22 height 27
click at [523, 371] on img "135 Rex Road, GEORGES HALL NSW 2198" at bounding box center [522, 371] width 22 height 27
click at [623, 229] on img "7 Barlow Place, GEORGES HALL NSW 2198" at bounding box center [626, 237] width 22 height 27
click at [631, 250] on img "9 Barlow Place, GEORGES HALL NSW 2198" at bounding box center [629, 246] width 22 height 27
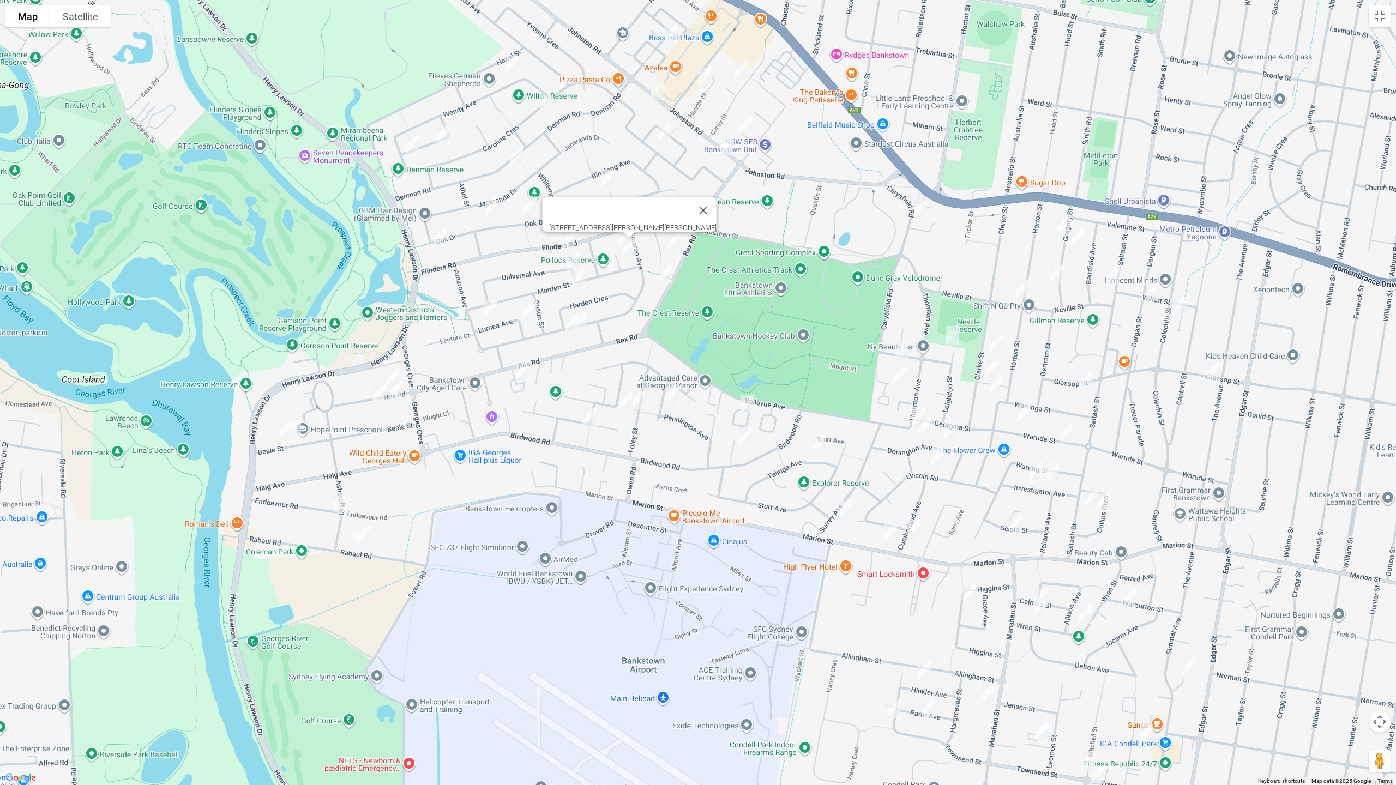
click at [668, 245] on img "15 Anembo Avenue, GEORGES HALL NSW 2198" at bounding box center [673, 242] width 22 height 27
click at [667, 275] on img "54 Rex Road, GEORGES HALL NSW 2198" at bounding box center [665, 274] width 22 height 27
click at [569, 237] on img "77 Flinders Road, GEORGES HALL NSW 2198" at bounding box center [569, 239] width 22 height 27
click at [569, 257] on img "36 Universal Avenue, GEORGES HALL NSW 2198" at bounding box center [573, 261] width 22 height 27
click at [579, 278] on img "48 Marden Street, GEORGES HALL NSW 2198" at bounding box center [579, 277] width 22 height 27
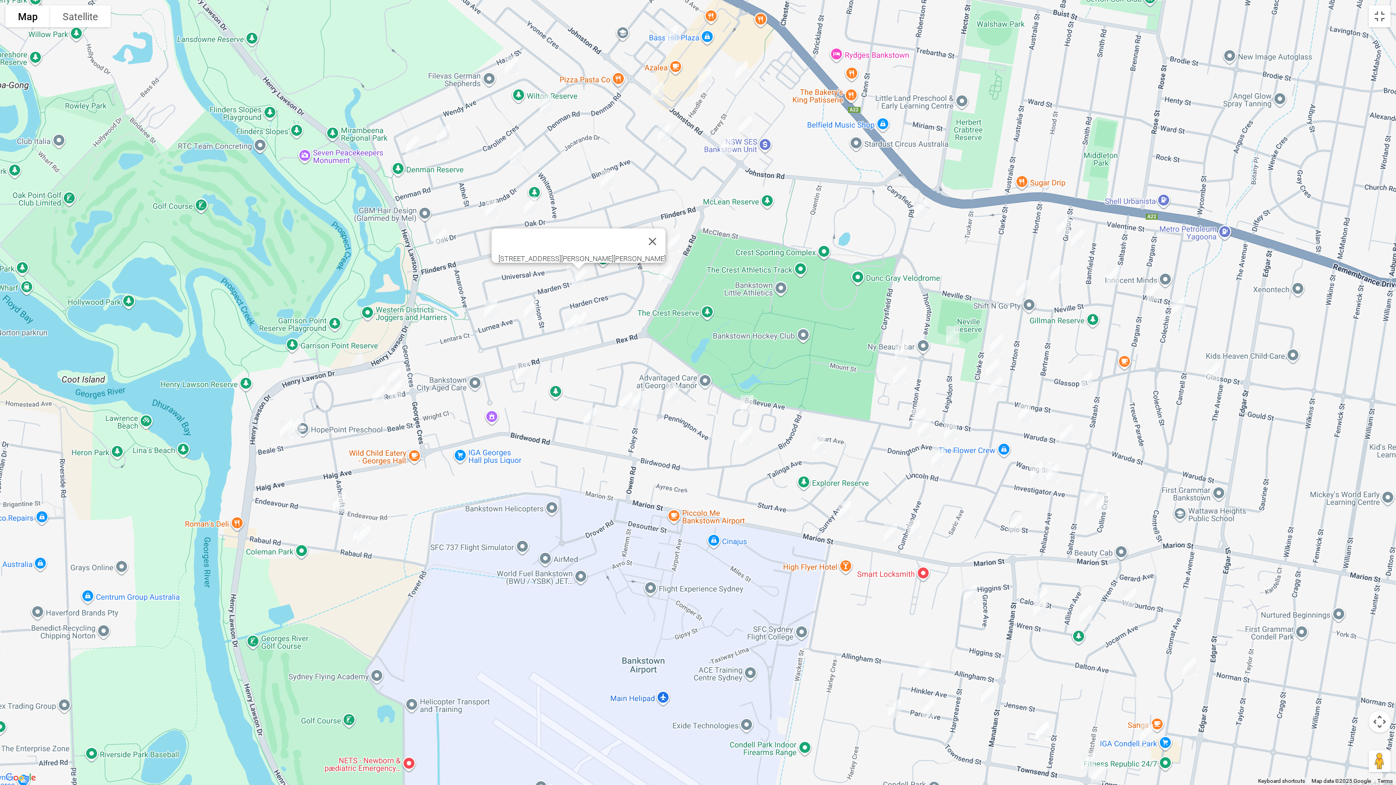
drag, startPoint x: 570, startPoint y: 324, endPoint x: 571, endPoint y: 332, distance: 7.8
click at [569, 325] on img "69 Amaroo Avenue, GEORGES HALL NSW 2198" at bounding box center [572, 323] width 22 height 27
click at [745, 123] on img "3 Iona Place, BASS HILL NSW 2197" at bounding box center [745, 125] width 22 height 27
click at [589, 320] on img "73 Amaroo Avenue, GEORGES HALL NSW 2198" at bounding box center [580, 321] width 22 height 27
click at [1382, 18] on button "Toggle fullscreen view" at bounding box center [1380, 16] width 22 height 22
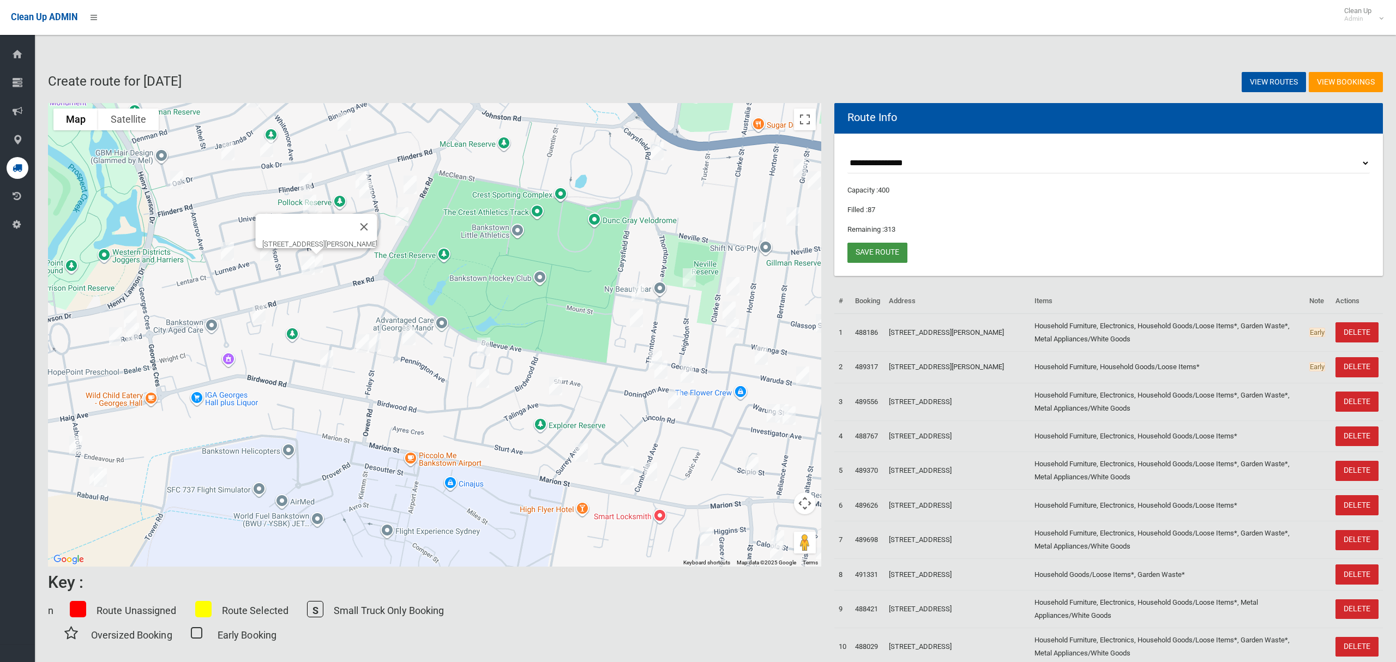
click at [886, 250] on link "Save route" at bounding box center [877, 253] width 60 height 20
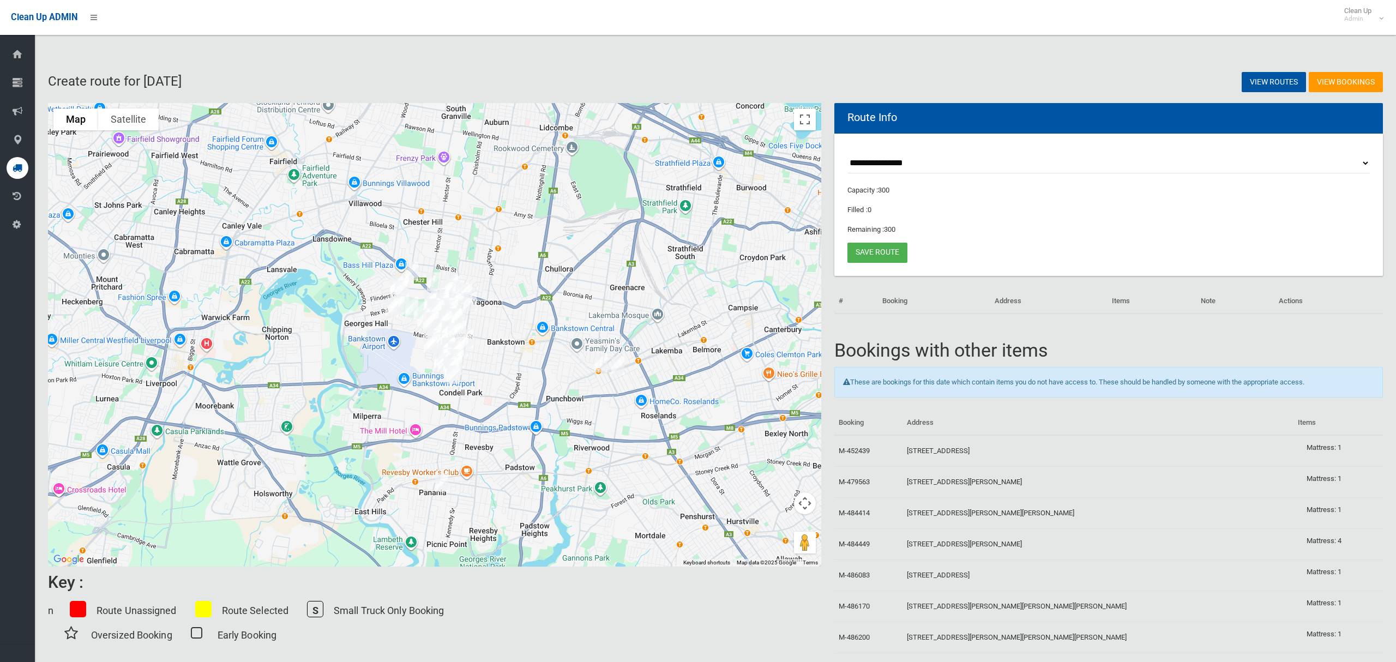
drag, startPoint x: 452, startPoint y: 203, endPoint x: 674, endPoint y: 253, distance: 227.4
click at [674, 261] on div at bounding box center [434, 334] width 773 height 463
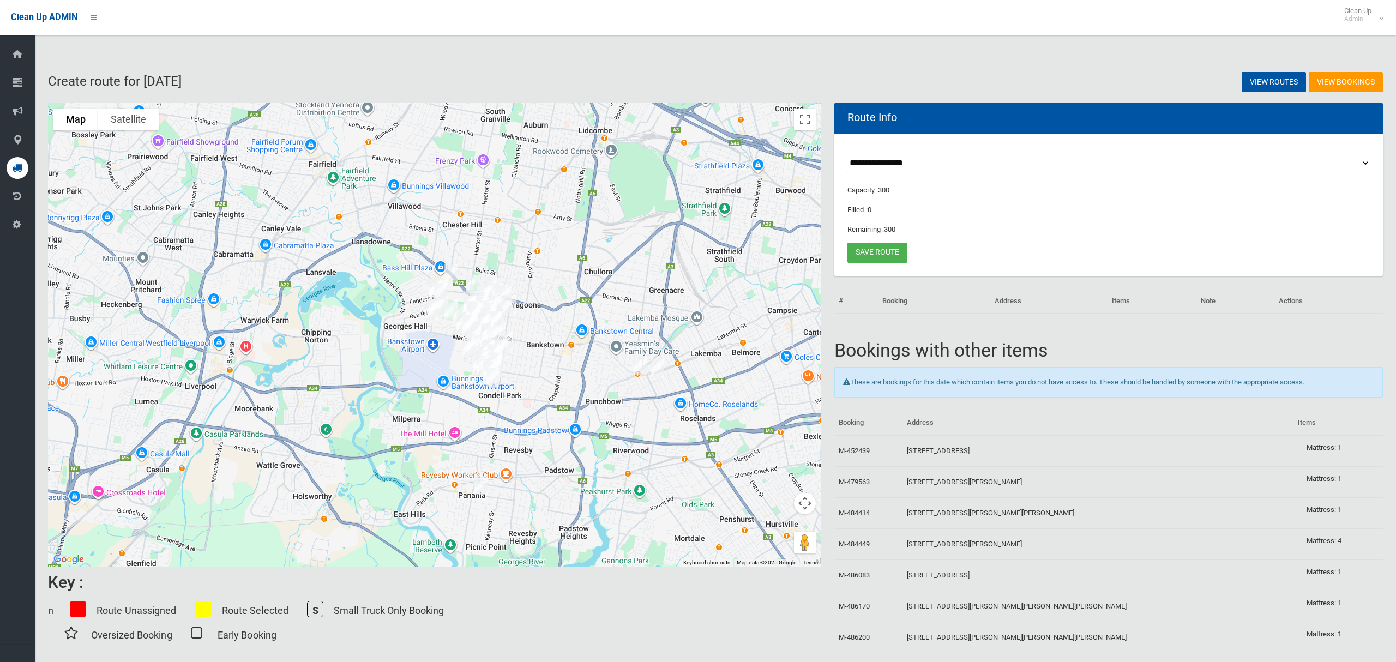
click at [894, 164] on select "**********" at bounding box center [1108, 163] width 522 height 20
select select "*****"
click at [847, 153] on select "**********" at bounding box center [1108, 163] width 522 height 20
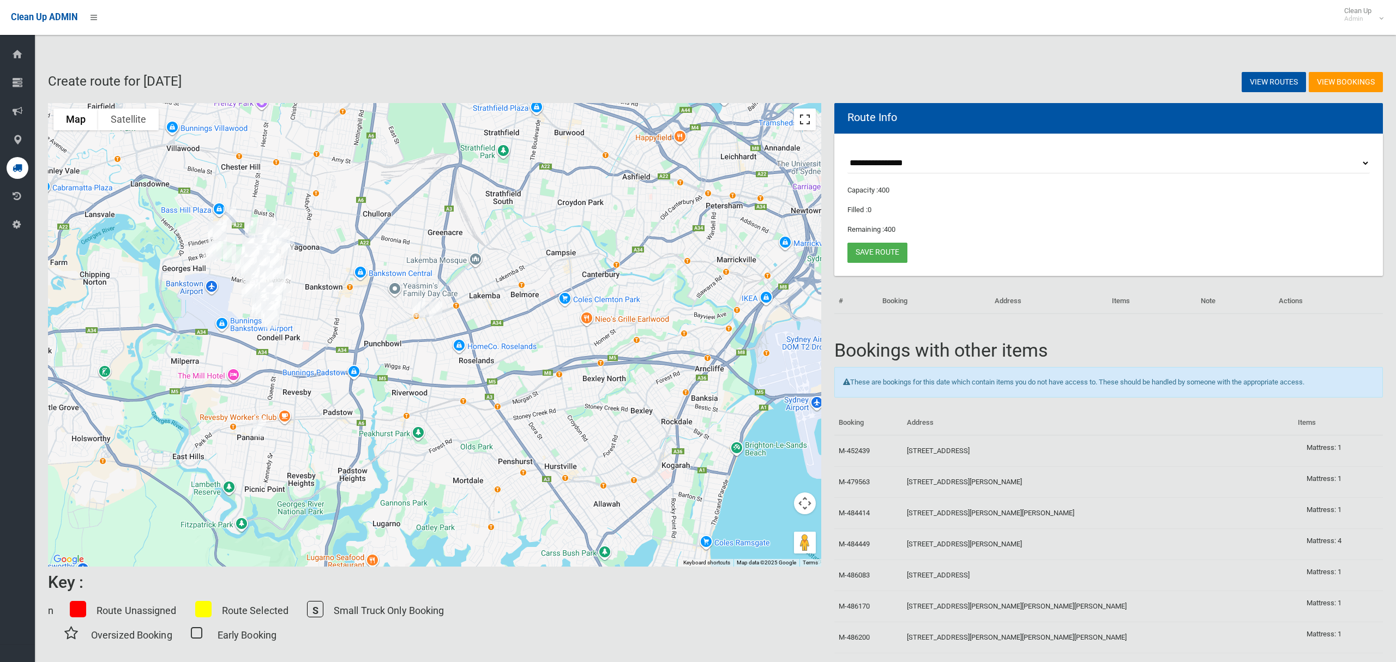
click at [806, 126] on button "Toggle fullscreen view" at bounding box center [805, 120] width 22 height 22
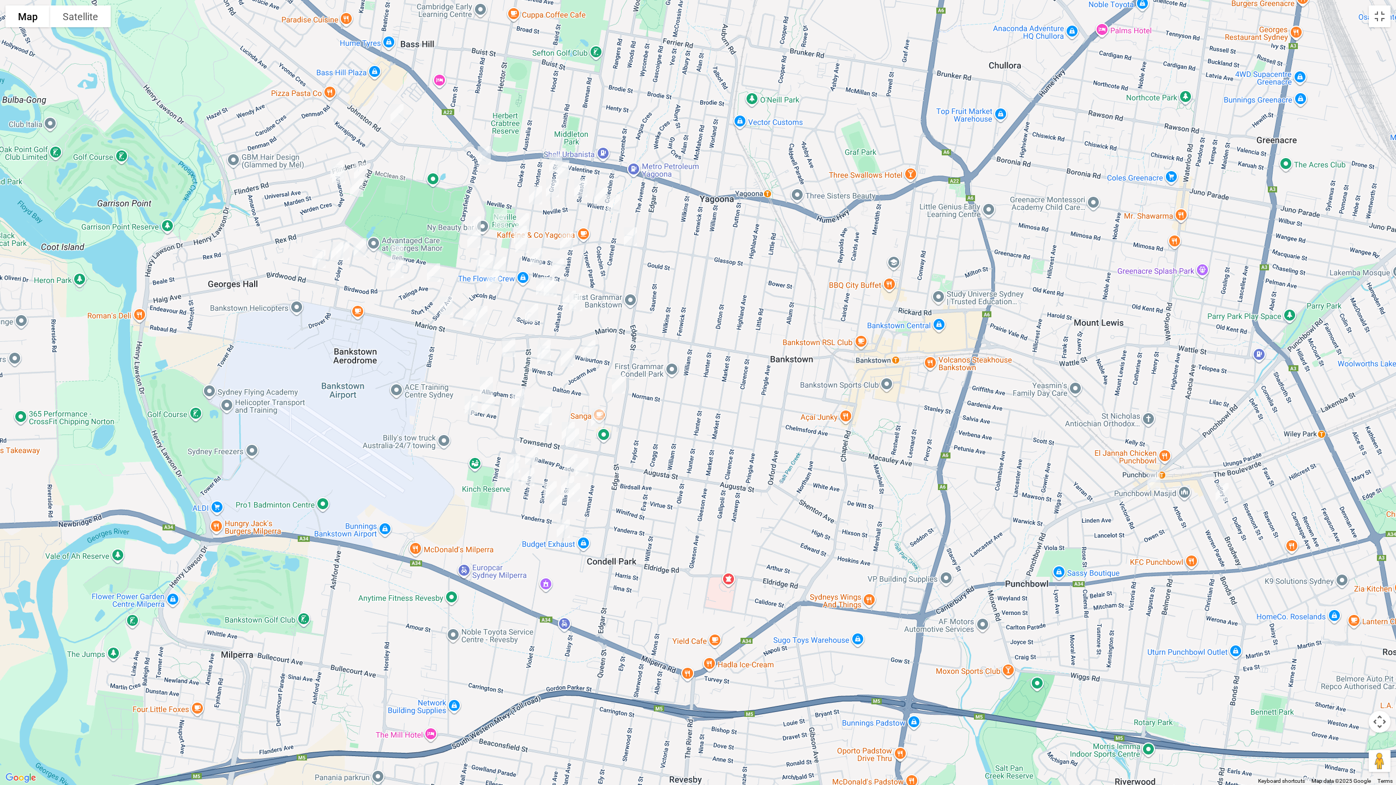
drag, startPoint x: 649, startPoint y: 279, endPoint x: 660, endPoint y: 312, distance: 34.3
click at [660, 312] on div at bounding box center [698, 392] width 1396 height 785
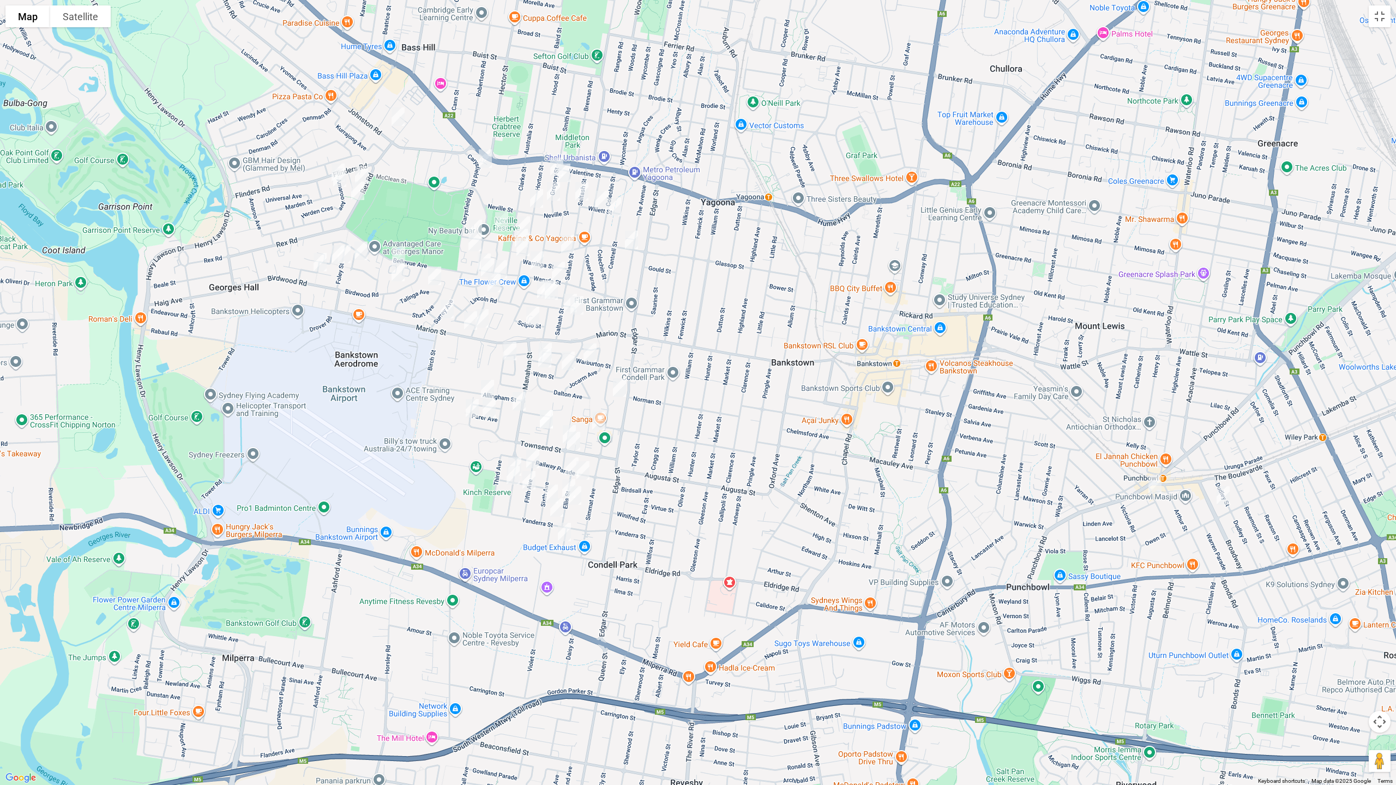
click at [472, 328] on img "385 Marion Street, GEORGES HALL NSW 2198" at bounding box center [471, 320] width 22 height 27
click at [569, 462] on img "2A Ellis Street, CONDELL PARK NSW 2200" at bounding box center [572, 466] width 22 height 27
click at [588, 473] on img "1 Ellis Street, CONDELL PARK NSW 2200" at bounding box center [583, 470] width 22 height 27
click at [560, 480] on img "29A Sixth Avenue, CONDELL PARK NSW 2200" at bounding box center [551, 493] width 22 height 27
click at [579, 498] on img "25 Ellis Street, CONDELL PARK NSW 2200" at bounding box center [575, 495] width 22 height 27
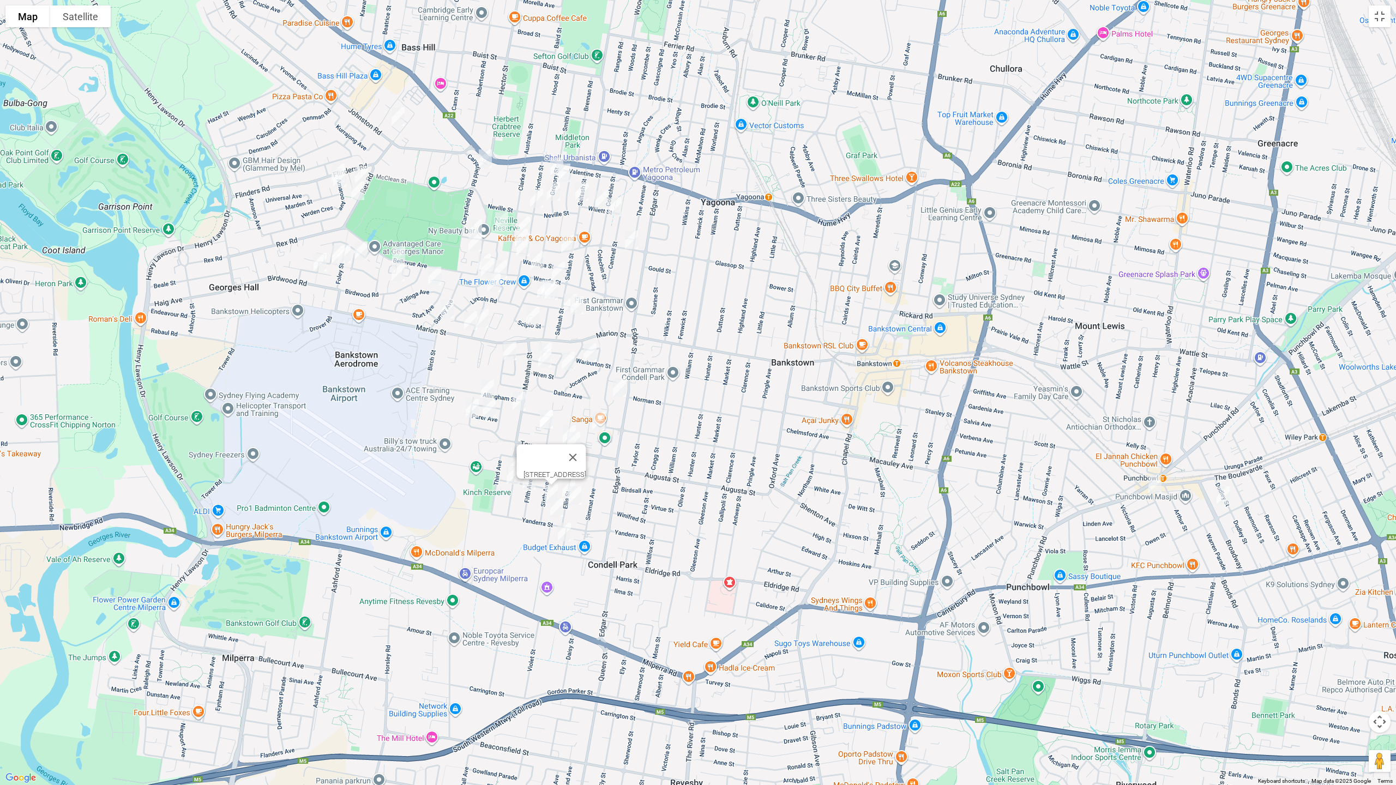
click at [557, 509] on img "78 Yanderra Street, CONDELL PARK NSW 2200" at bounding box center [557, 507] width 22 height 27
click at [564, 529] on img "18 Prosper Street, CONDELL PARK NSW 2200" at bounding box center [564, 532] width 22 height 27
click at [599, 489] on button "Close" at bounding box center [586, 496] width 26 height 26
drag, startPoint x: 580, startPoint y: 498, endPoint x: 575, endPoint y: 507, distance: 10.0
click at [581, 498] on img "25 Ellis Street, CONDELL PARK NSW 2200" at bounding box center [575, 495] width 22 height 27
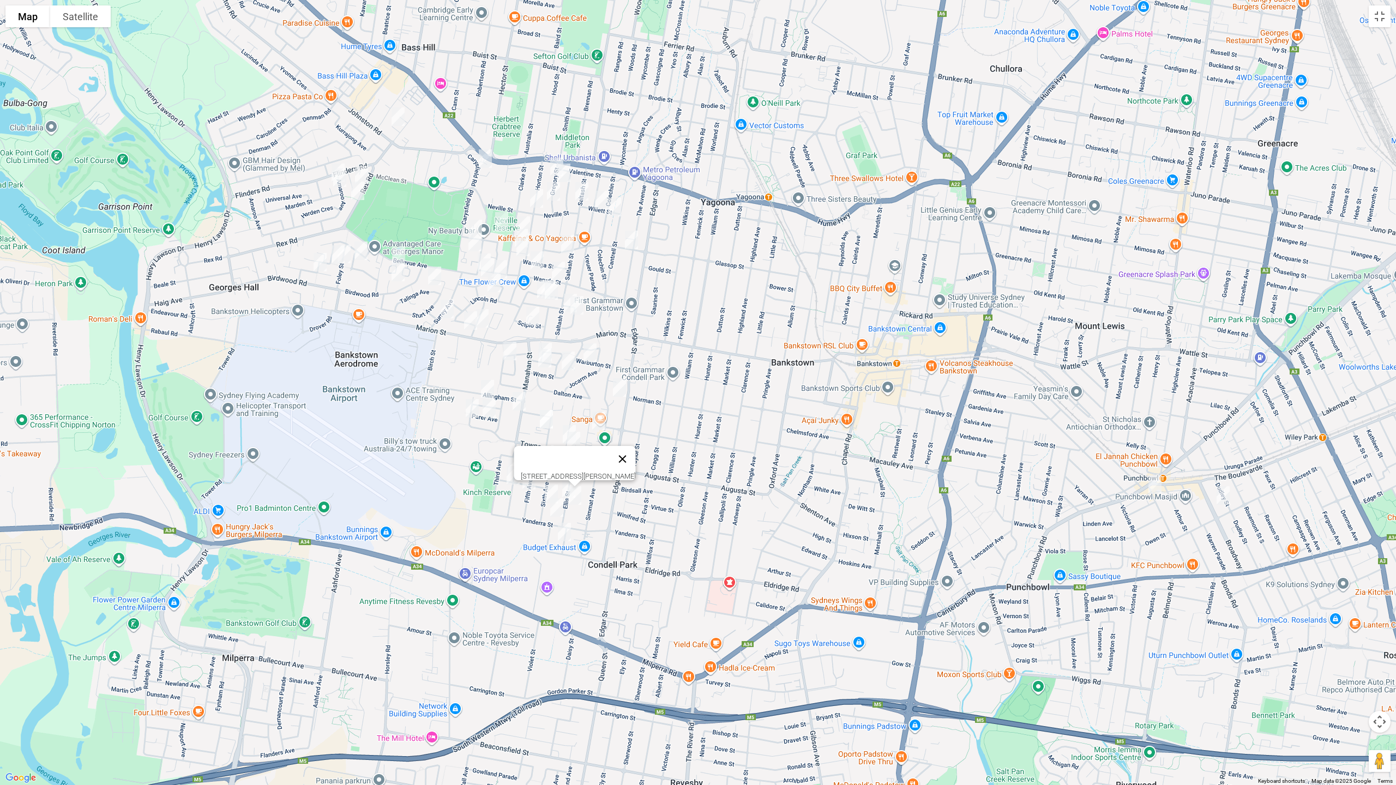
click at [635, 446] on button "Close" at bounding box center [623, 459] width 26 height 26
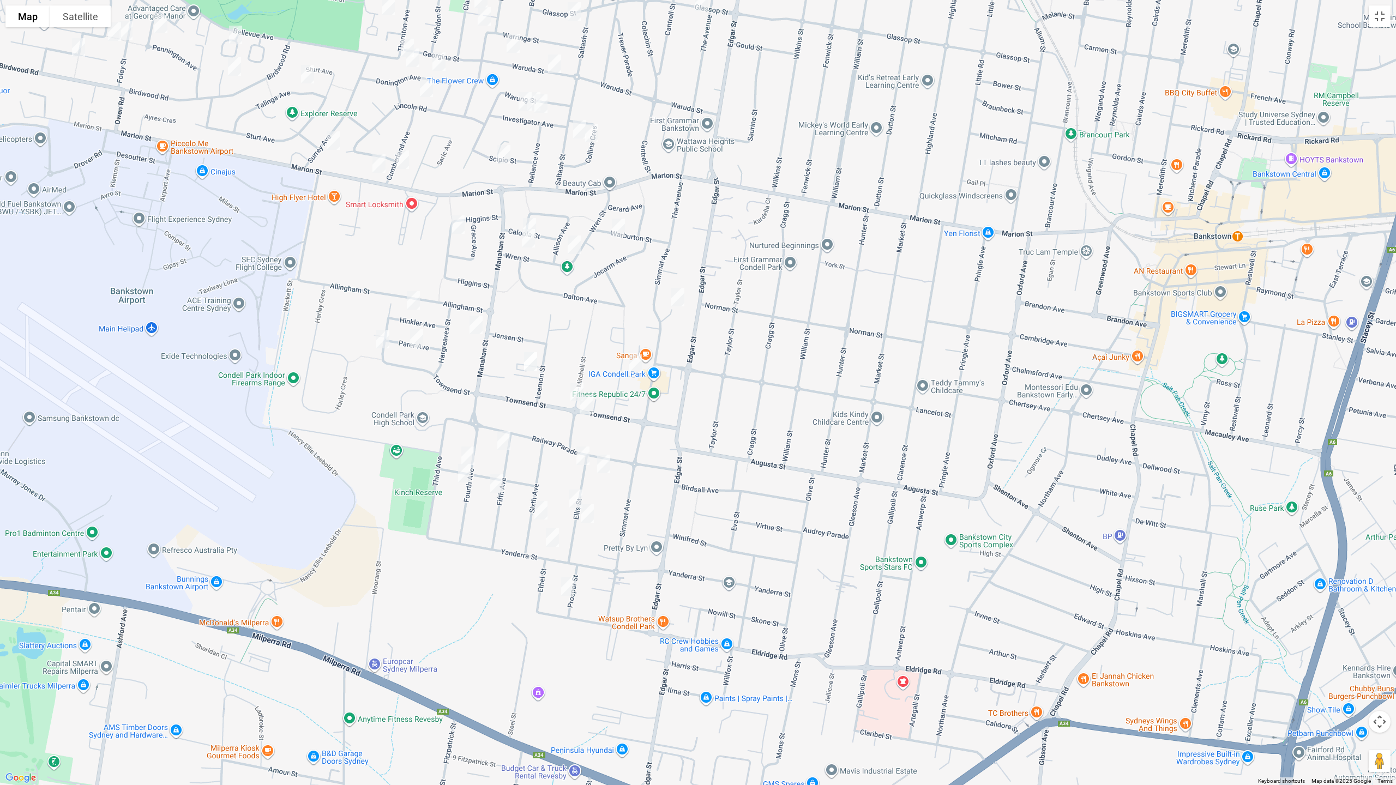
click at [503, 439] on img "4 Fifth Avenue, CONDELL PARK NSW 2200" at bounding box center [504, 440] width 22 height 27
click at [470, 450] on img "17 Fourth Avenue, CONDELL PARK NSW 2200" at bounding box center [468, 455] width 22 height 27
click at [466, 473] on img "23 Fourth Avenue, CONDELL PARK NSW 2200" at bounding box center [465, 473] width 22 height 27
drag, startPoint x: 497, startPoint y: 478, endPoint x: 509, endPoint y: 483, distance: 13.0
click at [497, 478] on img "22 Fifth Avenue, CONDELL PARK NSW 2200" at bounding box center [497, 483] width 22 height 27
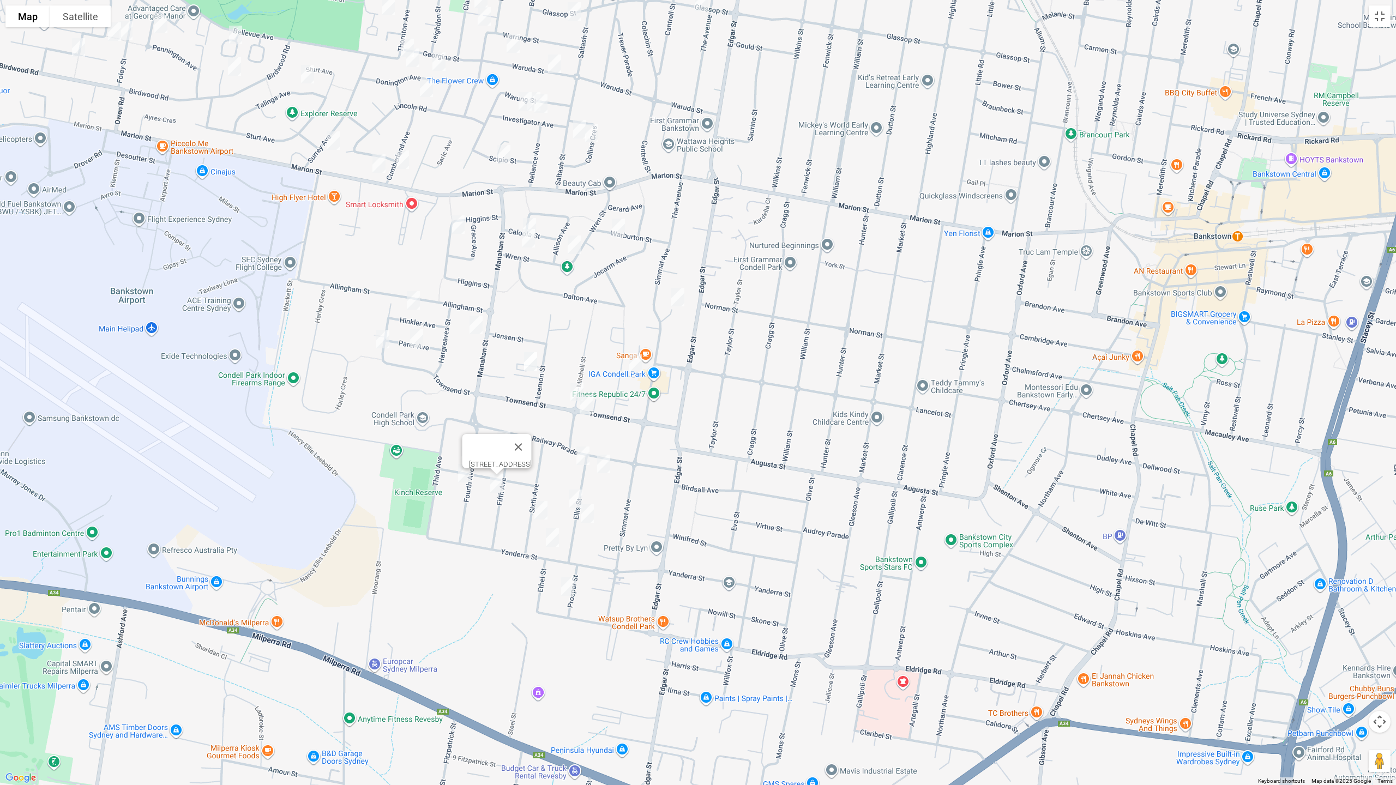
click at [580, 498] on img "20 Ellis Street, CONDELL PARK NSW 2200" at bounding box center [576, 498] width 22 height 27
click at [572, 387] on img "16 Townsend Street, CONDELL PARK NSW 2200" at bounding box center [577, 391] width 22 height 27
click at [587, 405] on img "35 Mitchell Street, CONDELL PARK NSW 2200" at bounding box center [586, 404] width 22 height 27
click at [676, 300] on img "3 Ainslie Place, CONDELL PARK NSW 2200" at bounding box center [678, 297] width 22 height 27
click at [635, 365] on img "15 Lee Street, CONDELL PARK NSW 2200" at bounding box center [635, 363] width 22 height 27
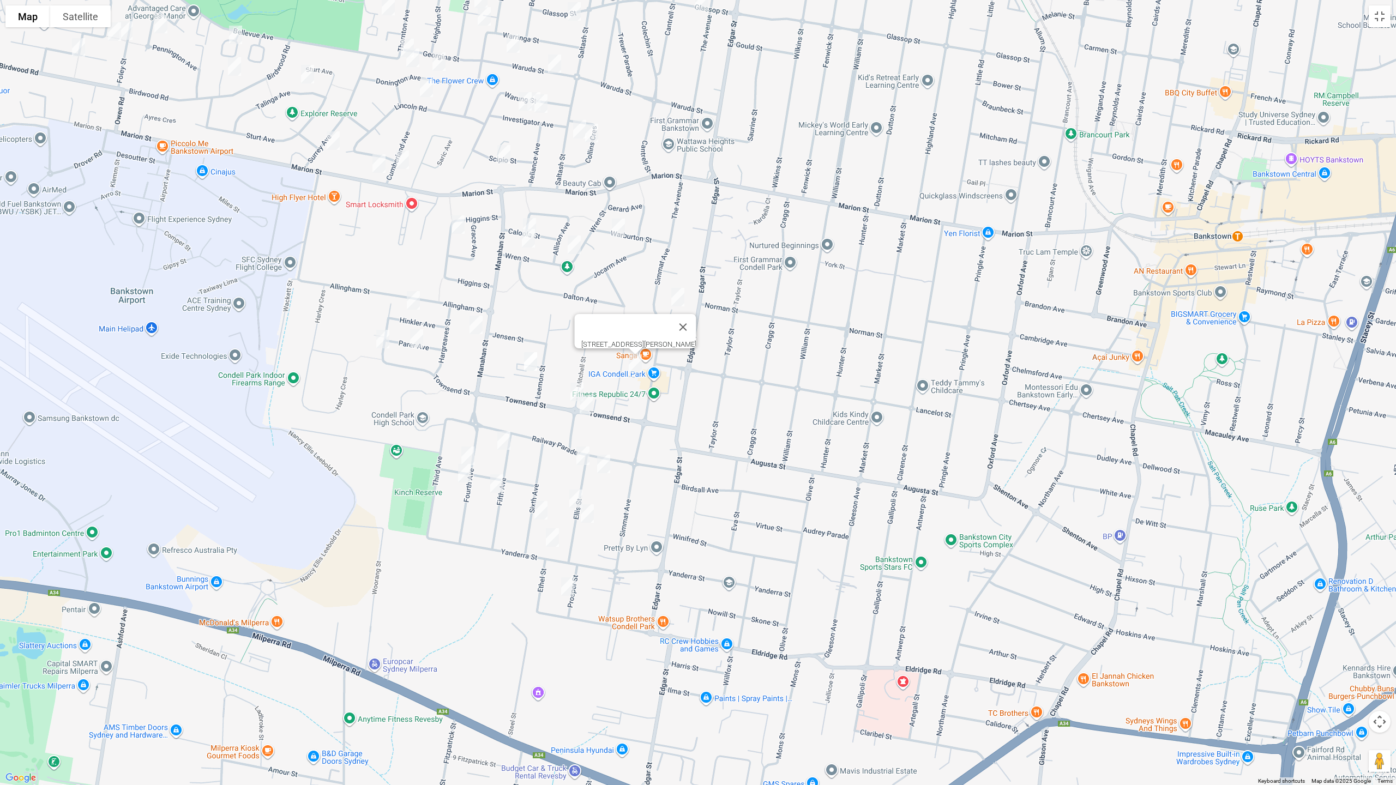
click at [531, 357] on img "3/18 Leemon Street, CONDELL PARK NSW 2200" at bounding box center [531, 361] width 22 height 27
click at [417, 302] on img "18a Hinkler Avenue, CONDELL PARK NSW 2200" at bounding box center [413, 300] width 22 height 27
click at [477, 327] on img "2/66 Manahan Street, CONDELL PARK NSW 2200" at bounding box center [476, 324] width 22 height 27
click at [413, 340] on img "13 Parer Avenue, CONDELL PARK NSW 2200" at bounding box center [415, 338] width 22 height 27
click at [382, 343] on img "105 Townsend Street, CONDELL PARK NSW 2200" at bounding box center [381, 339] width 22 height 27
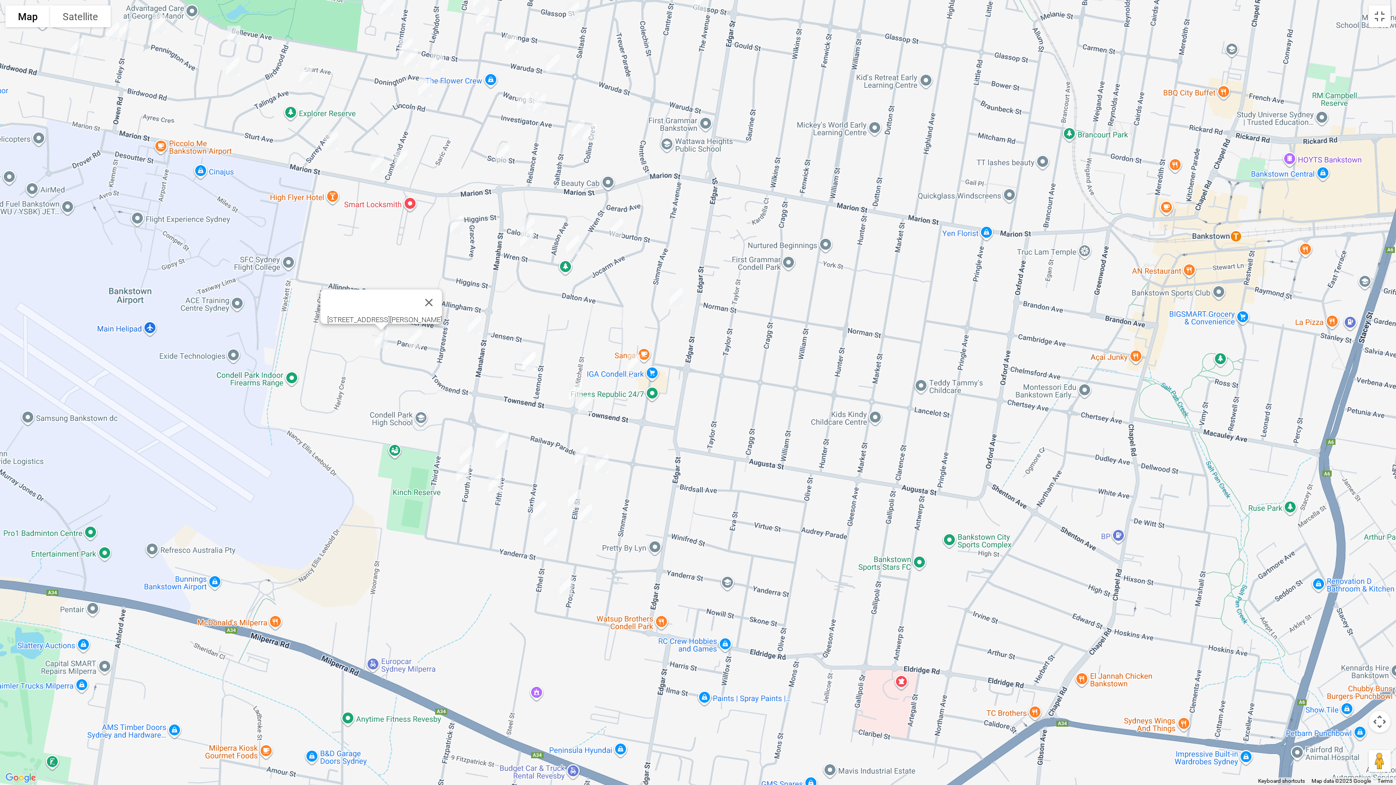
click at [477, 335] on img "2/66 Manahan Street, CONDELL PARK NSW 2200" at bounding box center [474, 324] width 22 height 27
click at [527, 214] on img "15 Caloola Street, CONDELL PARK NSW 2200" at bounding box center [528, 227] width 22 height 27
click at [525, 240] on img "54 Wren Street, CONDELL PARK NSW 2200" at bounding box center [527, 238] width 22 height 27
click at [618, 229] on img "6 Warburton Street, CONDELL PARK NSW 2200" at bounding box center [617, 227] width 22 height 27
click at [574, 248] on img "34 Wren Street, CONDELL PARK NSW 2200" at bounding box center [573, 244] width 22 height 27
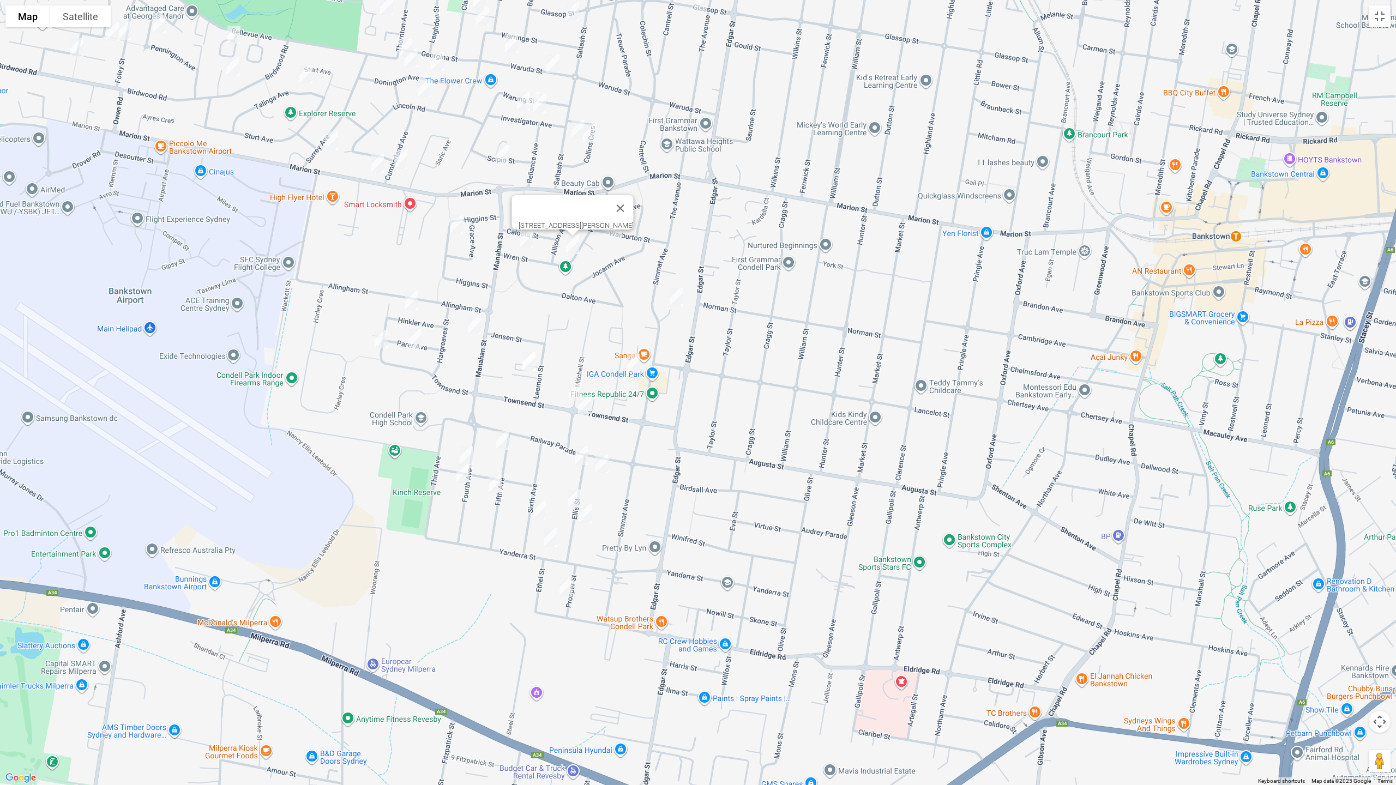
click at [458, 227] on img "28 Higgins Street, CONDELL PARK NSW 2200" at bounding box center [456, 224] width 22 height 27
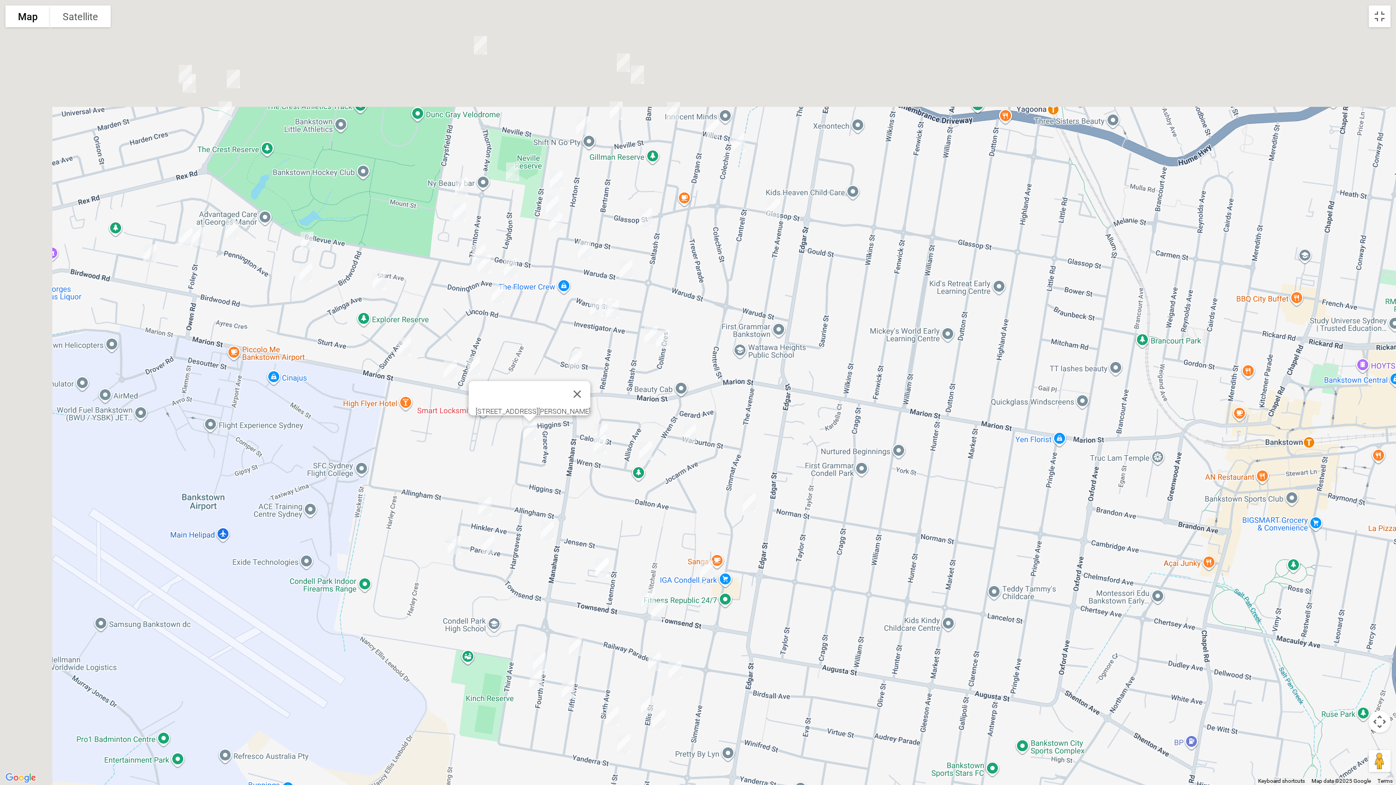
drag, startPoint x: 686, startPoint y: 164, endPoint x: 800, endPoint y: 450, distance: 308.3
click at [800, 450] on div "[STREET_ADDRESS][PERSON_NAME]" at bounding box center [698, 392] width 1396 height 785
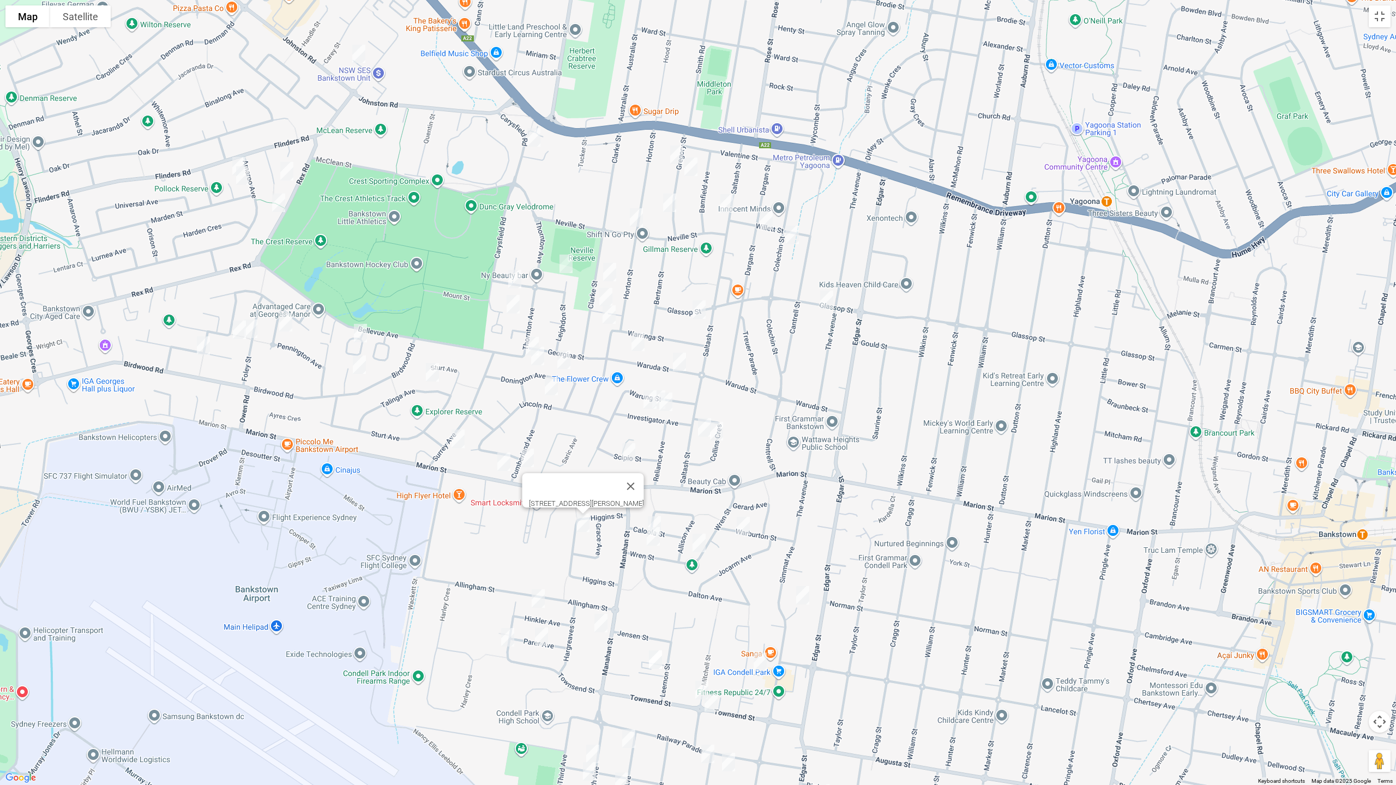
click at [677, 151] on img "16 Gregory Street, YAGOONA NSW 2199" at bounding box center [677, 154] width 22 height 27
click at [691, 165] on img "11 Gregory Street, YAGOONA NSW 2199" at bounding box center [691, 166] width 22 height 27
click at [729, 200] on img "1/26 Saltash Street, YAGOONA NSW 2199" at bounding box center [727, 203] width 22 height 27
click at [763, 212] on img "2/9 Willett Street, YAGOONA NSW 2199" at bounding box center [766, 220] width 22 height 27
click at [797, 230] on img "29 Colechin Street, YAGOONA NSW 2199" at bounding box center [792, 234] width 22 height 27
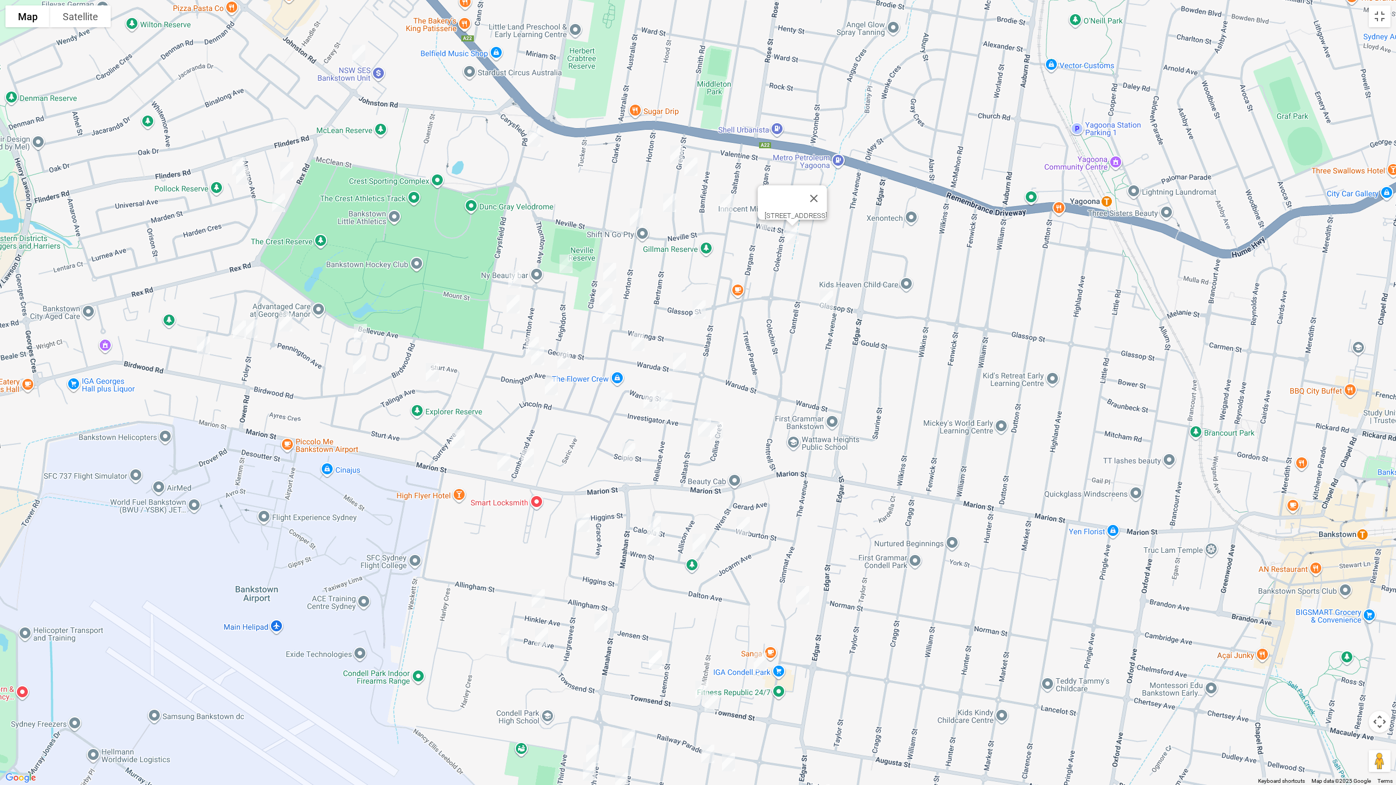
click at [826, 300] on img "44 Glassop Street, YAGOONA NSW 2199" at bounding box center [827, 299] width 22 height 27
click at [671, 205] on img "38 Gregory Street, YAGOONA NSW 2199" at bounding box center [670, 202] width 22 height 27
click at [638, 219] on img "14 Horton Street, YAGOONA NSW 2199" at bounding box center [636, 217] width 22 height 27
click at [612, 266] on img "41 Clarke Street, BASS HILL NSW 2197" at bounding box center [610, 271] width 22 height 27
click at [597, 290] on img "55 Clarke Street, BASS HILL NSW 2197" at bounding box center [606, 297] width 22 height 27
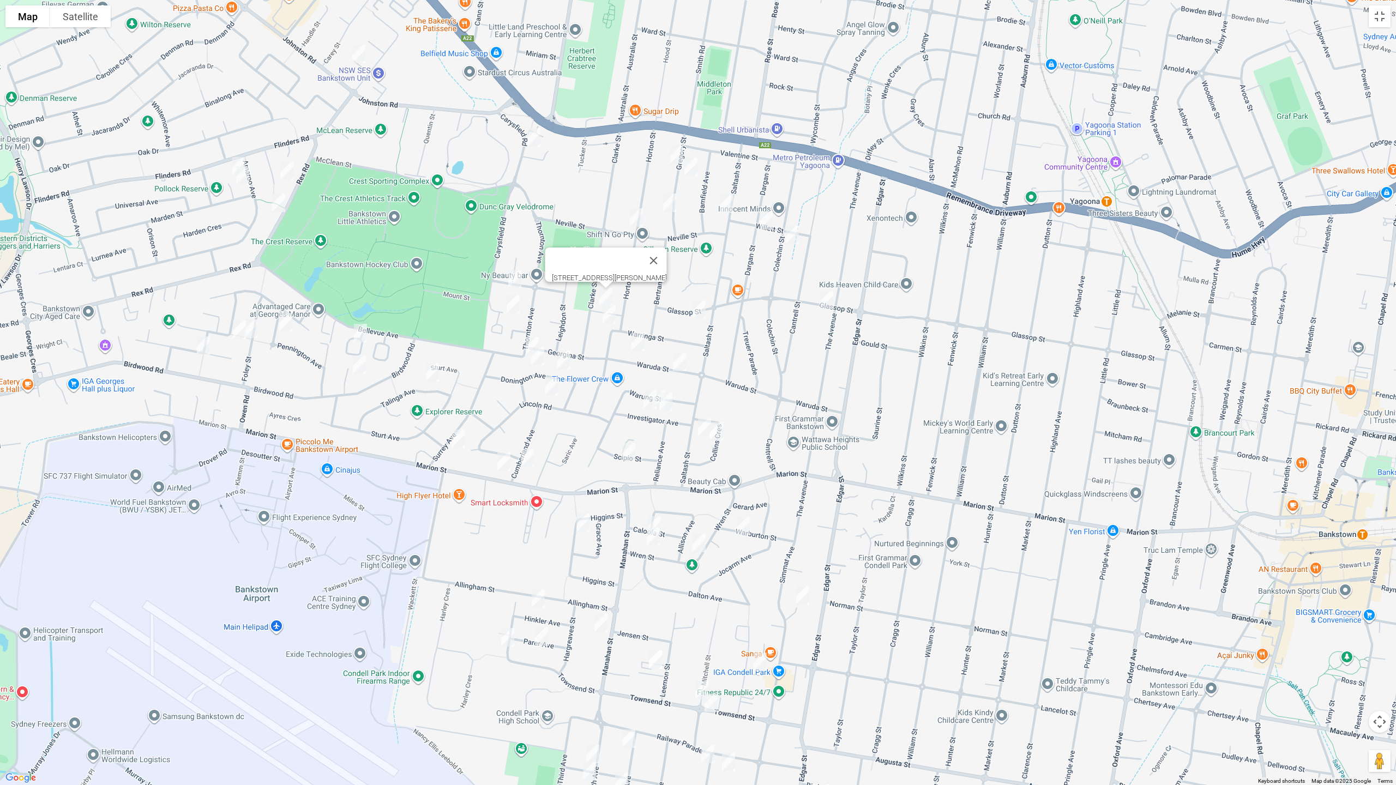
click at [612, 321] on img "36 Warringa Street, YAGOONA NSW 2199" at bounding box center [609, 314] width 22 height 27
click at [700, 310] on img "74a Glassop Street, YAGOONA NSW 2199" at bounding box center [699, 309] width 22 height 27
click at [638, 336] on img "58 Waruda Street, YAGOONA NSW 2199" at bounding box center [638, 341] width 22 height 27
click at [680, 358] on img "57 Waruda Street, YAGOONA NSW 2199" at bounding box center [679, 361] width 22 height 27
click at [646, 395] on img "16 Investigator Avenue, YAGOONA NSW 2199" at bounding box center [650, 399] width 22 height 27
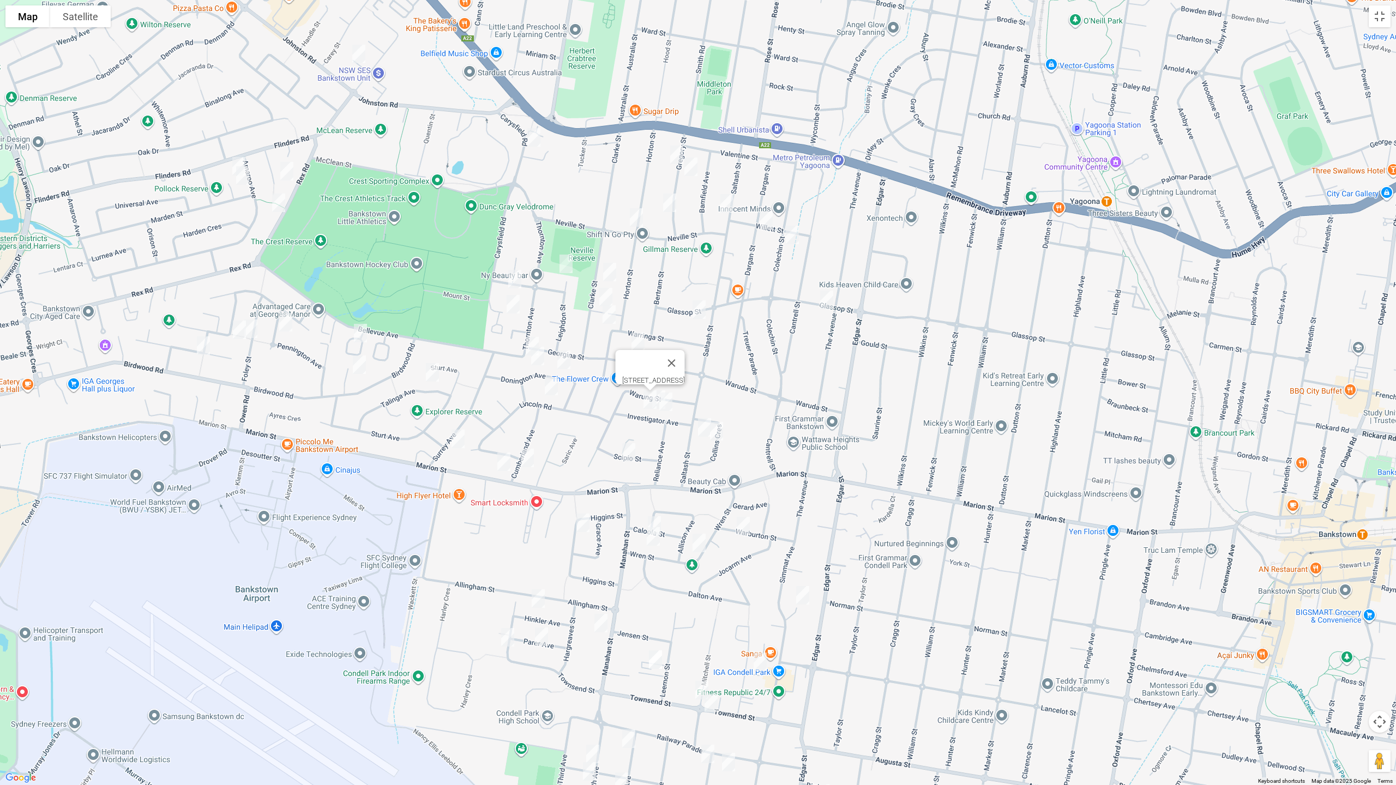
click at [668, 406] on img "10a Investigator Avenue, YAGOONA NSW 2199" at bounding box center [666, 401] width 22 height 27
click at [698, 427] on img "97 Saltash Street, YAGOONA NSW 2199" at bounding box center [705, 427] width 22 height 27
click at [719, 436] on img "11 Collins Crescent, YAGOONA NSW 2199" at bounding box center [717, 431] width 22 height 27
click at [632, 452] on img "10 Scipio Street, YAGOONA NSW 2199" at bounding box center [629, 452] width 22 height 27
click at [664, 409] on button "Close" at bounding box center [650, 416] width 26 height 26
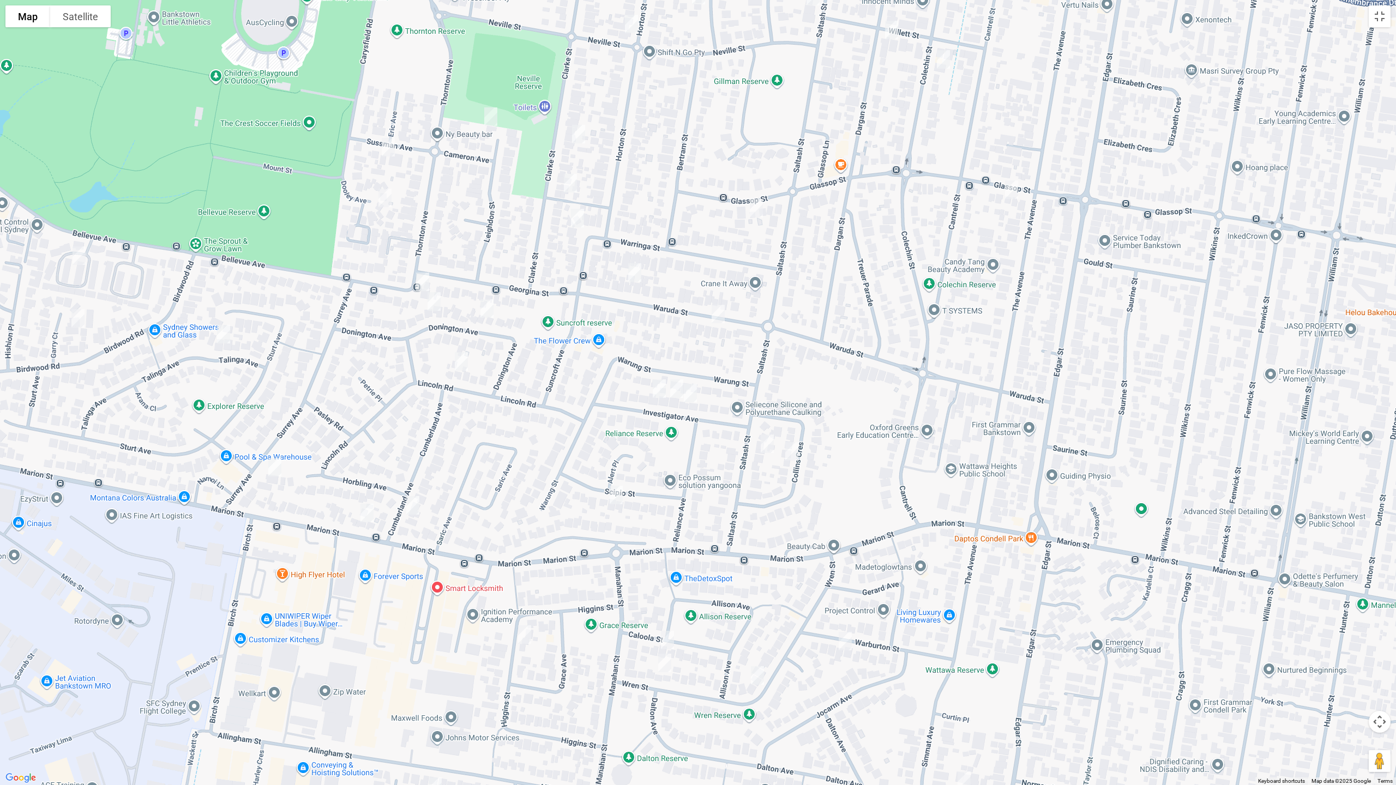
click at [676, 389] on img "12 Investigator Avenue, YAGOONA NSW 2199" at bounding box center [677, 388] width 22 height 27
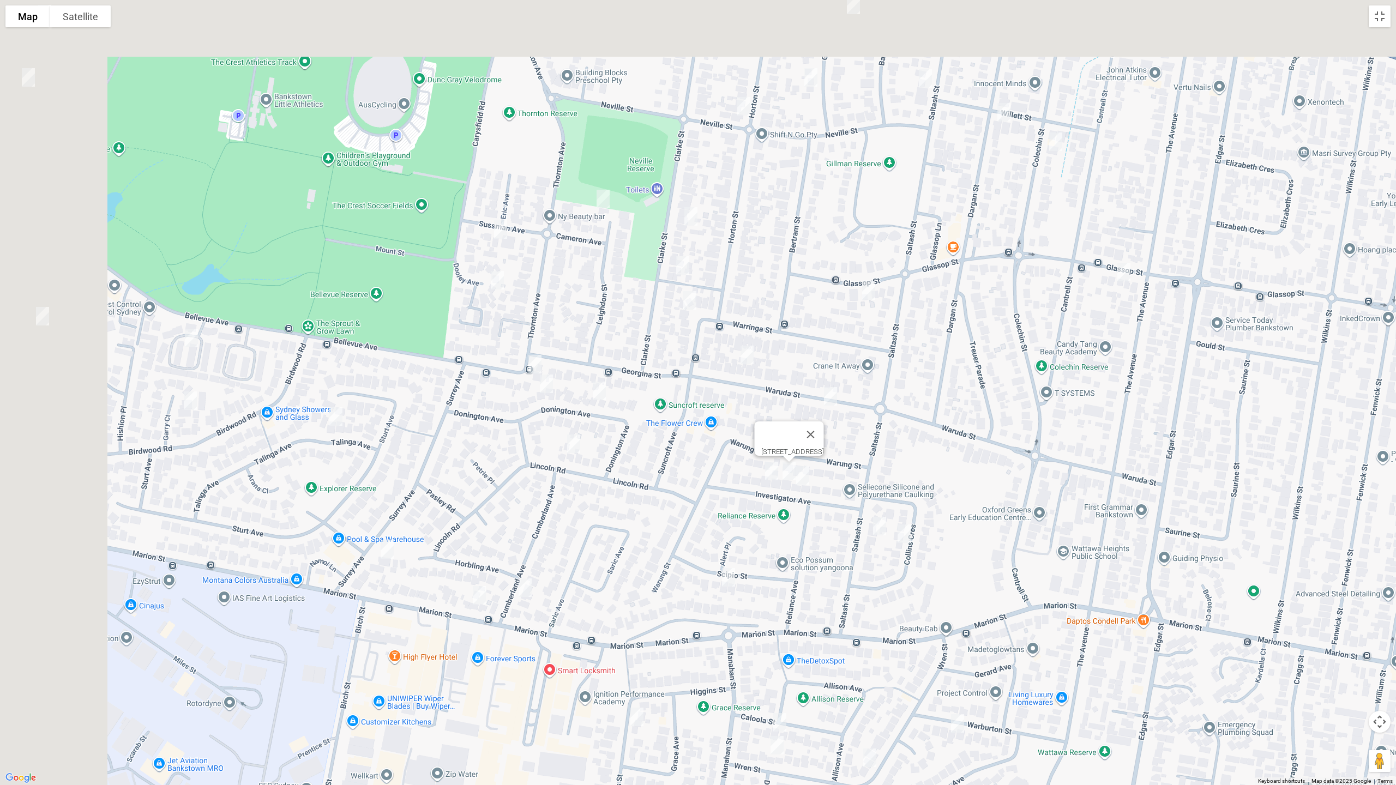
drag, startPoint x: 641, startPoint y: 289, endPoint x: 709, endPoint y: 338, distance: 83.7
click at [708, 341] on div "12 Investigator Avenue, YAGOONA NSW 2199" at bounding box center [698, 392] width 1396 height 785
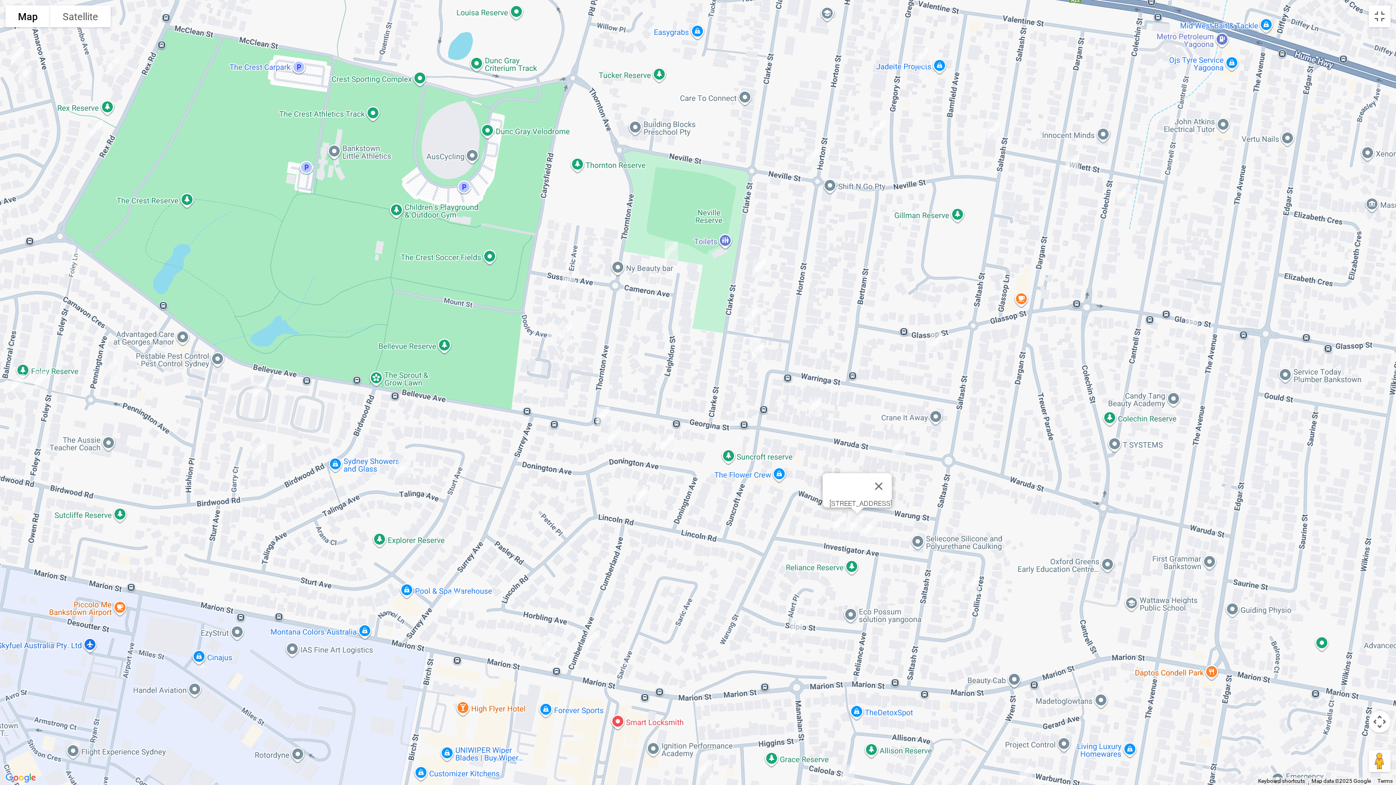
click at [671, 251] on img "2 Leighdon Street, BASS HILL NSW 2197" at bounding box center [671, 250] width 22 height 27
click at [567, 274] on img "6 Sussman Avenue, BASS HILL NSW 2197" at bounding box center [569, 281] width 22 height 27
click at [566, 324] on img "12 Dooley Avenue, BASS HILL NSW 2197" at bounding box center [566, 331] width 22 height 27
click at [607, 411] on img "59 Thornton Avenue, BASS HILL NSW 2197" at bounding box center [603, 415] width 22 height 27
click at [614, 434] on img "16 Donington Avenue, GEORGES HALL NSW 2198" at bounding box center [615, 435] width 22 height 27
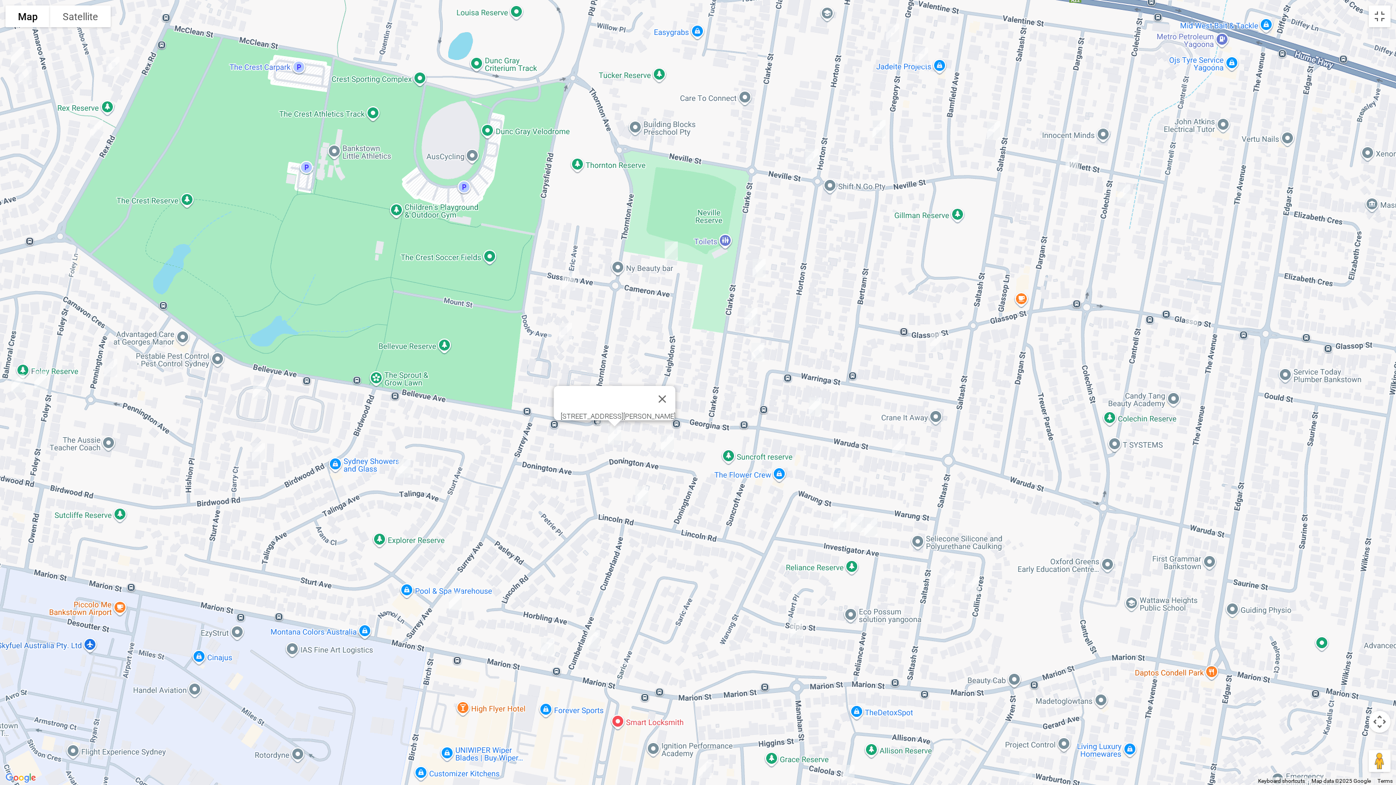
click at [665, 445] on img "28 Donington Avenue, GEORGES HALL NSW 2198" at bounding box center [667, 442] width 22 height 27
click at [636, 505] on img "21 Lincoln Road, GEORGES HALL NSW 2198" at bounding box center [642, 495] width 22 height 27
click at [596, 637] on img "2 Cumberland Avenue, GEORGES HALL NSW 2198" at bounding box center [593, 639] width 22 height 27
click at [459, 605] on img "41 Surrey Avenue, GEORGES HALL NSW 2198" at bounding box center [455, 601] width 22 height 27
click at [403, 467] on img "35 Talinga Avenue, GEORGES HALL NSW 2198" at bounding box center [404, 468] width 22 height 27
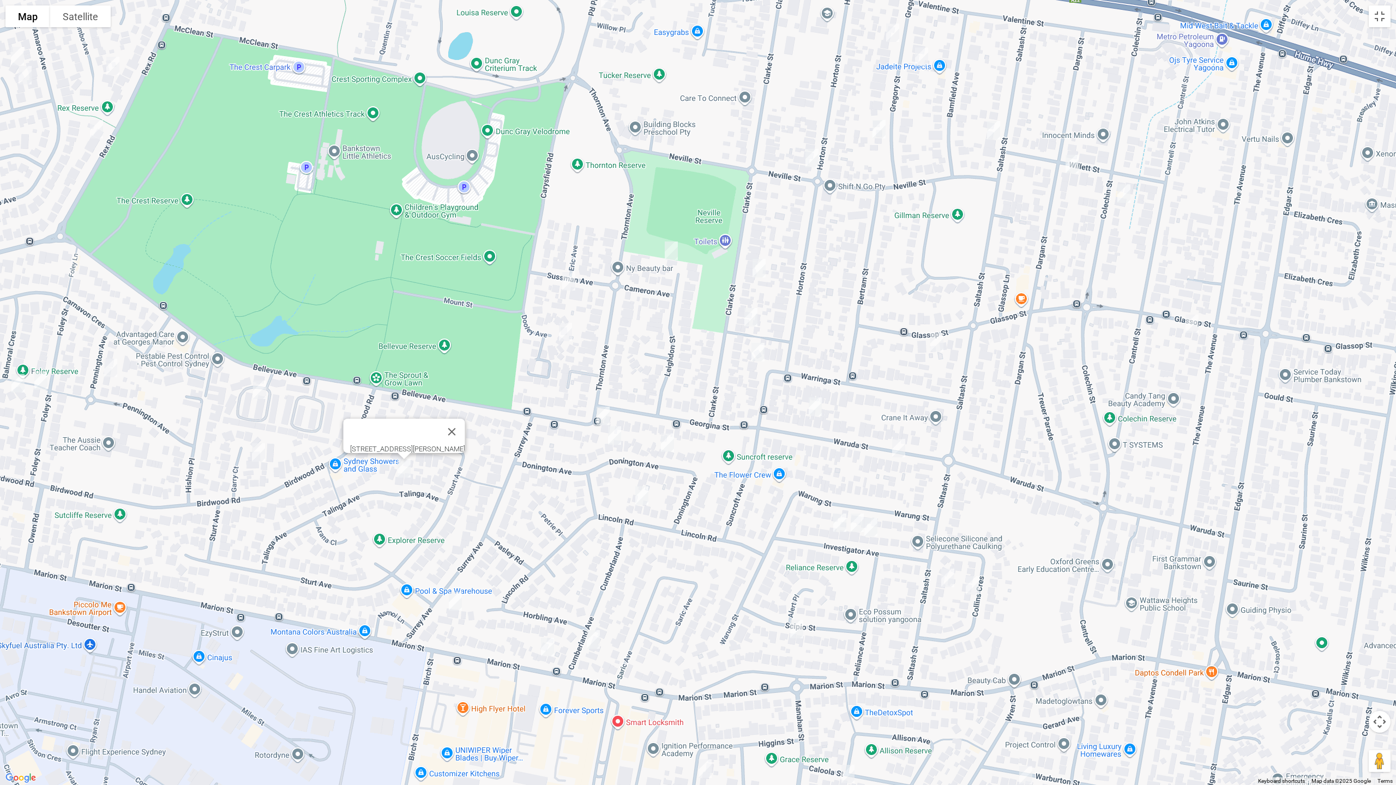
click at [263, 392] on img "81 Bellevue Avenue, GEORGES HALL NSW 2198" at bounding box center [260, 389] width 22 height 27
click at [261, 451] on img "10 Garry Court, GEORGES HALL NSW 2198" at bounding box center [259, 452] width 22 height 27
click at [112, 368] on img "9 Pennington Avenue, GEORGES HALL NSW 2198" at bounding box center [111, 367] width 22 height 27
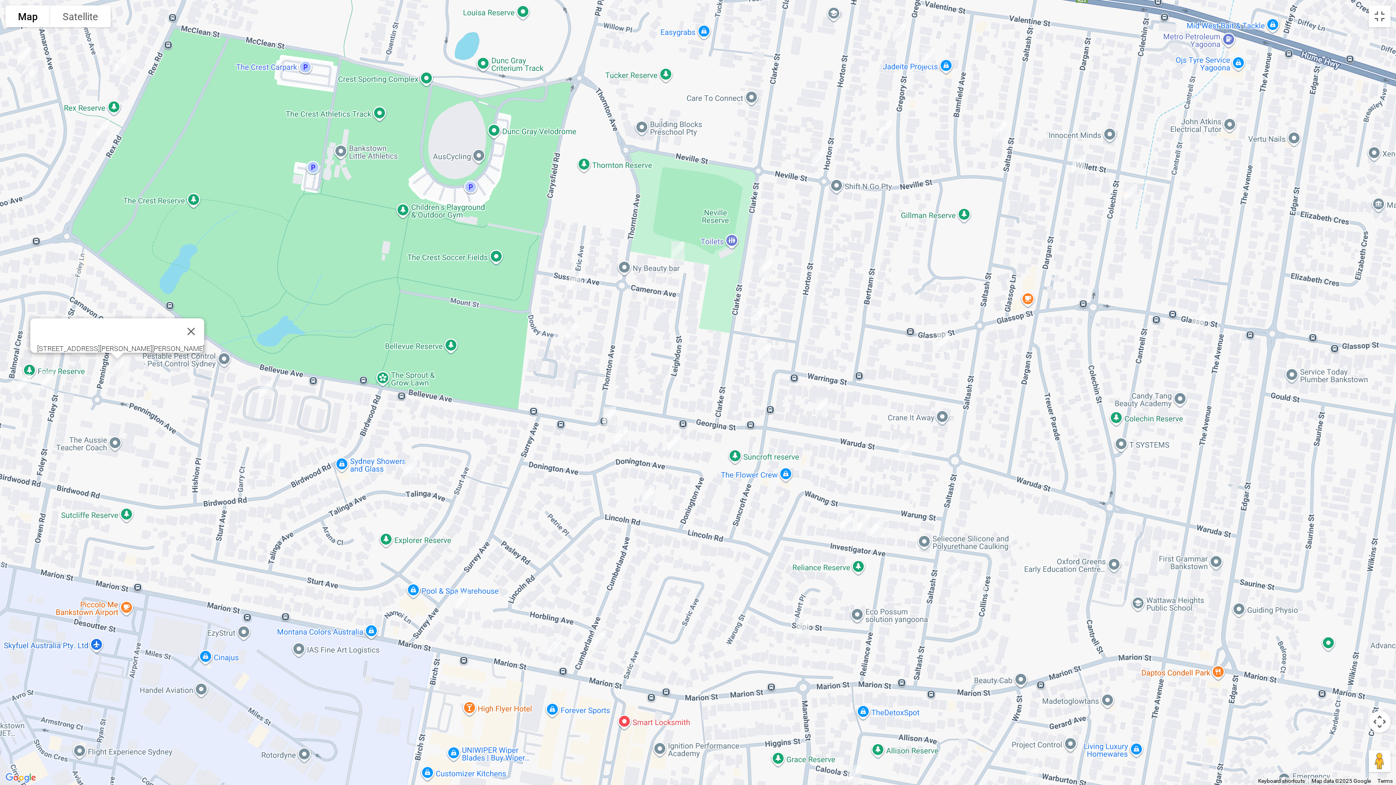
click at [46, 381] on img "28 Foley Street, GEORGES HALL NSW 2198" at bounding box center [48, 380] width 22 height 27
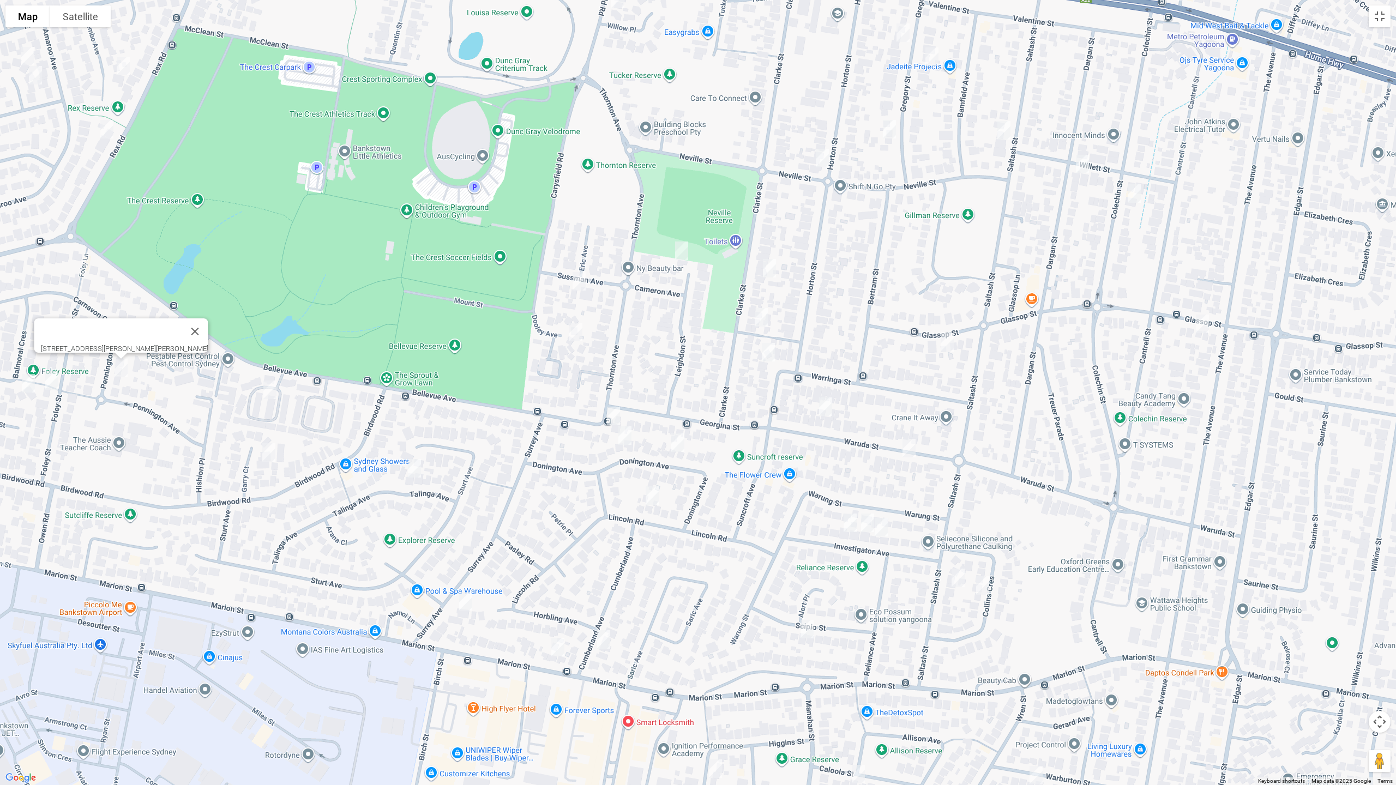
click at [35, 386] on img "17 Balmoral Crescent, GEORGES HALL NSW 2198" at bounding box center [28, 383] width 22 height 27
click at [52, 378] on img "28 Foley Street, GEORGES HALL NSW 2198" at bounding box center [51, 380] width 22 height 27
click at [29, 382] on img "17 Balmoral Crescent, GEORGES HALL NSW 2198" at bounding box center [28, 383] width 22 height 27
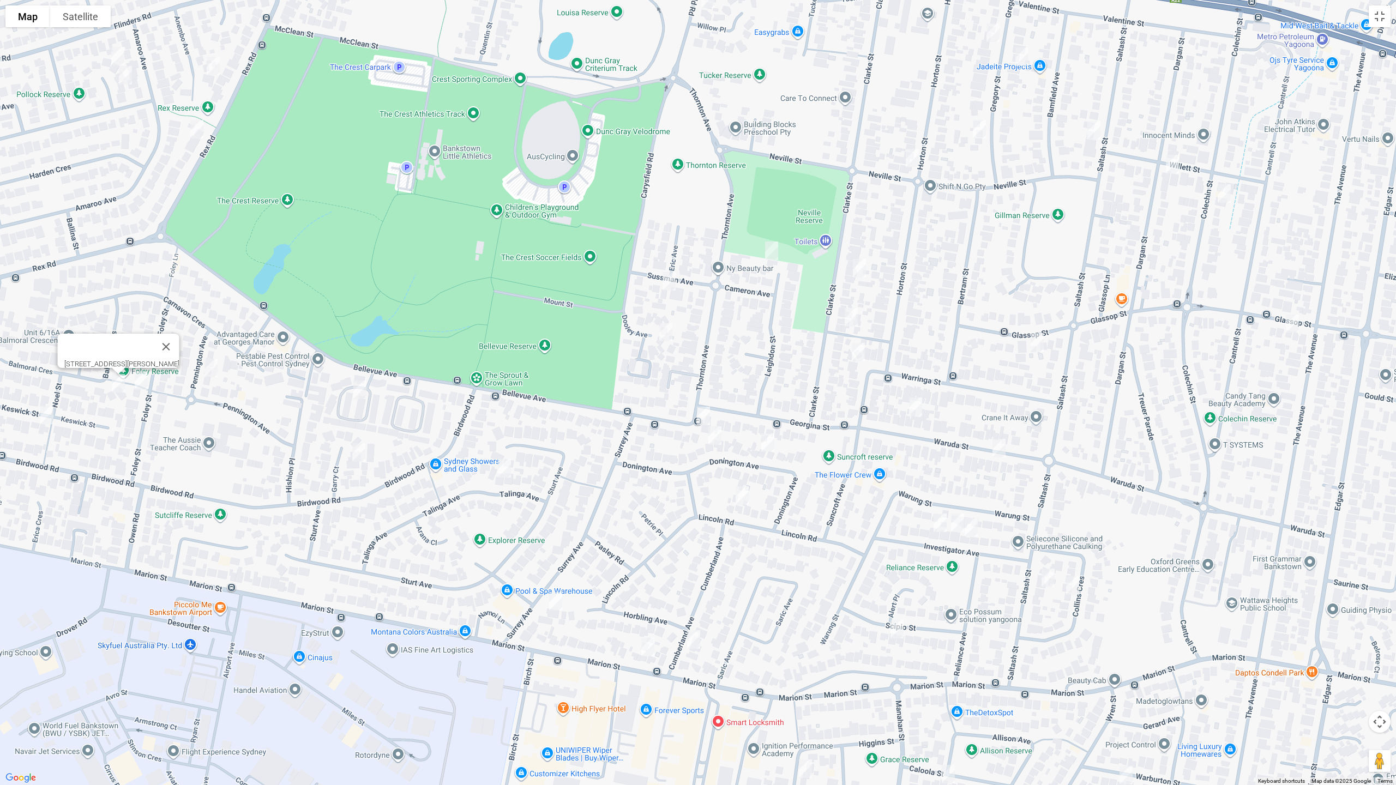
click at [144, 388] on img "28 Foley Street, GEORGES HALL NSW 2198" at bounding box center [141, 380] width 22 height 27
drag, startPoint x: 54, startPoint y: 413, endPoint x: 66, endPoint y: 413, distance: 12.0
click at [51, 413] on img "19 Keswick Street, GEORGES HALL NSW 2198" at bounding box center [47, 414] width 22 height 27
click at [48, 419] on img "19 Keswick Street, GEORGES HALL NSW 2198" at bounding box center [46, 414] width 22 height 27
click at [52, 415] on img "19 Keswick Street, GEORGES HALL NSW 2198" at bounding box center [47, 414] width 22 height 27
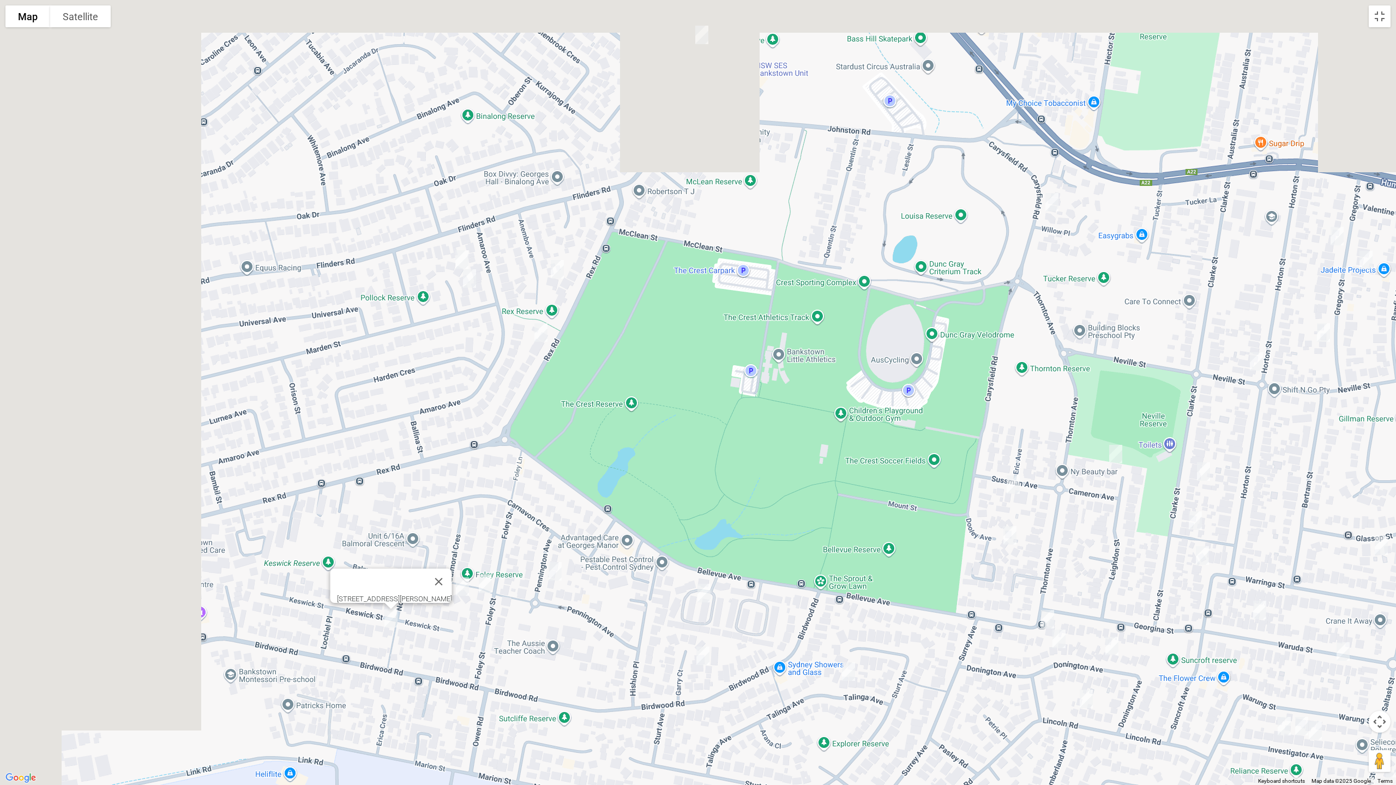
drag, startPoint x: 287, startPoint y: 415, endPoint x: 539, endPoint y: 565, distance: 293.6
click at [533, 599] on div "[STREET_ADDRESS][PERSON_NAME]" at bounding box center [698, 392] width 1396 height 785
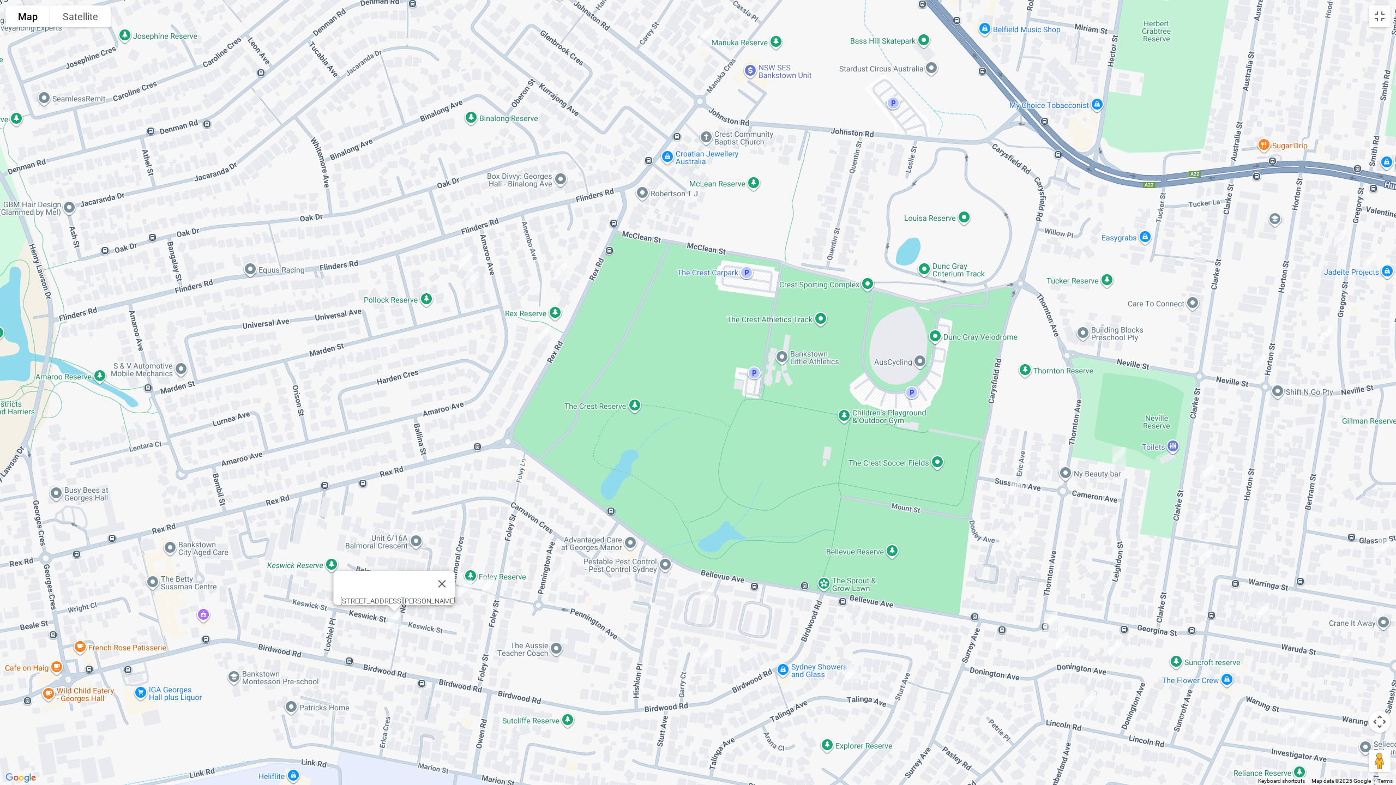
click at [467, 259] on img "7 Barlow Place, GEORGES HALL NSW 2198" at bounding box center [465, 261] width 22 height 27
click at [477, 280] on img "9 Barlow Place, GEORGES HALL NSW 2198" at bounding box center [473, 280] width 22 height 27
click at [559, 273] on img "15 Anembo Avenue, GEORGES HALL NSW 2198" at bounding box center [561, 271] width 22 height 27
click at [543, 326] on img "54 Rex Road, GEORGES HALL NSW 2198" at bounding box center [544, 334] width 22 height 27
click at [704, 44] on img "3 Iona Place, BASS HILL NSW 2197" at bounding box center [705, 36] width 22 height 27
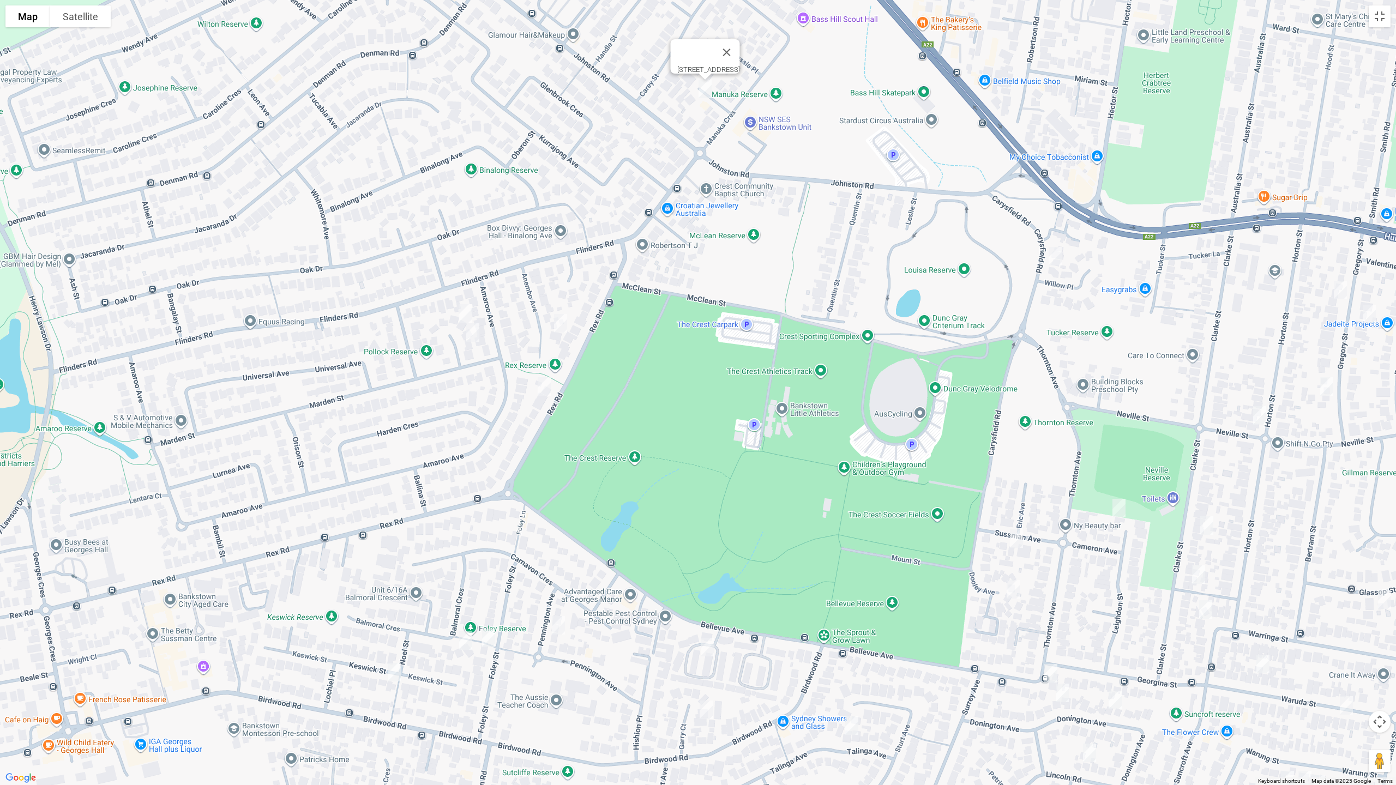
click at [1056, 256] on img "9 Carysfield Road, BASS HILL NSW 2197" at bounding box center [1055, 256] width 22 height 27
click at [1379, 10] on button "Toggle fullscreen view" at bounding box center [1380, 16] width 22 height 22
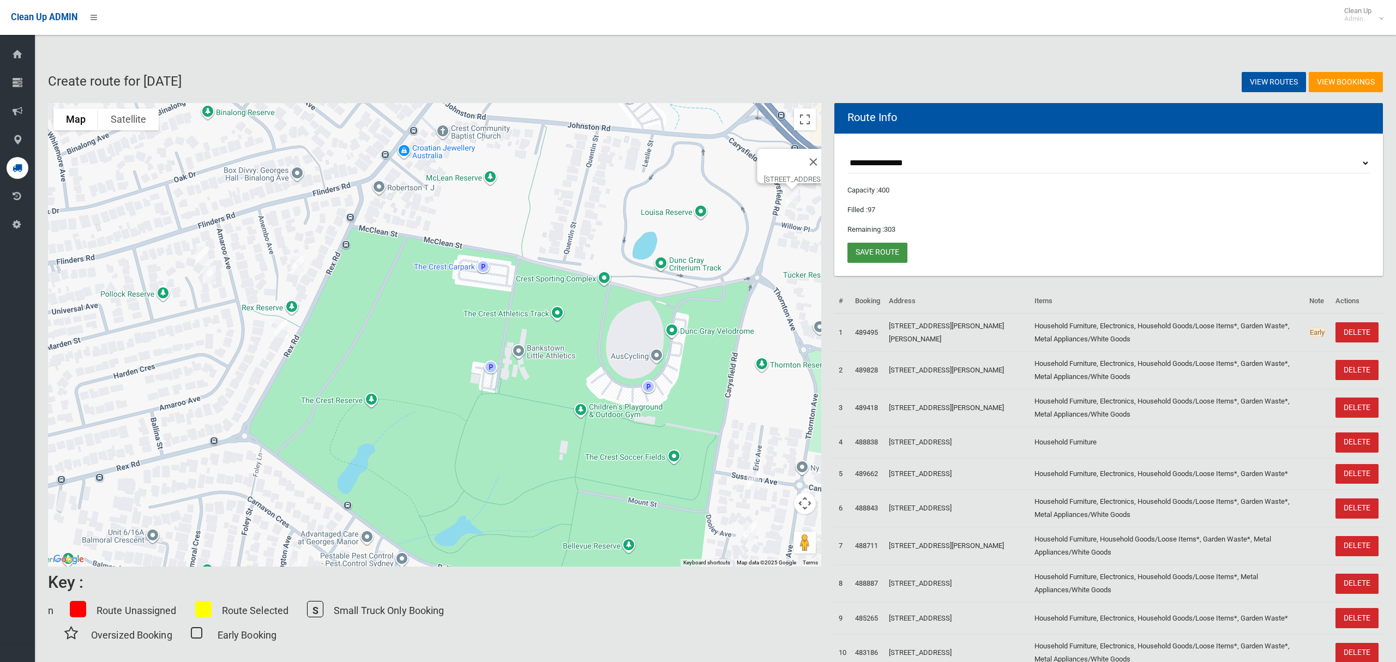
click at [893, 253] on link "Save route" at bounding box center [877, 253] width 60 height 20
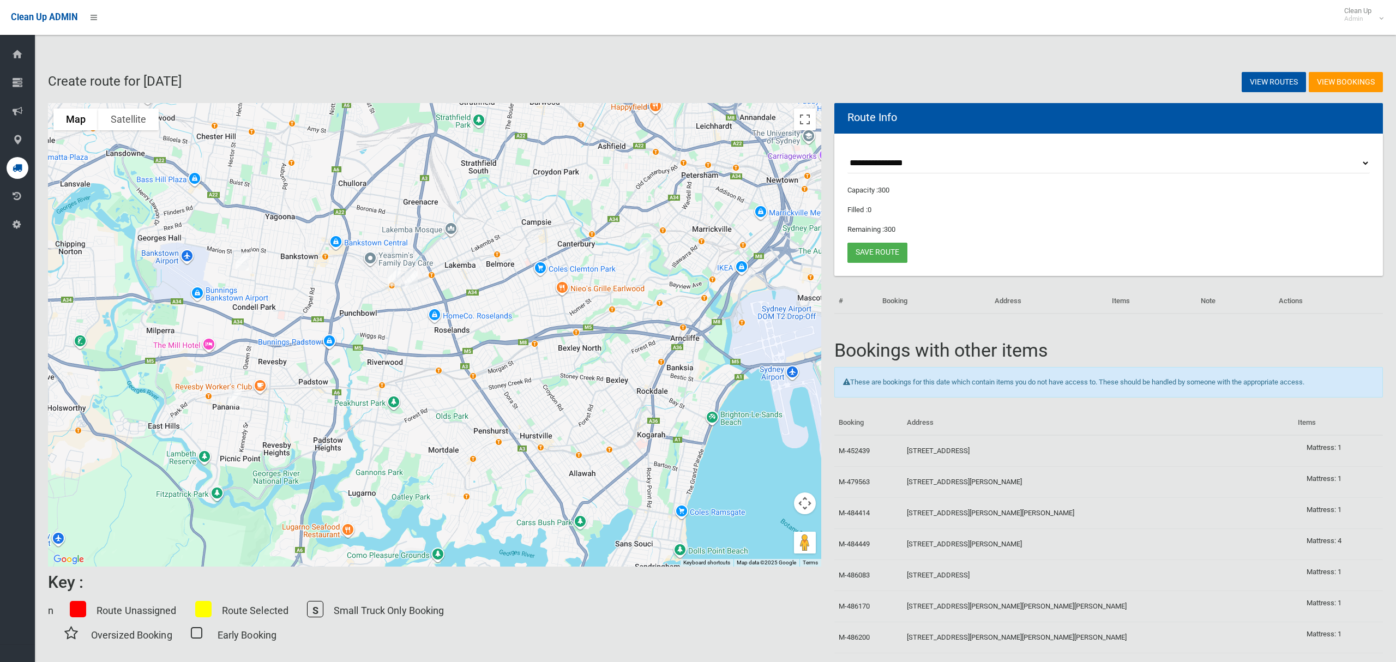
click at [244, 263] on img "1/18 Leemon Street, CONDELL PARK NSW 2200" at bounding box center [242, 261] width 22 height 27
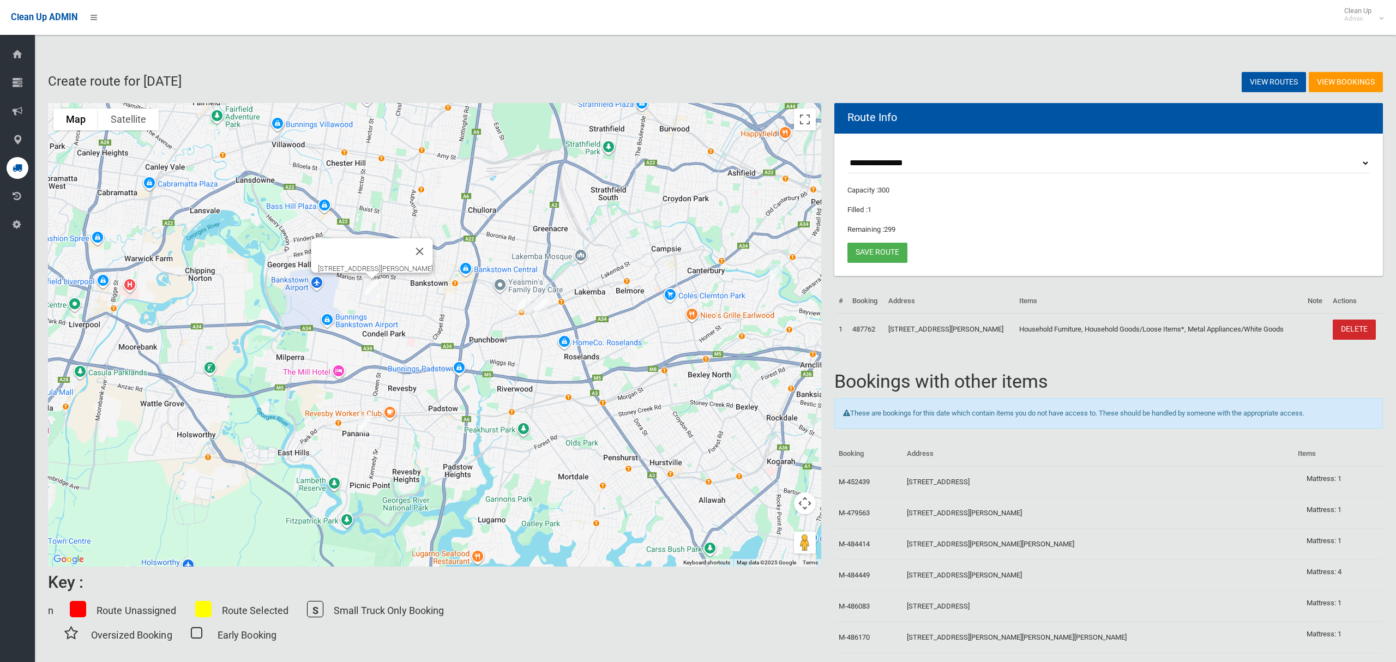
drag, startPoint x: 264, startPoint y: 268, endPoint x: 395, endPoint y: 296, distance: 134.3
click at [395, 296] on div "[STREET_ADDRESS][PERSON_NAME]" at bounding box center [434, 334] width 773 height 463
click at [373, 288] on img "1/18 Leemon Street, CONDELL PARK NSW 2200" at bounding box center [372, 287] width 22 height 27
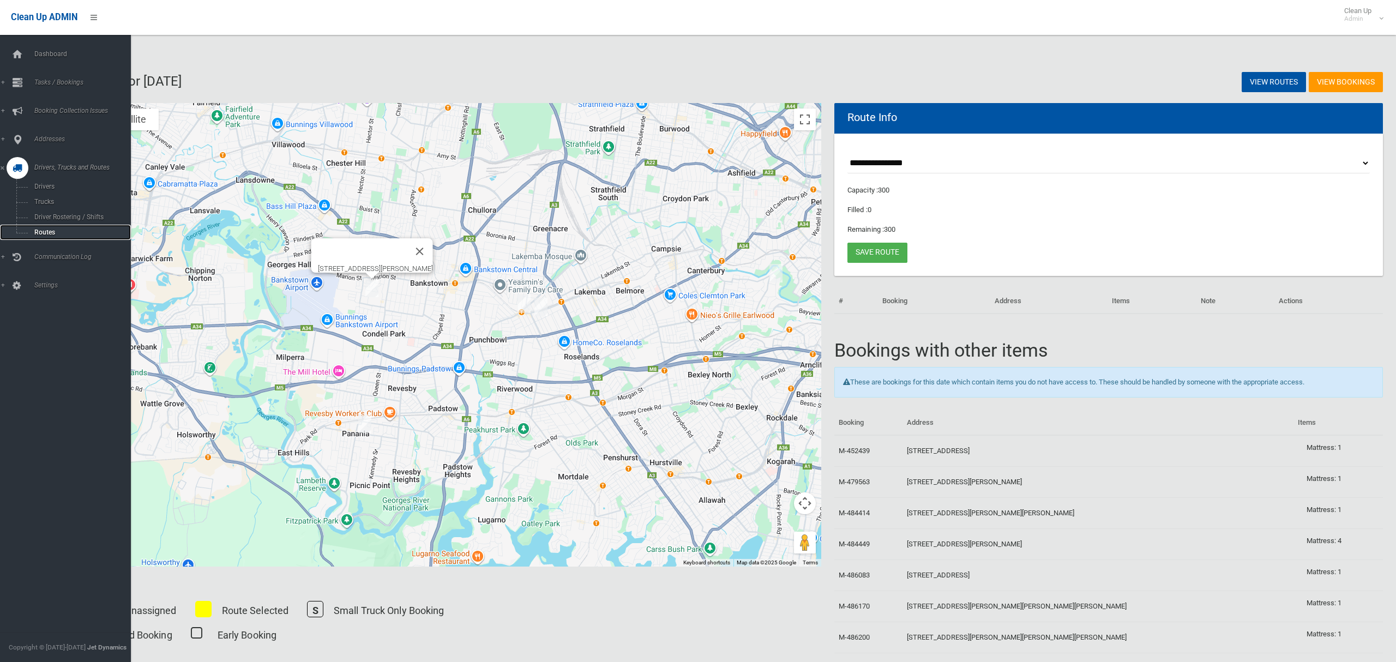
click at [54, 232] on span "Routes" at bounding box center [76, 232] width 91 height 8
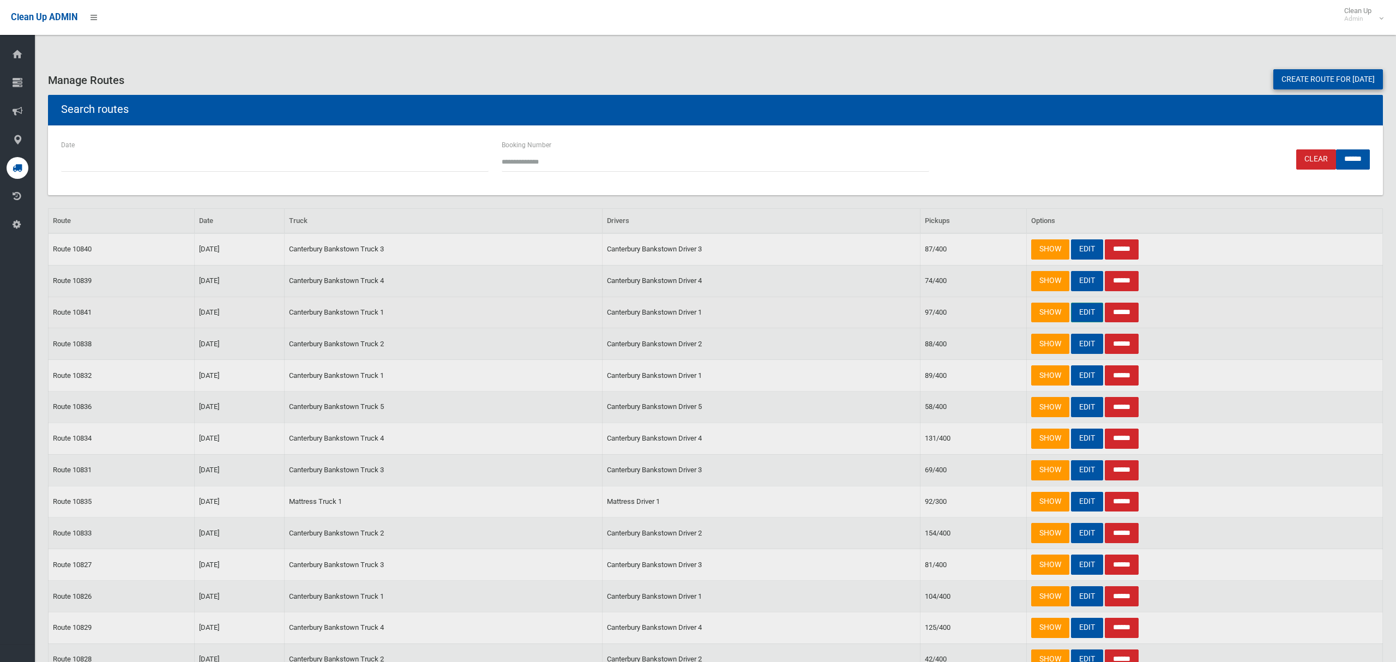
click at [1081, 312] on link "EDIT" at bounding box center [1087, 313] width 32 height 20
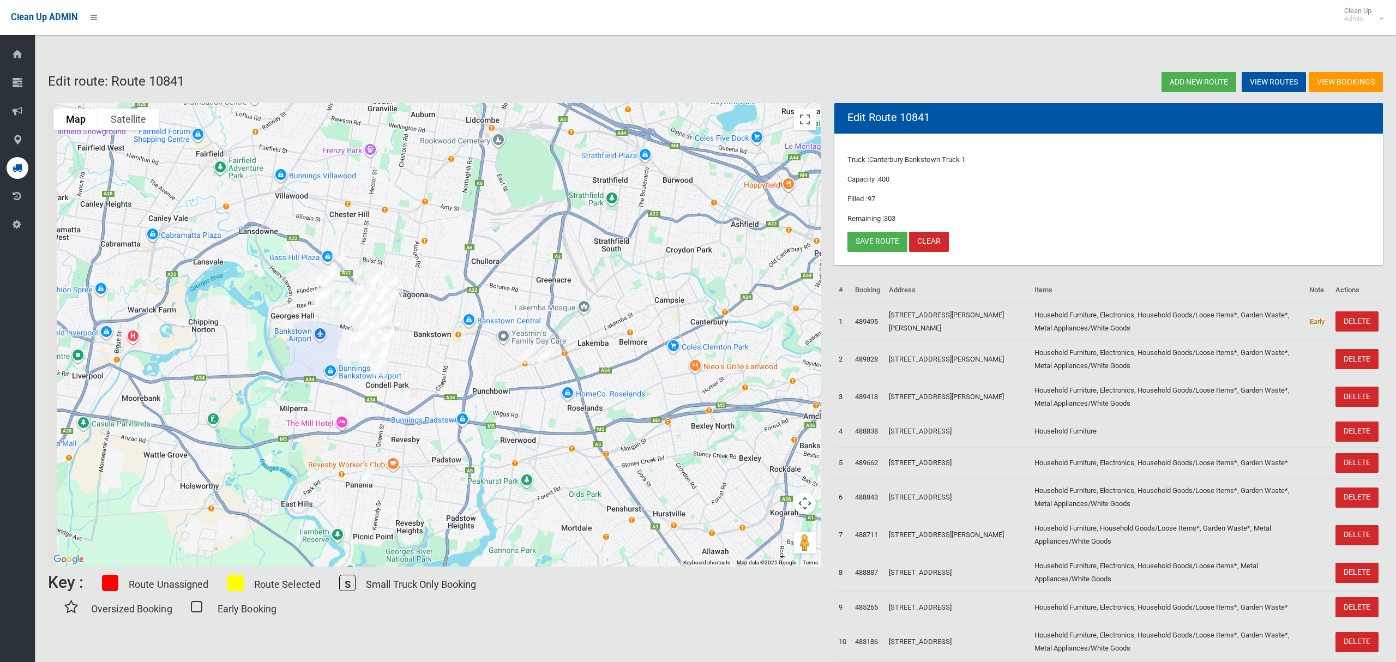
drag, startPoint x: 350, startPoint y: 363, endPoint x: 433, endPoint y: 398, distance: 90.4
click at [433, 398] on div at bounding box center [434, 334] width 773 height 463
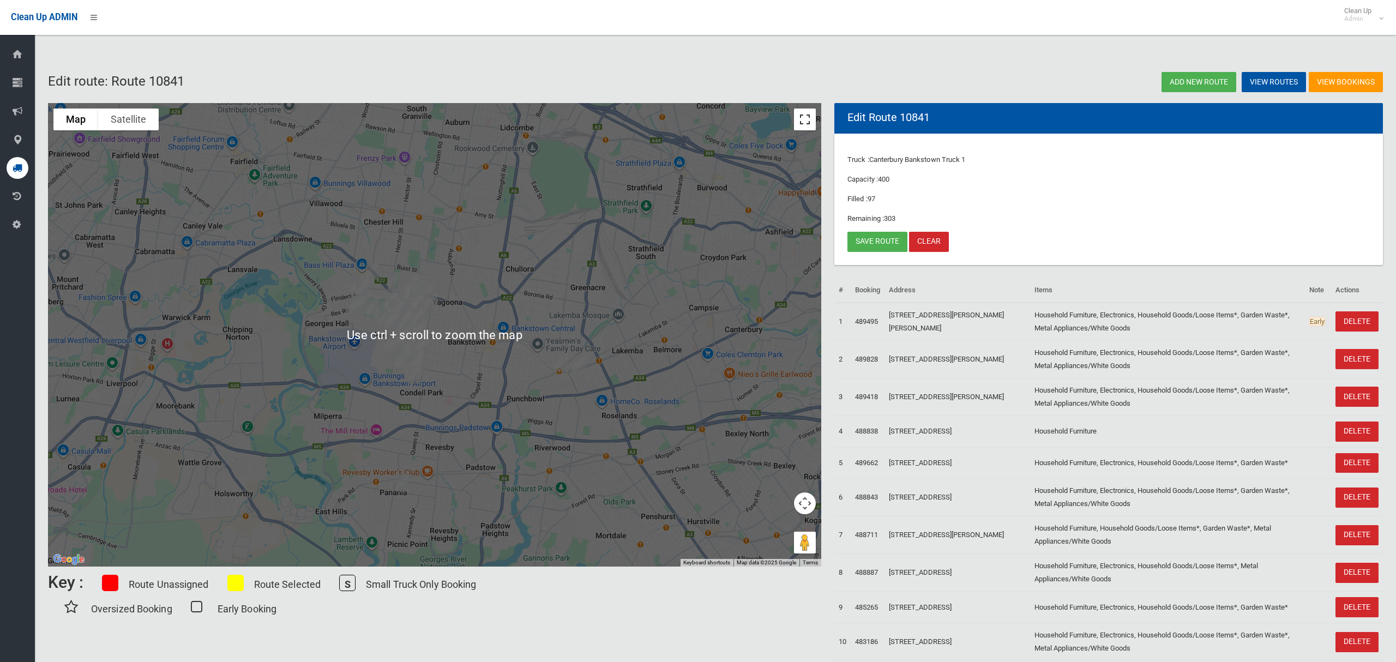
click at [804, 123] on button "Toggle fullscreen view" at bounding box center [805, 120] width 22 height 22
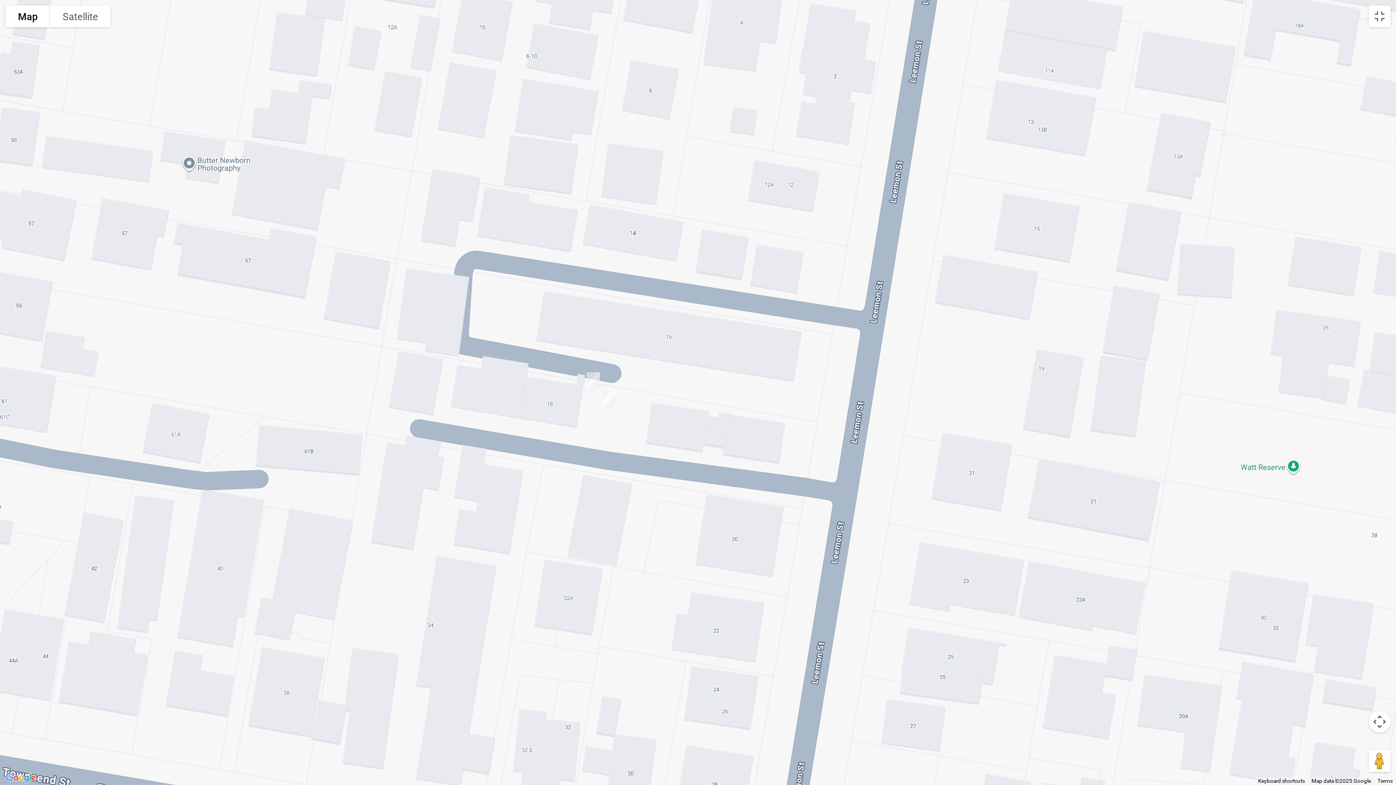
click at [591, 380] on img "1/18 Leemon Street, CONDELL PARK NSW 2200" at bounding box center [593, 381] width 22 height 27
click at [1381, 21] on button "Toggle fullscreen view" at bounding box center [1380, 16] width 22 height 22
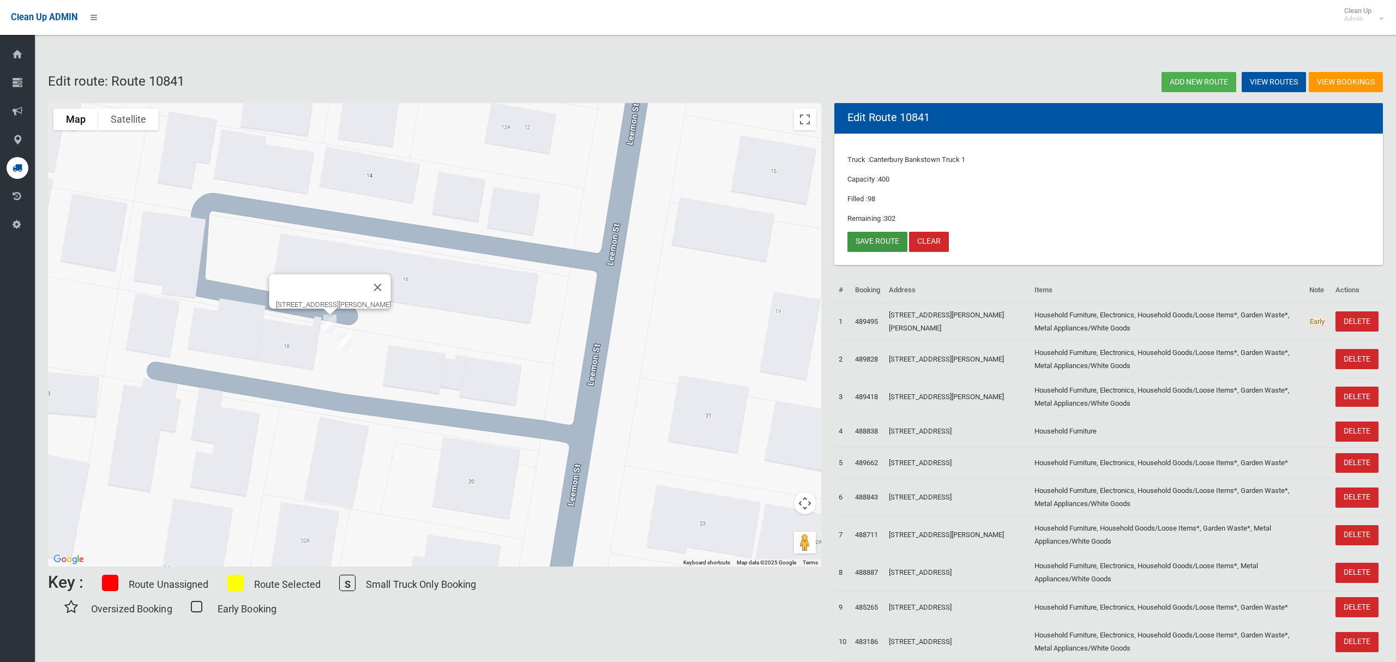
click at [860, 239] on link "Save route" at bounding box center [877, 242] width 60 height 20
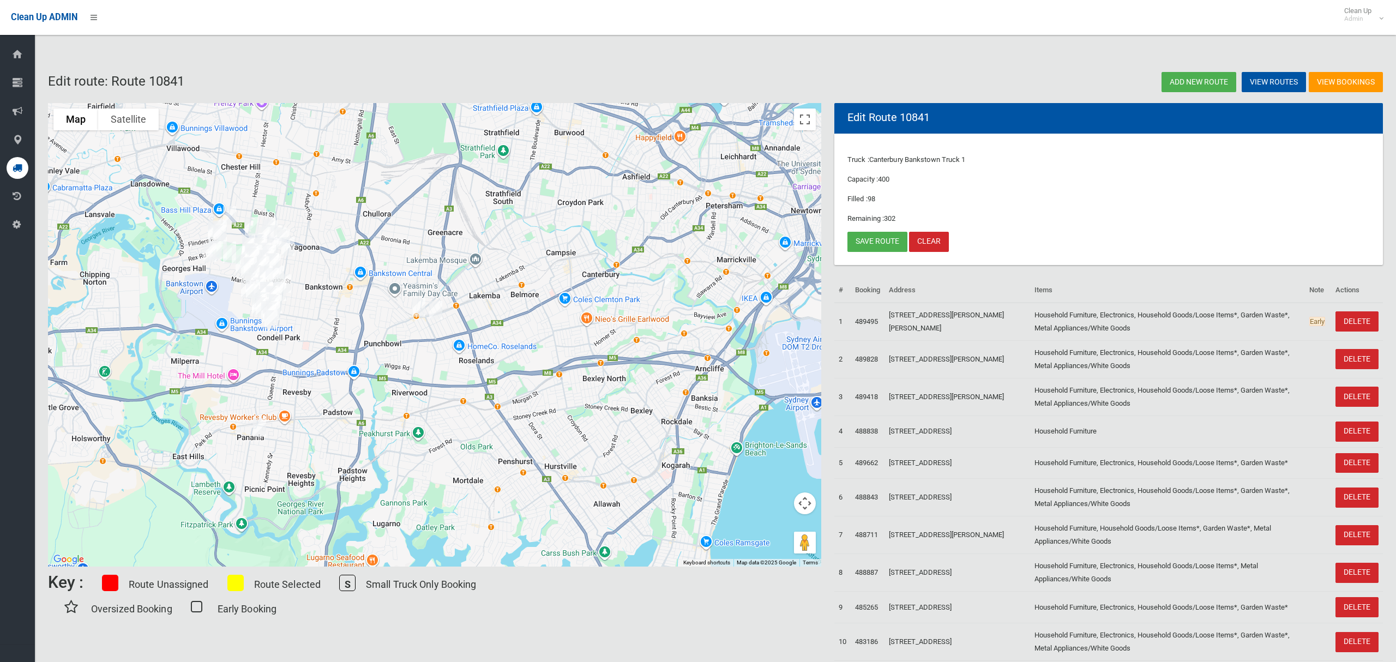
click at [257, 428] on img "8a Ellen Street, PANANIA NSW 2213" at bounding box center [260, 427] width 22 height 27
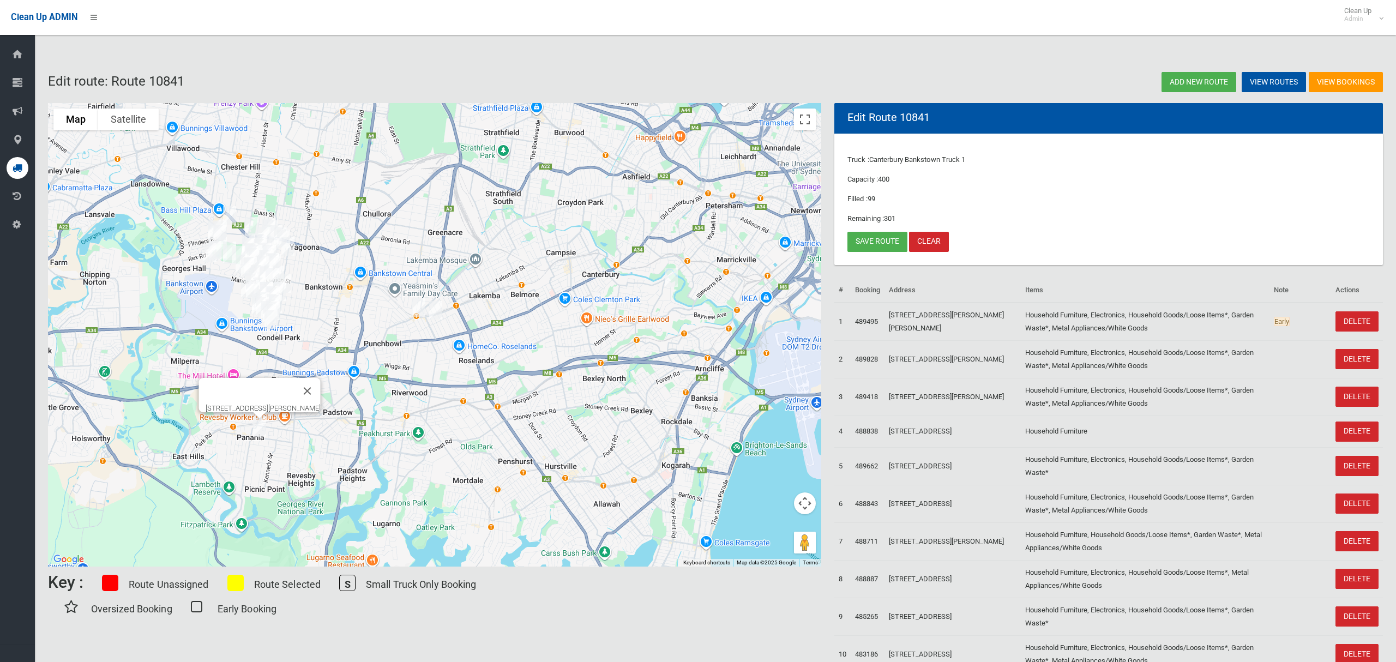
click at [258, 428] on img "8a Ellen Street, PANANIA NSW 2213" at bounding box center [260, 427] width 22 height 27
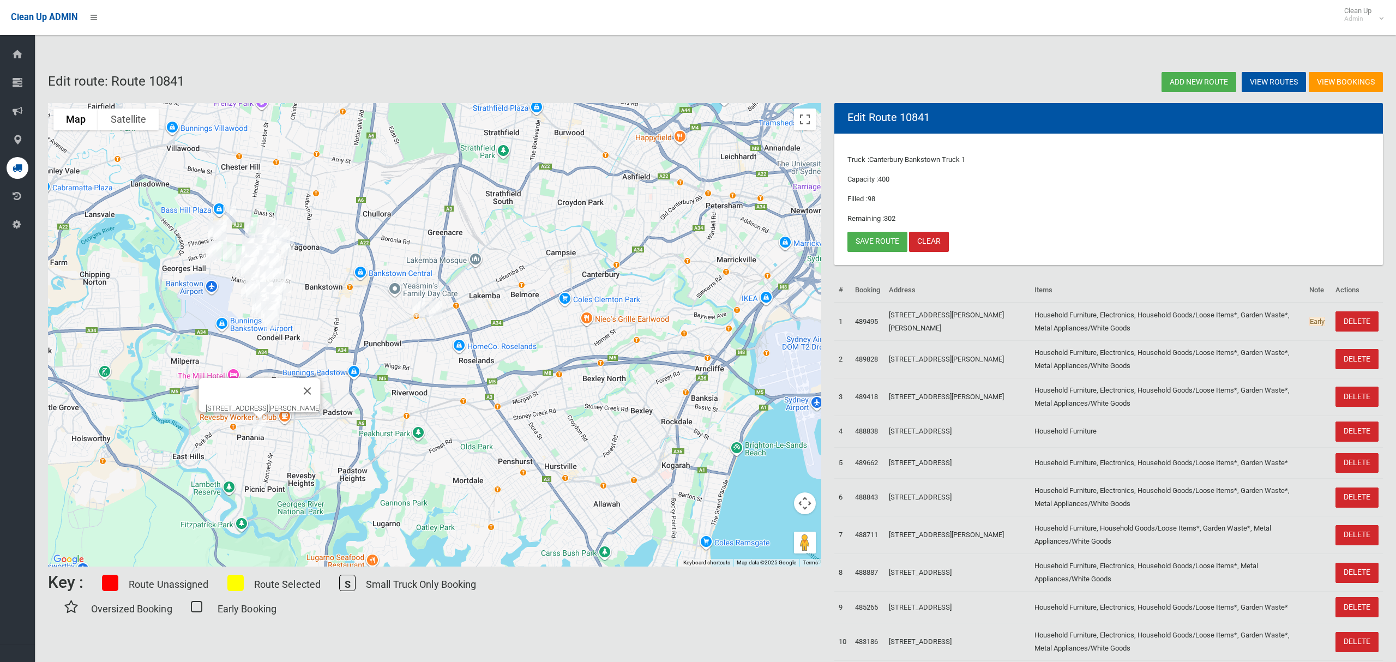
click at [258, 428] on img "8a Ellen Street, PANANIA NSW 2213" at bounding box center [260, 427] width 22 height 27
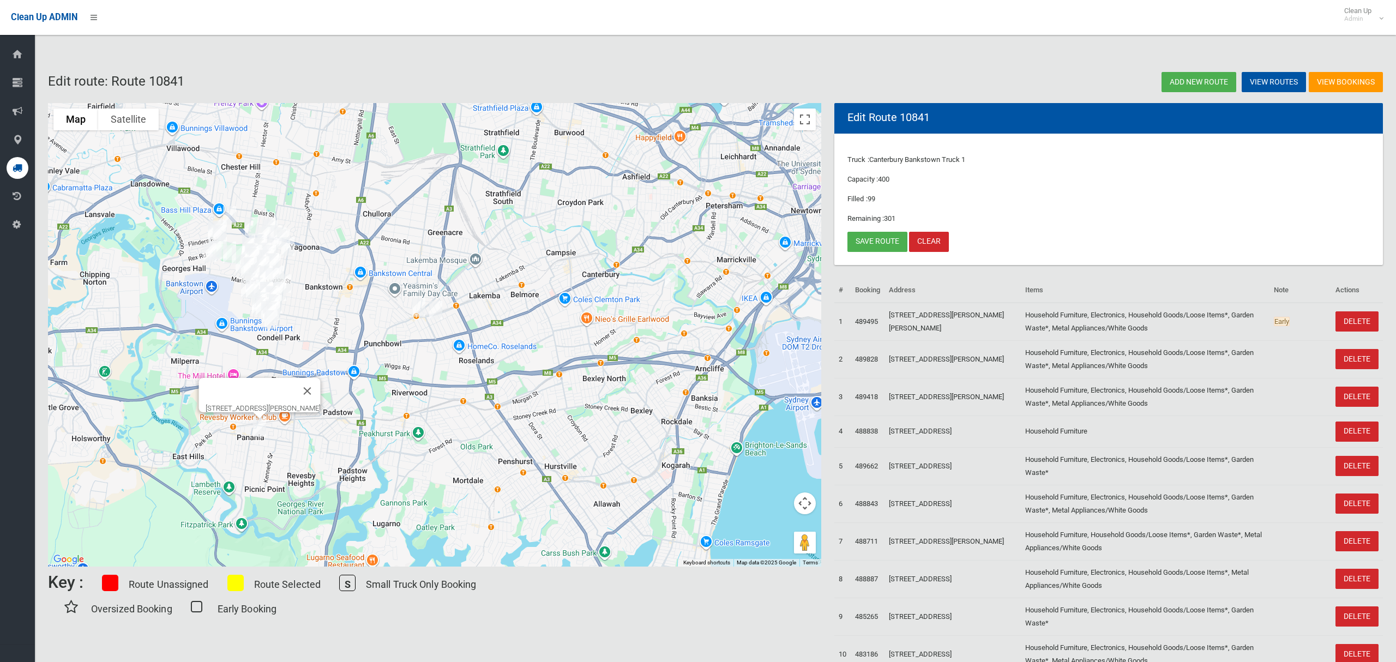
click at [260, 429] on img "8a Ellen Street, PANANIA NSW 2213" at bounding box center [260, 427] width 22 height 27
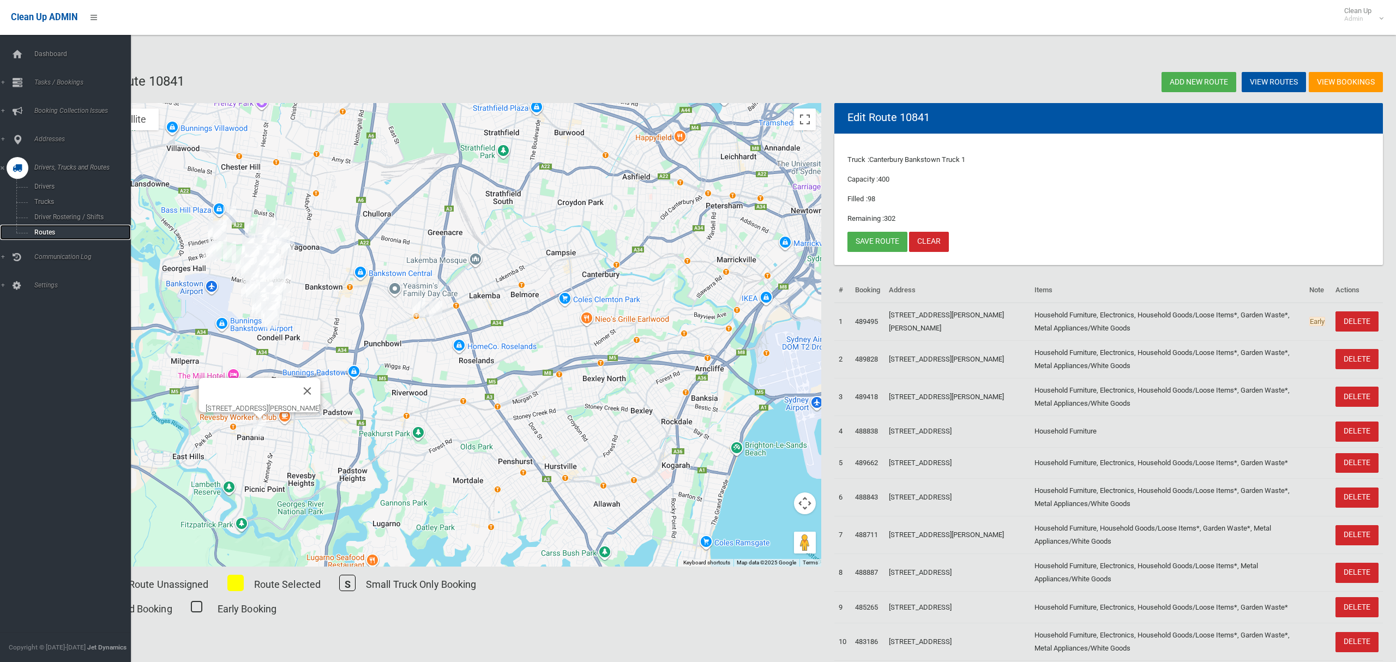
click at [41, 228] on span "Routes" at bounding box center [76, 232] width 91 height 8
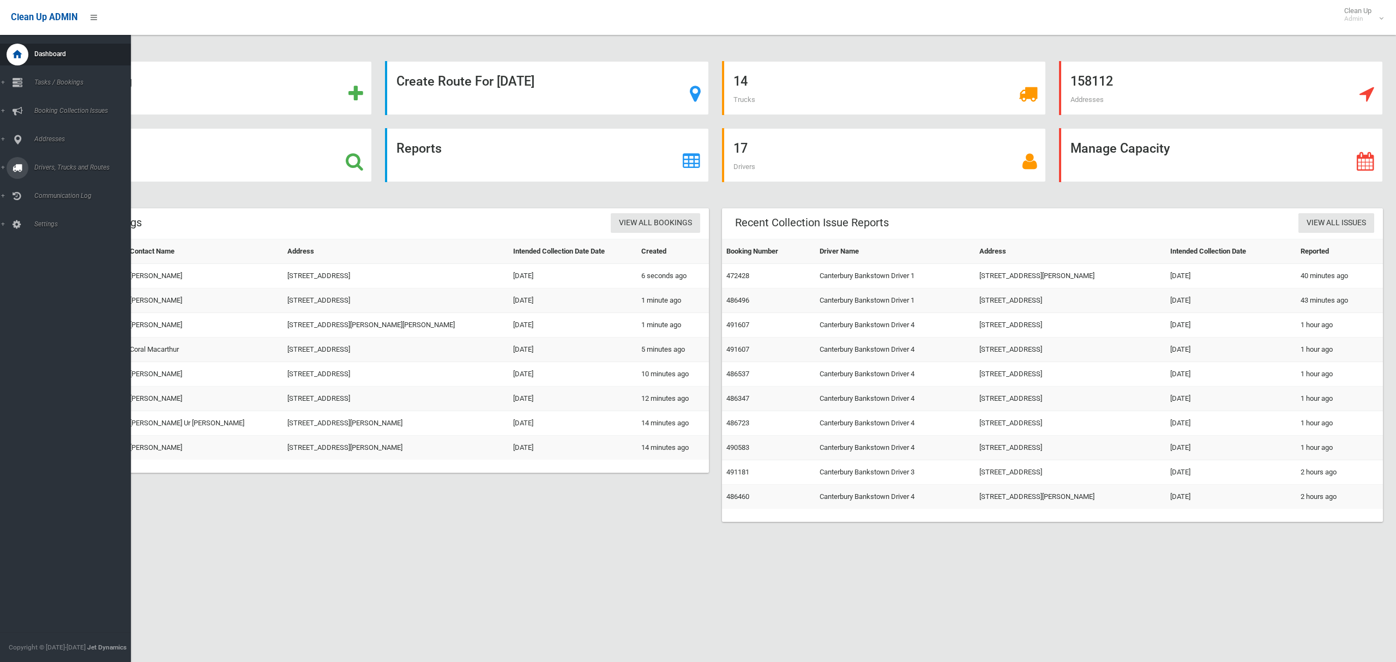
click at [64, 167] on span "Drivers, Trucks and Routes" at bounding box center [81, 168] width 100 height 8
click at [58, 80] on span "Tasks / Bookings" at bounding box center [81, 83] width 100 height 8
click at [52, 159] on span "Search" at bounding box center [76, 163] width 91 height 8
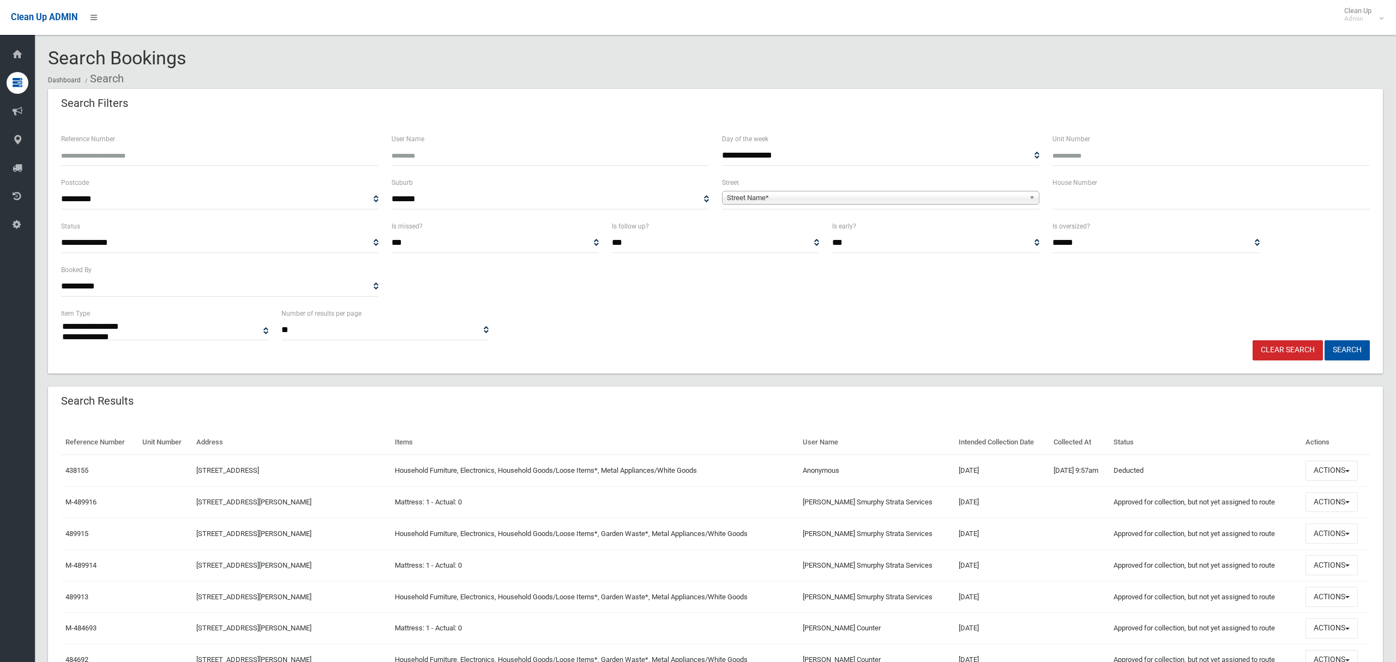
select select
type input "**"
click at [879, 203] on span "Street Name*" at bounding box center [876, 197] width 298 height 13
type input "*****"
click at [776, 198] on span "Street Name*" at bounding box center [876, 197] width 298 height 13
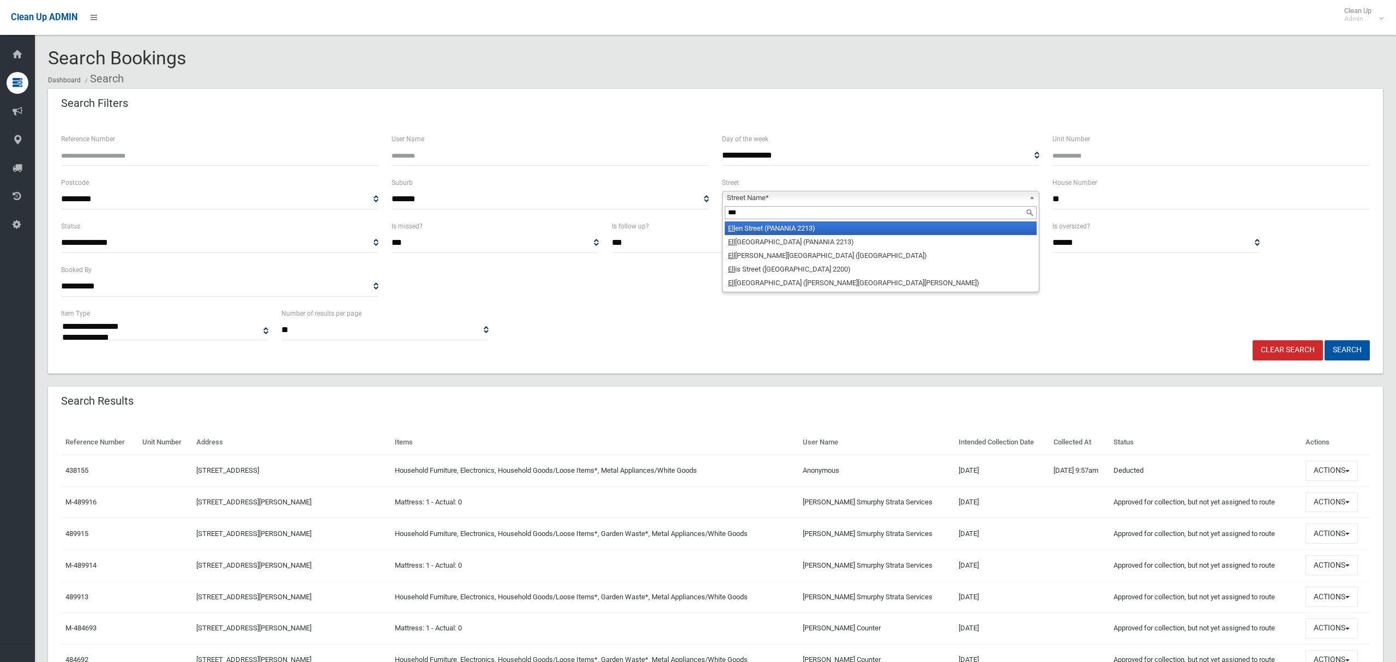
type input "***"
click at [755, 232] on li "Ell en Street (PANANIA 2213)" at bounding box center [881, 228] width 312 height 14
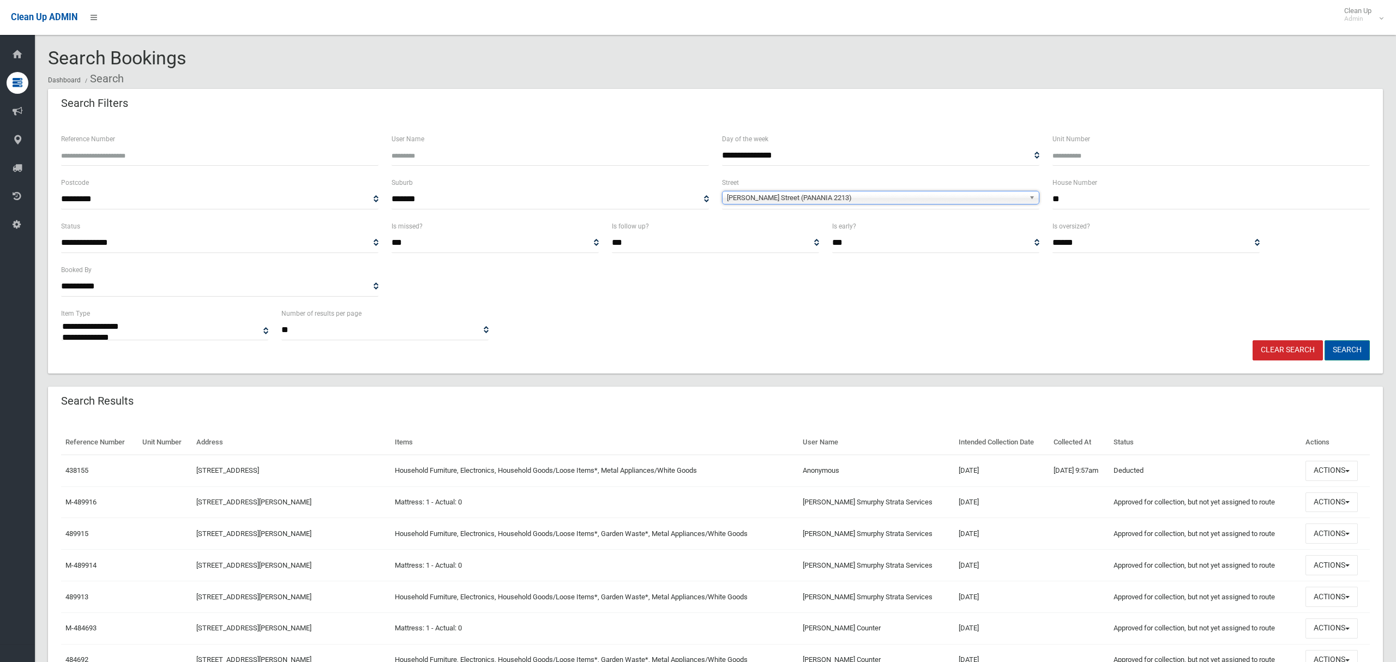
click at [1334, 346] on button "Search" at bounding box center [1346, 350] width 45 height 20
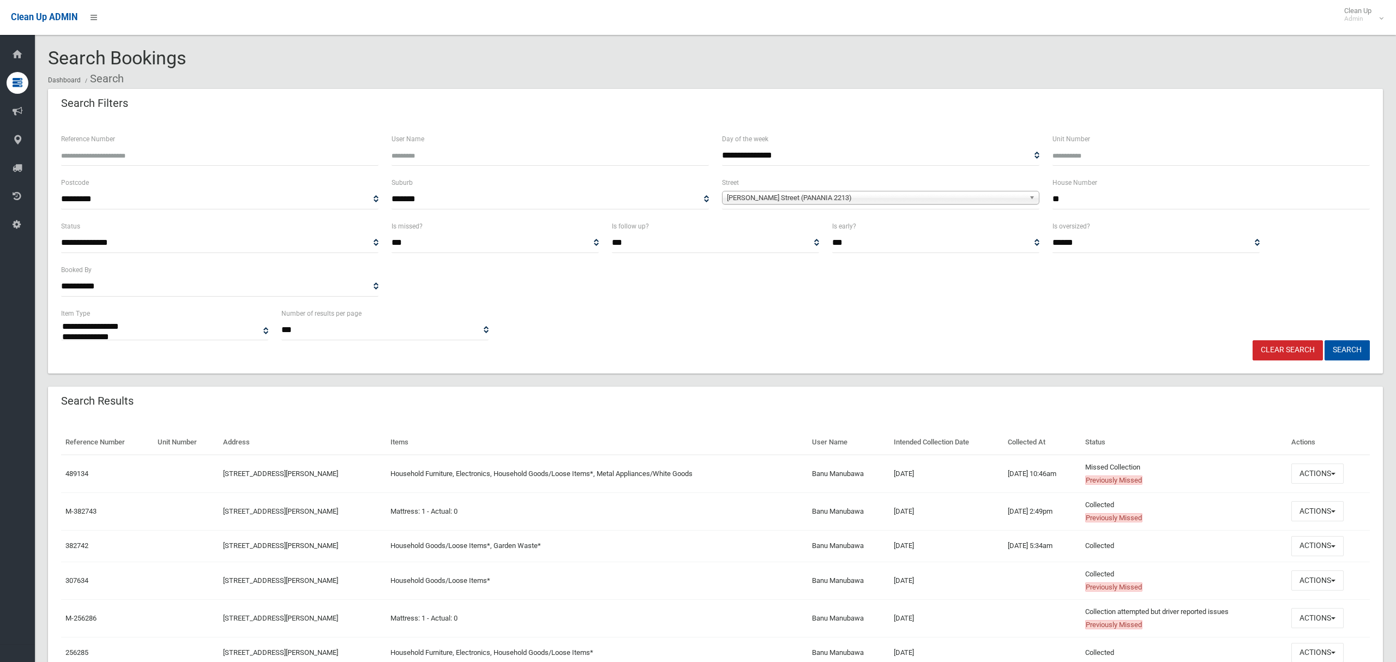
select select
click at [1316, 509] on button "Actions" at bounding box center [1317, 511] width 52 height 20
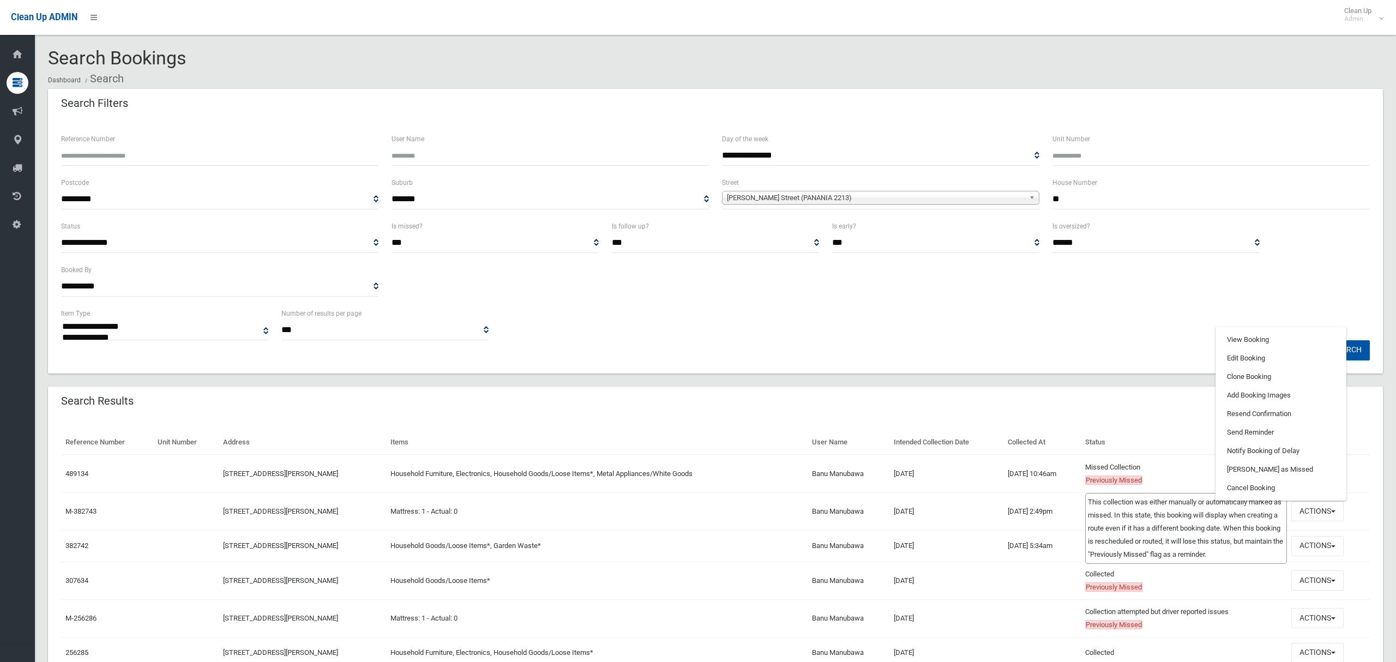
click at [1116, 469] on td "Missed Collection Previously Missed This collection was either manually or auto…" at bounding box center [1184, 474] width 206 height 38
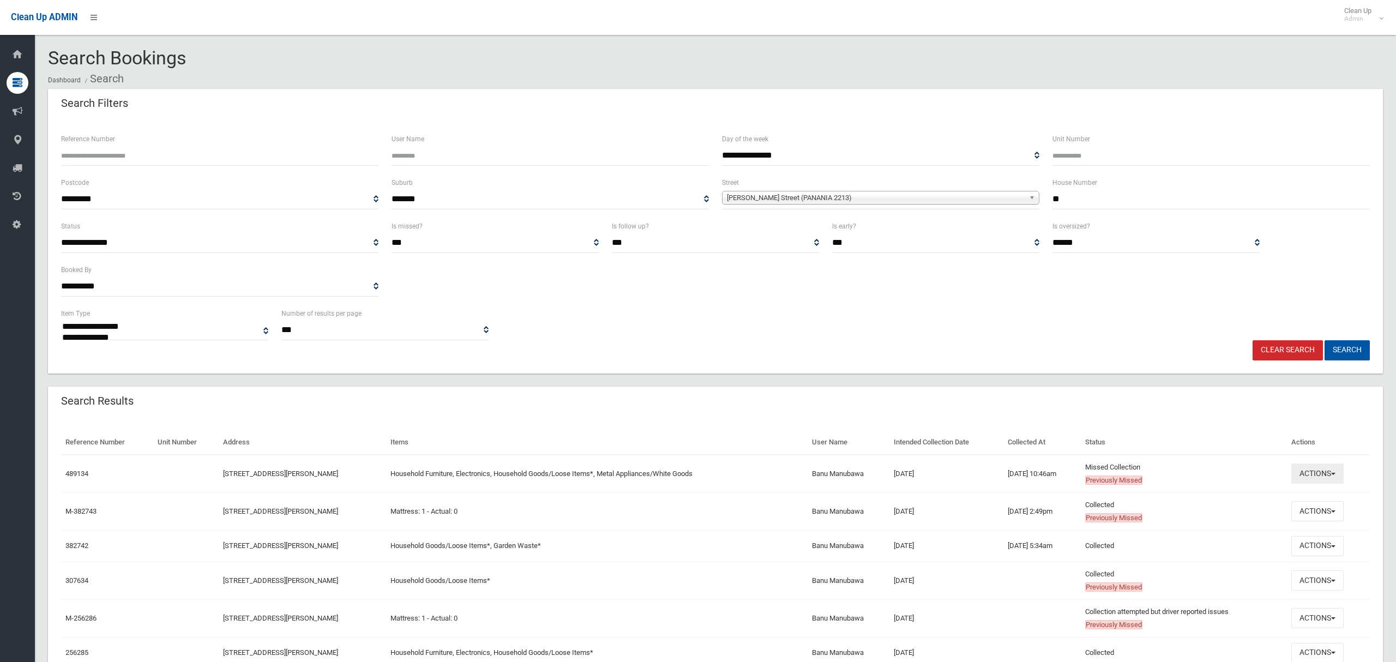
click at [1303, 477] on button "Actions" at bounding box center [1317, 473] width 52 height 20
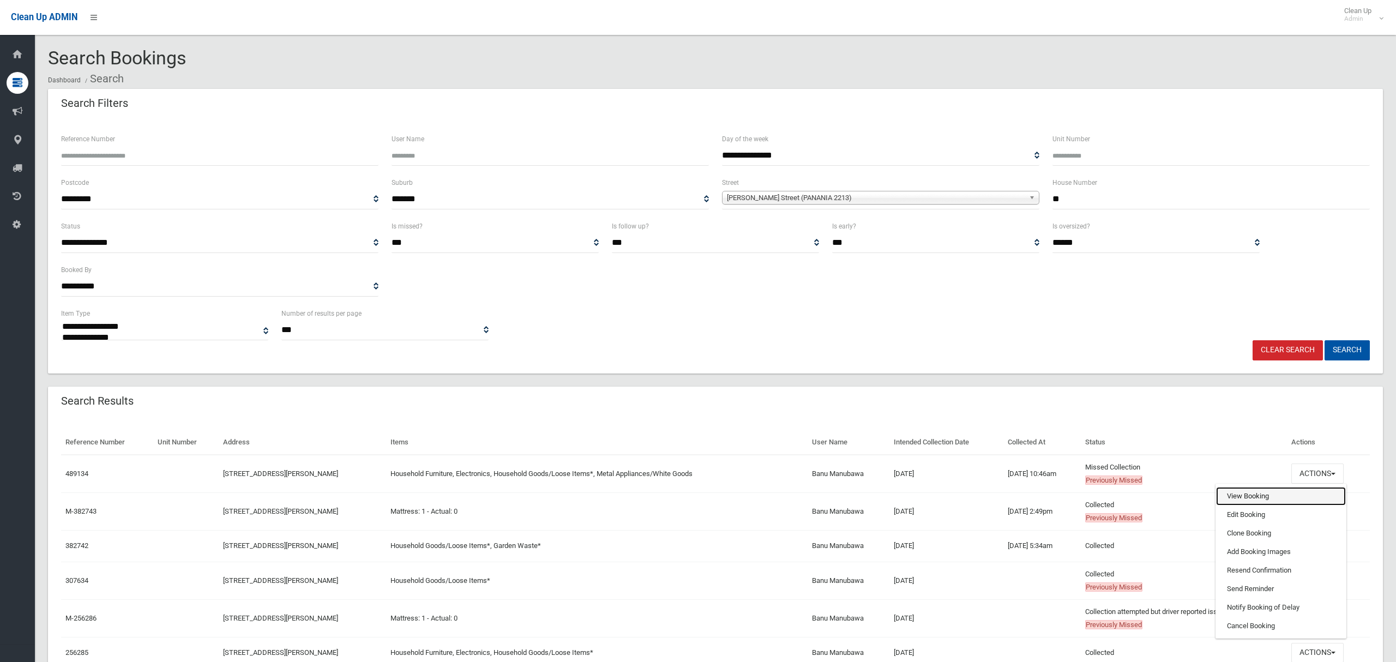
click at [1260, 498] on link "View Booking" at bounding box center [1281, 496] width 130 height 19
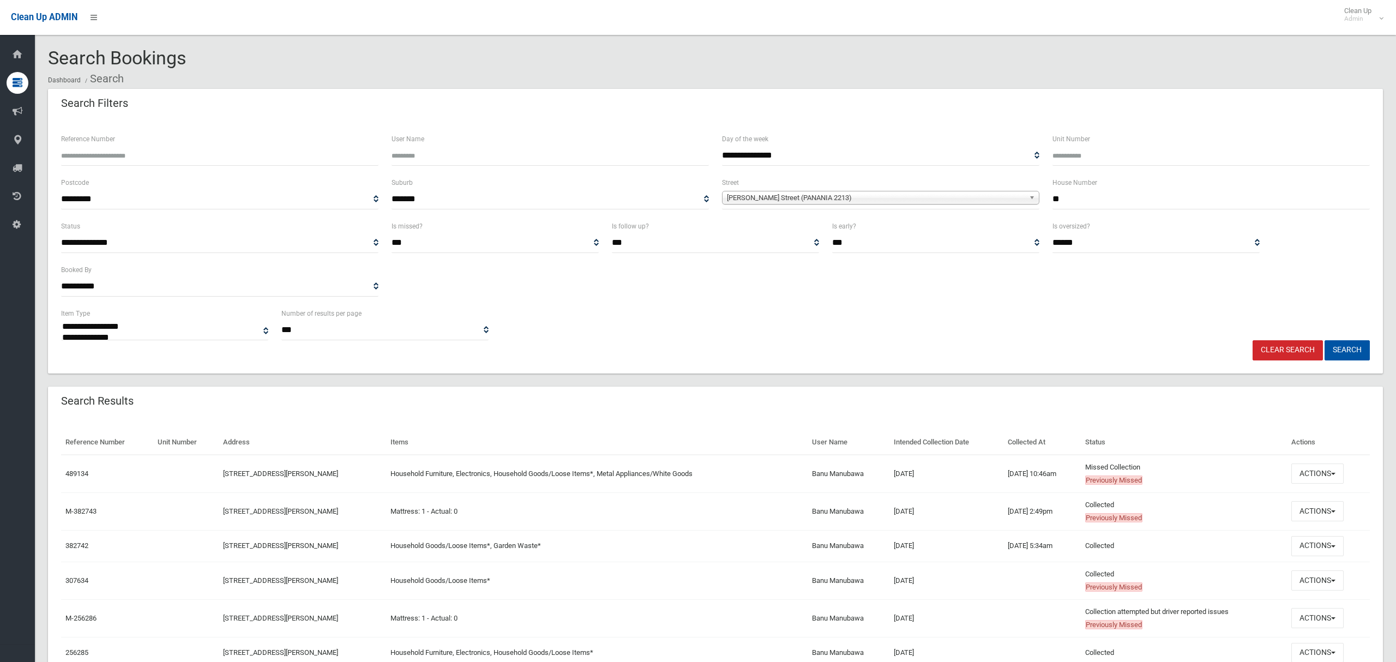
drag, startPoint x: 1053, startPoint y: 201, endPoint x: 1025, endPoint y: 201, distance: 27.8
click at [1028, 201] on div "**********" at bounding box center [716, 198] width 1322 height 44
type input "**"
click at [889, 206] on span "**********" at bounding box center [880, 199] width 317 height 20
click at [768, 192] on span "[PERSON_NAME] Street (PANANIA 2213)" at bounding box center [876, 197] width 298 height 13
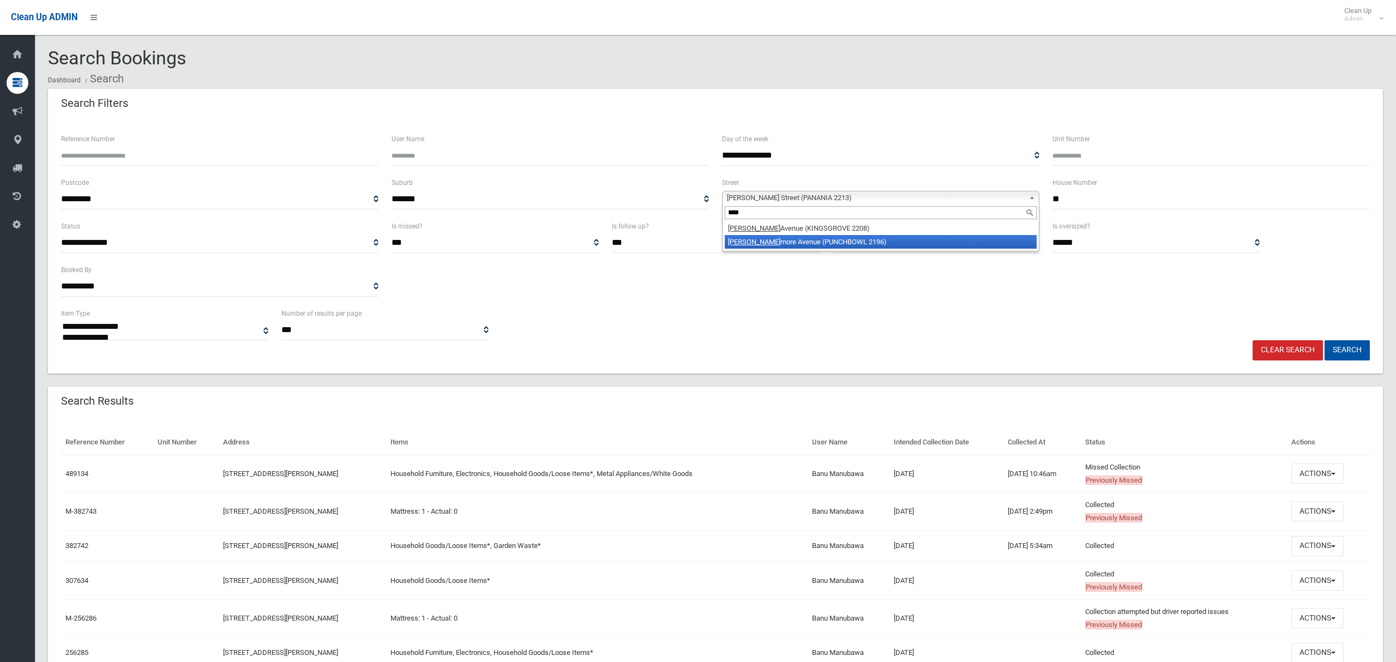
type input "****"
click at [796, 245] on li "Ross more Avenue (PUNCHBOWL 2196)" at bounding box center [881, 242] width 312 height 14
click at [1353, 346] on button "Search" at bounding box center [1346, 350] width 45 height 20
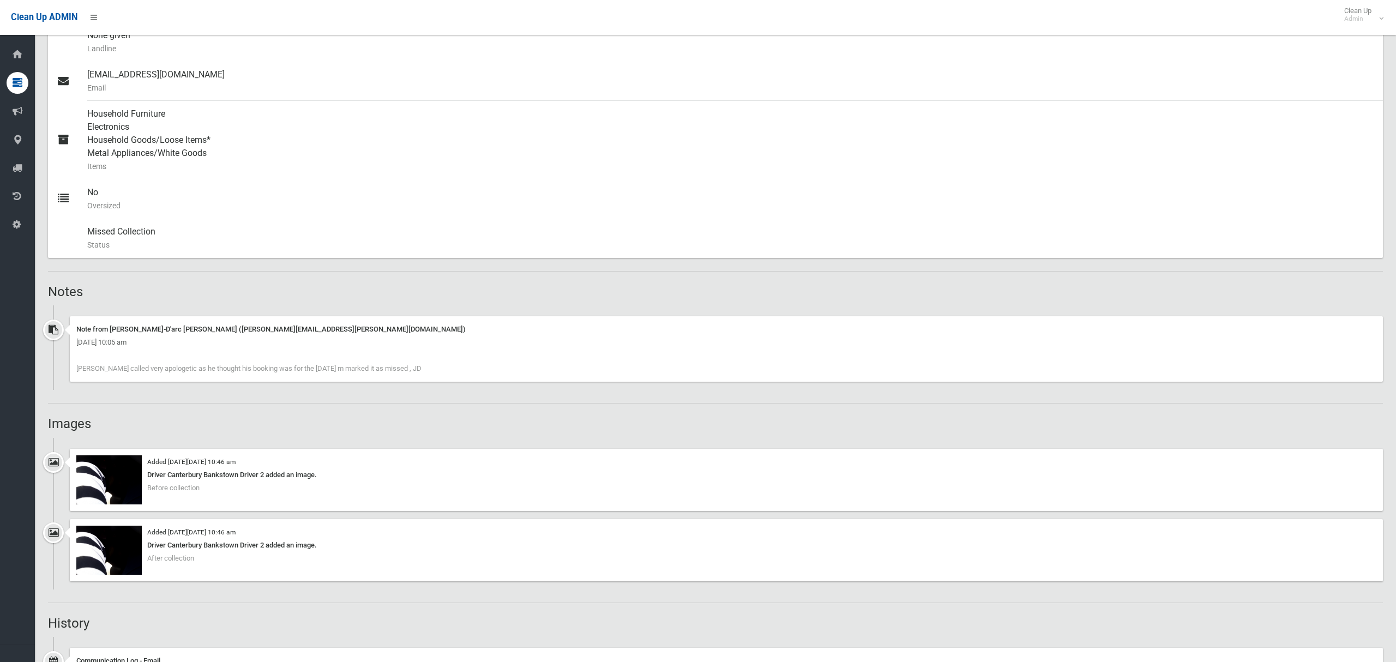
scroll to position [454, 0]
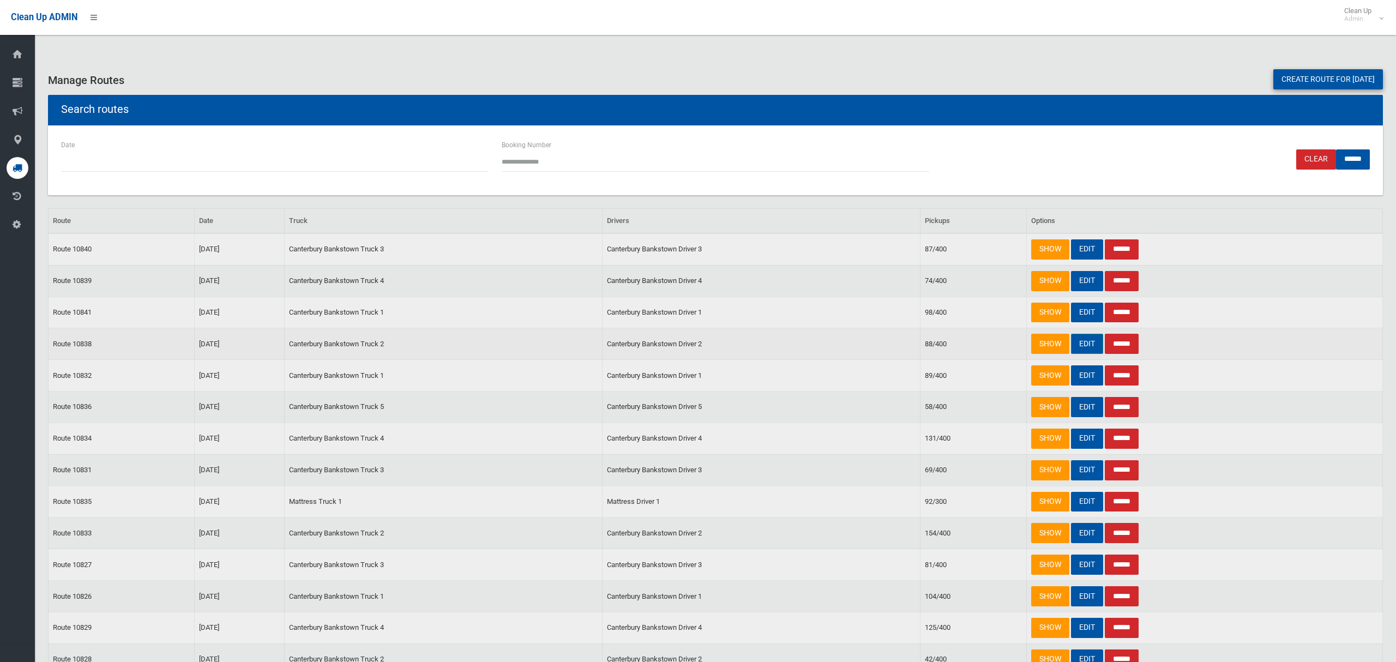
click at [1083, 344] on link "EDIT" at bounding box center [1087, 344] width 32 height 20
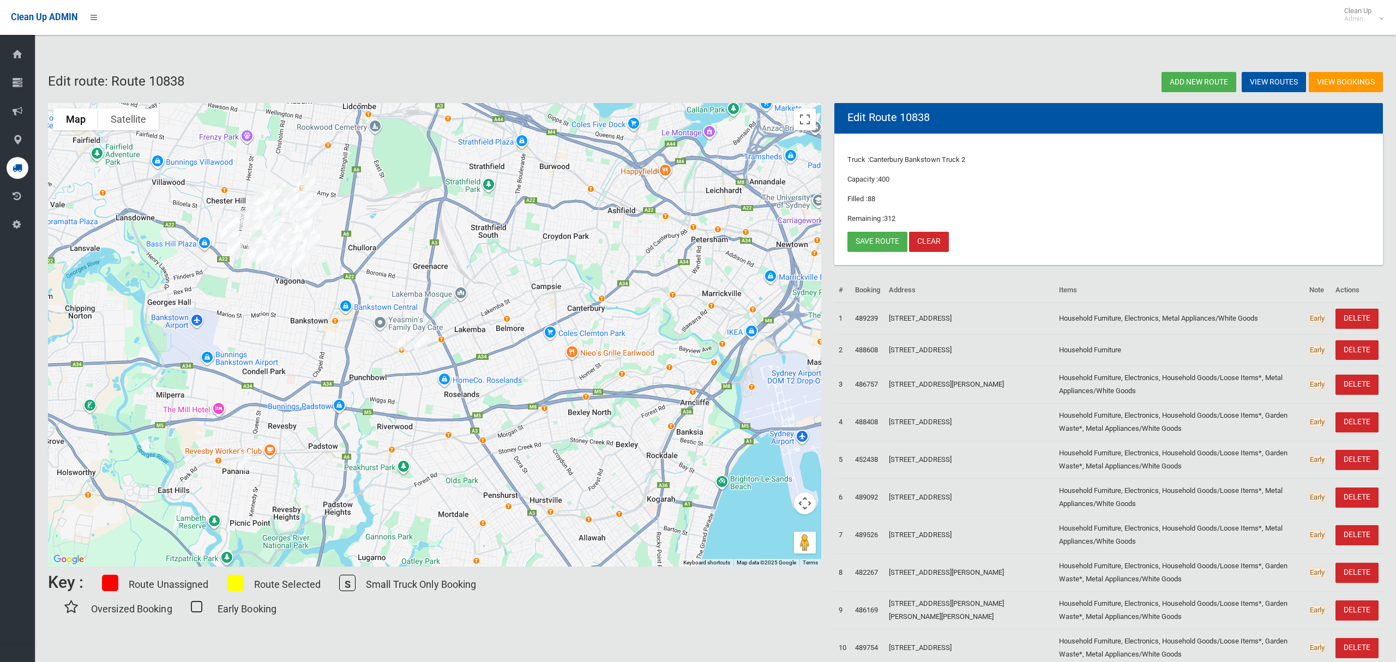
click at [244, 463] on img "8a Ellen Street, PANANIA NSW 2213" at bounding box center [245, 461] width 22 height 27
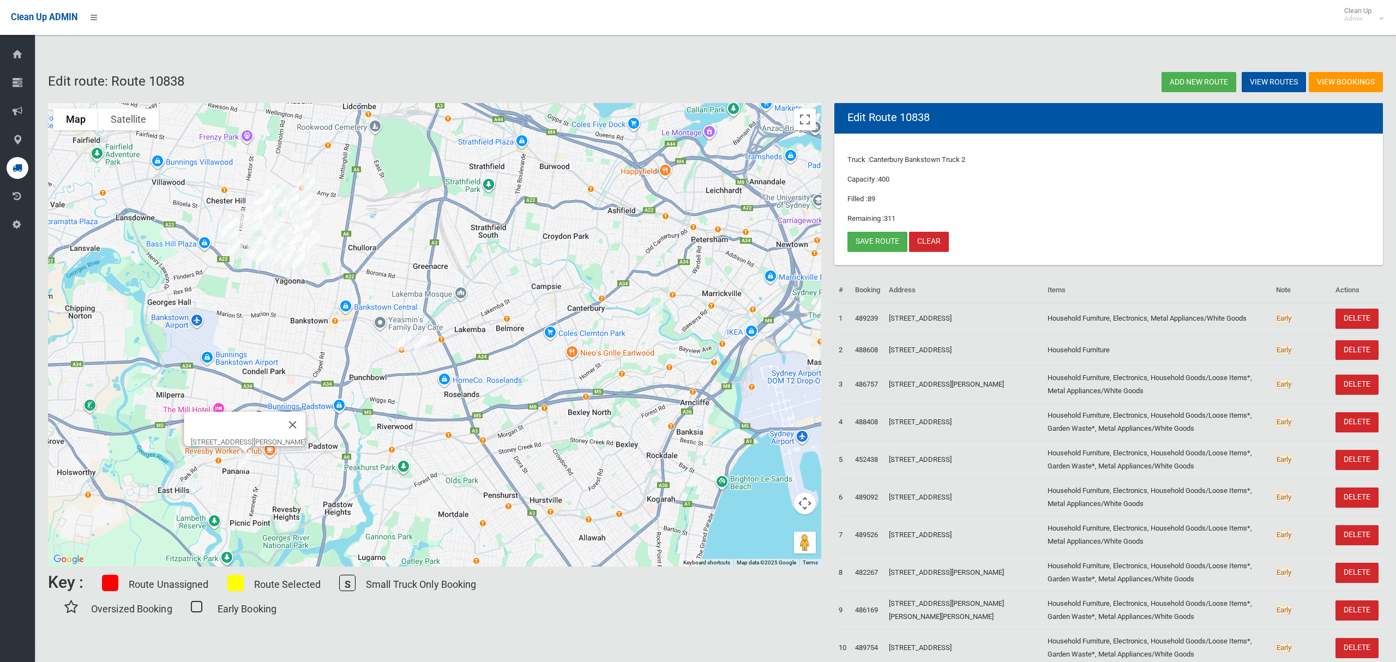
click at [401, 338] on img "35 Rossmore Avenue, PUNCHBOWL NSW 2196" at bounding box center [404, 341] width 22 height 27
click at [422, 346] on img "1/26 Broadway, PUNCHBOWL NSW 2196" at bounding box center [421, 343] width 22 height 27
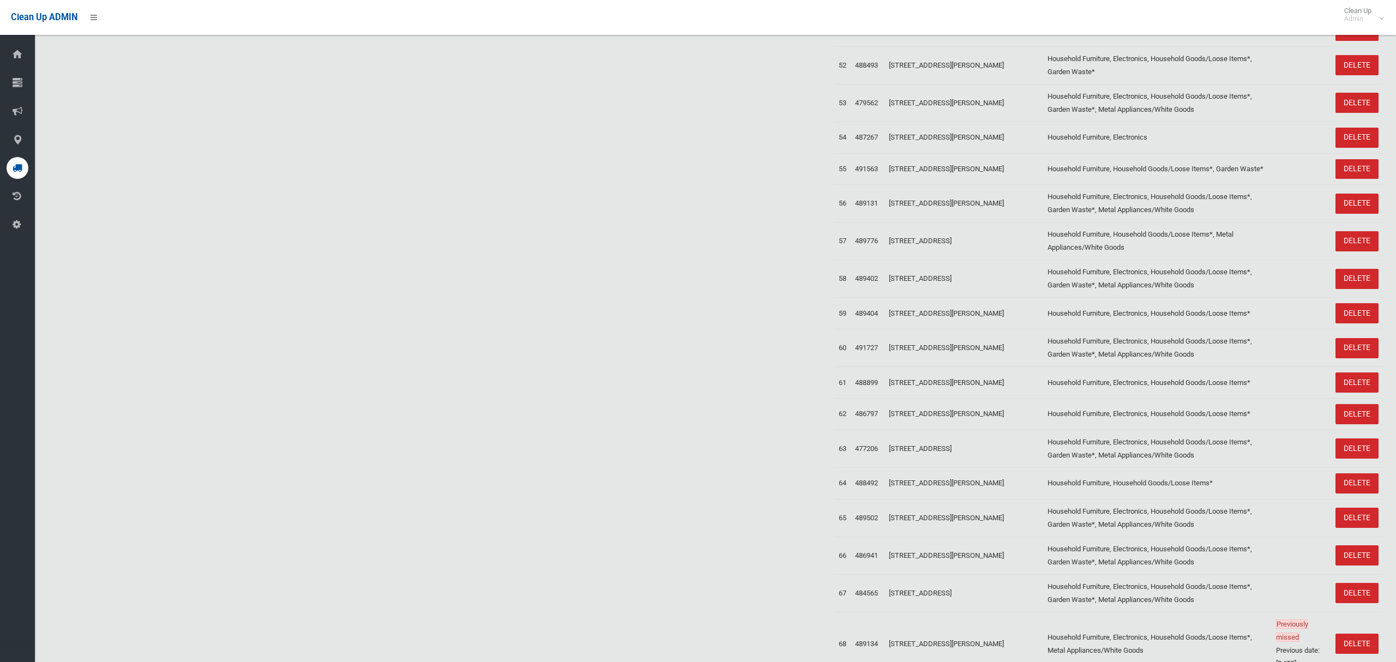
scroll to position [2544, 0]
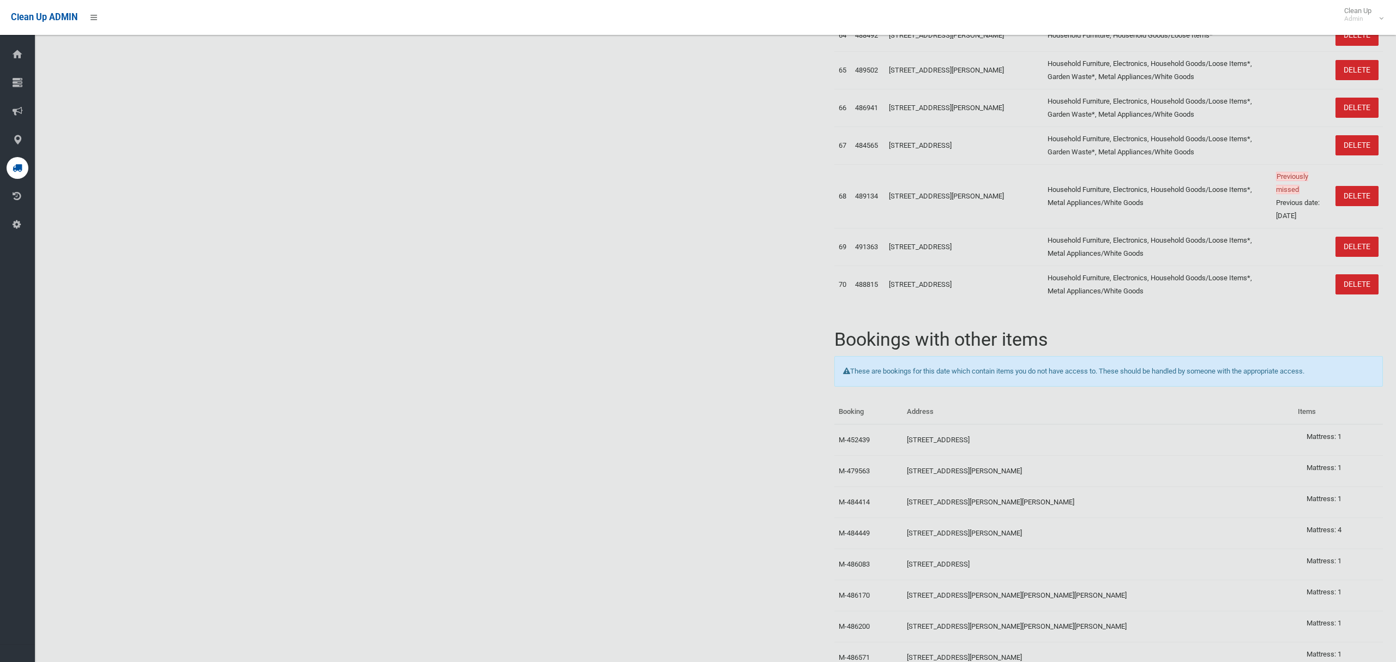
drag, startPoint x: 889, startPoint y: 387, endPoint x: 929, endPoint y: 397, distance: 41.1
click at [929, 303] on td "[STREET_ADDRESS]" at bounding box center [963, 285] width 159 height 38
copy td "[STREET_ADDRESS]"
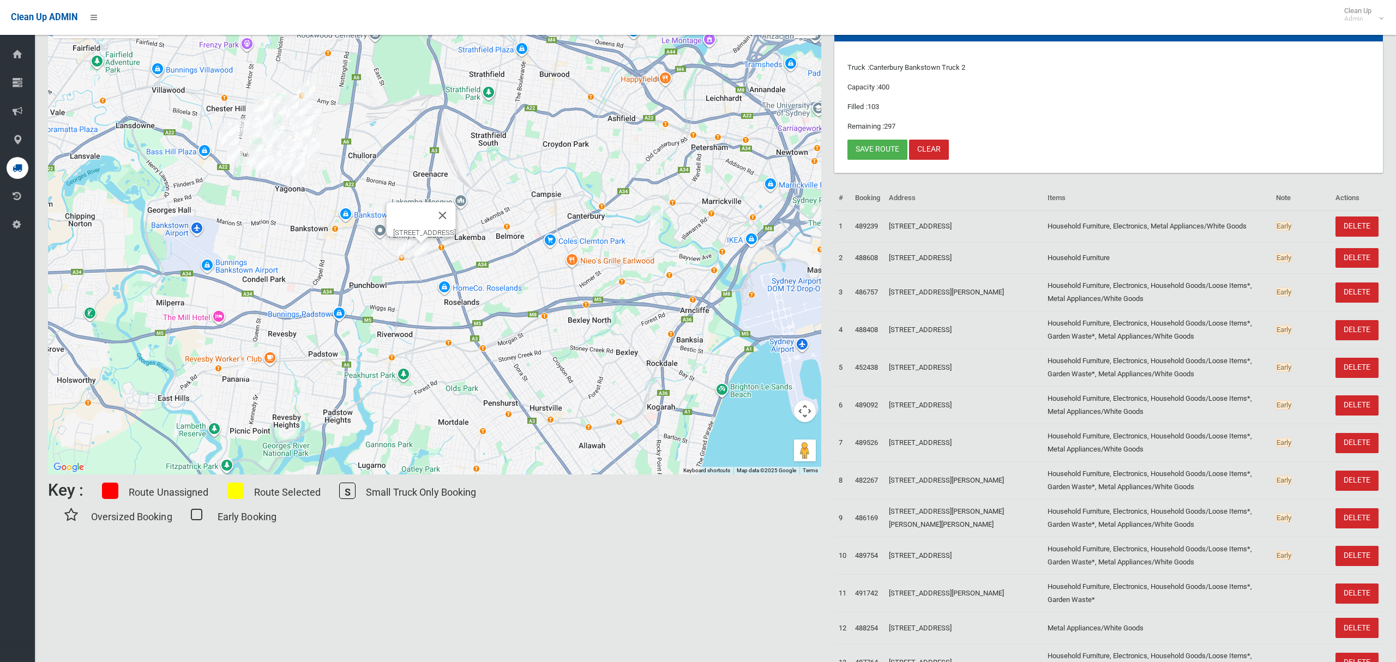
scroll to position [0, 0]
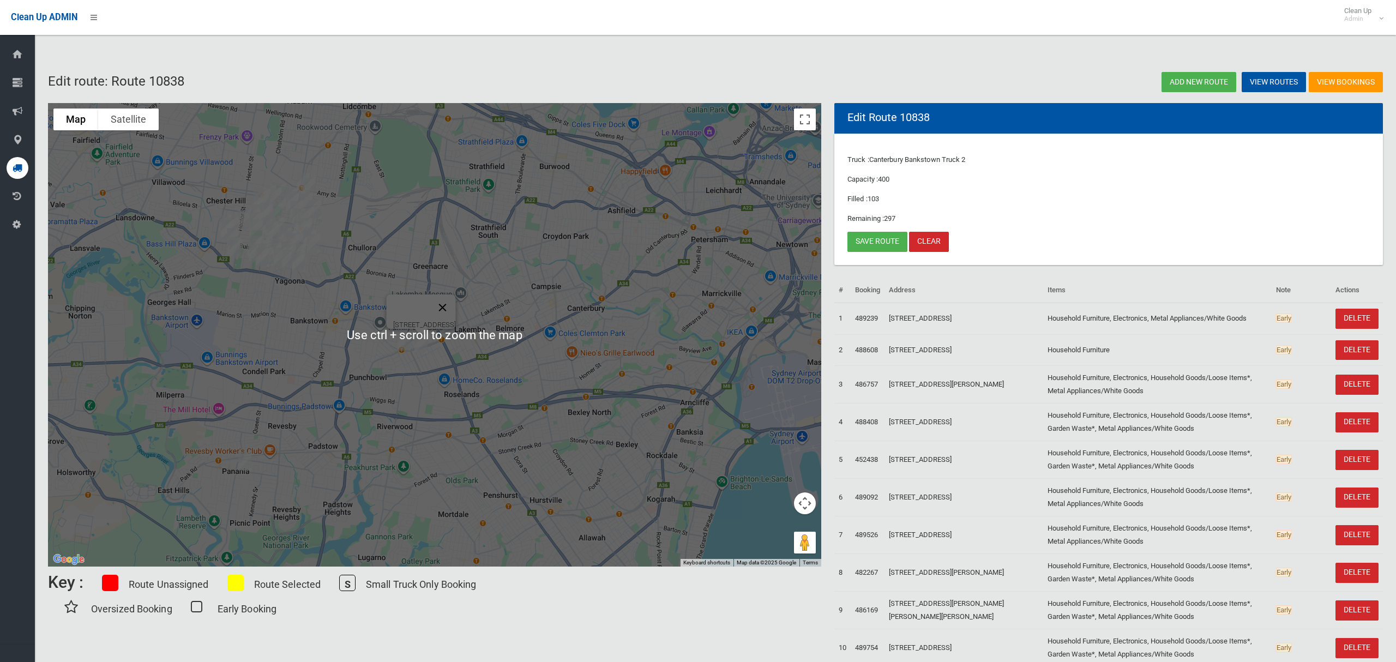
click at [456, 298] on button "Close" at bounding box center [443, 307] width 26 height 26
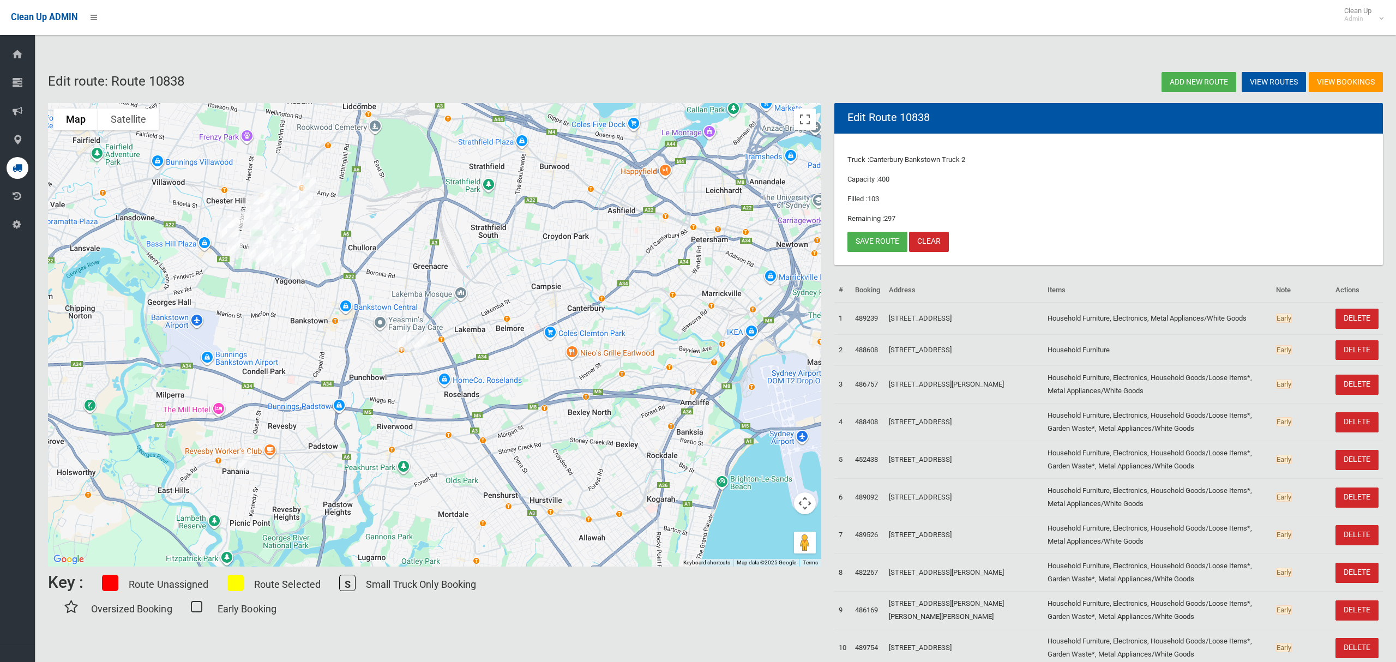
click at [654, 311] on img "2 Pomroy Avenue, EARLWOOD NSW 2206" at bounding box center [657, 311] width 22 height 27
click at [657, 312] on img "2 Pomroy Avenue, EARLWOOD NSW 2206" at bounding box center [657, 311] width 22 height 27
click at [400, 339] on img "35 Rossmore Avenue, PUNCHBOWL NSW 2196" at bounding box center [404, 341] width 22 height 27
click at [423, 347] on img "1/26 Broadway, PUNCHBOWL NSW 2196" at bounding box center [421, 343] width 22 height 27
click at [872, 241] on link "Save route" at bounding box center [877, 242] width 60 height 20
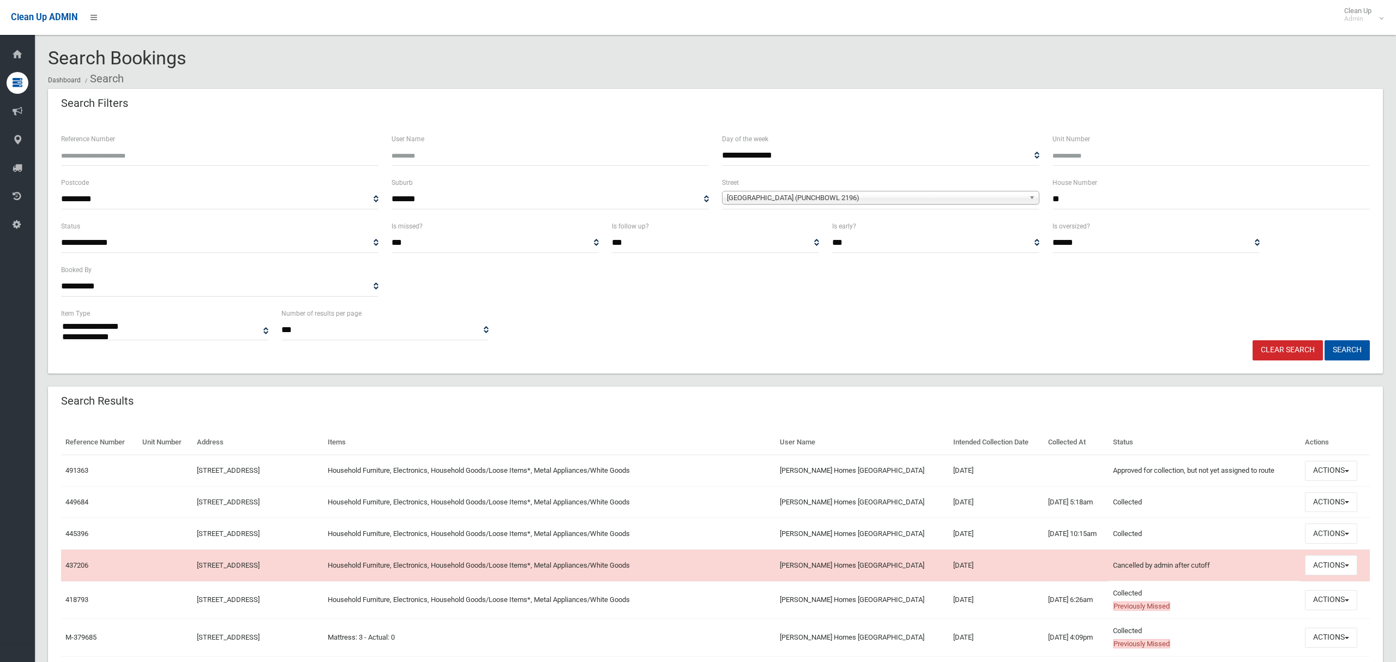
select select
drag, startPoint x: 888, startPoint y: 468, endPoint x: 811, endPoint y: 445, distance: 80.1
click at [821, 466] on tr "491363 [STREET_ADDRESS] Household Furniture, Electronics, Household Goods/Loose…" at bounding box center [715, 471] width 1309 height 32
click at [1332, 505] on button "Actions" at bounding box center [1331, 502] width 52 height 20
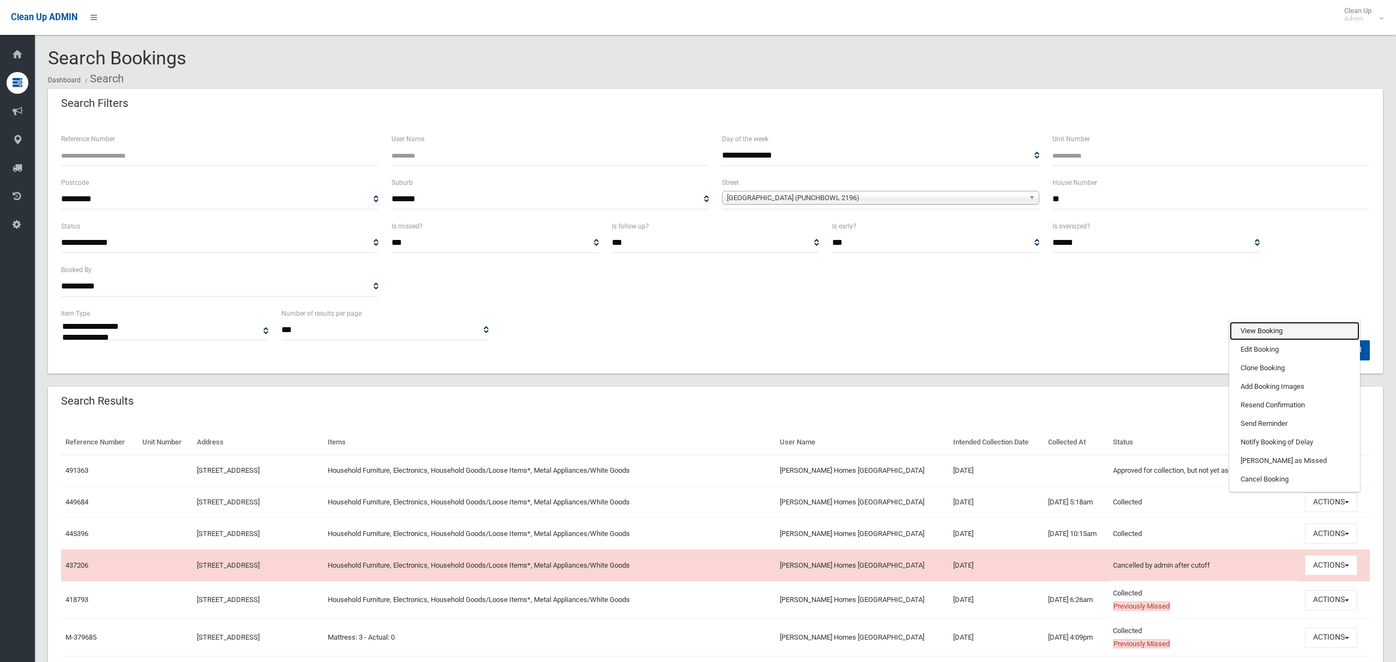
click at [1256, 334] on link "View Booking" at bounding box center [1295, 331] width 130 height 19
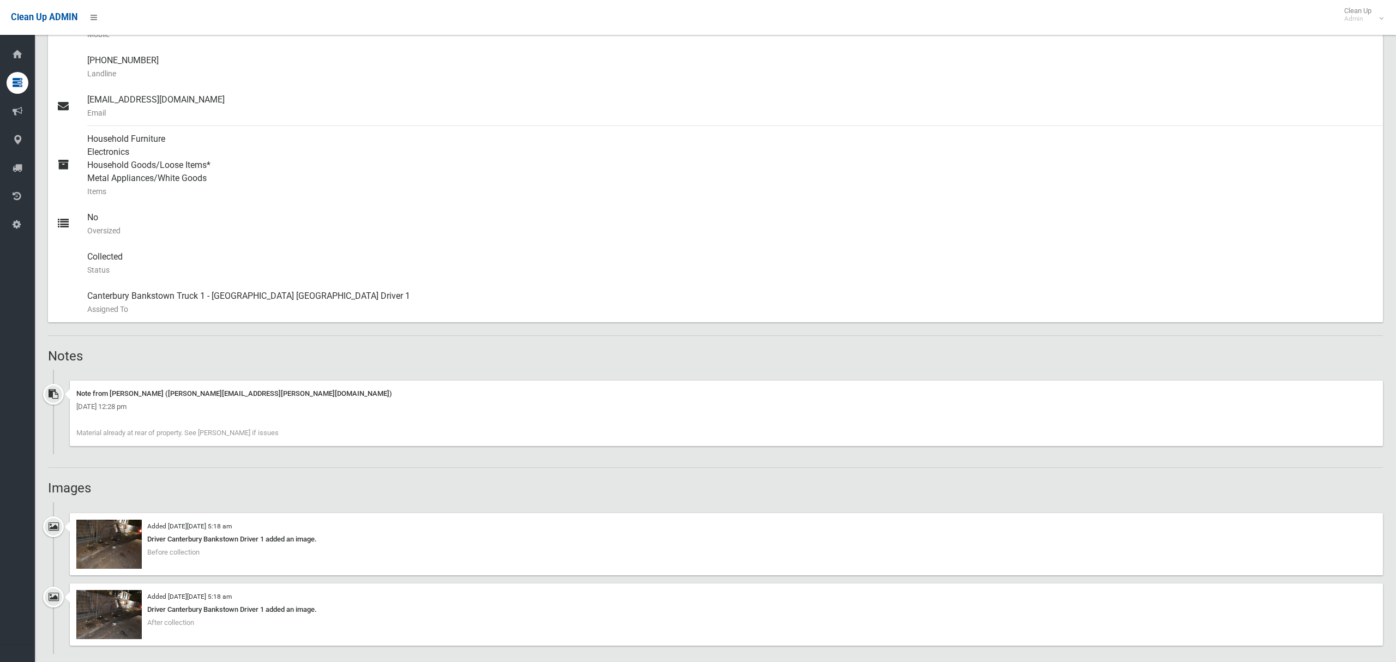
scroll to position [395, 0]
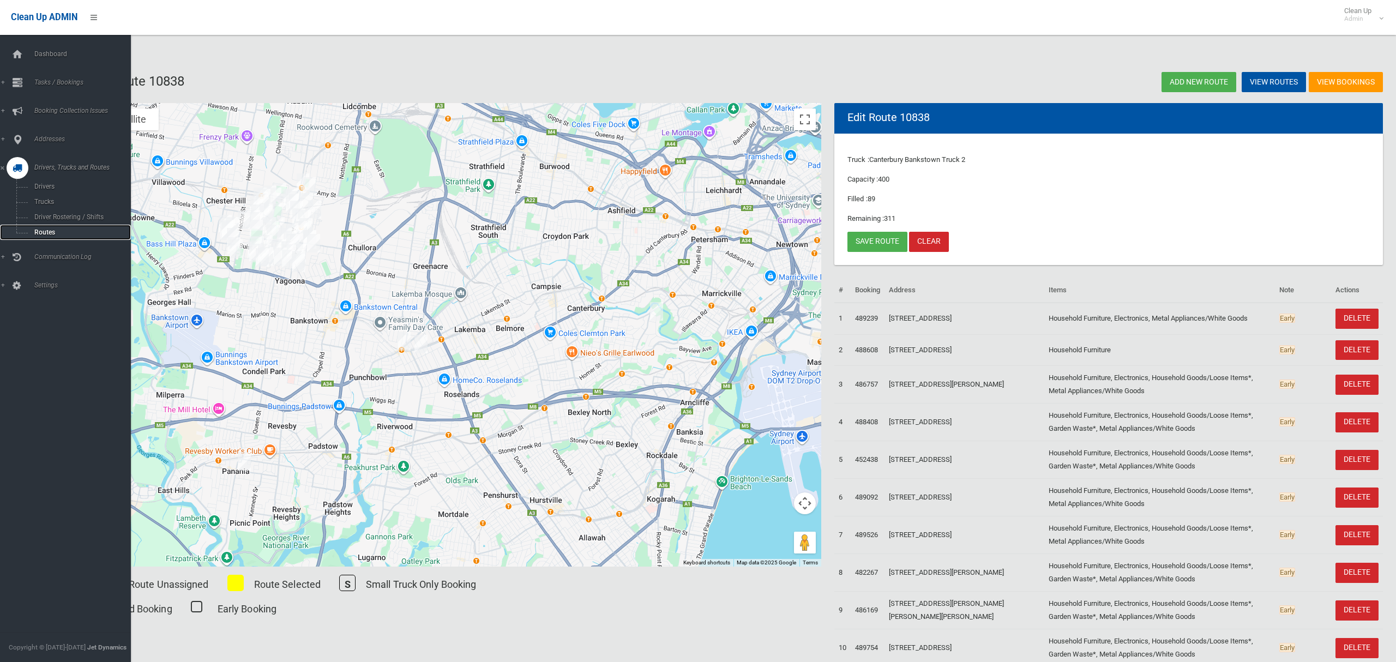
click at [47, 233] on span "Routes" at bounding box center [76, 232] width 91 height 8
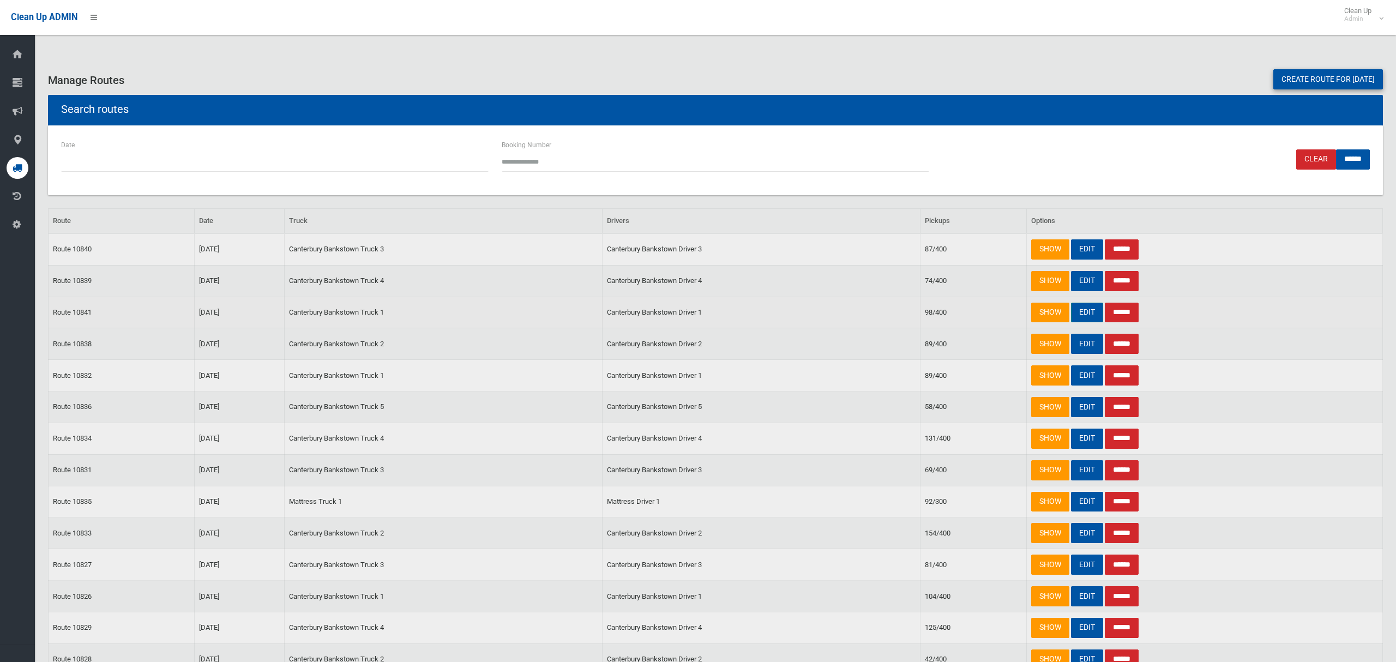
click at [1078, 314] on link "EDIT" at bounding box center [1087, 313] width 32 height 20
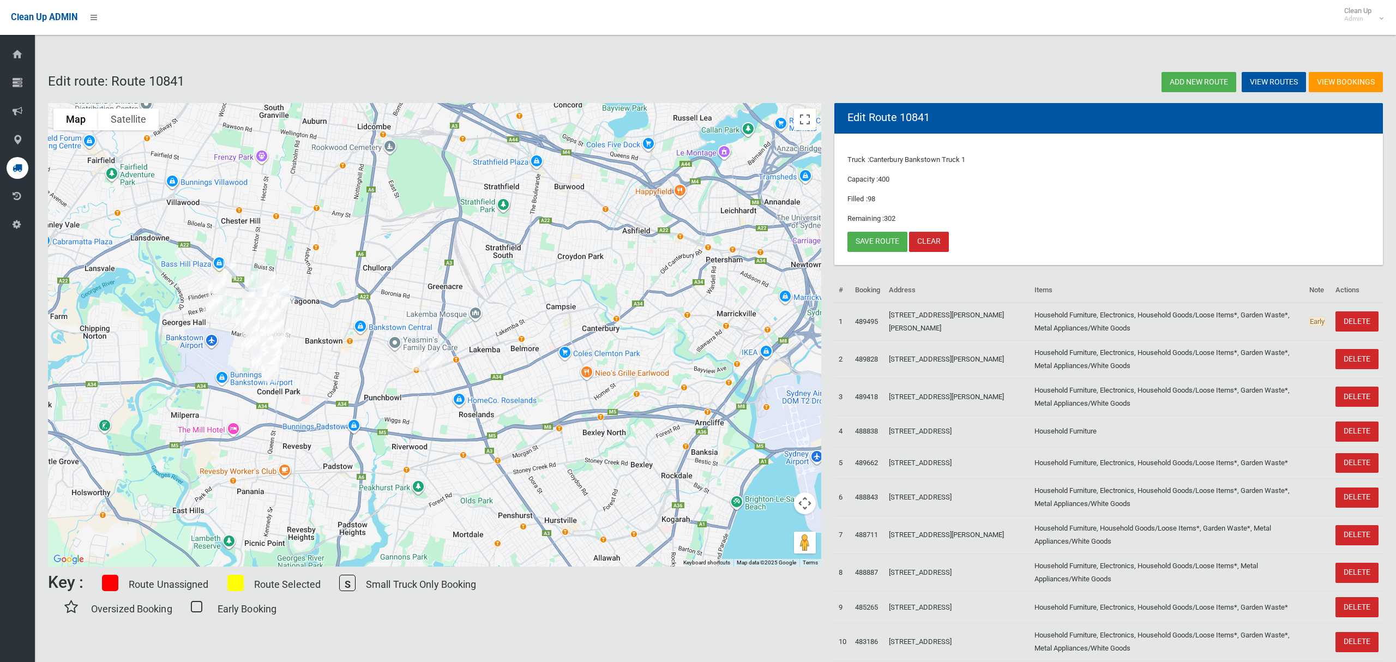
click at [418, 363] on img "35 Rossmore Avenue, PUNCHBOWL NSW 2196" at bounding box center [419, 361] width 22 height 27
click at [440, 366] on img "1/26 Broadway, PUNCHBOWL NSW 2196" at bounding box center [436, 364] width 22 height 27
click at [471, 325] on button "Close" at bounding box center [457, 328] width 26 height 26
click at [866, 243] on link "Save route" at bounding box center [877, 242] width 60 height 20
click at [1377, 15] on span "Clean Up Admin" at bounding box center [1361, 15] width 44 height 16
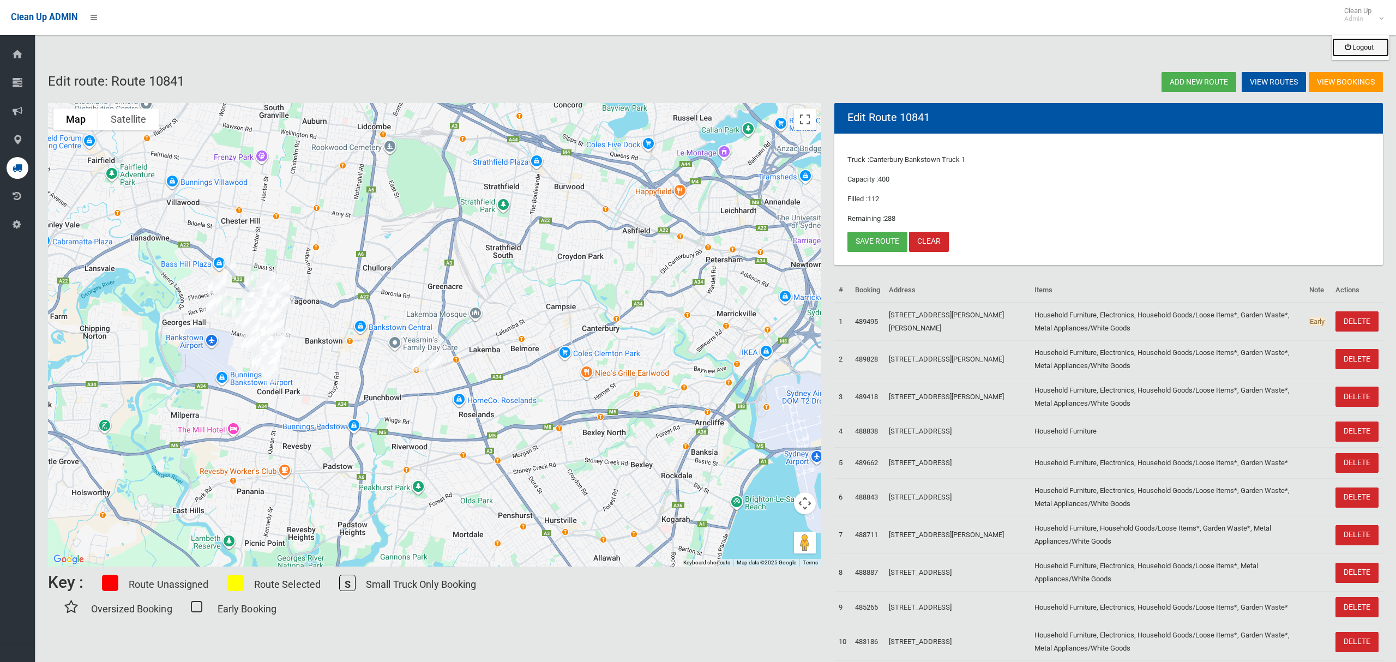
click at [1367, 46] on link "Logout" at bounding box center [1360, 47] width 57 height 19
